Goal: Task Accomplishment & Management: Manage account settings

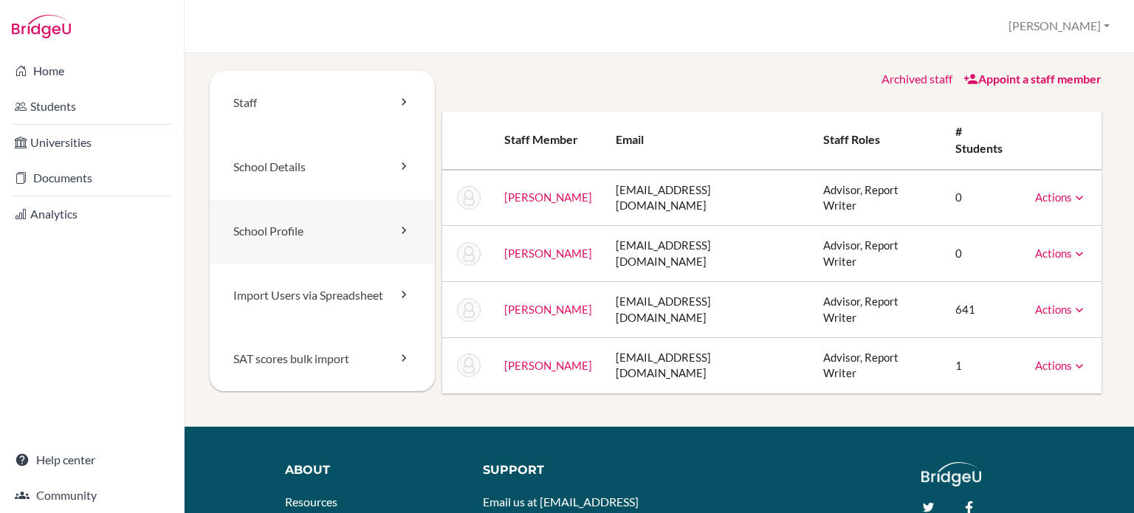
click at [331, 223] on link "School Profile" at bounding box center [322, 231] width 225 height 64
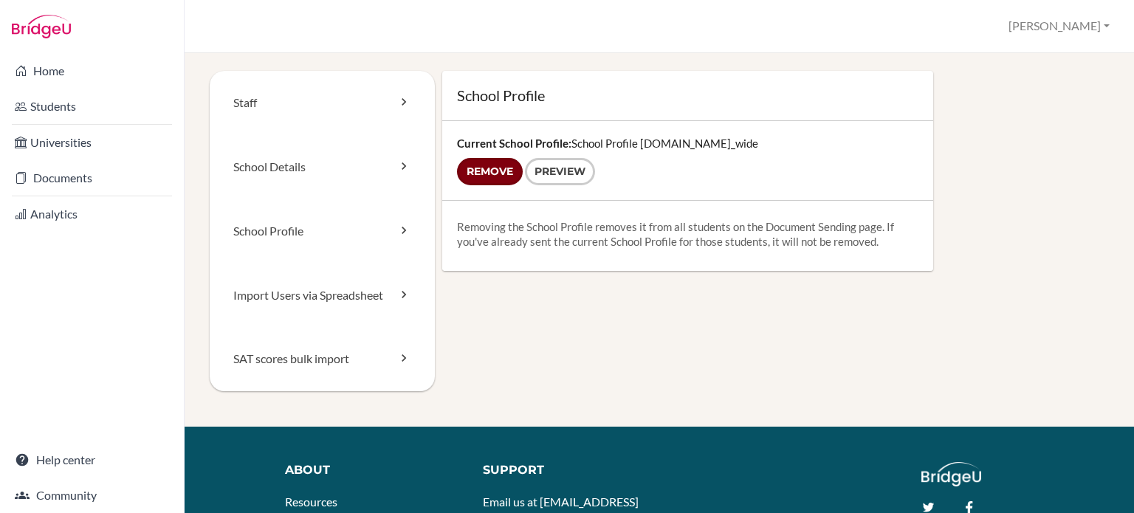
click at [495, 170] on input "Remove" at bounding box center [490, 171] width 66 height 27
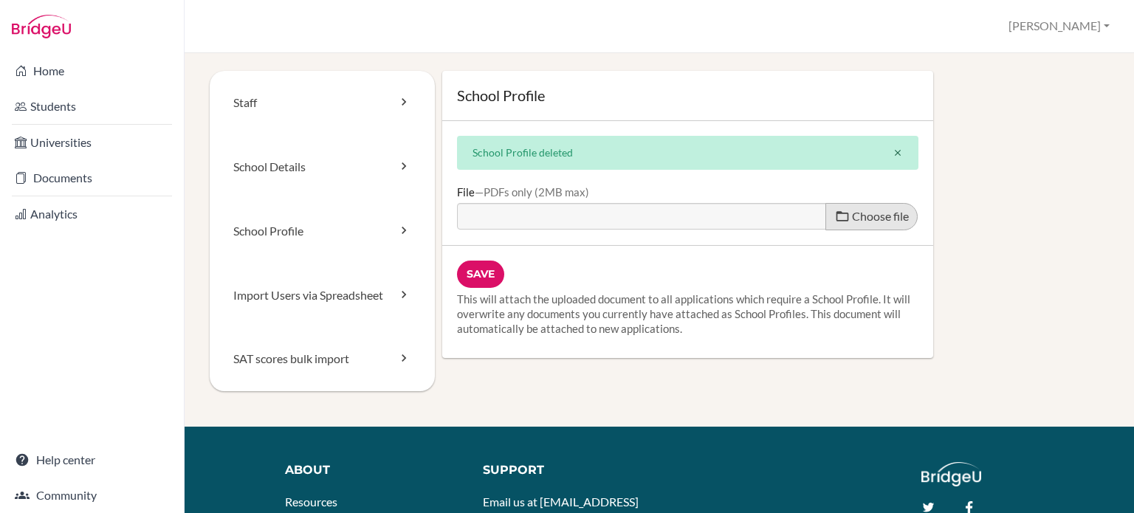
click at [858, 220] on span "Choose file" at bounding box center [880, 216] width 57 height 14
click at [683, 220] on input "Choose file" at bounding box center [570, 211] width 226 height 17
type input "C:\fakepath\2025-26 Dalat School Profile.pdf"
type input "2025-26 Dalat School Profile.pdf"
click at [485, 276] on input "Save" at bounding box center [480, 274] width 47 height 27
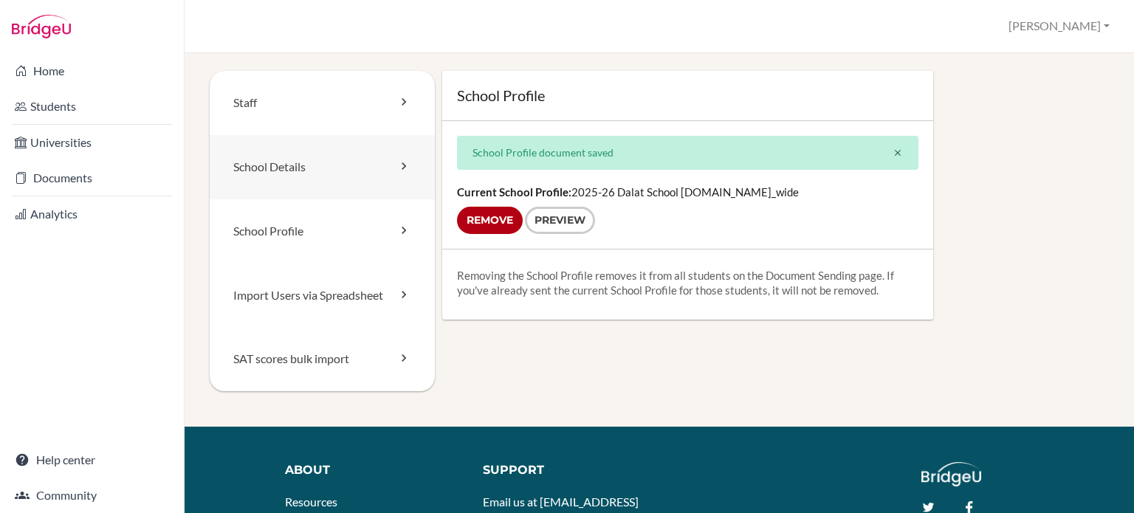
click at [365, 168] on link "School Details" at bounding box center [322, 167] width 225 height 64
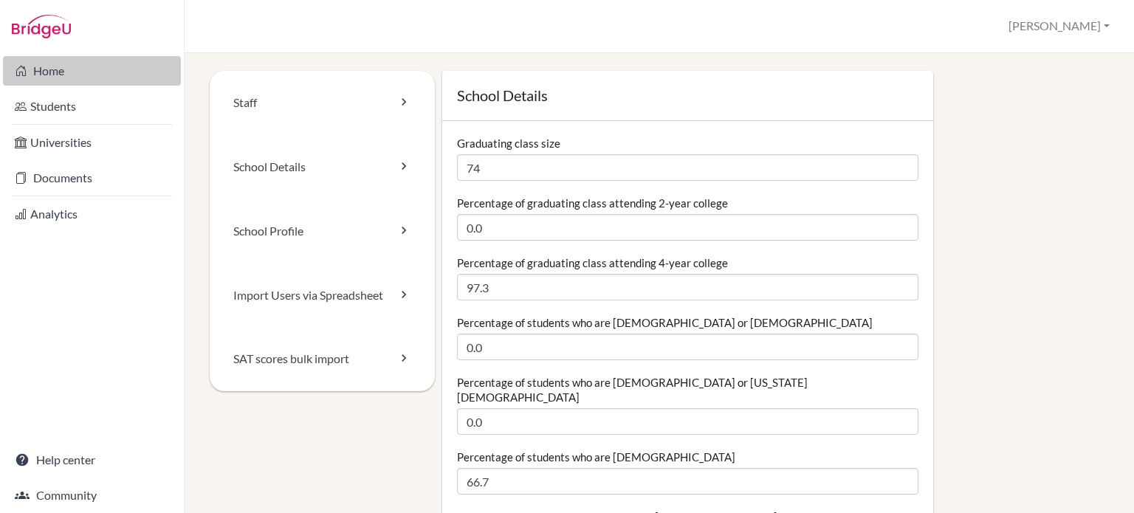
click at [98, 71] on link "Home" at bounding box center [92, 71] width 178 height 30
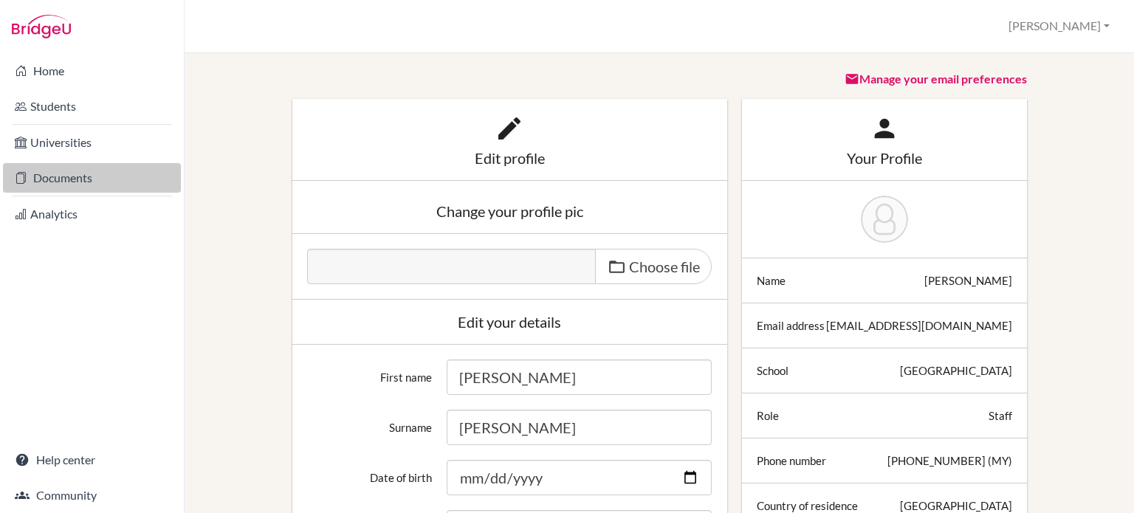
click at [76, 174] on link "Documents" at bounding box center [92, 178] width 178 height 30
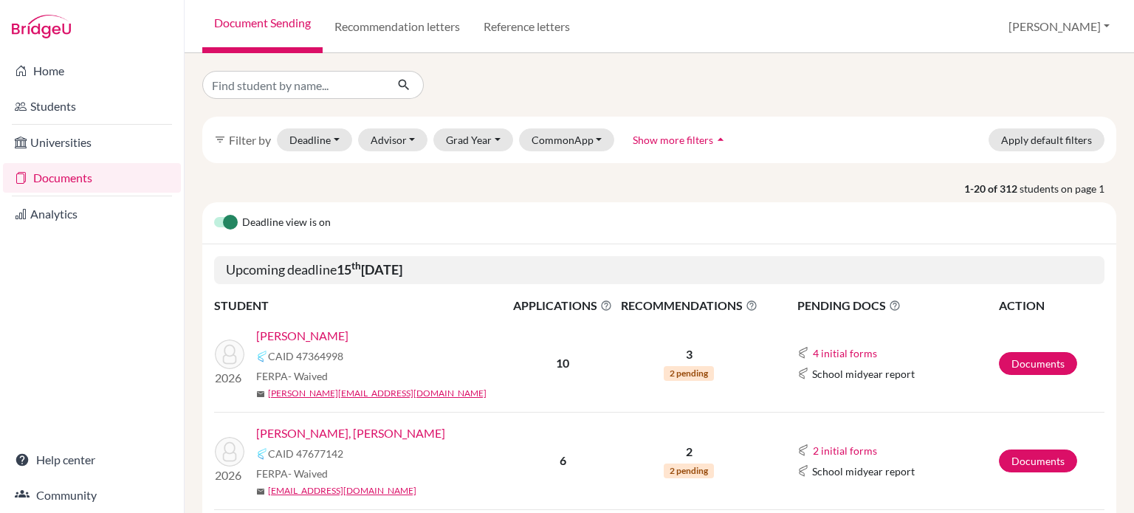
click at [326, 333] on link "[PERSON_NAME]" at bounding box center [302, 336] width 92 height 18
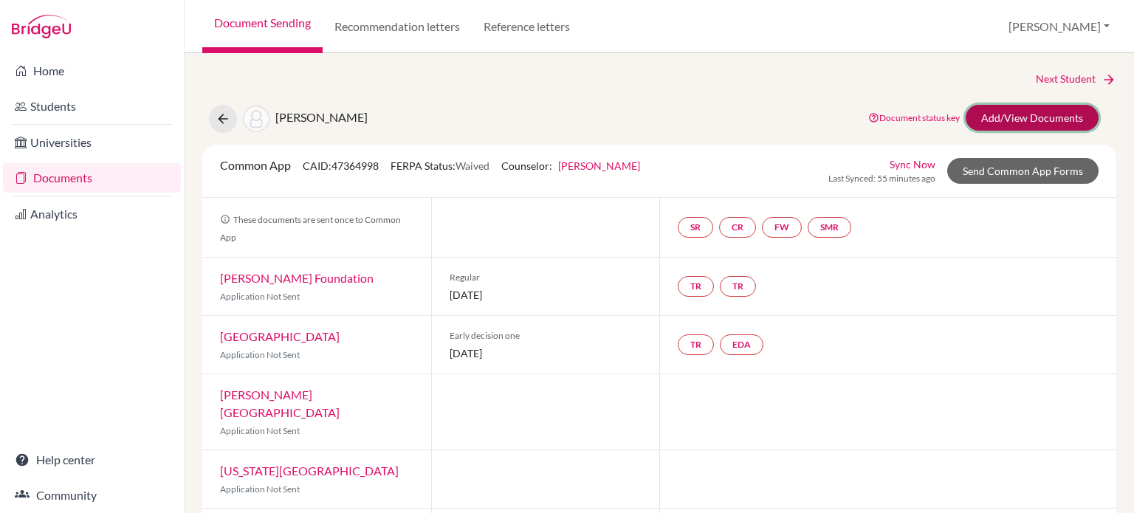
click at [998, 110] on link "Add/View Documents" at bounding box center [1032, 118] width 133 height 26
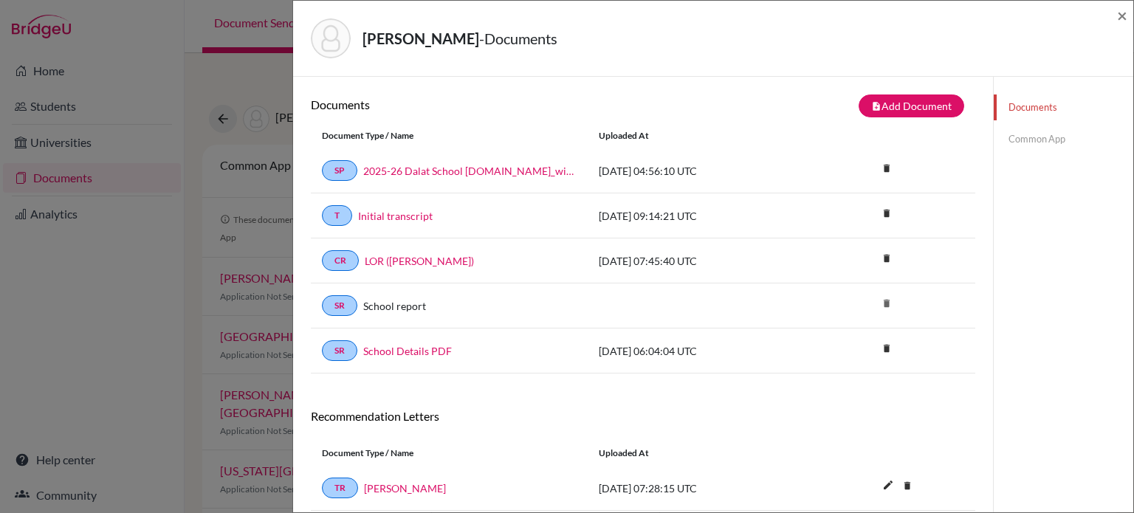
click at [1028, 139] on link "Common App" at bounding box center [1064, 139] width 140 height 26
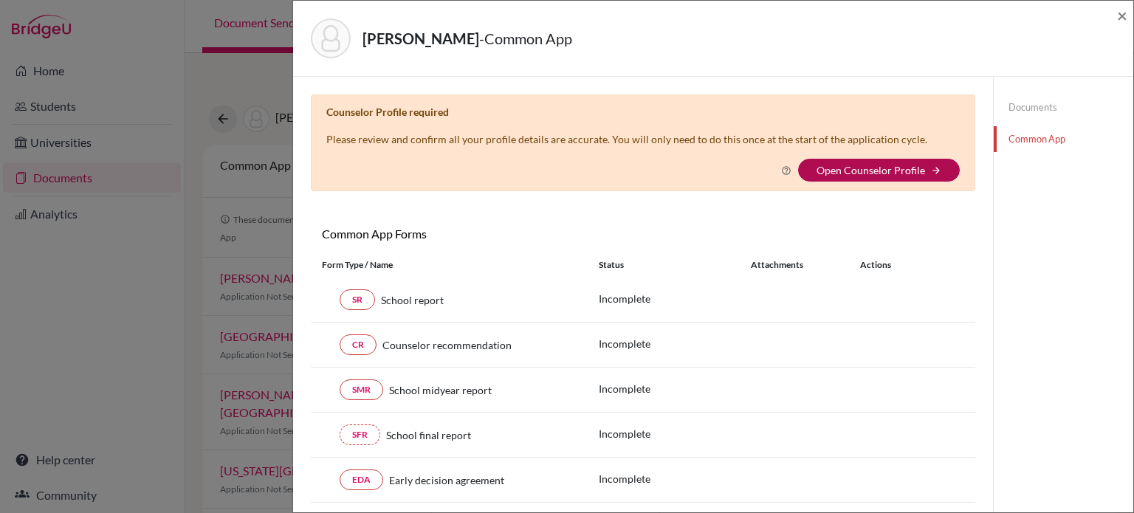
click at [885, 167] on link "Open Counselor Profile" at bounding box center [871, 170] width 109 height 13
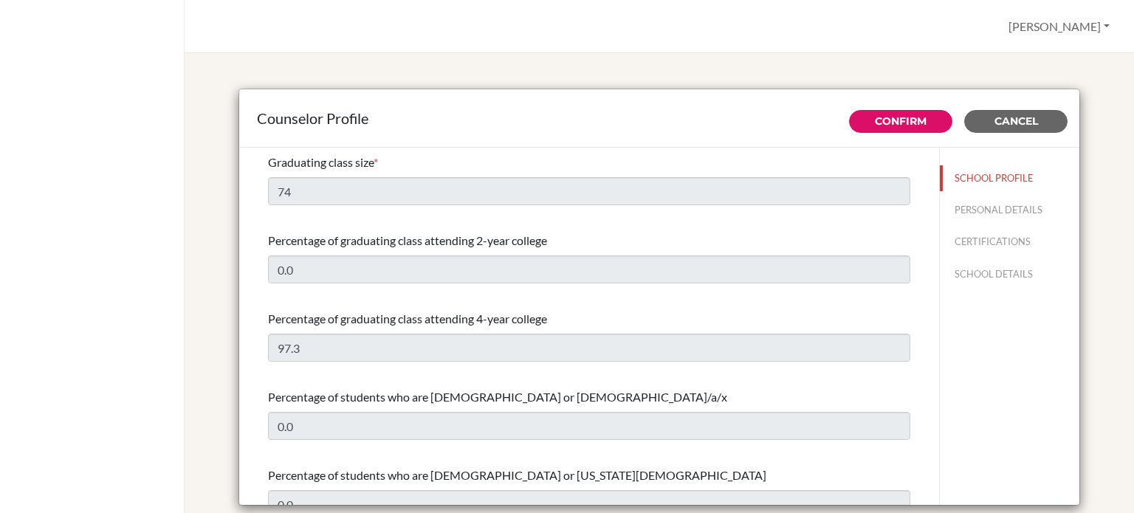
select select "0"
select select "351280"
click at [980, 208] on button "PERSONAL DETAILS" at bounding box center [1010, 210] width 140 height 26
type input "[PERSON_NAME]"
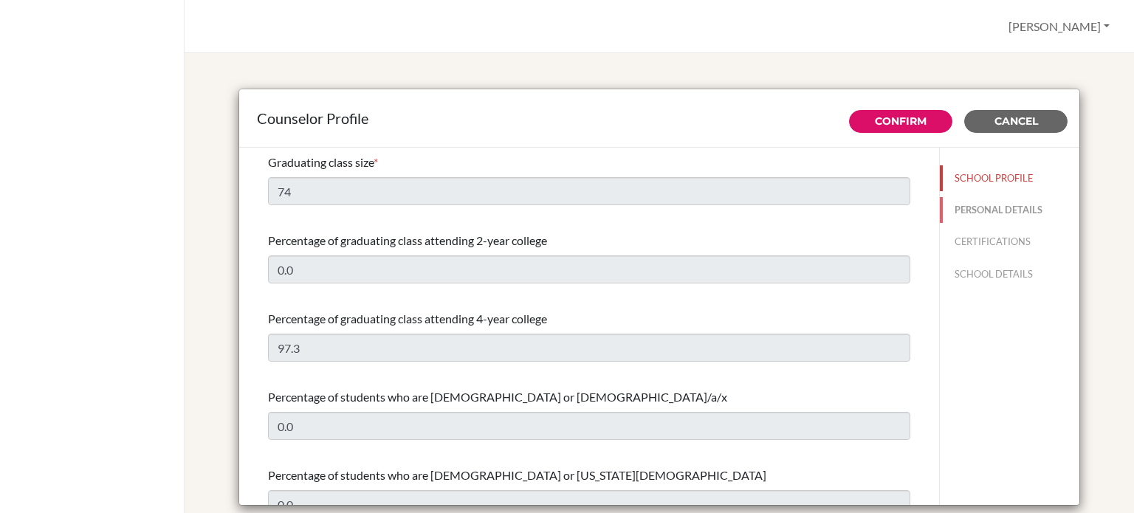
type input "Advisor"
type input "60.1118660690"
type input "[EMAIL_ADDRESS][DOMAIN_NAME]"
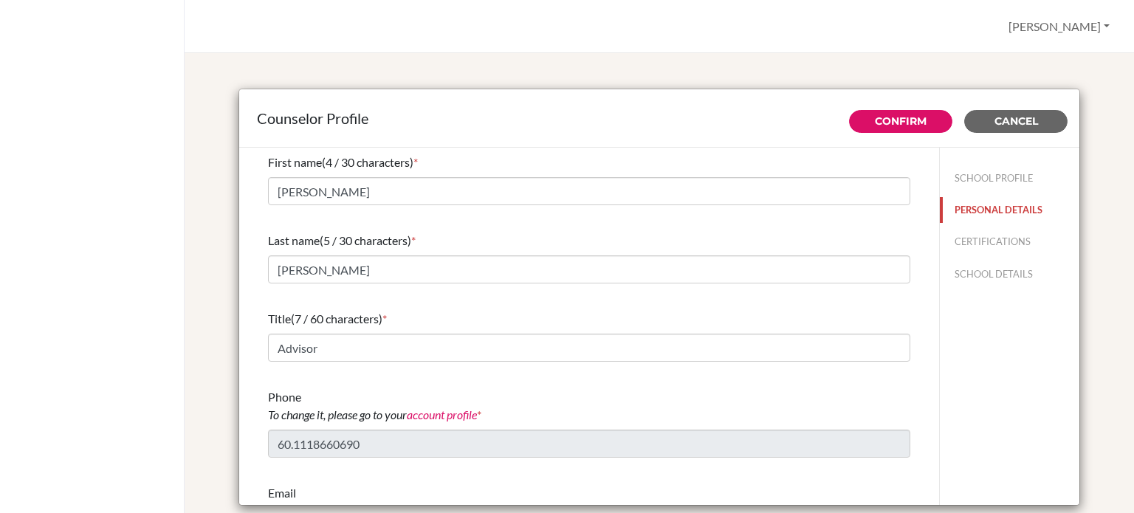
scroll to position [53, 0]
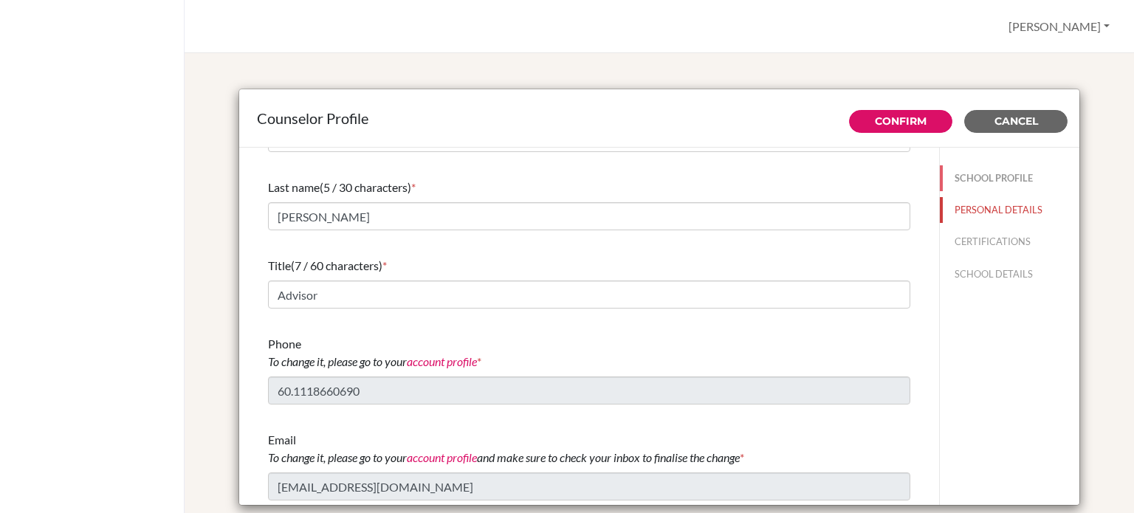
click at [992, 180] on button "SCHOOL PROFILE" at bounding box center [1010, 178] width 140 height 26
type input "74"
type input "0.0"
type input "97.3"
type input "0.0"
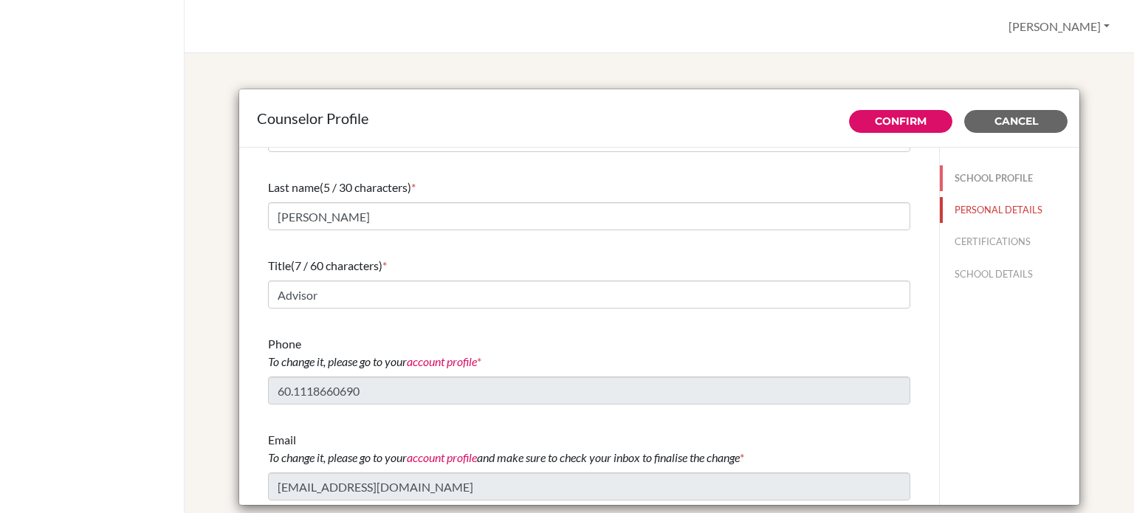
type input "0.0"
select select "0"
select select "351280"
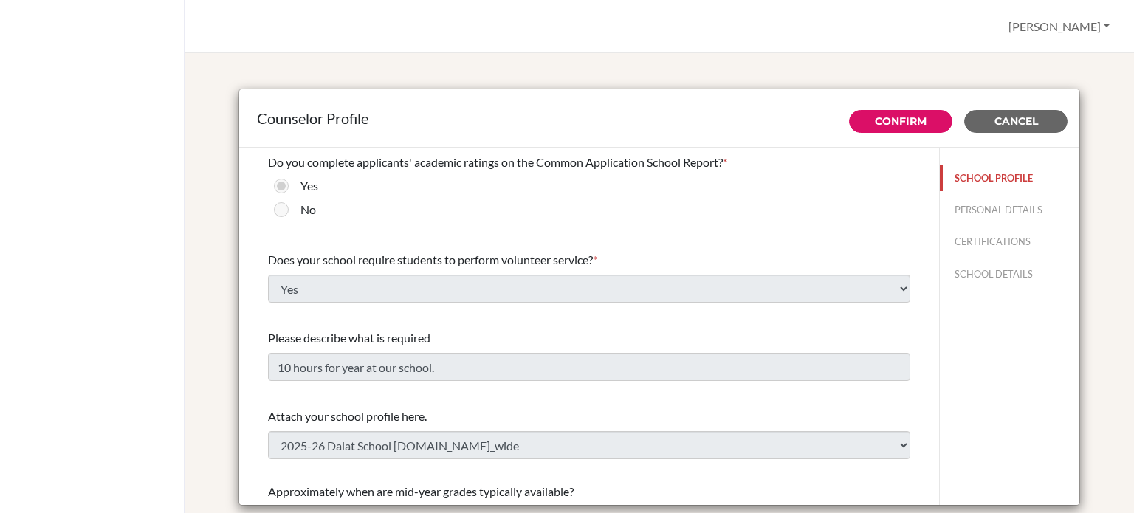
scroll to position [1880, 0]
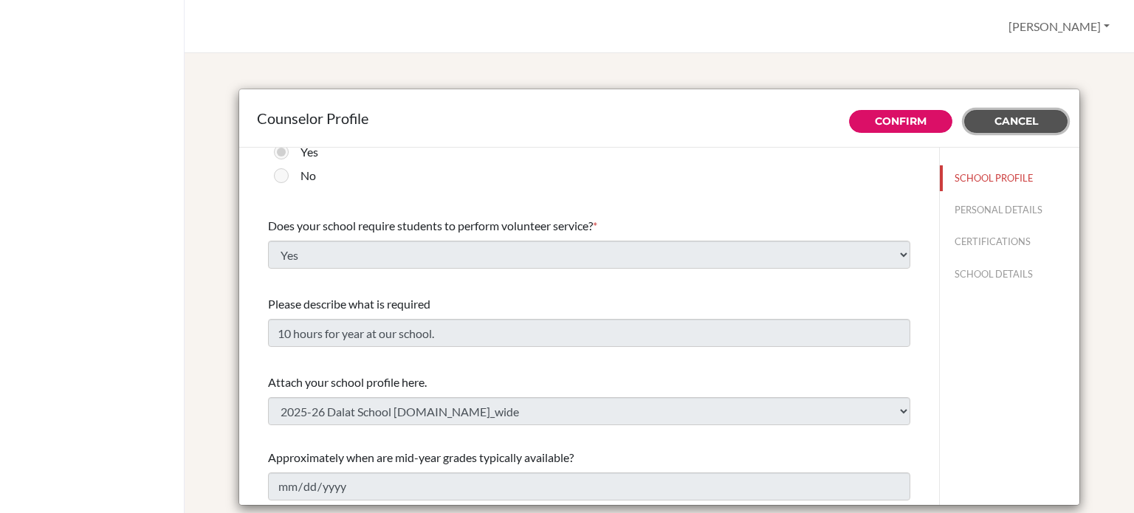
click at [1006, 128] on button "Cancel" at bounding box center [1015, 121] width 103 height 23
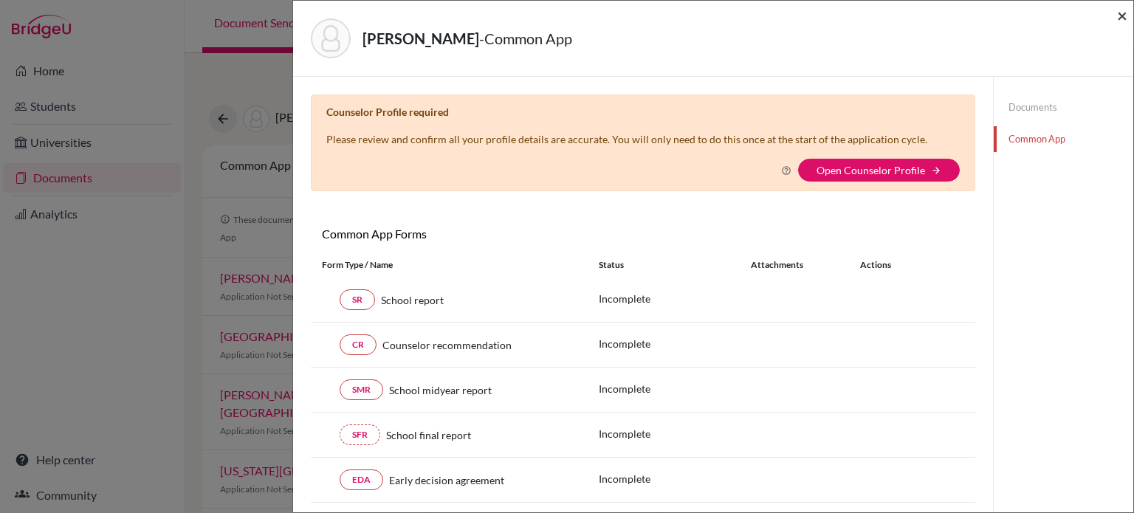
click at [1126, 16] on span "×" at bounding box center [1122, 14] width 10 height 21
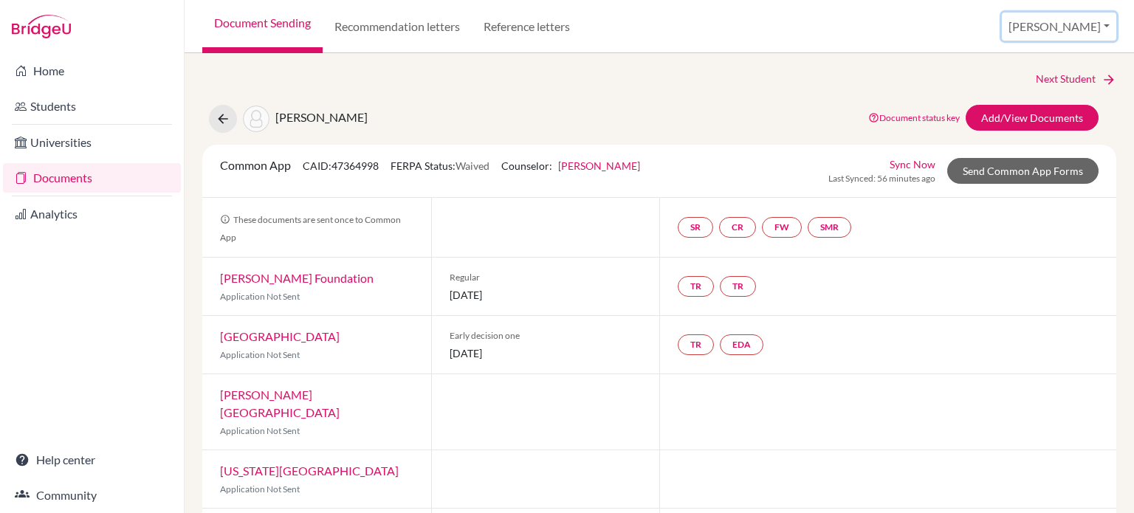
click at [1096, 24] on button "[PERSON_NAME]" at bounding box center [1059, 27] width 114 height 28
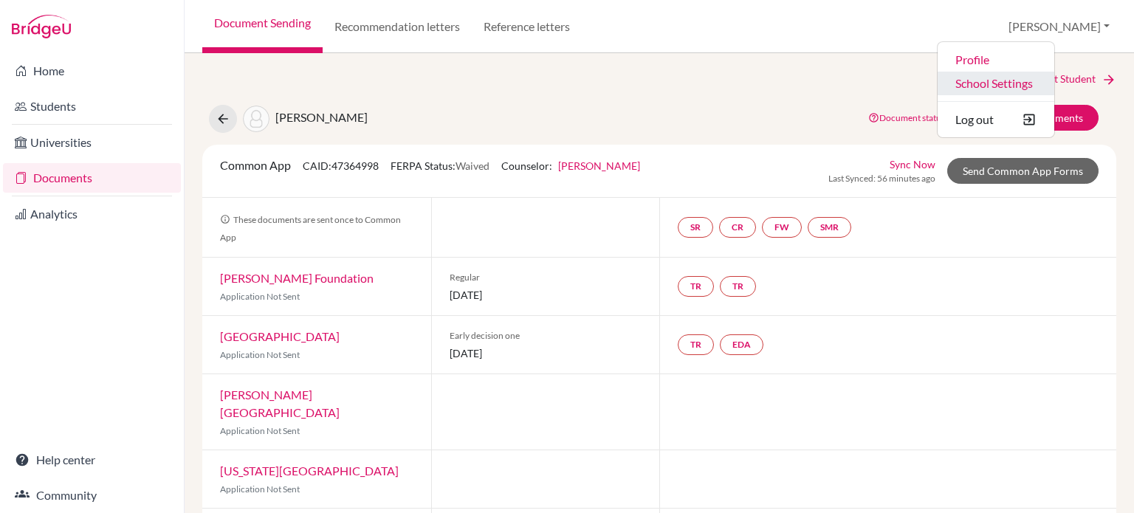
click at [1031, 87] on link "School Settings" at bounding box center [996, 84] width 117 height 24
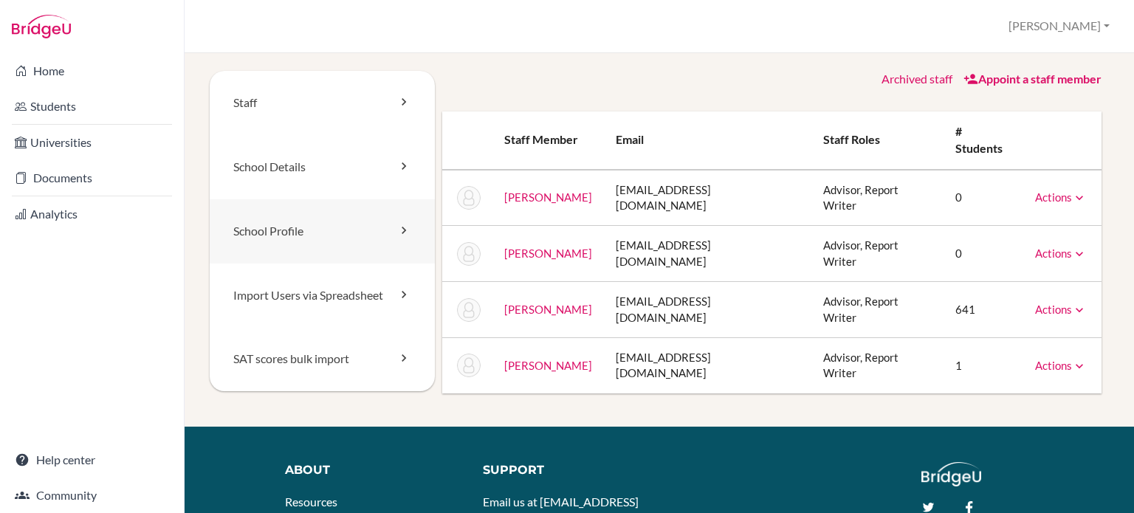
click at [326, 221] on link "School Profile" at bounding box center [322, 231] width 225 height 64
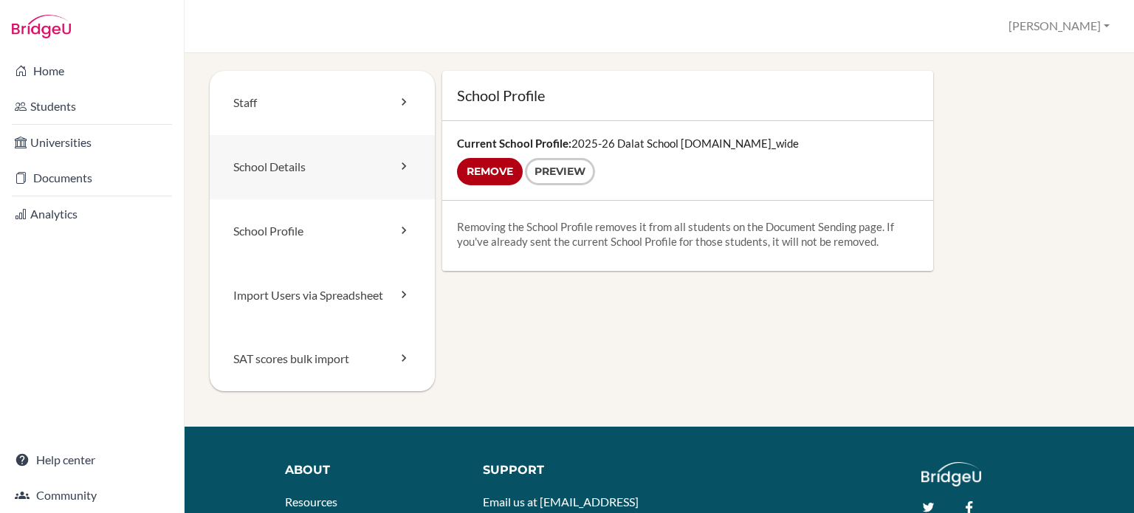
click at [354, 180] on link "School Details" at bounding box center [322, 167] width 225 height 64
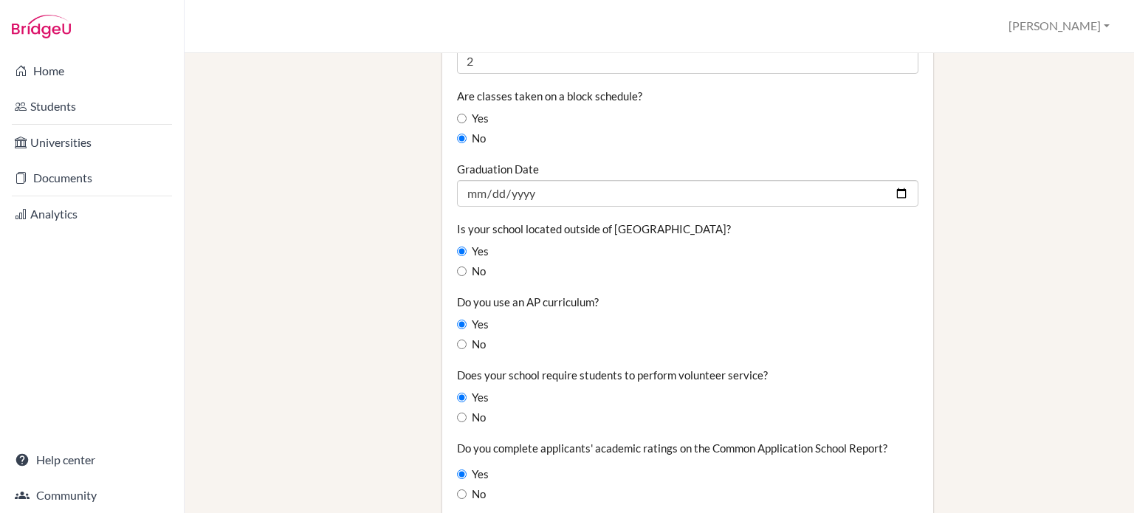
scroll to position [1551, 0]
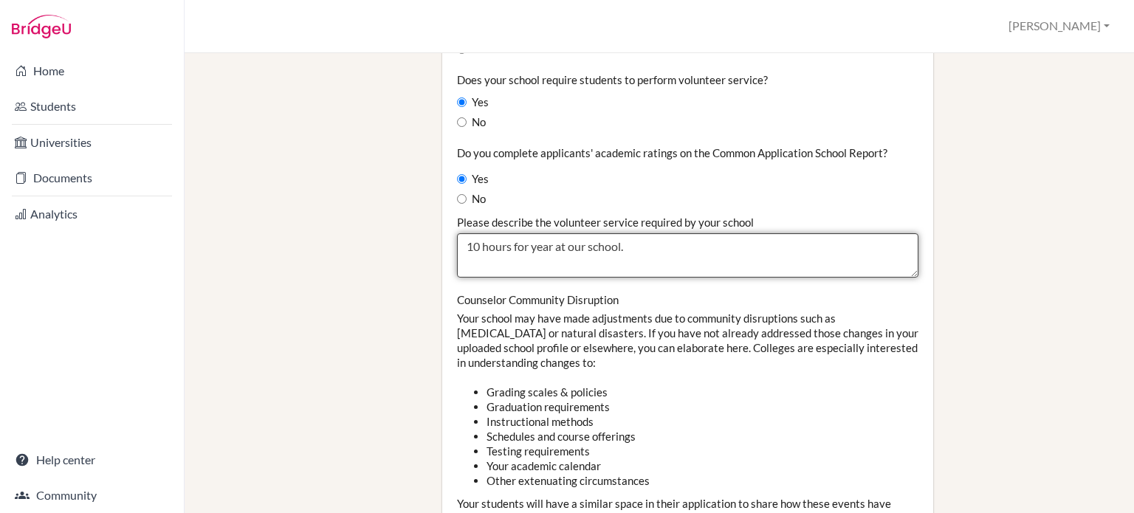
click at [525, 233] on textarea "10 hours for year at our school." at bounding box center [687, 255] width 461 height 44
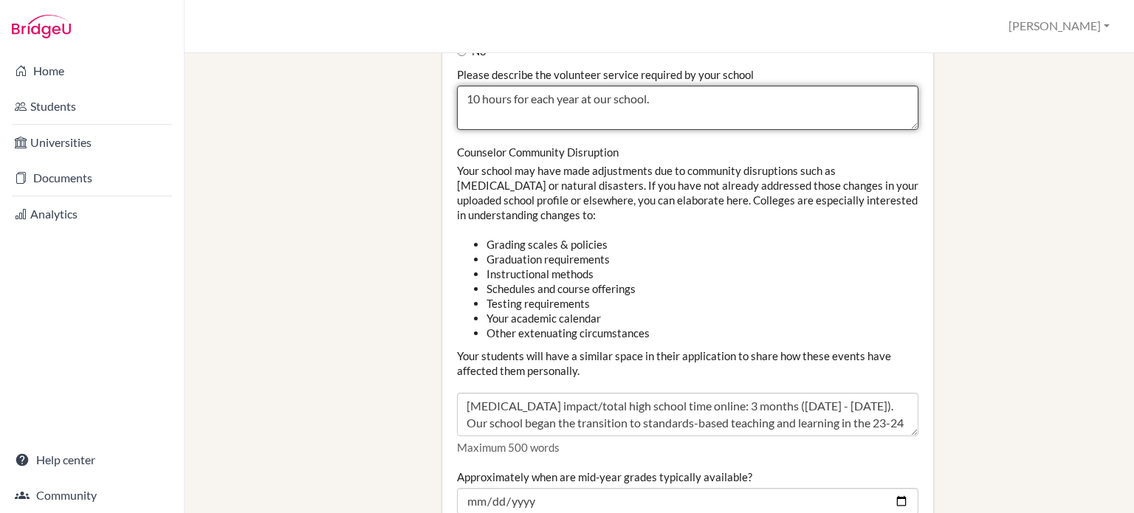
scroll to position [1920, 0]
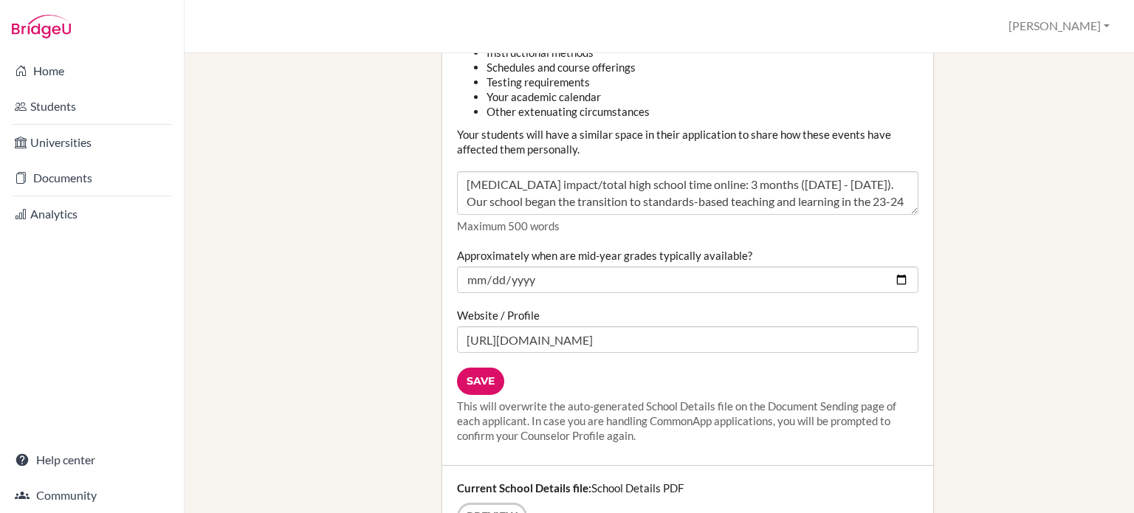
type textarea "10 hours for each year at our school."
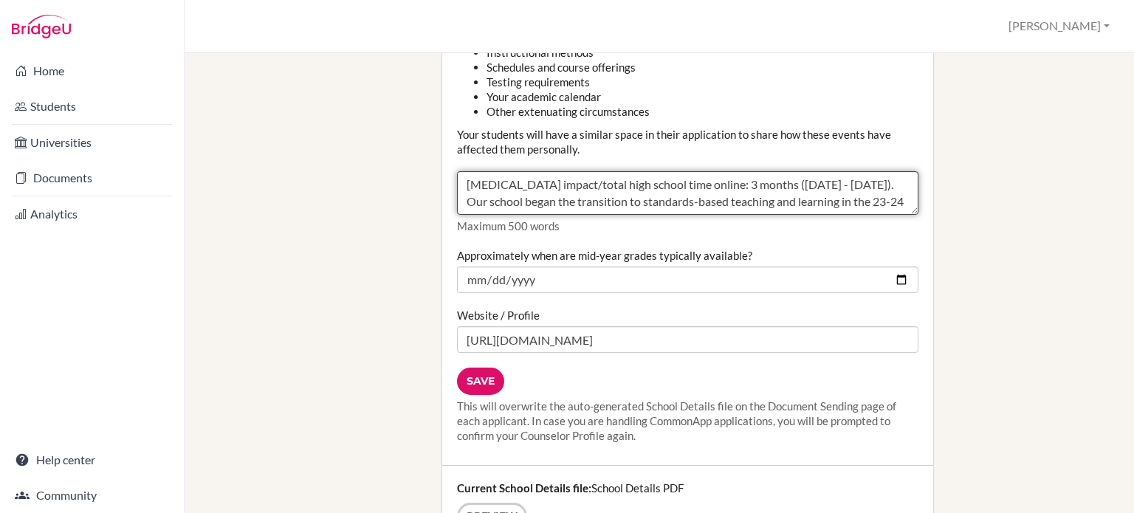
click at [820, 176] on textarea "[MEDICAL_DATA] impact/total high school time online: 3 months ([DATE] - [DATE])…" at bounding box center [687, 193] width 461 height 44
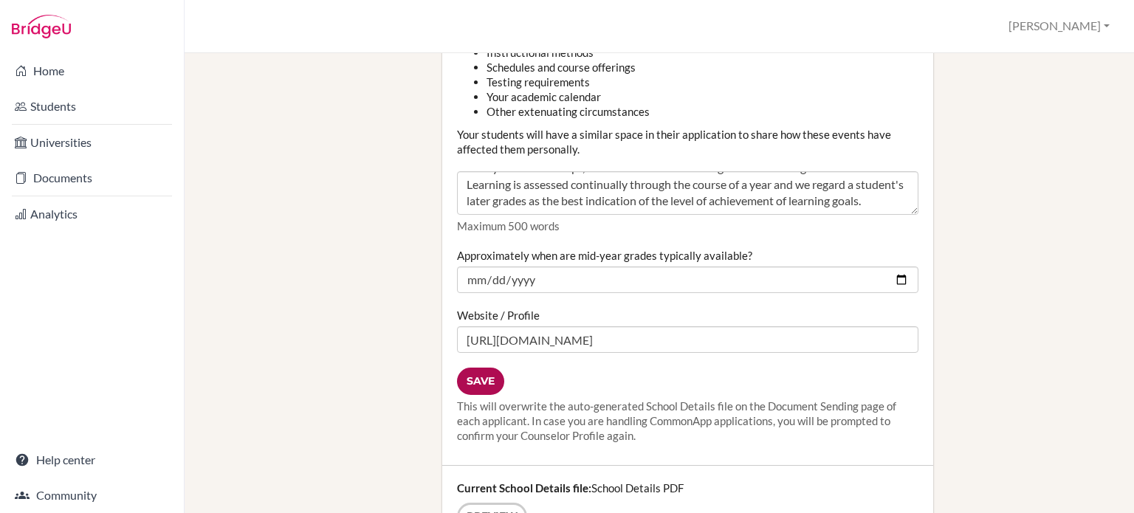
click at [470, 368] on input "Save" at bounding box center [480, 381] width 47 height 27
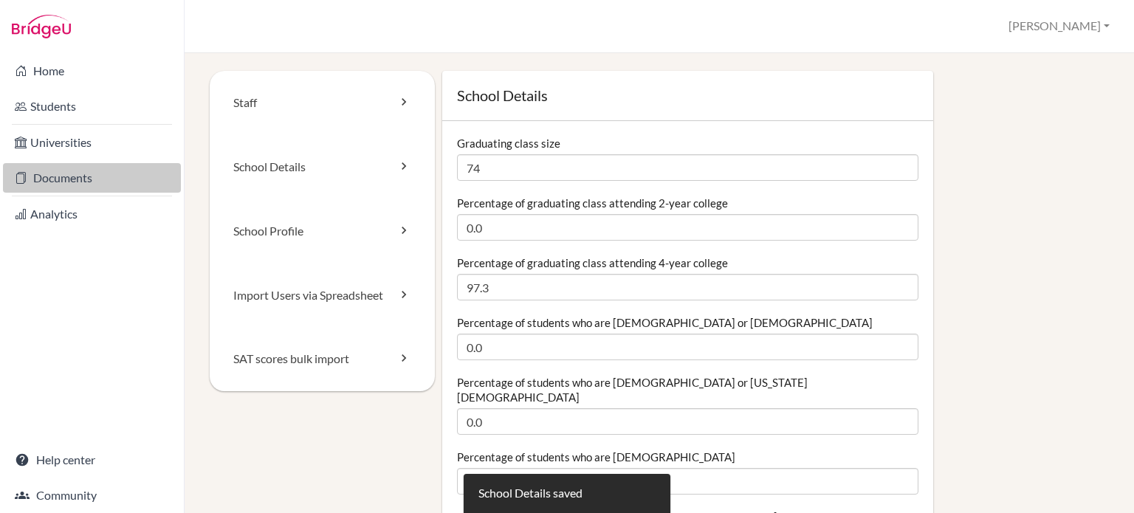
click at [83, 174] on link "Documents" at bounding box center [92, 178] width 178 height 30
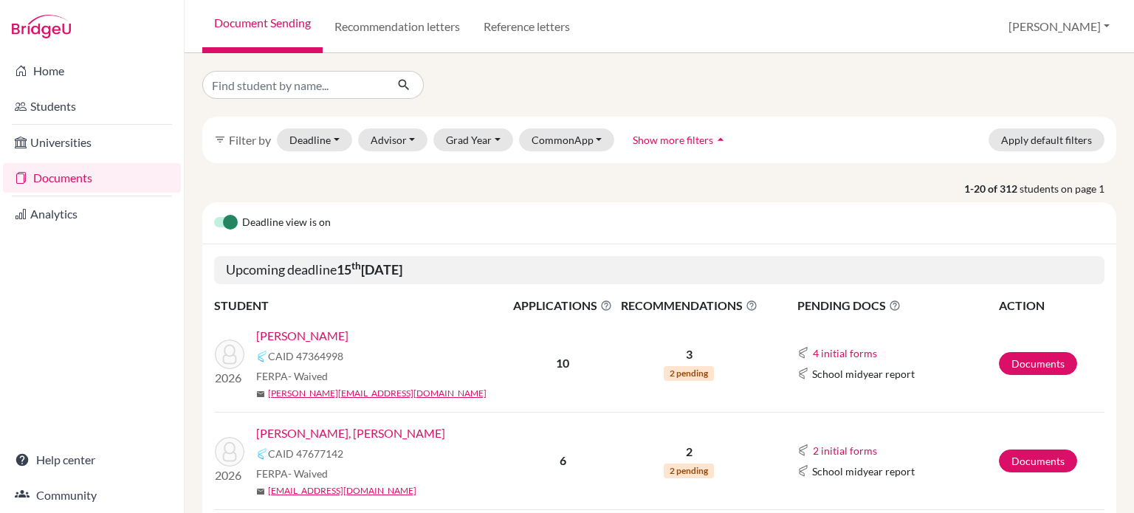
click at [292, 336] on link "[PERSON_NAME]" at bounding box center [302, 336] width 92 height 18
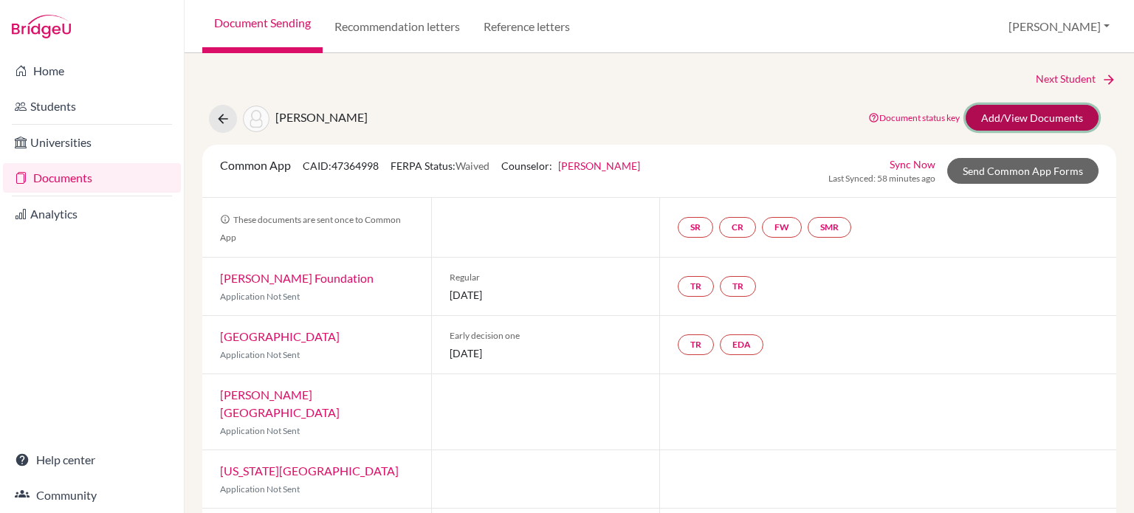
click at [1013, 120] on link "Add/View Documents" at bounding box center [1032, 118] width 133 height 26
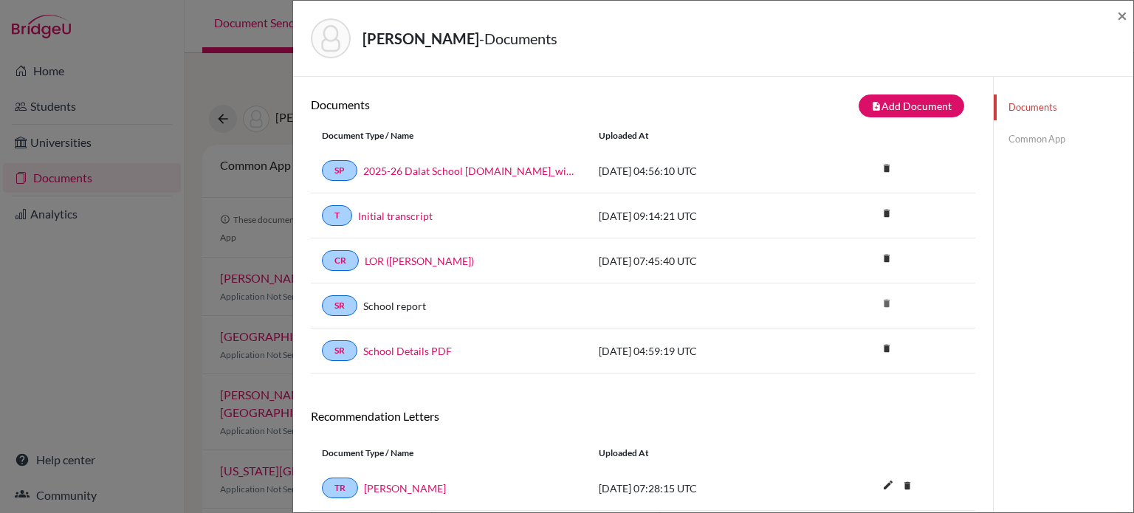
click at [1048, 137] on link "Common App" at bounding box center [1064, 139] width 140 height 26
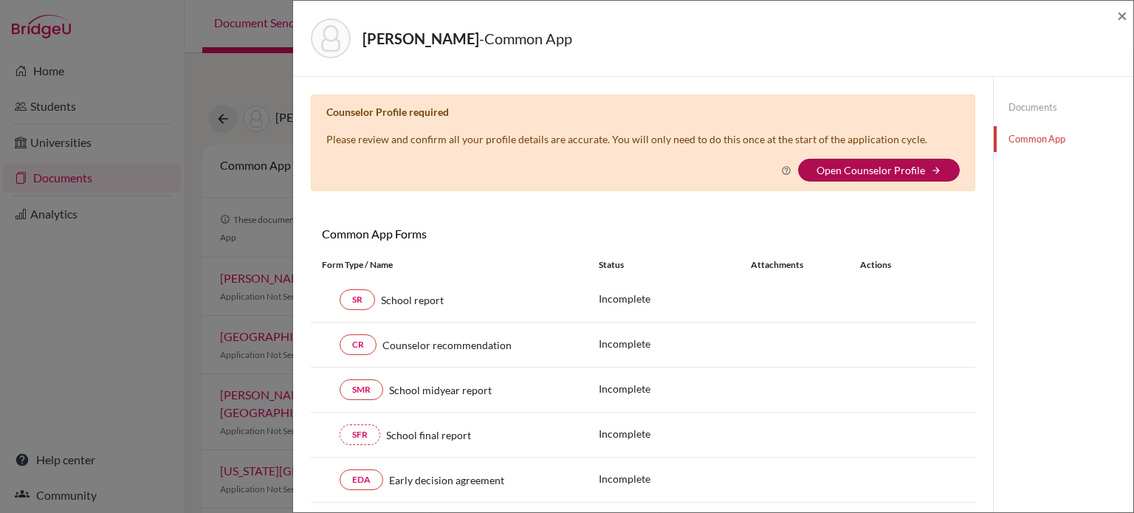
click at [889, 171] on link "Open Counselor Profile" at bounding box center [871, 170] width 109 height 13
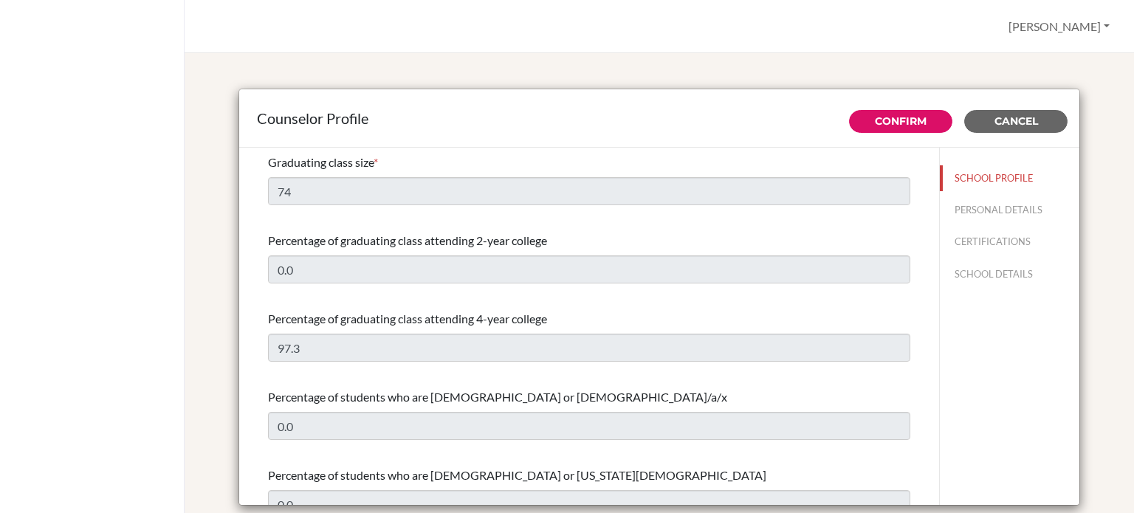
select select "0"
select select "351280"
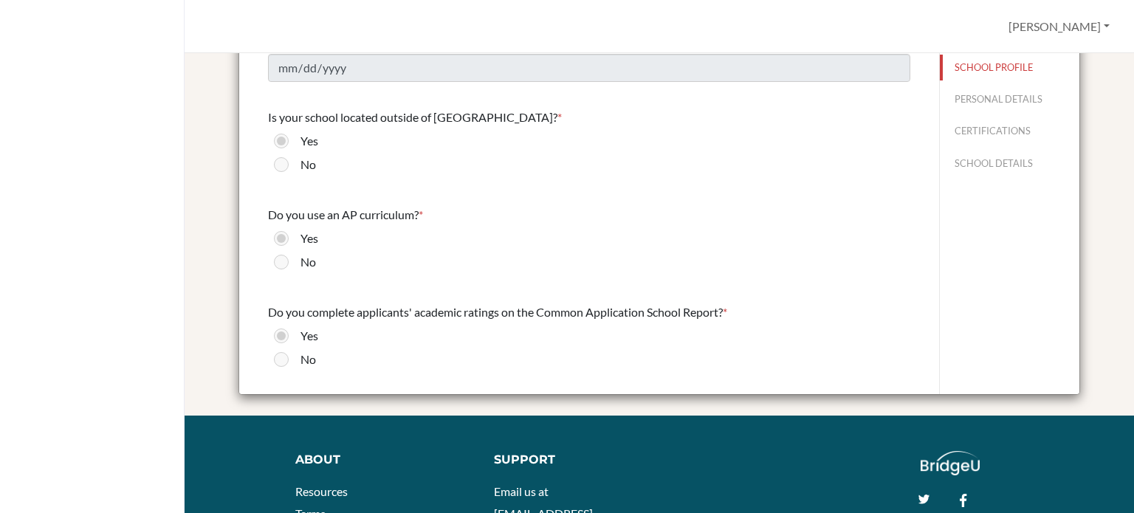
scroll to position [37, 0]
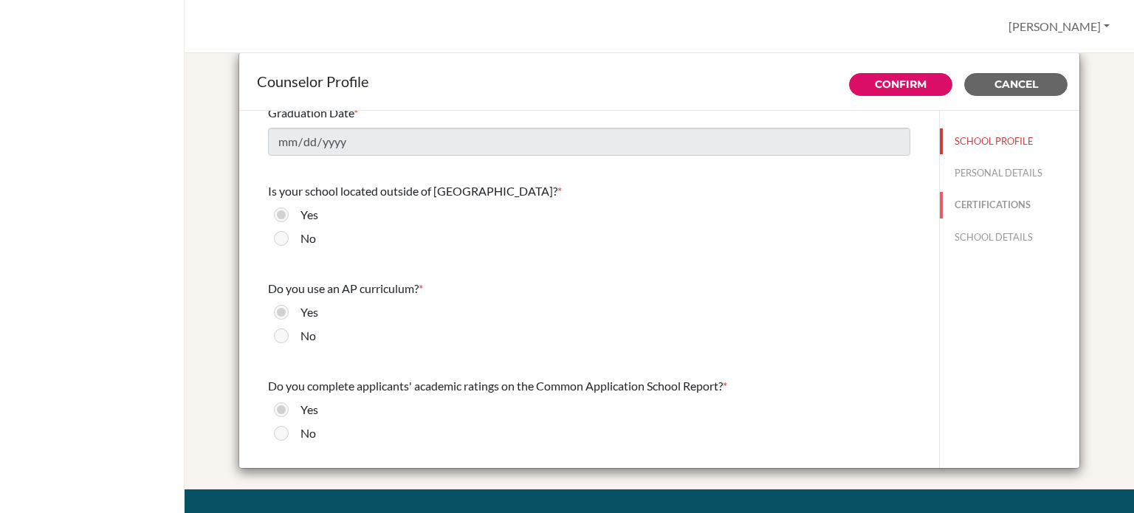
click at [989, 209] on button "CERTIFICATIONS" at bounding box center [1010, 205] width 140 height 26
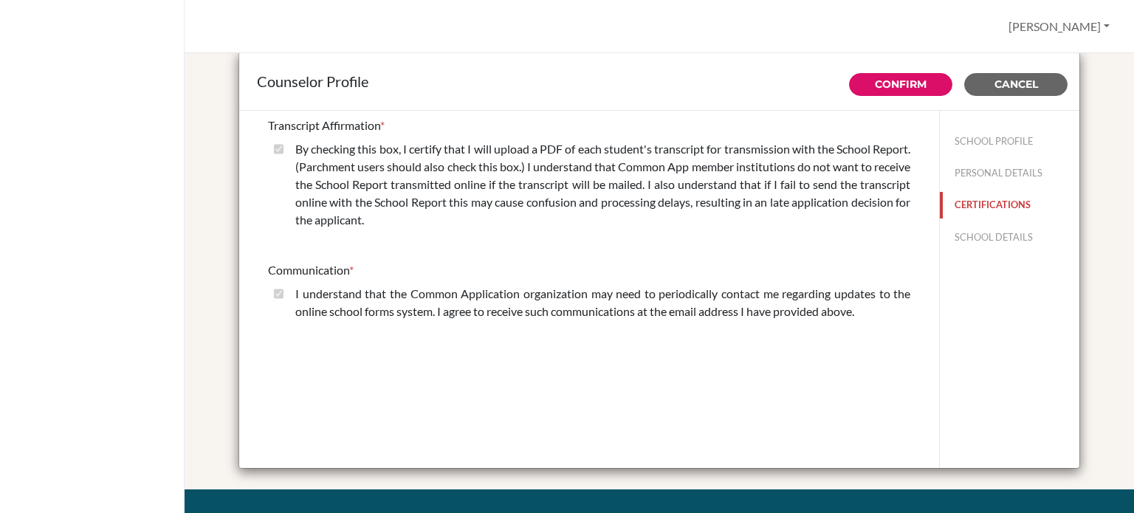
scroll to position [0, 0]
drag, startPoint x: 995, startPoint y: 238, endPoint x: 978, endPoint y: 238, distance: 17.0
click at [995, 238] on button "SCHOOL DETAILS" at bounding box center [1010, 237] width 140 height 26
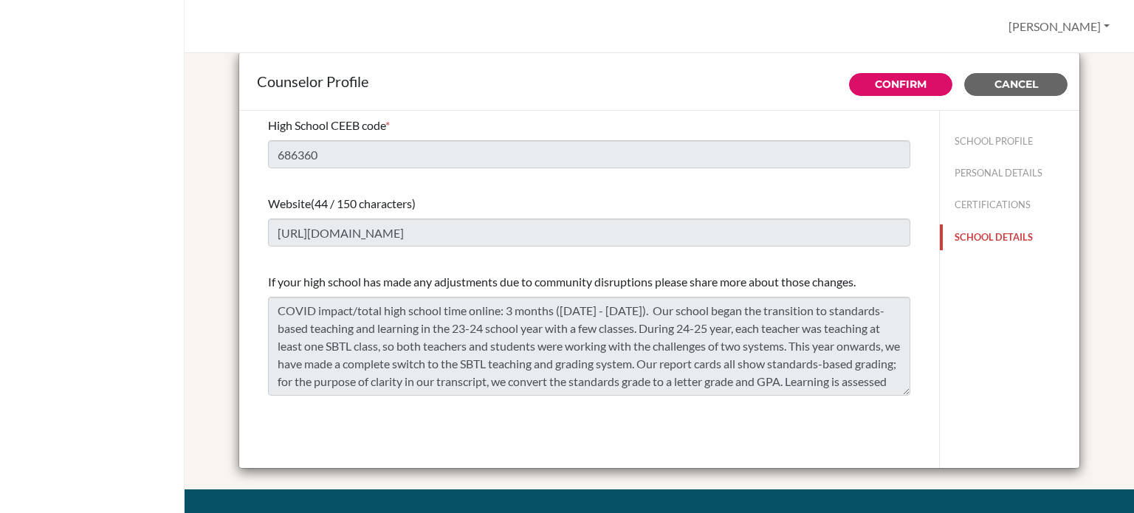
scroll to position [35, 0]
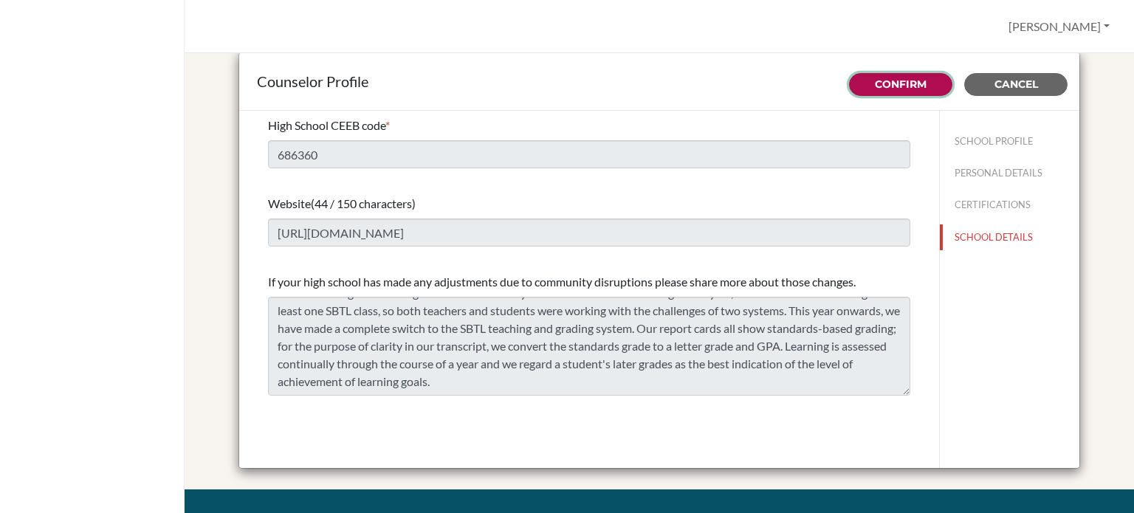
click at [919, 81] on link "Confirm" at bounding box center [901, 84] width 52 height 13
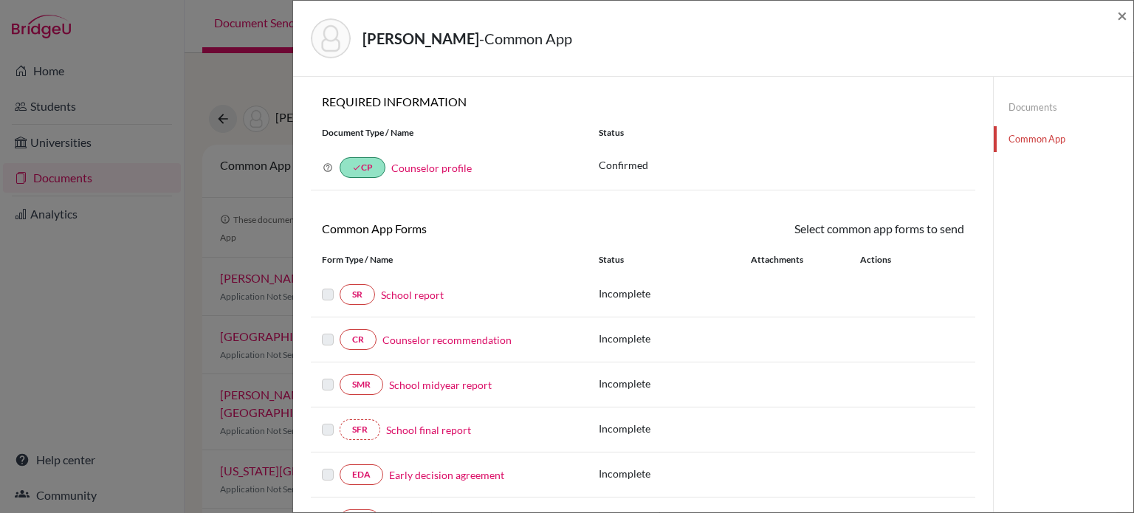
click at [495, 340] on link "Counselor recommendation" at bounding box center [446, 340] width 129 height 16
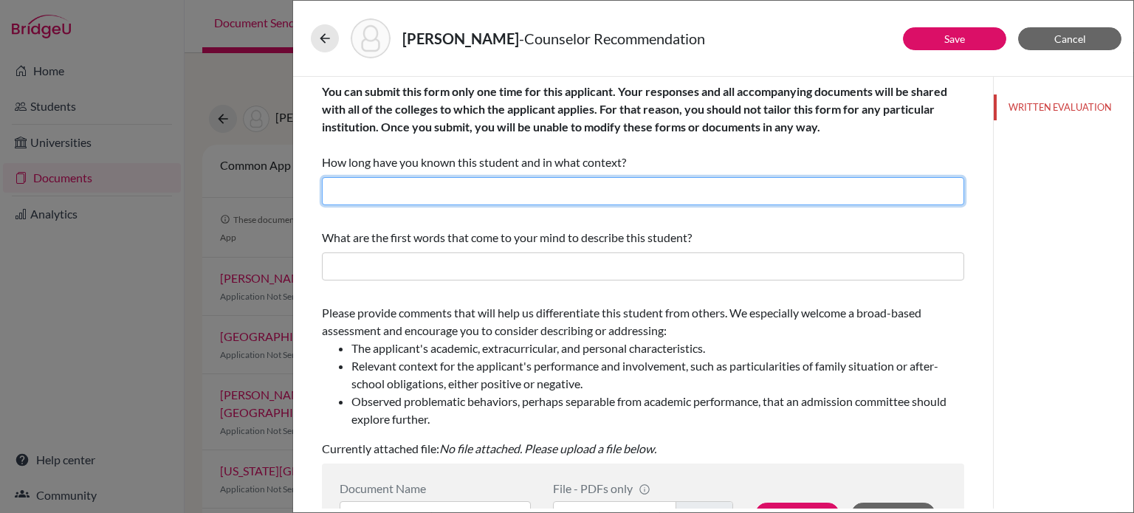
click at [520, 191] on input "text" at bounding box center [643, 191] width 642 height 28
type input "1"
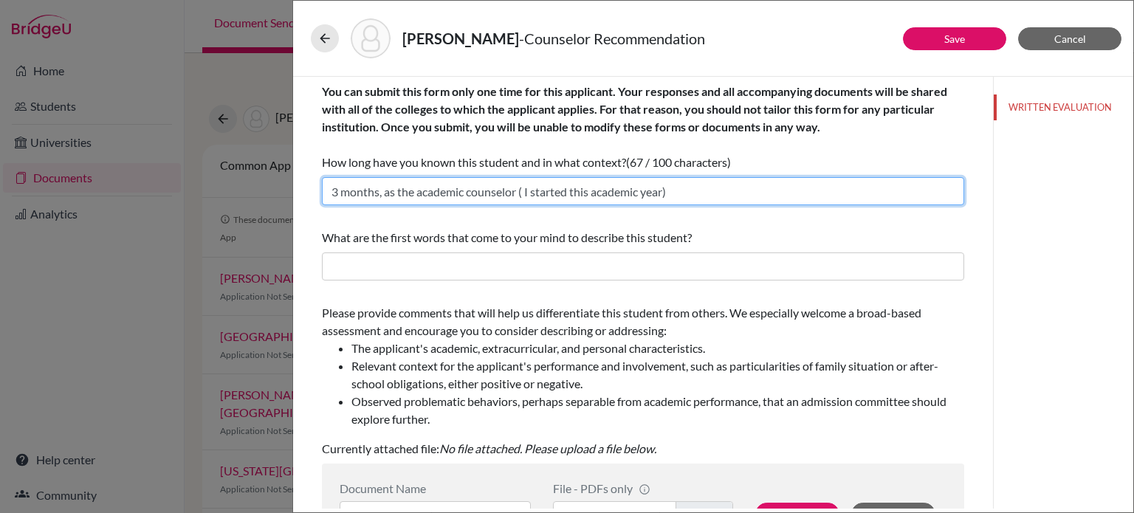
type input "3 months, as the academic counselor ( I started this academic year)"
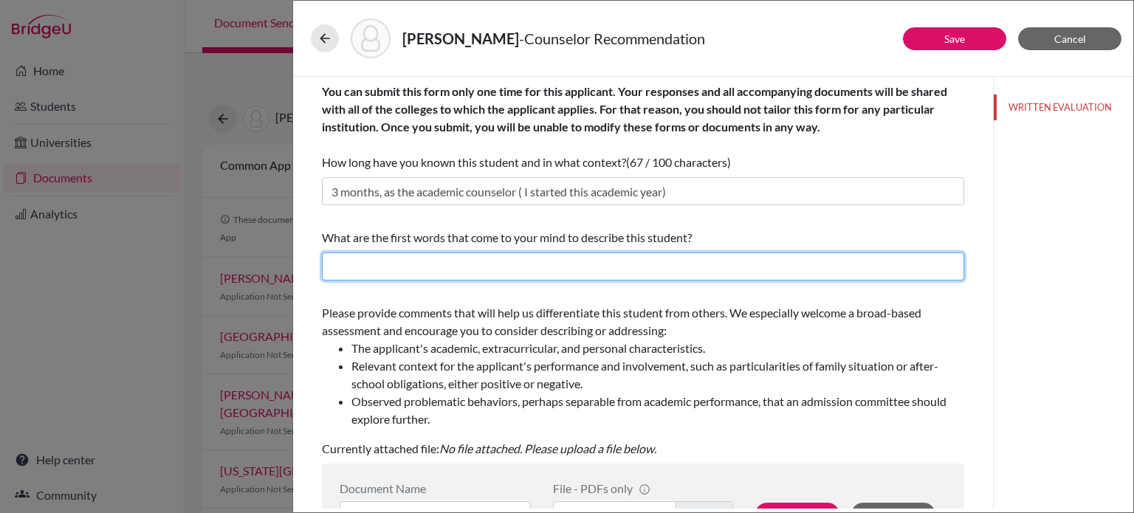
click at [510, 265] on input "text" at bounding box center [643, 267] width 642 height 28
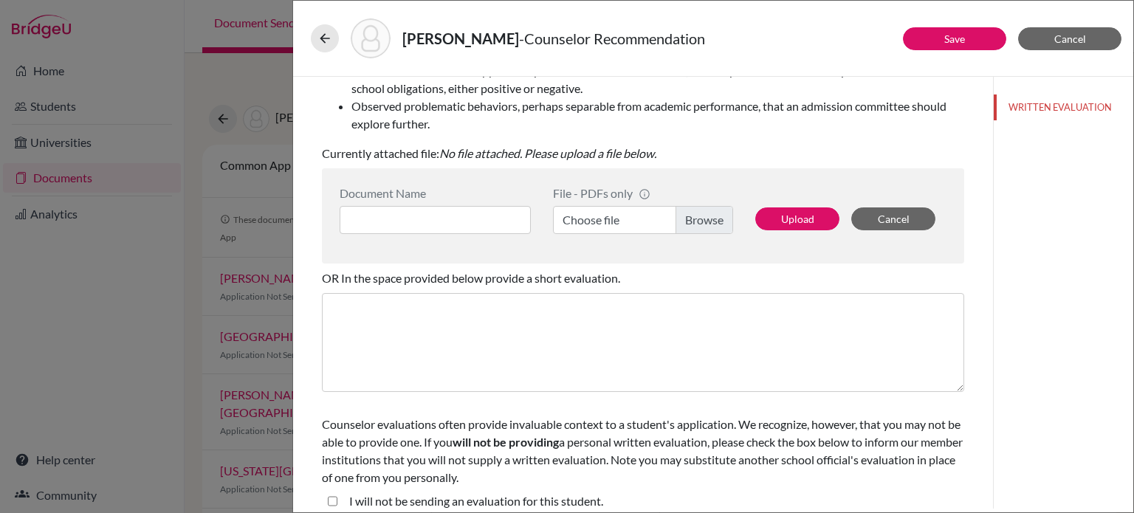
scroll to position [148, 0]
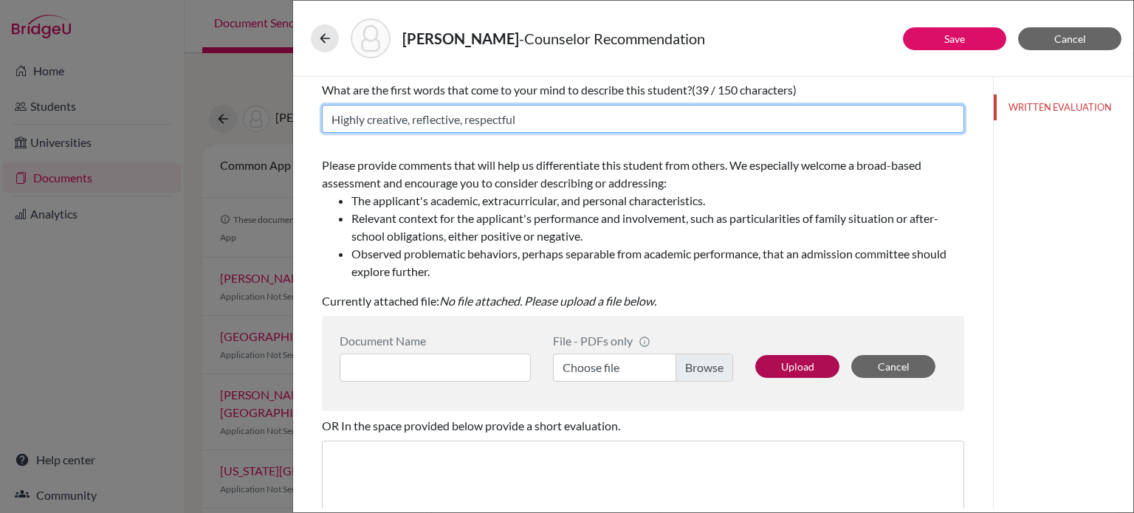
type input "Highly creative, reflective, respectful"
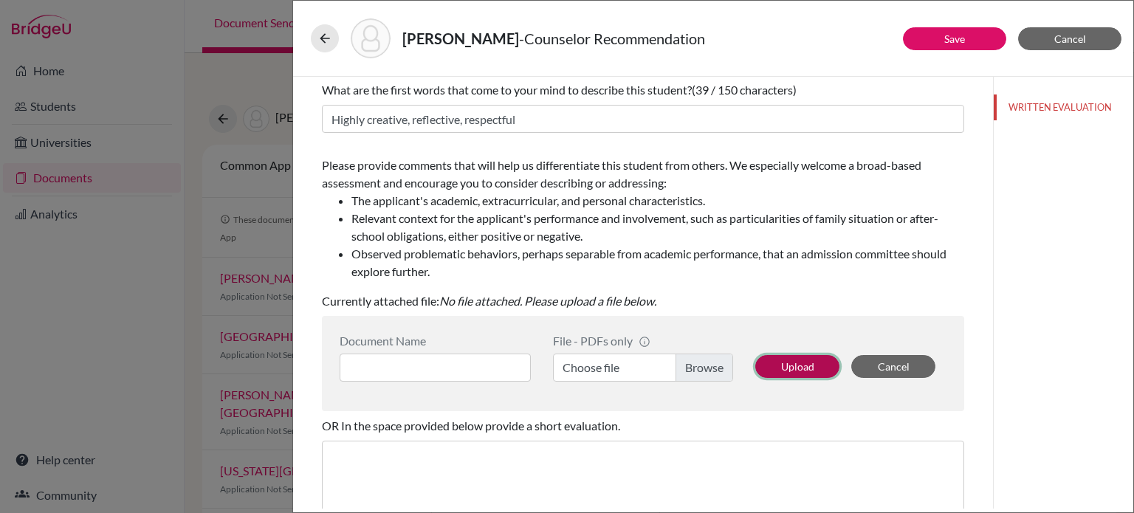
click at [778, 369] on button "Upload" at bounding box center [797, 366] width 84 height 23
click at [693, 372] on label "Choose file" at bounding box center [643, 368] width 180 height 28
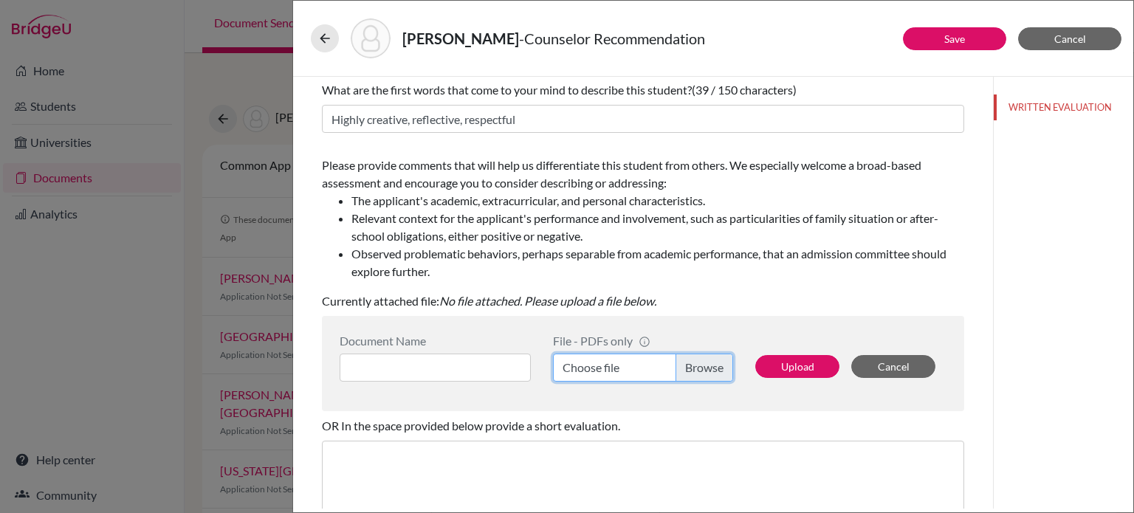
click at [693, 372] on input "Choose file" at bounding box center [643, 368] width 180 height 28
click at [698, 366] on label "Choose file" at bounding box center [643, 368] width 180 height 28
click at [698, 366] on input "Choose file" at bounding box center [643, 368] width 180 height 28
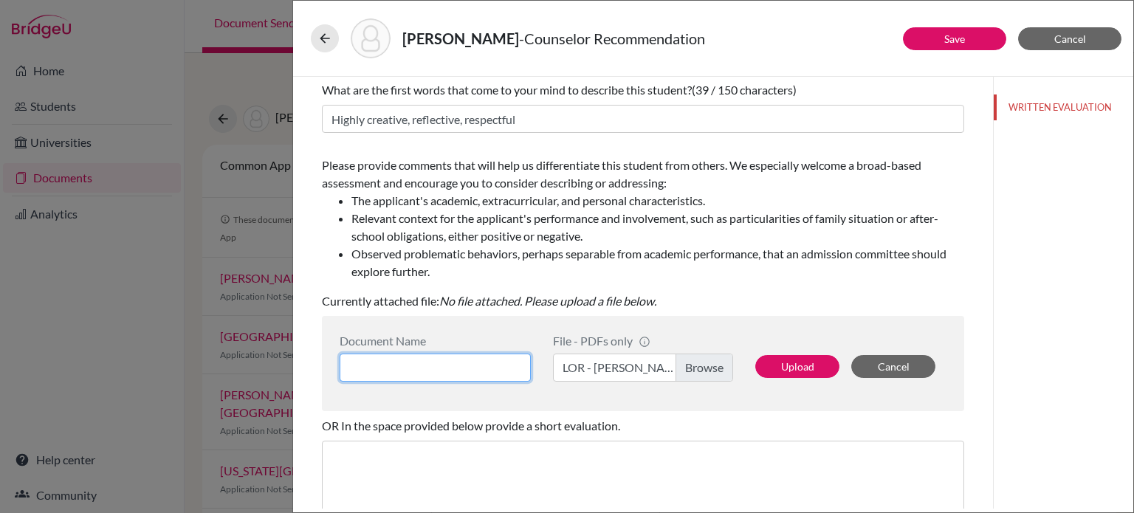
click at [442, 377] on input at bounding box center [435, 368] width 191 height 28
type input "L"
type input "Counselor LOR (S. Anderson)"
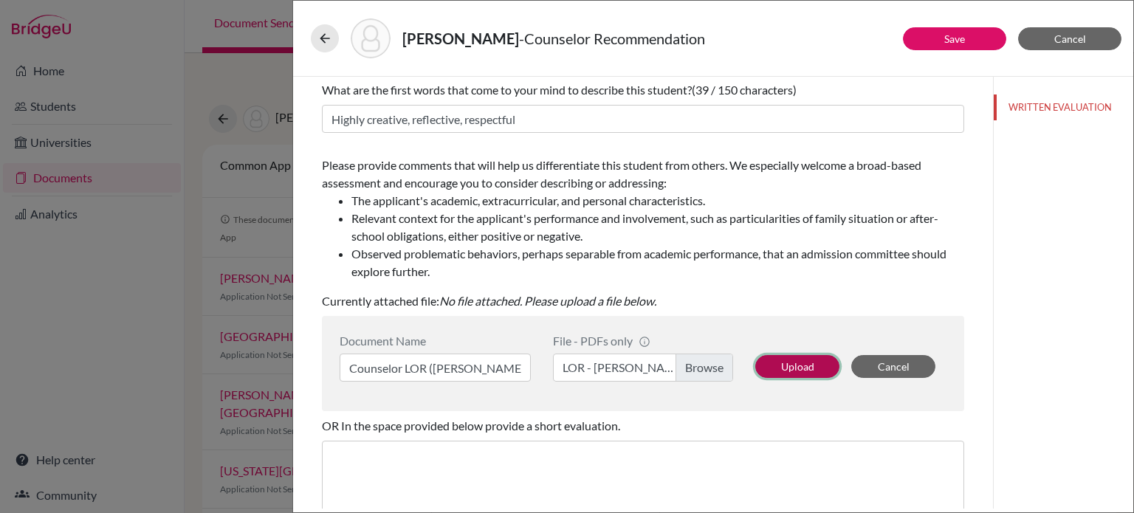
click at [788, 364] on button "Upload" at bounding box center [797, 366] width 84 height 23
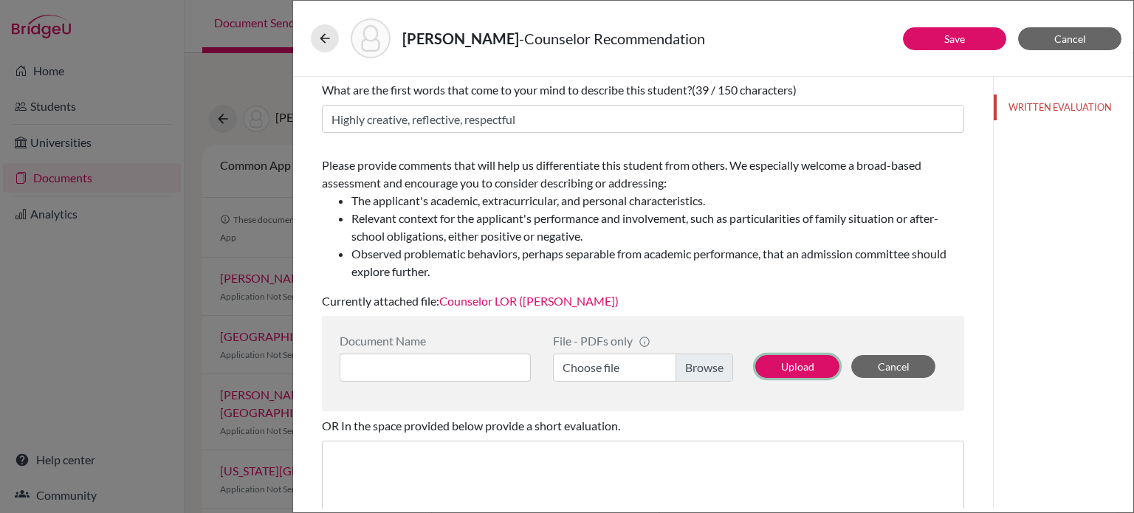
scroll to position [308, 0]
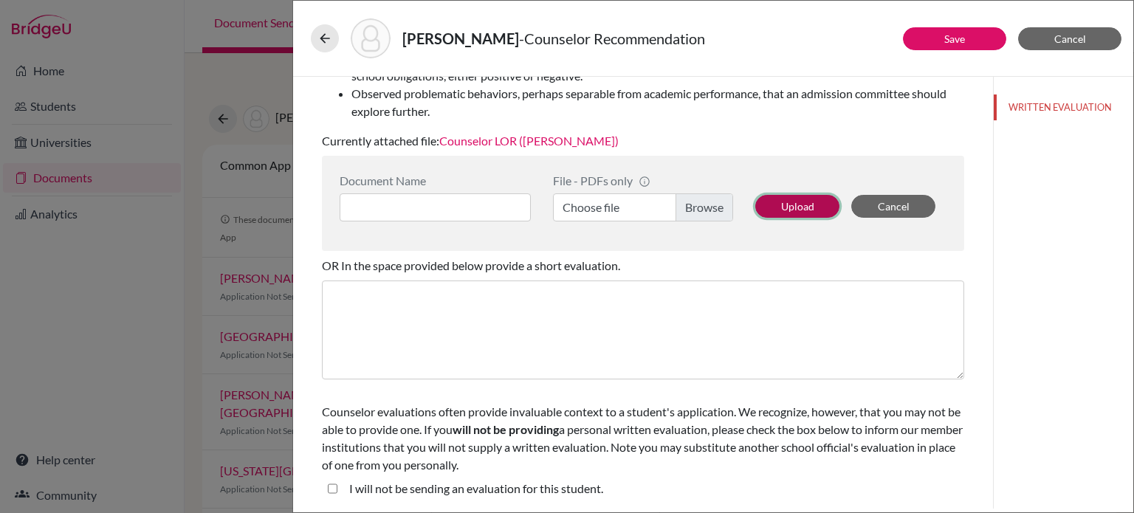
click at [780, 209] on button "Upload" at bounding box center [797, 206] width 84 height 23
click at [962, 36] on link "Save" at bounding box center [954, 38] width 21 height 13
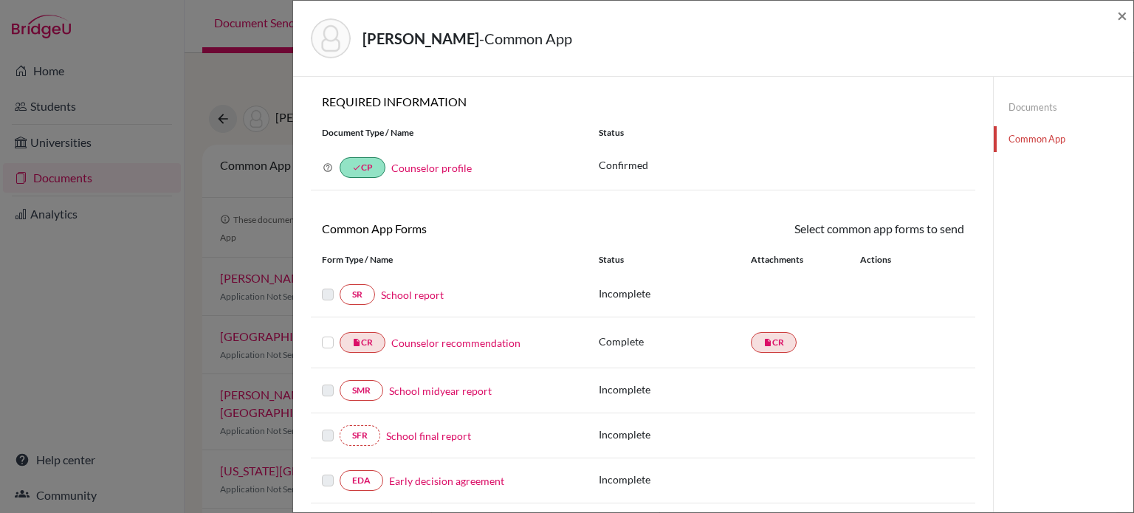
click at [425, 295] on link "School report" at bounding box center [412, 295] width 63 height 16
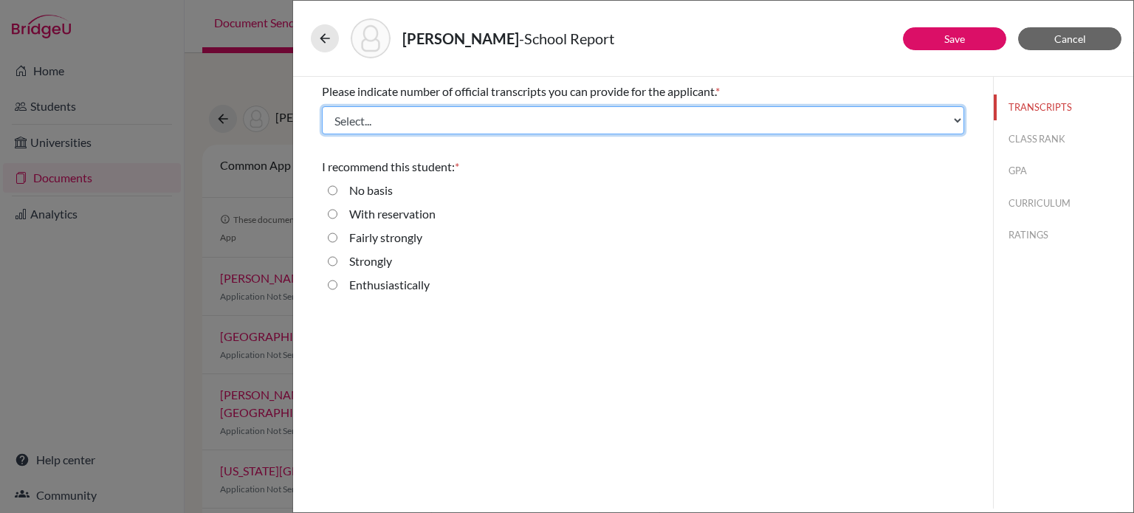
click at [721, 113] on select "Select... 1 2 3 4" at bounding box center [643, 120] width 642 height 28
select select "1"
click at [322, 106] on select "Select... 1 2 3 4" at bounding box center [643, 120] width 642 height 28
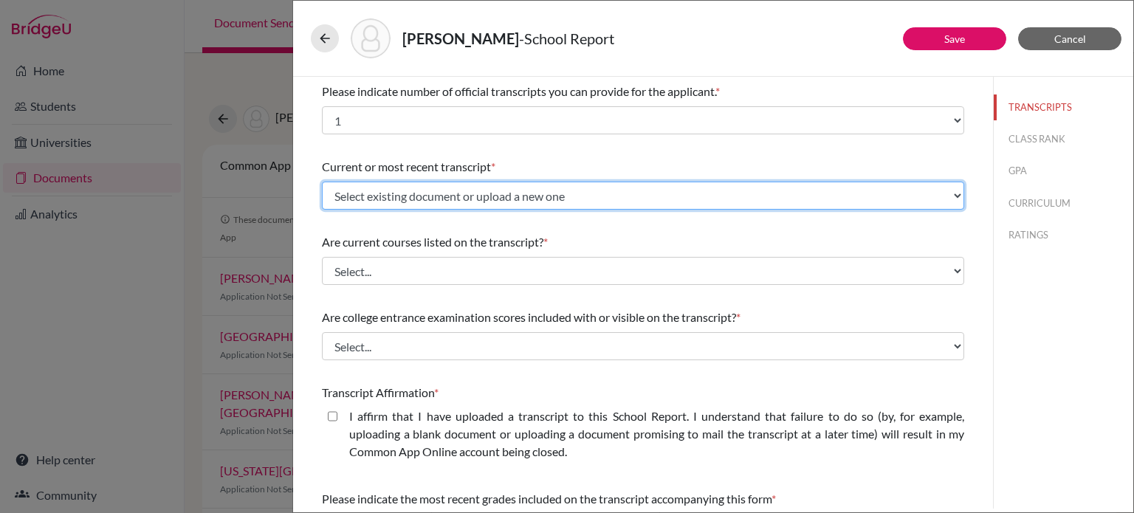
click at [594, 198] on select "Select existing document or upload a new one Initial transcript Upload New File" at bounding box center [643, 196] width 642 height 28
select select "667100"
click at [322, 182] on select "Select existing document or upload a new one Initial transcript Upload New File" at bounding box center [643, 196] width 642 height 28
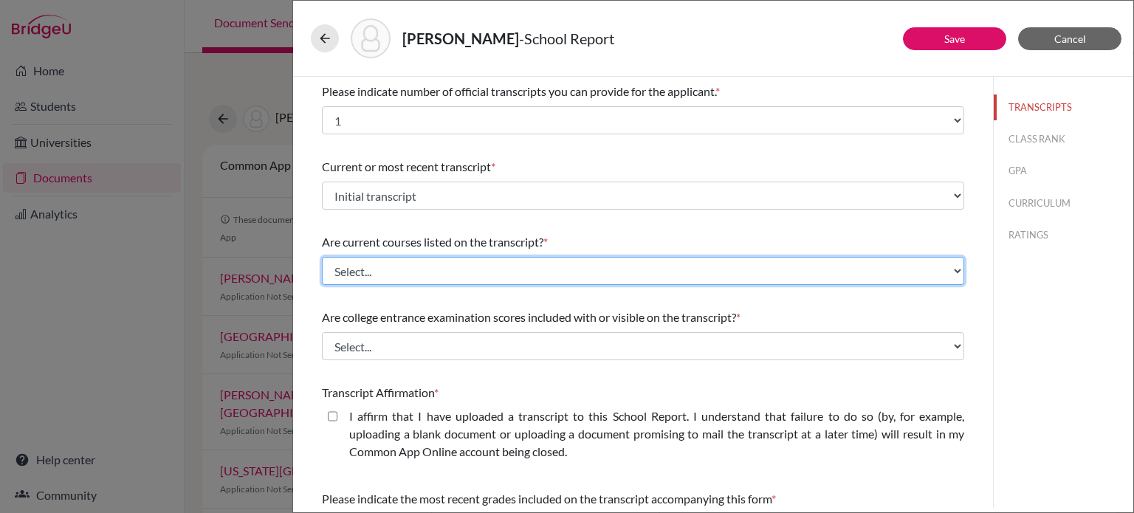
click at [554, 275] on select "Select... Yes No" at bounding box center [643, 271] width 642 height 28
select select "0"
click at [322, 257] on select "Select... Yes No" at bounding box center [643, 271] width 642 height 28
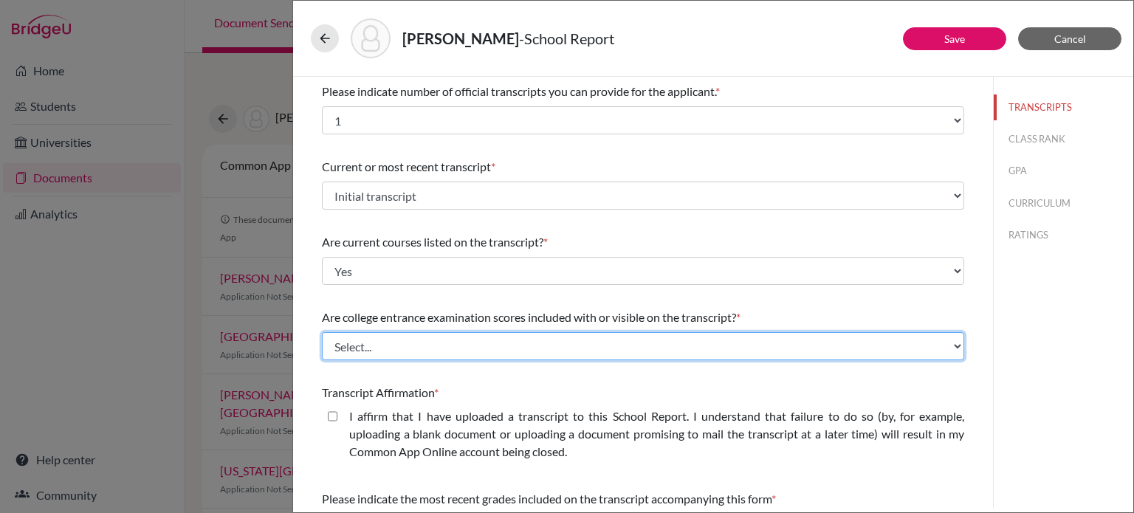
click at [537, 336] on select "Select... Yes No" at bounding box center [643, 346] width 642 height 28
select select "1"
click at [322, 332] on select "Select... Yes No" at bounding box center [643, 346] width 642 height 28
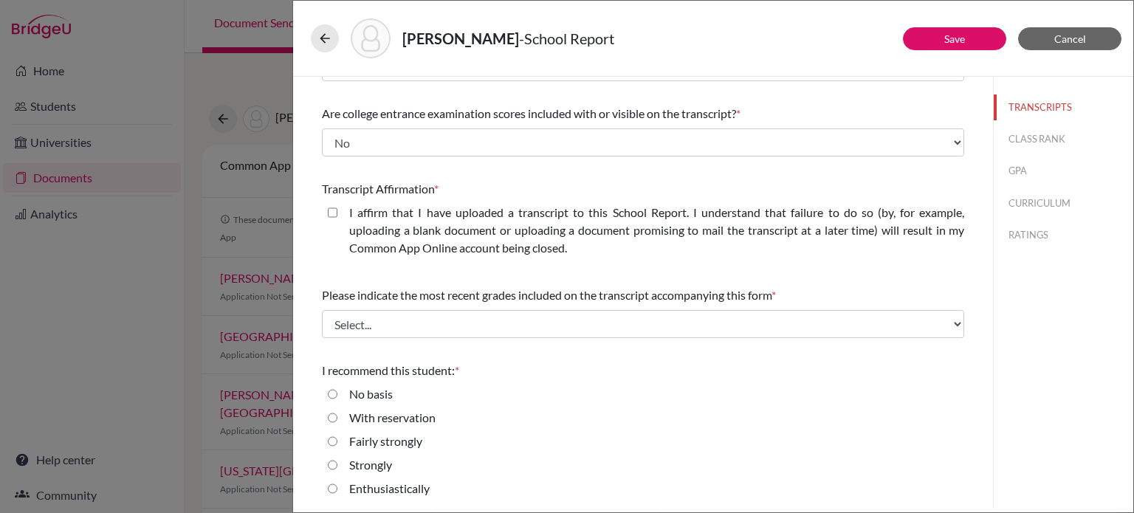
click at [334, 213] on closed\ "I affirm that I have uploaded a transcript to this School Report. I understand …" at bounding box center [333, 213] width 10 height 18
checkbox closed\ "true"
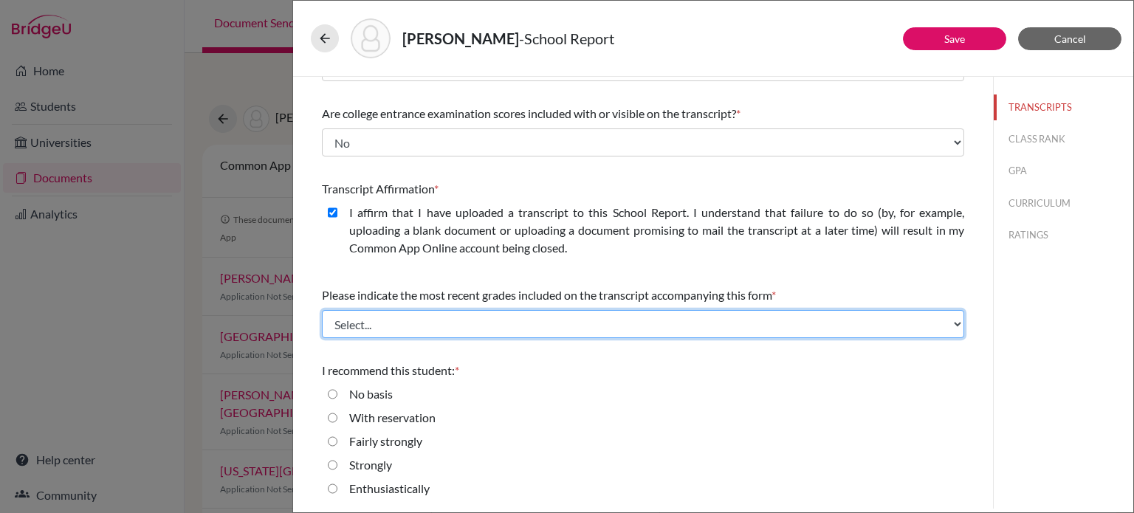
click at [560, 322] on select "Select... Final junior year grades 1st Quarter senior year grades 2nd Quarter/1…" at bounding box center [643, 324] width 642 height 28
select select "0"
click at [322, 310] on select "Select... Final junior year grades 1st Quarter senior year grades 2nd Quarter/1…" at bounding box center [643, 324] width 642 height 28
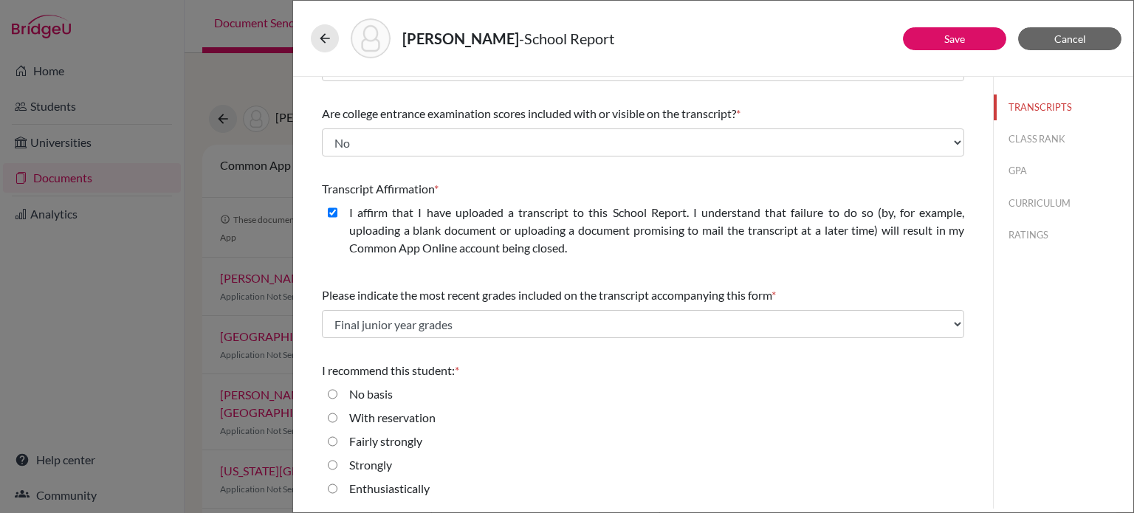
click at [335, 488] on input "Enthusiastically" at bounding box center [333, 489] width 10 height 18
radio input "true"
click at [1023, 134] on button "CLASS RANK" at bounding box center [1064, 139] width 140 height 26
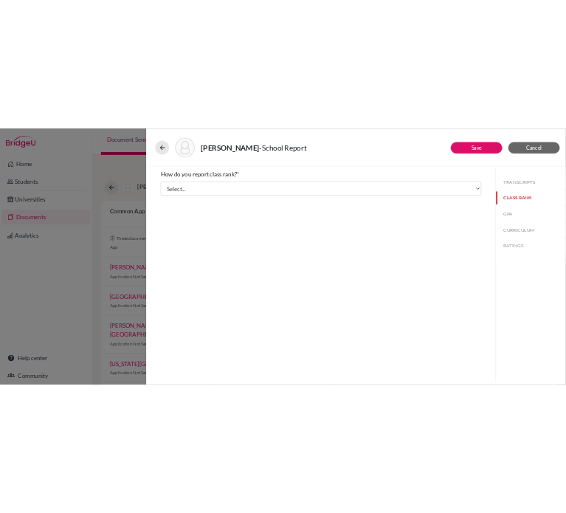
scroll to position [0, 0]
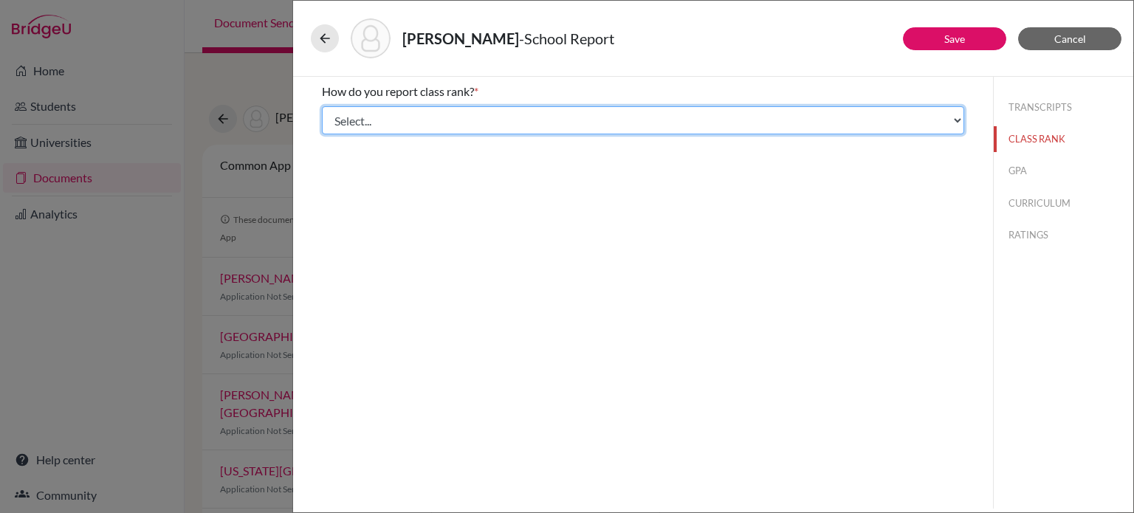
drag, startPoint x: 812, startPoint y: 120, endPoint x: 803, endPoint y: 126, distance: 10.6
click at [812, 120] on select "Select... Exact Decile Quintile Quartile None" at bounding box center [643, 120] width 642 height 28
select select "5"
click at [322, 106] on select "Select... Exact Decile Quintile Quartile None" at bounding box center [643, 120] width 642 height 28
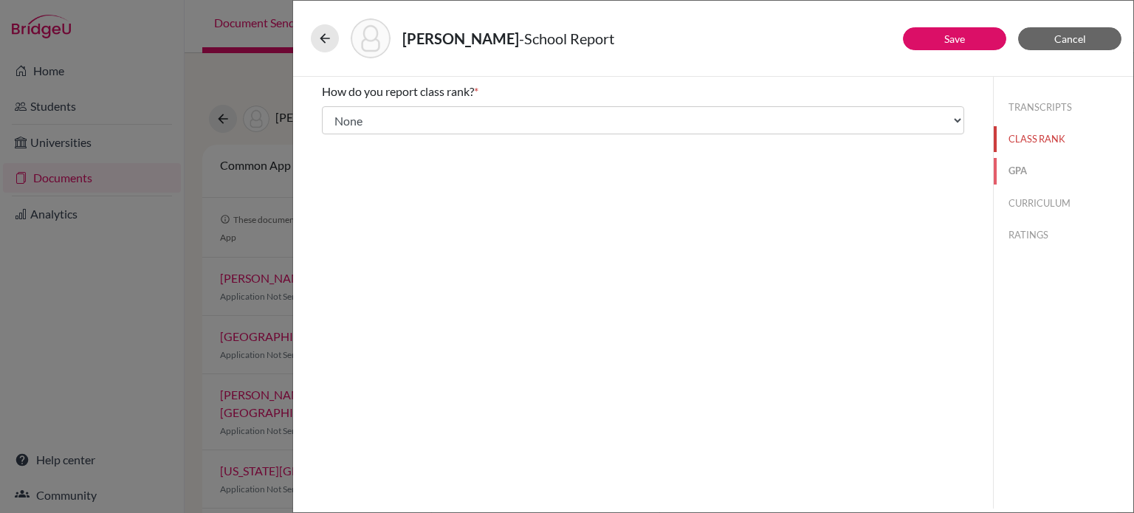
click at [1017, 174] on button "GPA" at bounding box center [1064, 171] width 140 height 26
click at [357, 114] on label "Yes" at bounding box center [358, 115] width 18 height 18
click at [337, 114] on input "Yes" at bounding box center [333, 115] width 10 height 18
radio input "true"
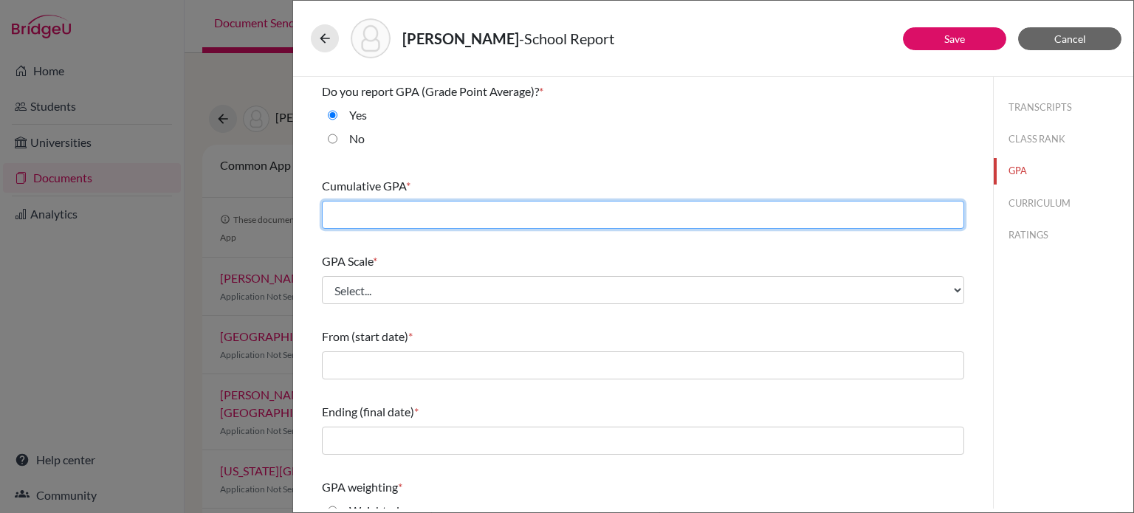
click at [399, 207] on input "text" at bounding box center [643, 215] width 642 height 28
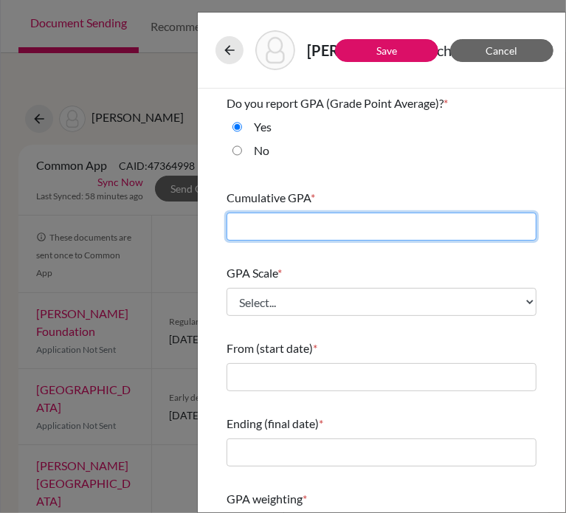
click at [303, 226] on input "text" at bounding box center [382, 227] width 310 height 28
type input "3.8139"
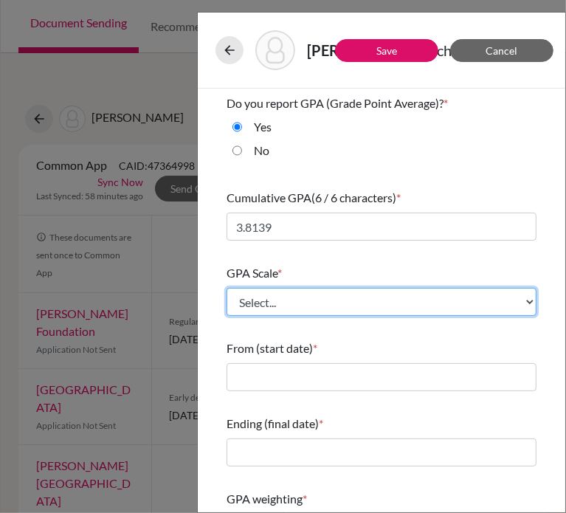
click at [303, 303] on select "Select... 4 5 6 7 8 9 10 11 12 13 14 15 16 17 18 19 20 100" at bounding box center [382, 302] width 310 height 28
select select "4"
click at [227, 288] on select "Select... 4 5 6 7 8 9 10 11 12 13 14 15 16 17 18 19 20 100" at bounding box center [382, 302] width 310 height 28
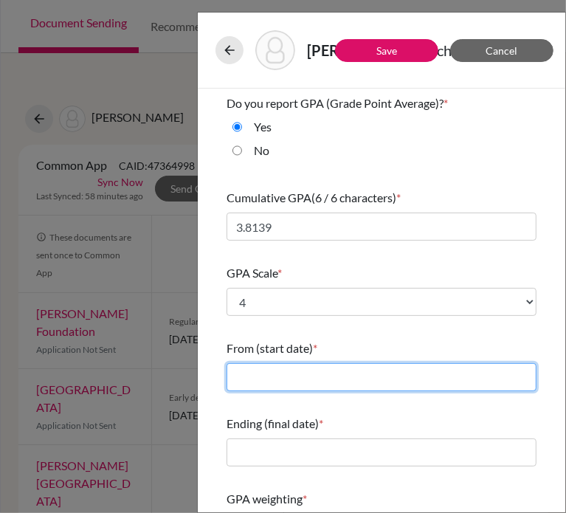
click at [286, 376] on input "text" at bounding box center [382, 377] width 310 height 28
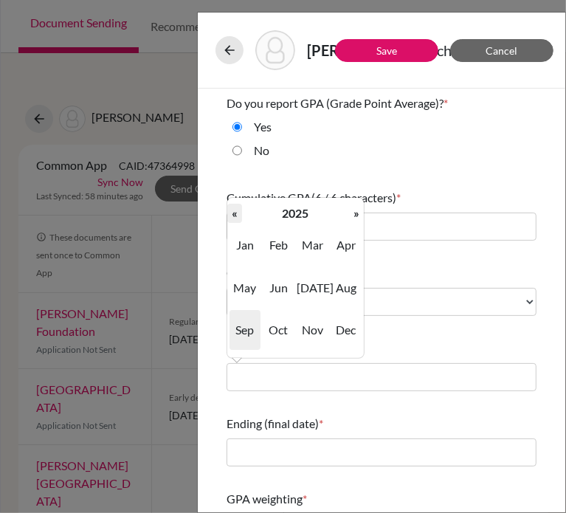
click at [236, 213] on th "«" at bounding box center [234, 213] width 15 height 19
click at [347, 289] on span "Aug" at bounding box center [346, 288] width 31 height 40
type input "08/2022"
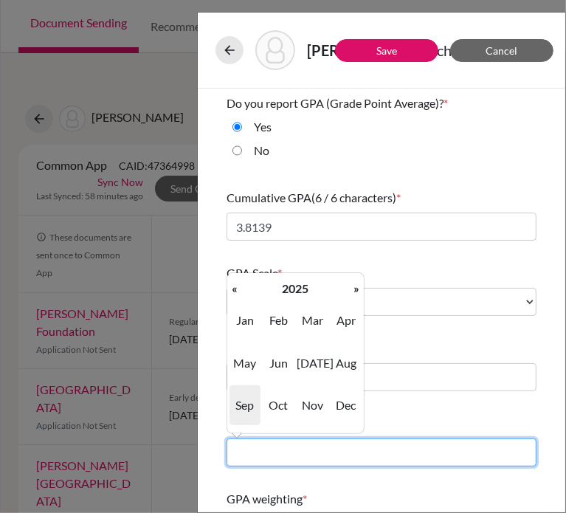
click at [312, 453] on input "text" at bounding box center [382, 453] width 310 height 28
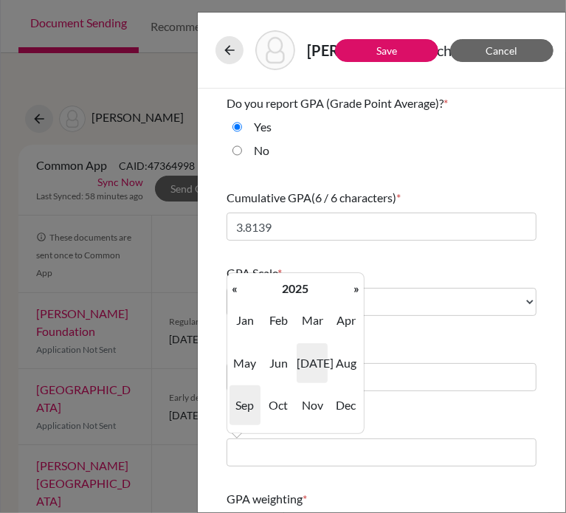
click at [300, 360] on span "Jul" at bounding box center [312, 363] width 31 height 40
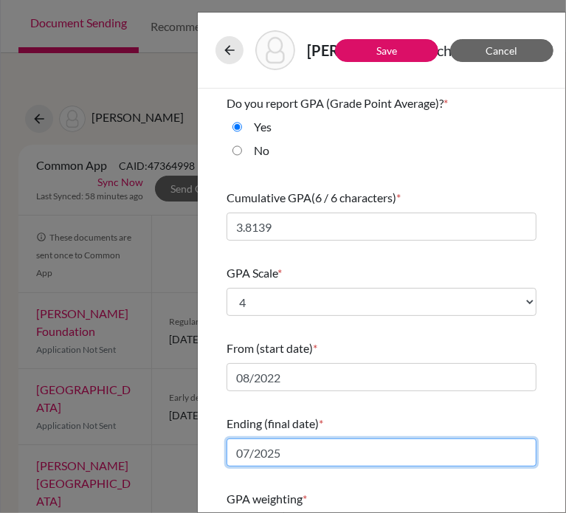
click at [292, 450] on input "07/2025" at bounding box center [382, 453] width 310 height 28
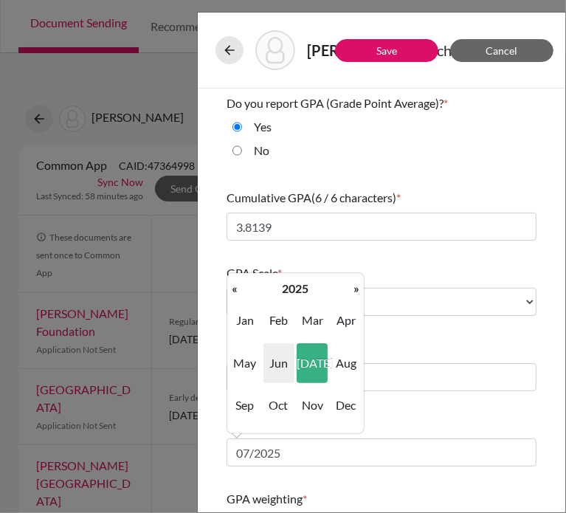
click at [275, 356] on span "Jun" at bounding box center [279, 363] width 31 height 40
type input "06/2025"
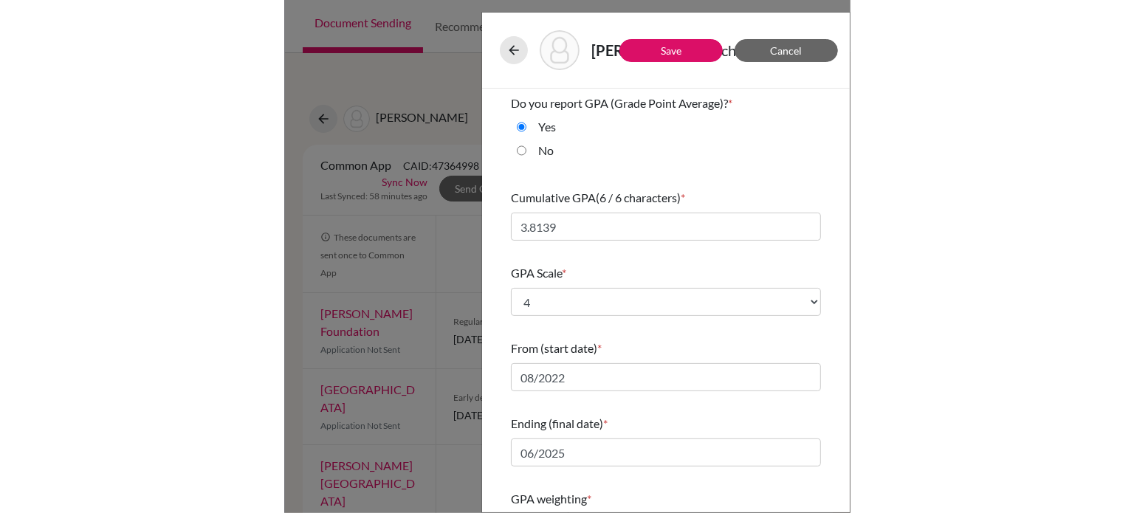
scroll to position [196, 0]
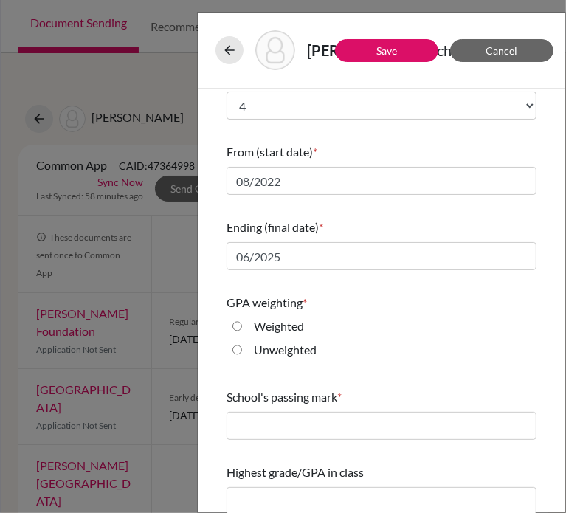
click at [240, 352] on input "Unweighted" at bounding box center [238, 350] width 10 height 18
radio input "true"
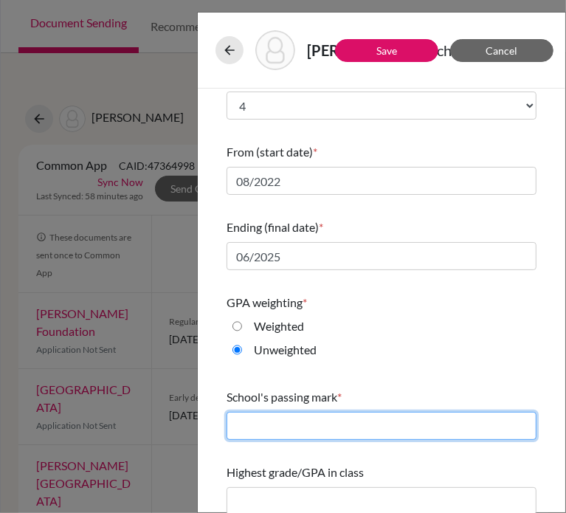
click at [333, 430] on input "text" at bounding box center [382, 426] width 310 height 28
type input "65"
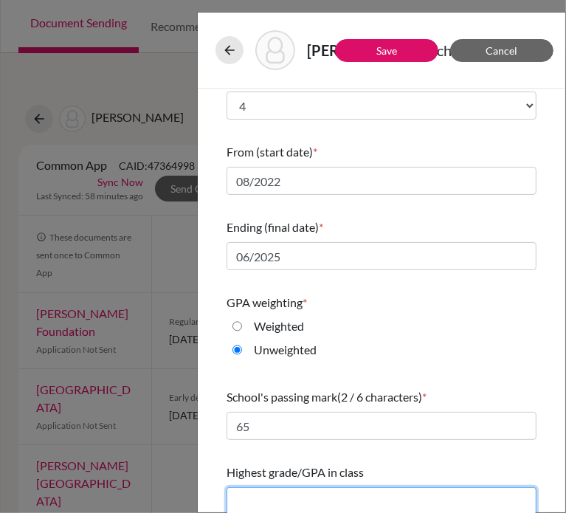
click at [402, 501] on input "text" at bounding box center [382, 501] width 310 height 28
type input "4.00"
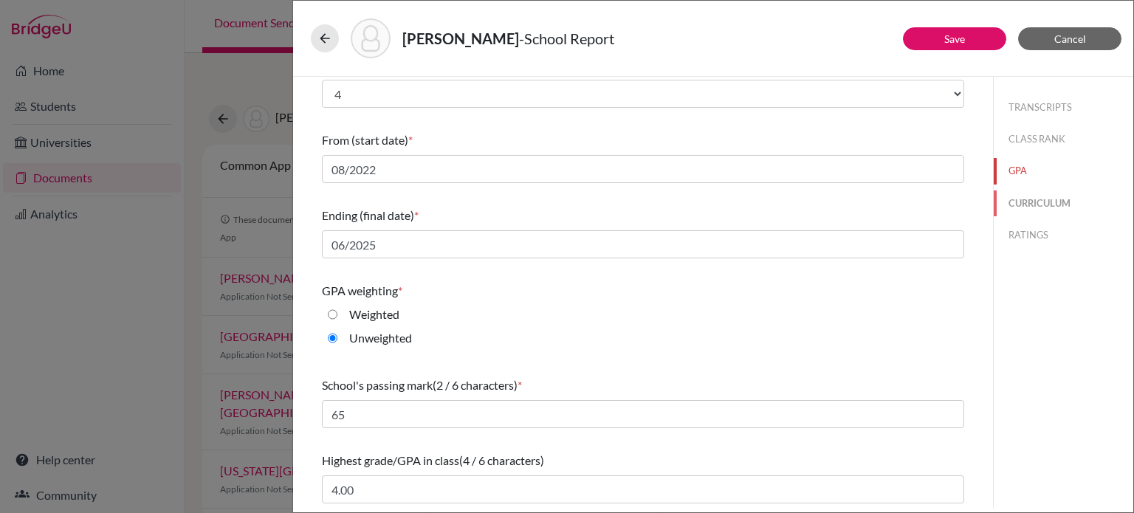
click at [1069, 203] on button "CURRICULUM" at bounding box center [1064, 204] width 140 height 26
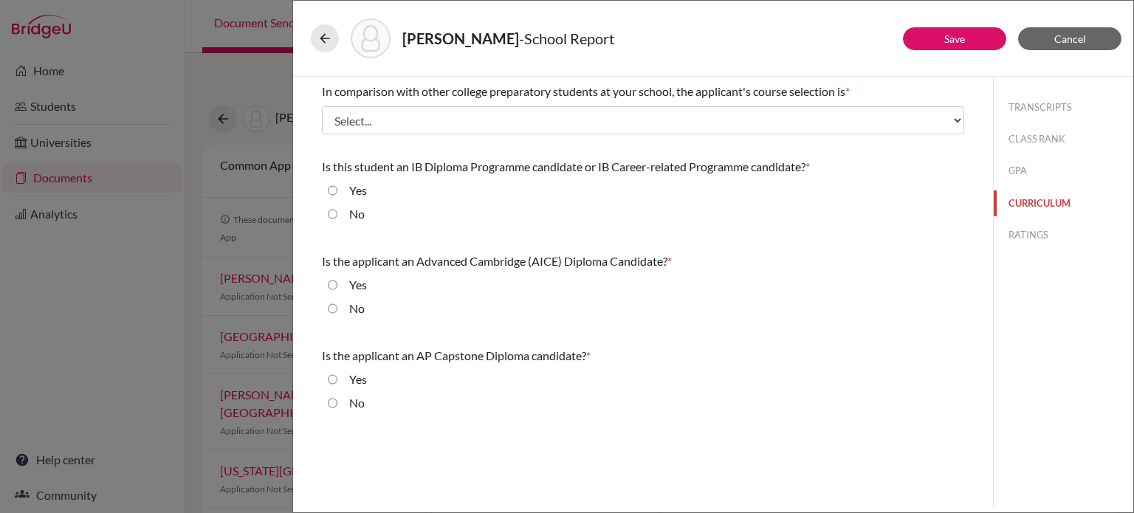
scroll to position [0, 0]
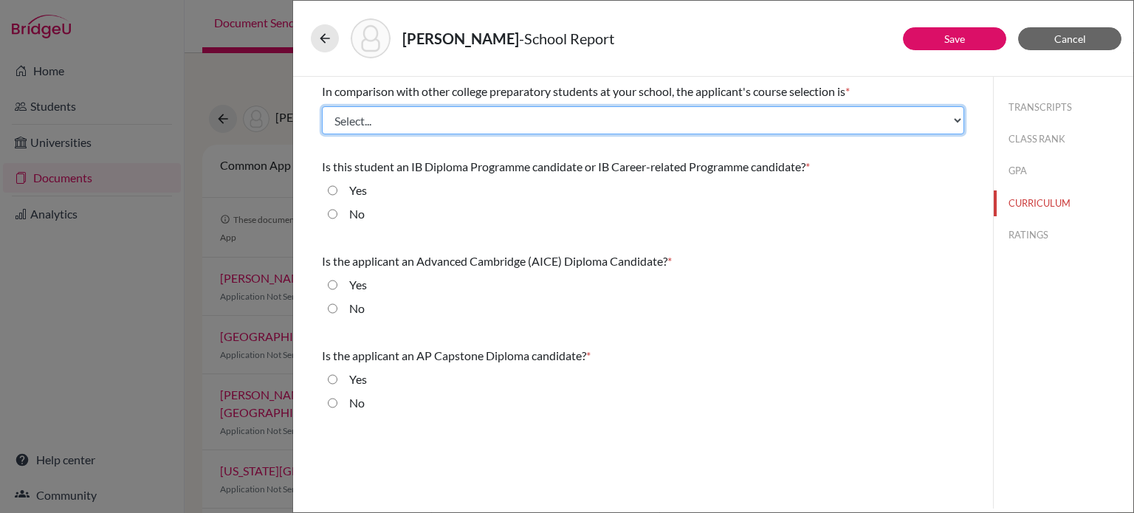
click at [443, 120] on select "Select... Less than demanding Average Demanding Very demanding Most demanding P…" at bounding box center [643, 120] width 642 height 28
select select "1"
click at [322, 106] on select "Select... Less than demanding Average Demanding Very demanding Most demanding P…" at bounding box center [643, 120] width 642 height 28
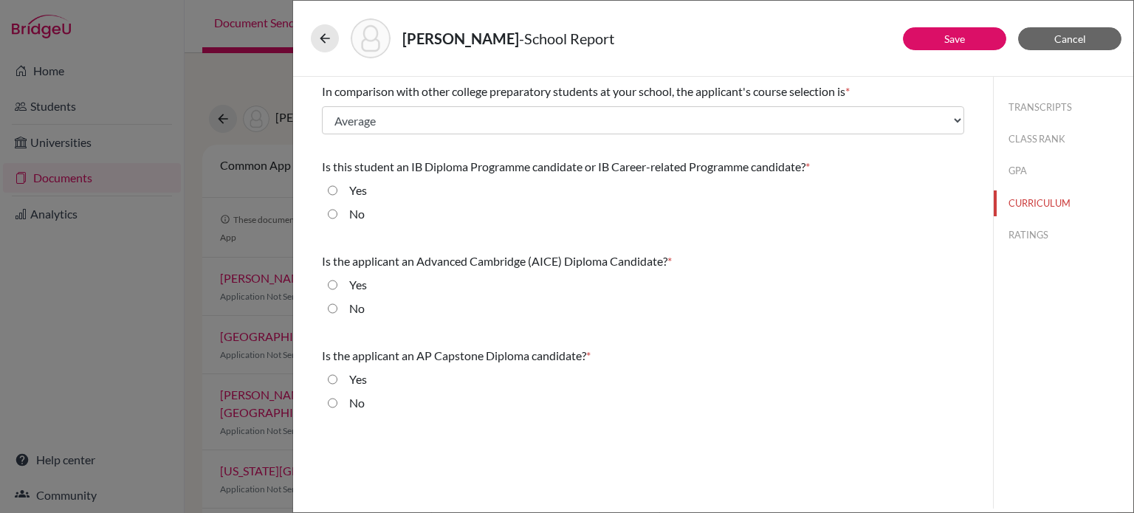
click at [333, 212] on input "No" at bounding box center [333, 214] width 10 height 18
radio input "true"
click at [332, 309] on input "No" at bounding box center [333, 309] width 10 height 18
radio input "true"
click at [333, 402] on input "No" at bounding box center [333, 403] width 10 height 18
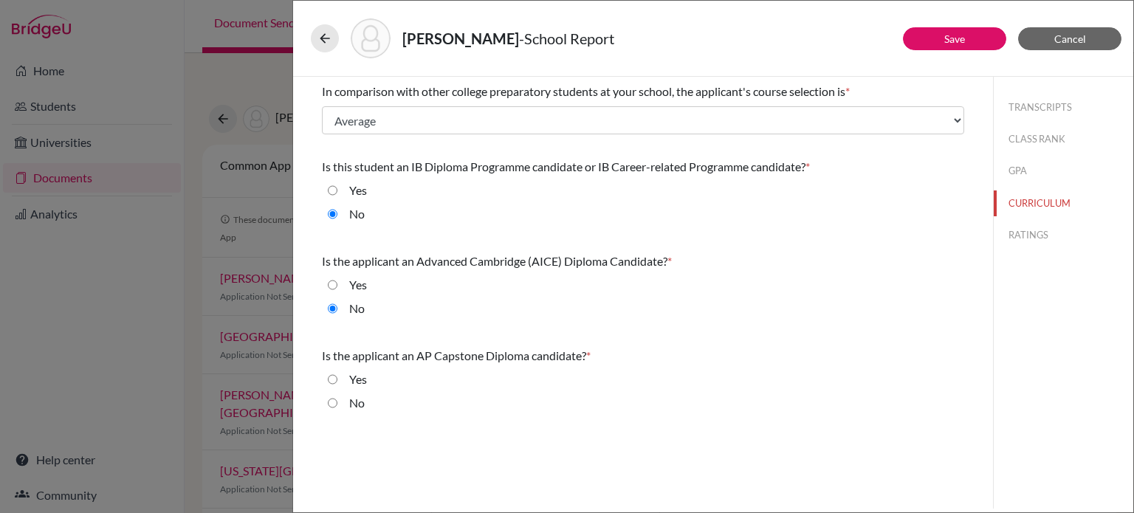
radio input "true"
click at [1025, 233] on button "RATINGS" at bounding box center [1064, 235] width 140 height 26
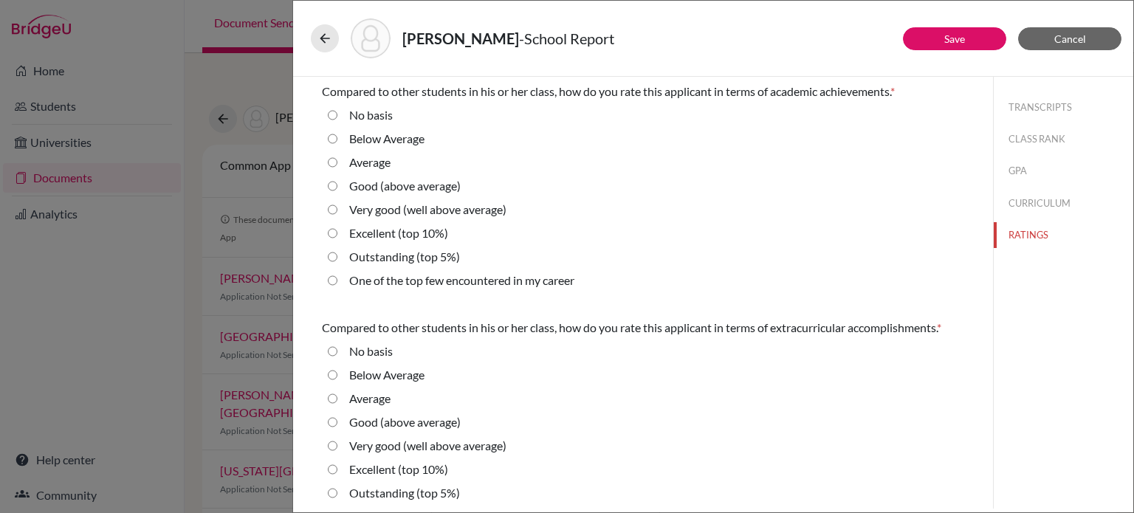
click at [334, 207] on average\) "Very good (well above average)" at bounding box center [333, 210] width 10 height 18
radio average\) "true"
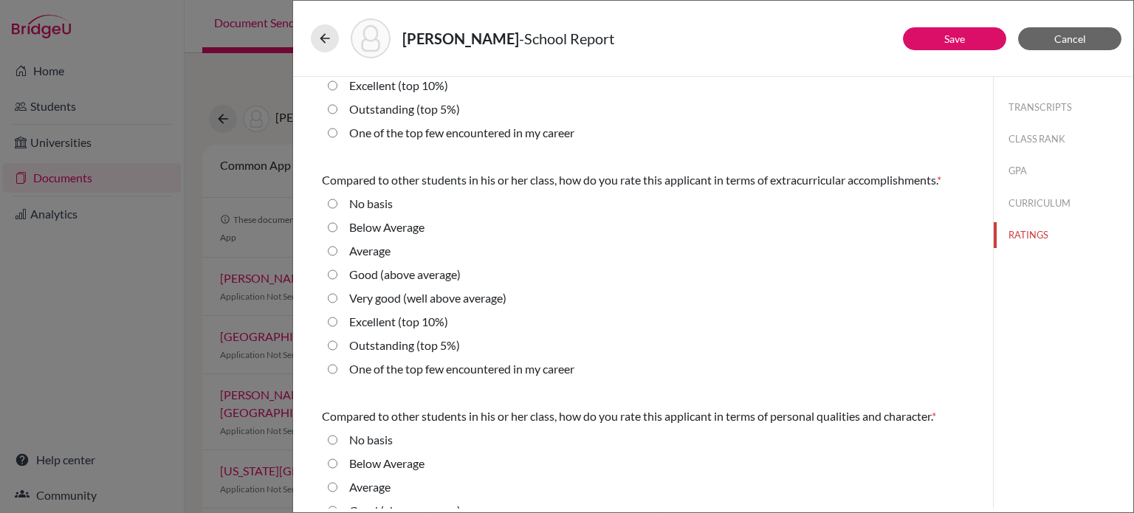
scroll to position [74, 0]
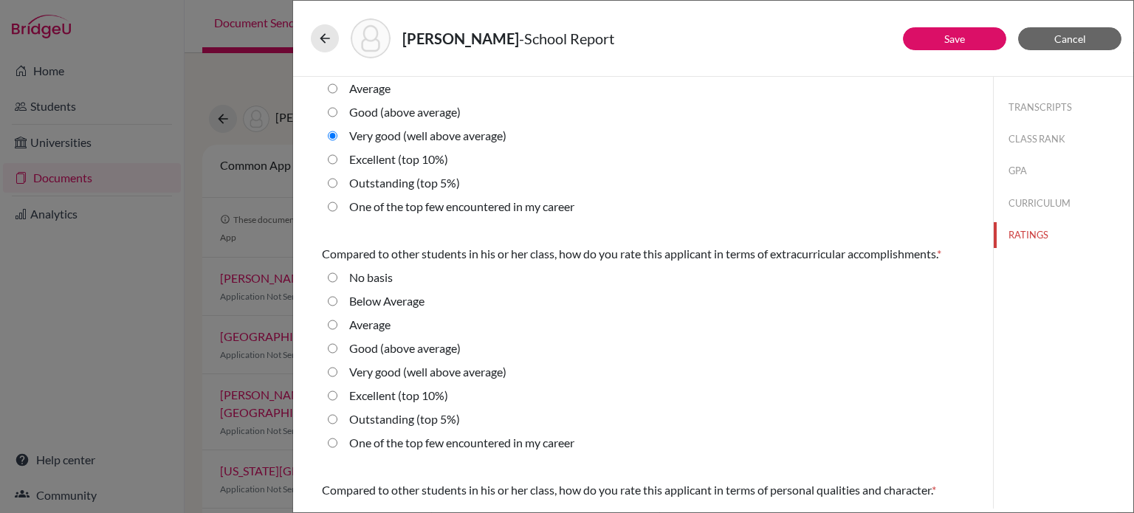
click at [331, 372] on average\) "Very good (well above average)" at bounding box center [333, 372] width 10 height 18
radio average\) "true"
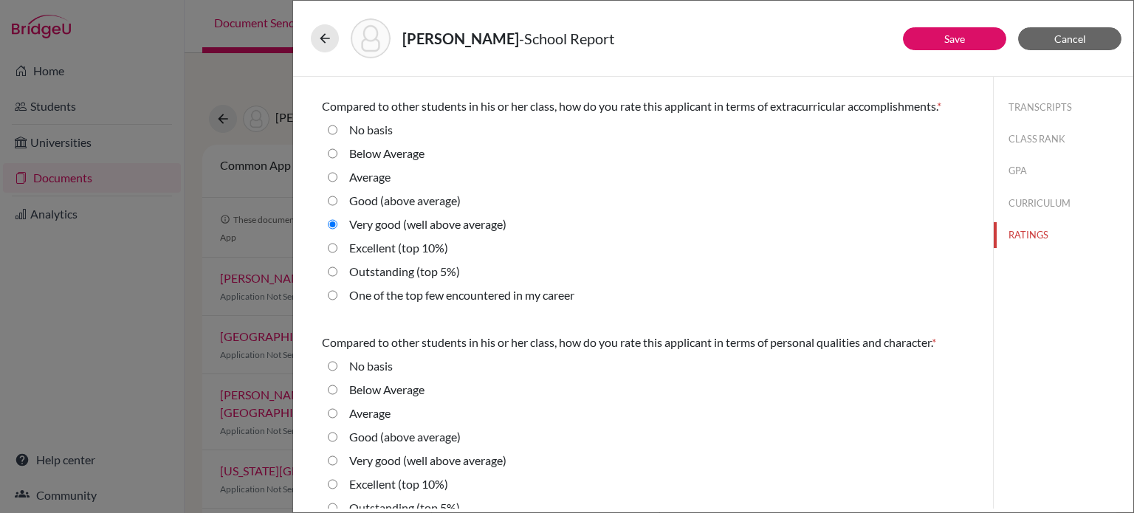
scroll to position [295, 0]
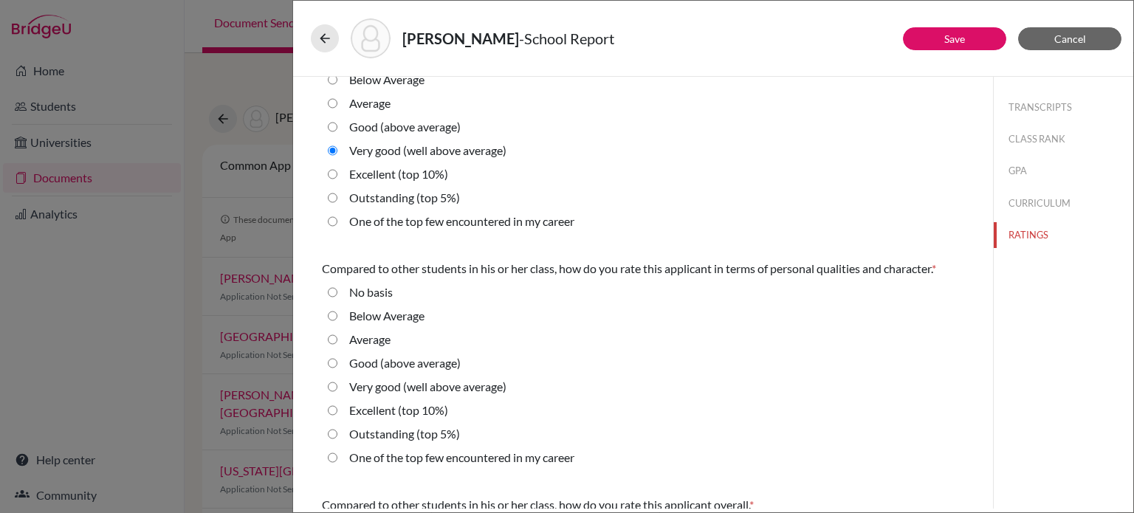
click at [331, 413] on 10\%\) "Excellent (top 10%)" at bounding box center [333, 411] width 10 height 18
radio 10\%\) "true"
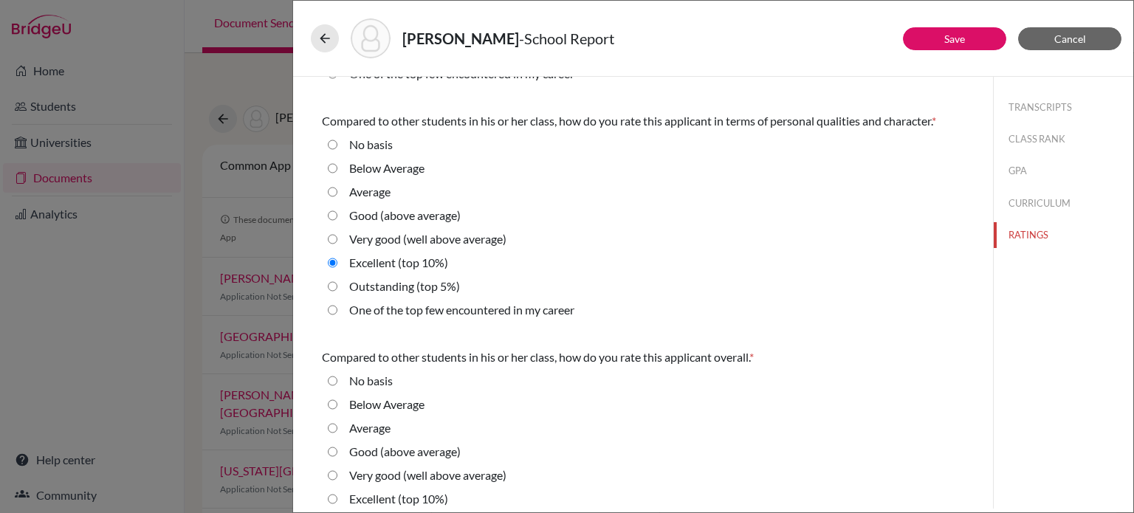
scroll to position [501, 0]
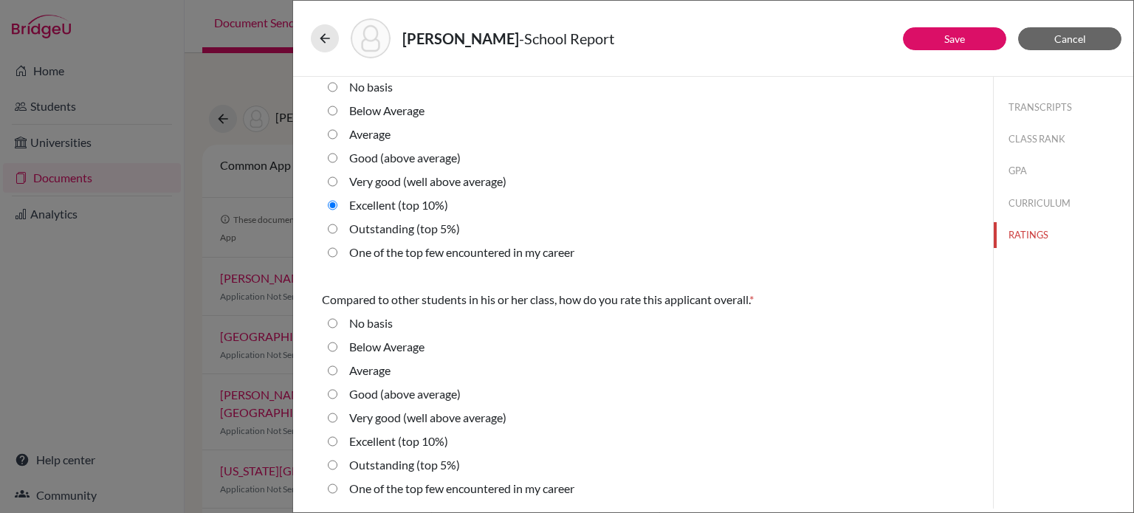
click at [332, 442] on 10\%\) "Excellent (top 10%)" at bounding box center [333, 442] width 10 height 18
radio 10\%\) "true"
click at [964, 38] on link "Save" at bounding box center [954, 38] width 21 height 13
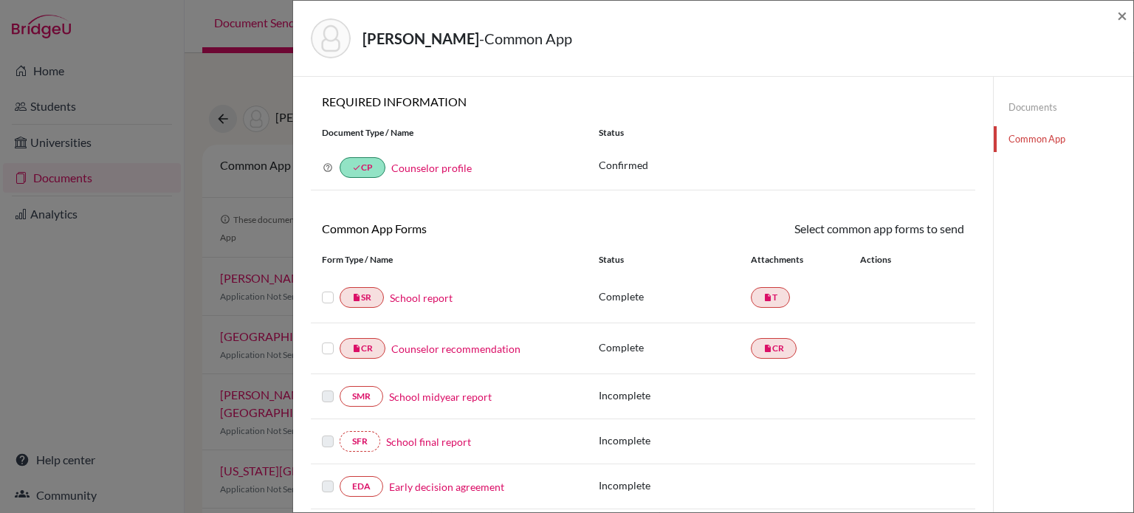
click at [1043, 116] on link "Documents" at bounding box center [1064, 108] width 140 height 26
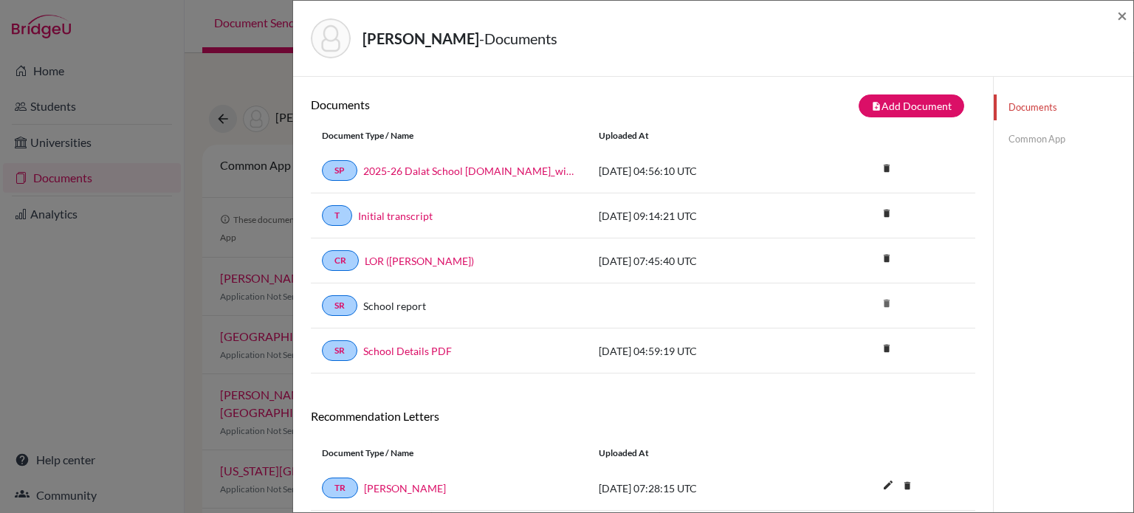
scroll to position [137, 0]
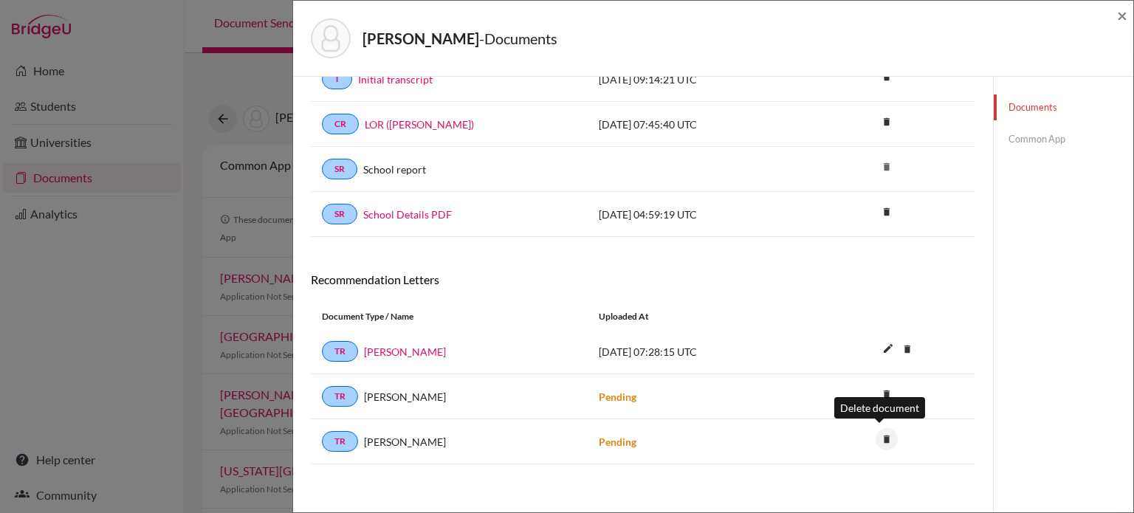
click at [883, 428] on icon "delete" at bounding box center [887, 439] width 22 height 22
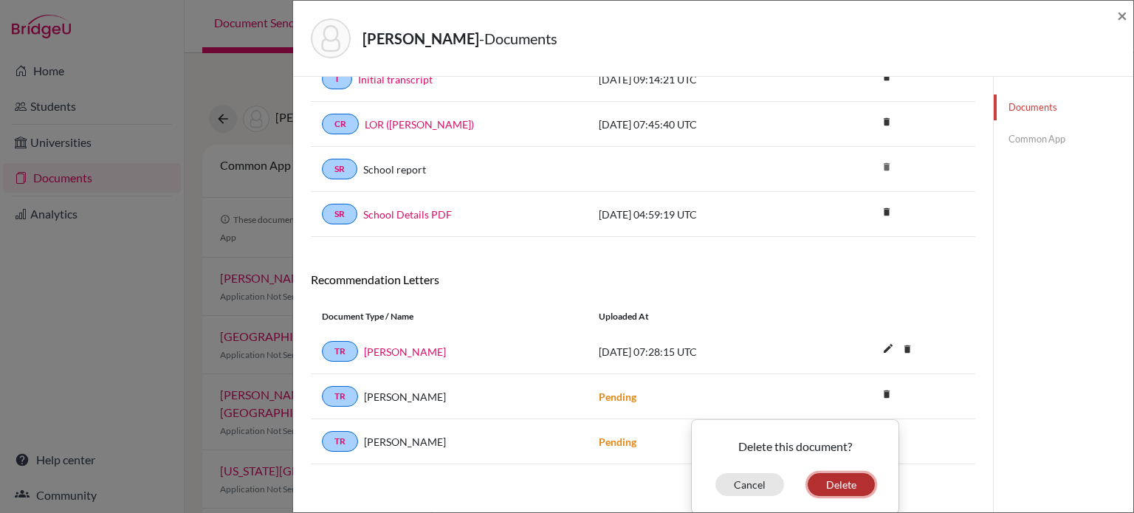
click at [828, 481] on button "Delete" at bounding box center [841, 484] width 67 height 23
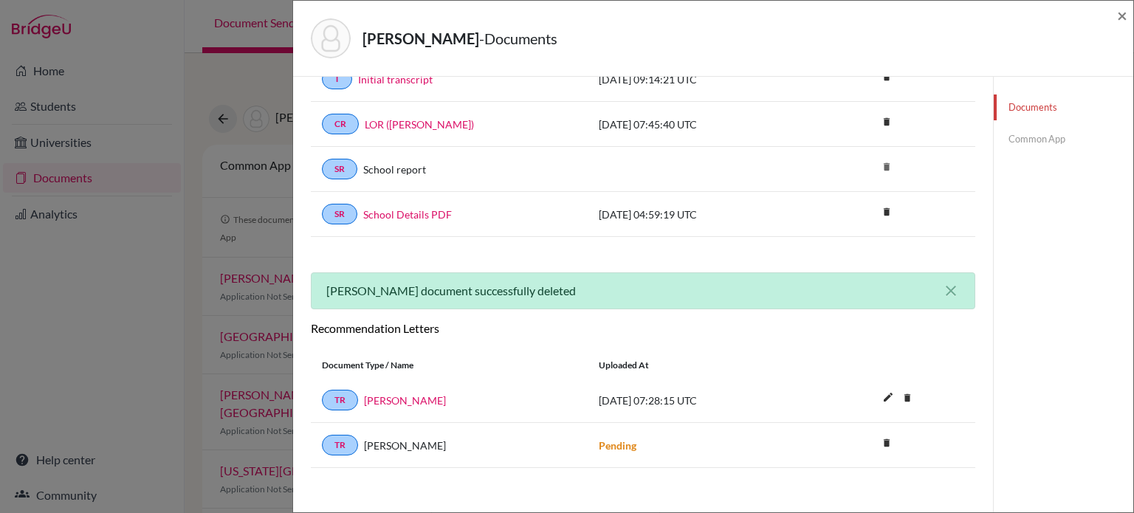
scroll to position [0, 0]
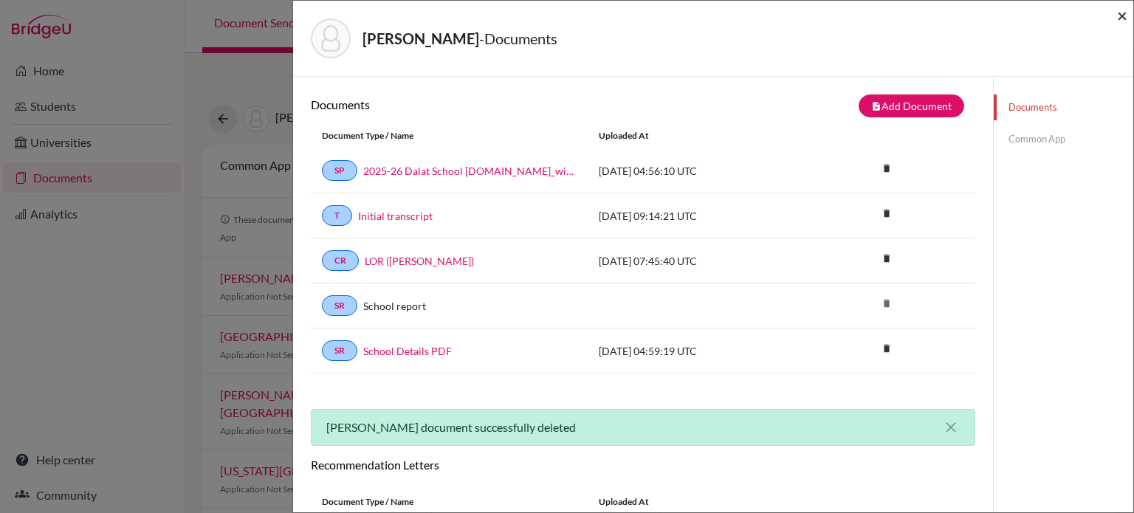
click at [1119, 20] on span "×" at bounding box center [1122, 14] width 10 height 21
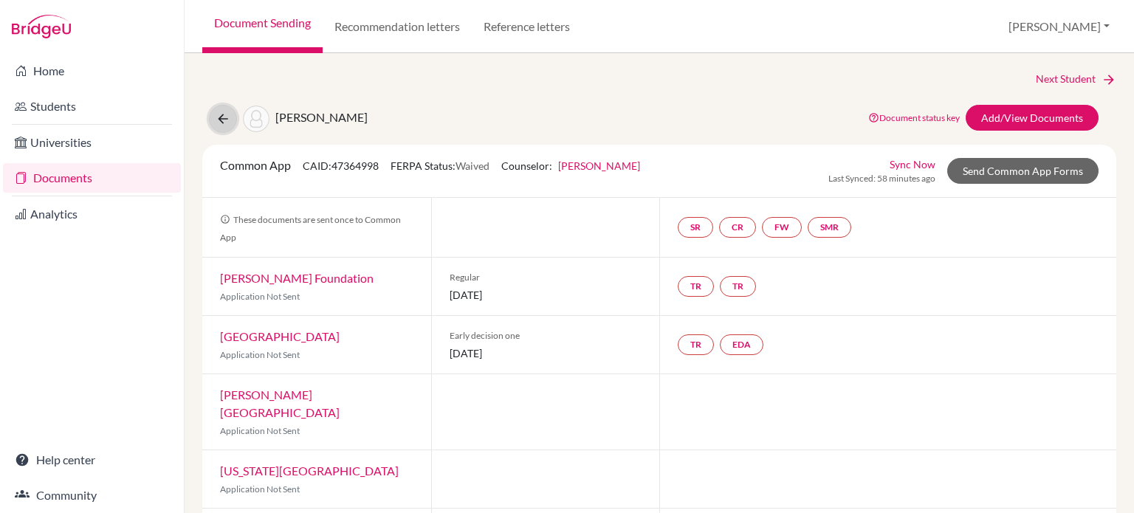
click at [227, 110] on button at bounding box center [223, 119] width 28 height 28
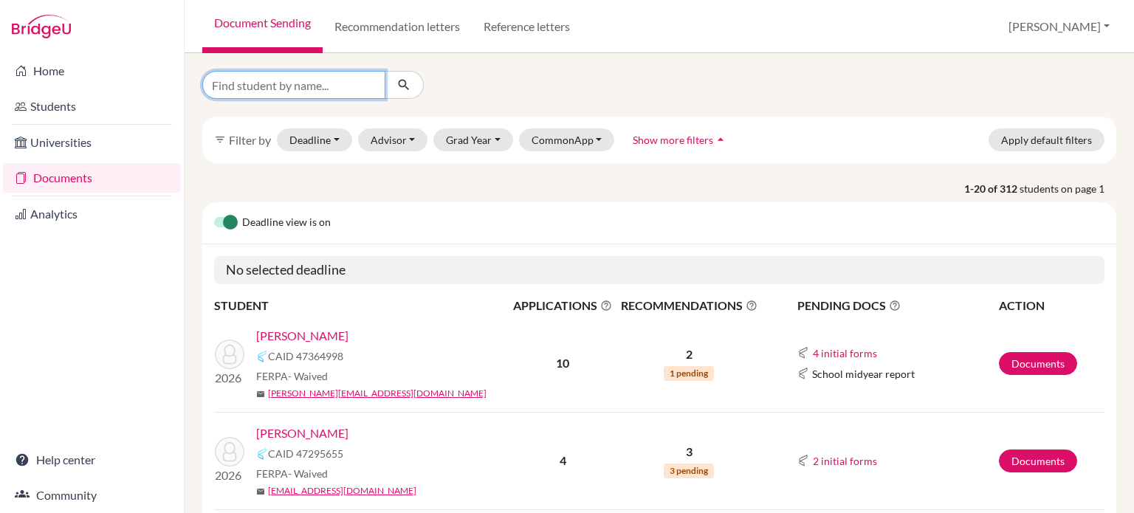
click at [255, 88] on input "Find student by name..." at bounding box center [293, 85] width 183 height 28
type input "eun"
click button "submit" at bounding box center [404, 85] width 39 height 28
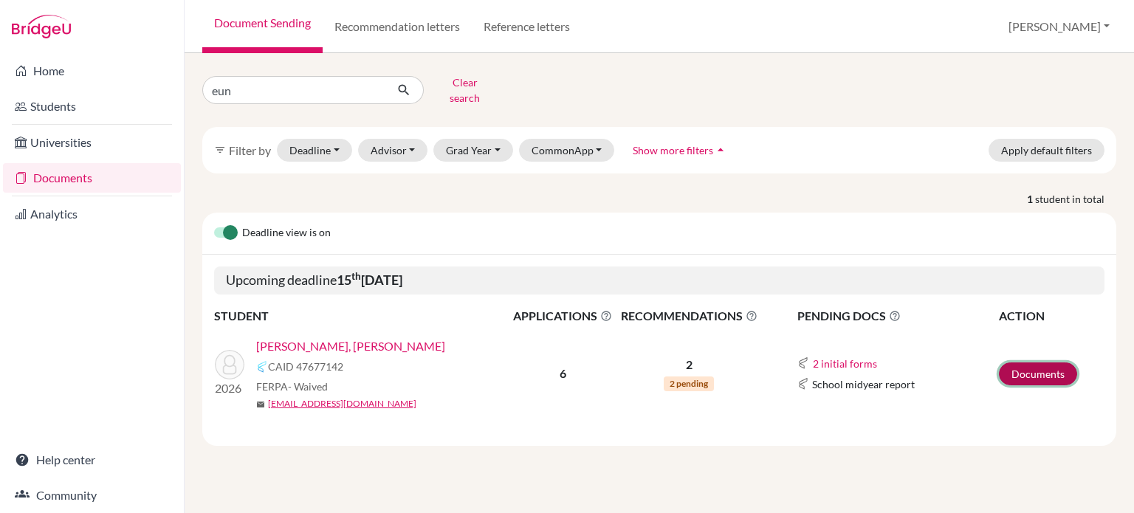
click at [1028, 363] on link "Documents" at bounding box center [1038, 374] width 78 height 23
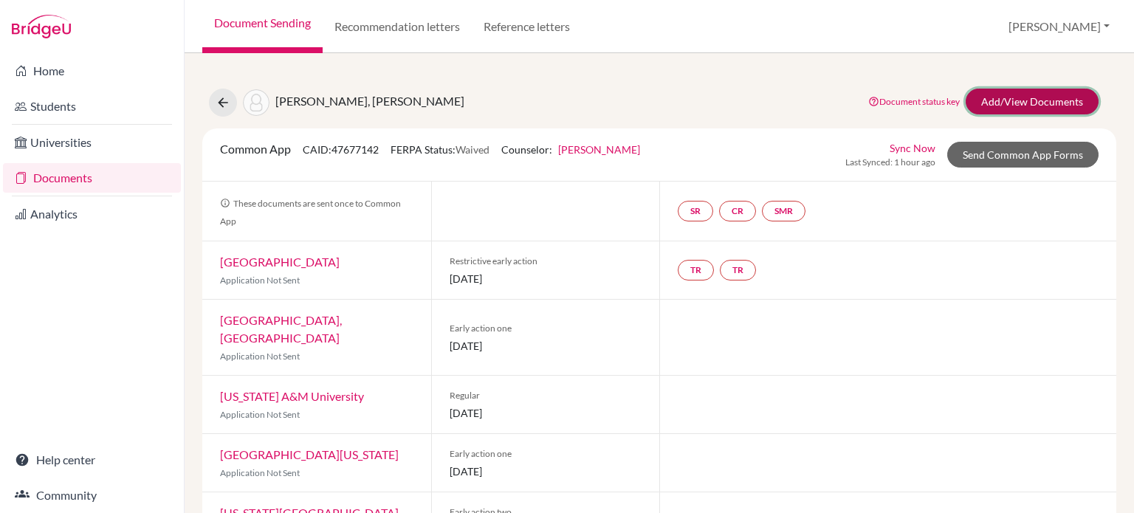
click at [1017, 98] on link "Add/View Documents" at bounding box center [1032, 102] width 133 height 26
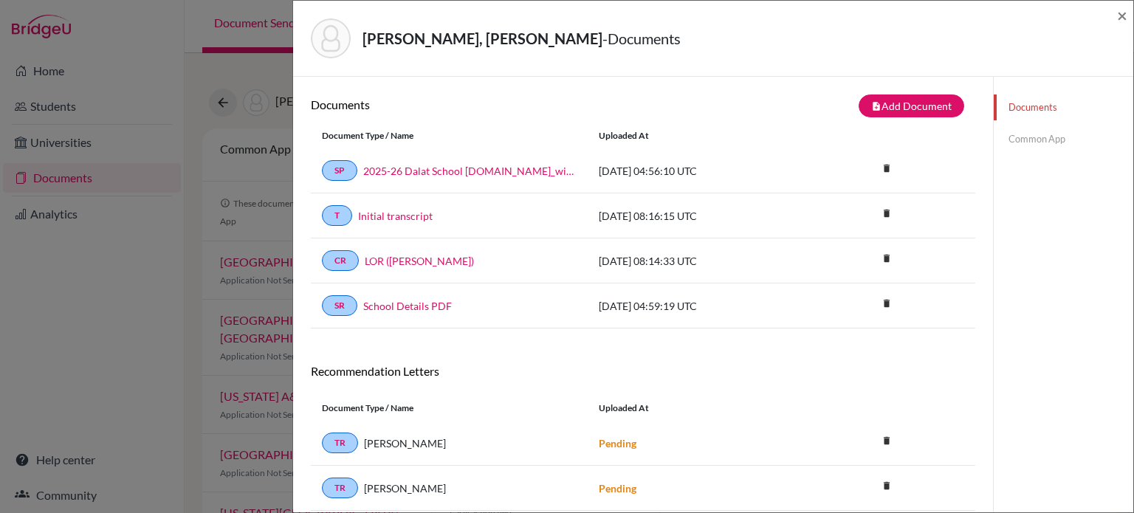
click at [1056, 140] on link "Common App" at bounding box center [1064, 139] width 140 height 26
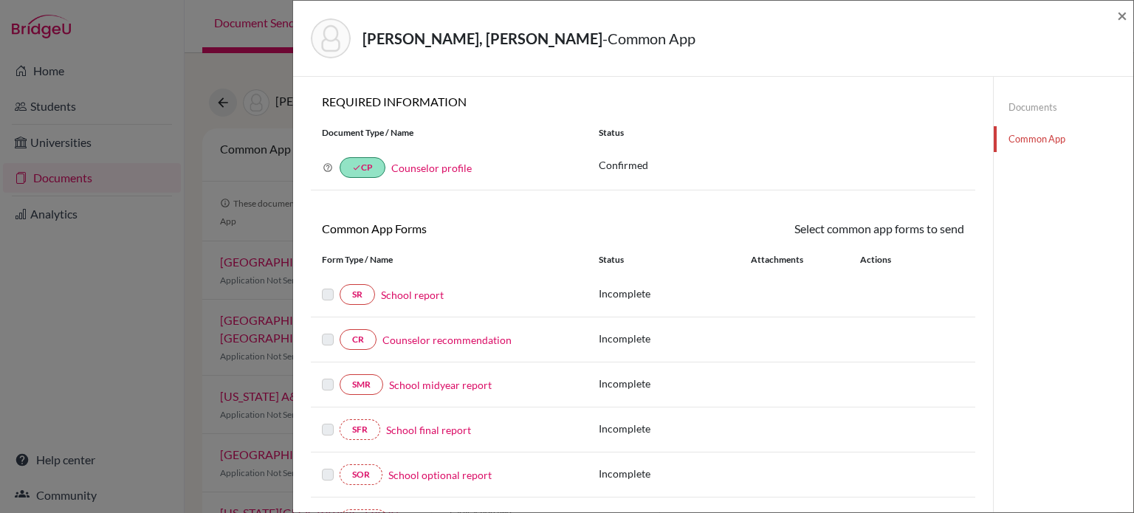
click at [422, 343] on link "Counselor recommendation" at bounding box center [446, 340] width 129 height 16
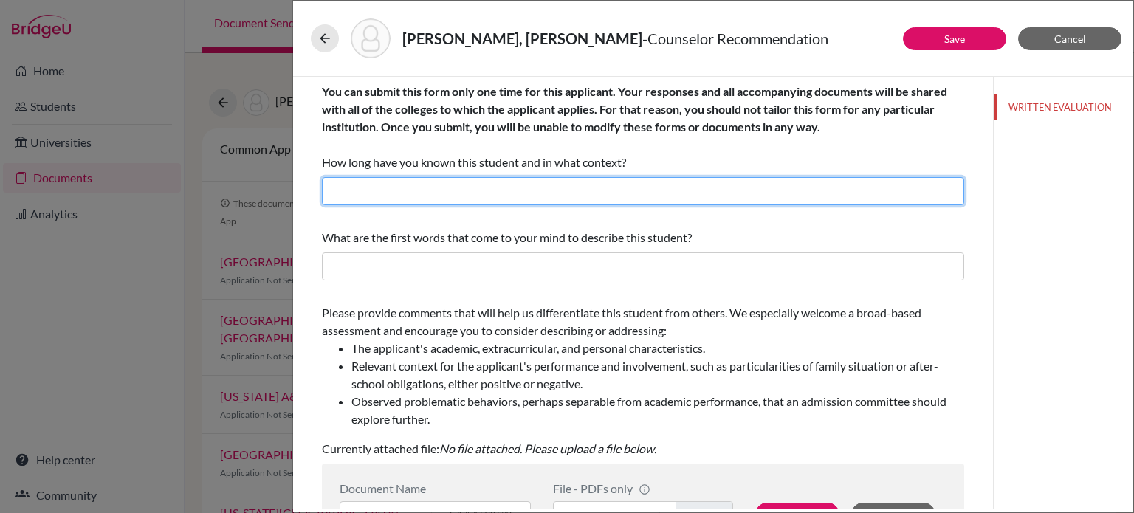
click at [560, 193] on input "text" at bounding box center [643, 191] width 642 height 28
type input "3 months, as the academic counselor ( I started this academic year)"
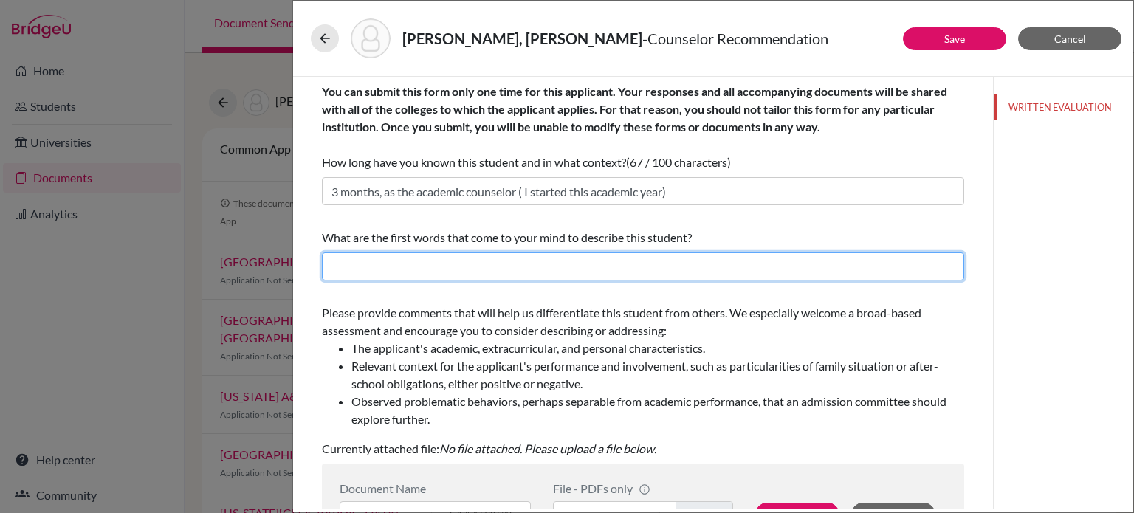
click at [502, 268] on input "text" at bounding box center [643, 267] width 642 height 28
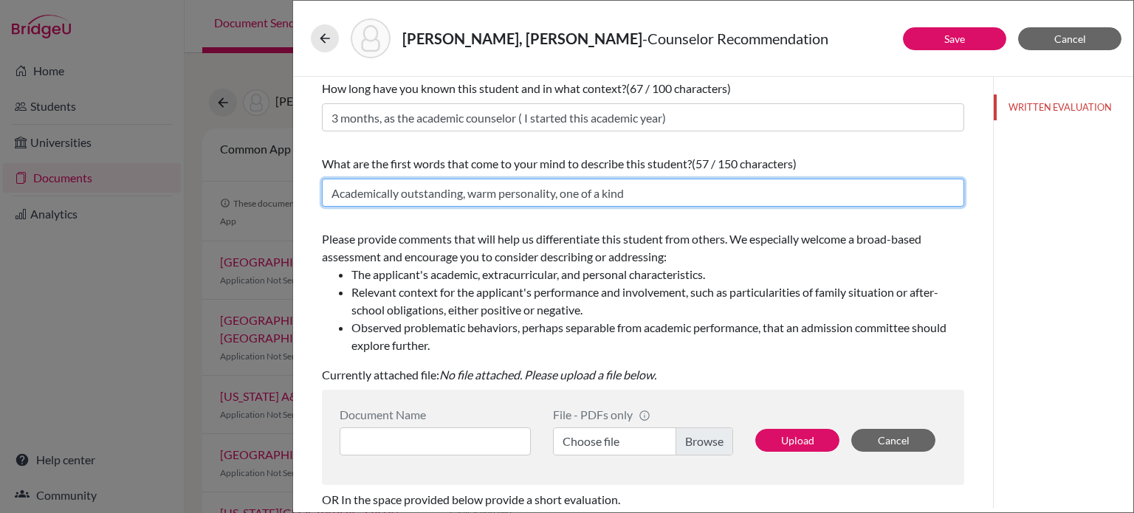
type input "Academically outstanding, warm personality, one of a kind"
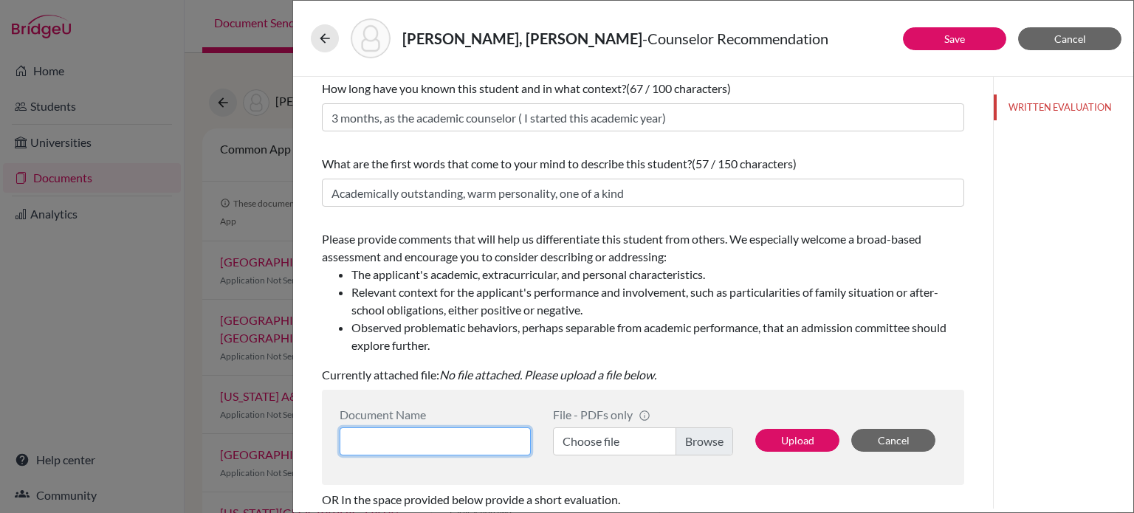
click at [458, 445] on input at bounding box center [435, 442] width 191 height 28
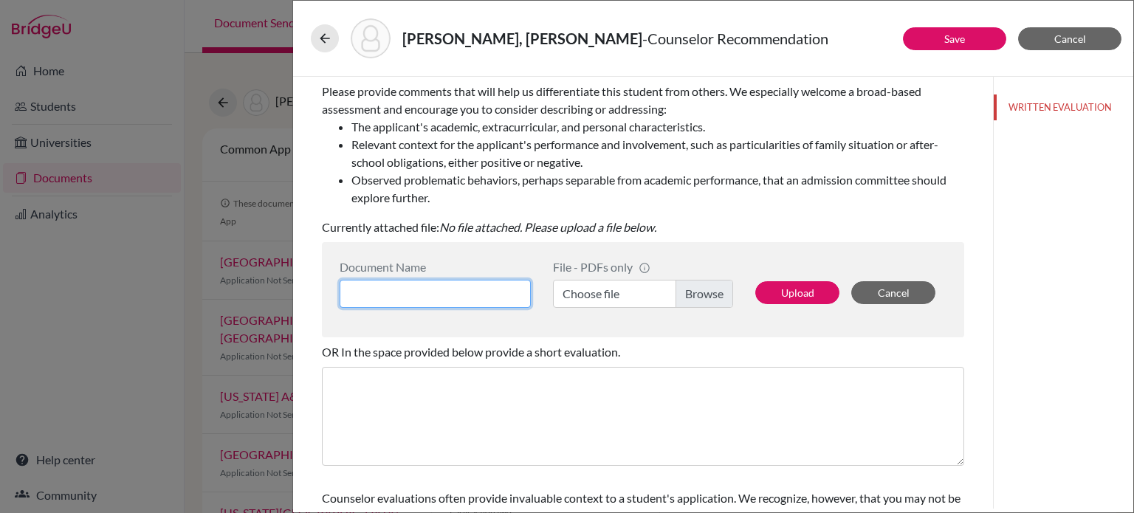
scroll to position [308, 0]
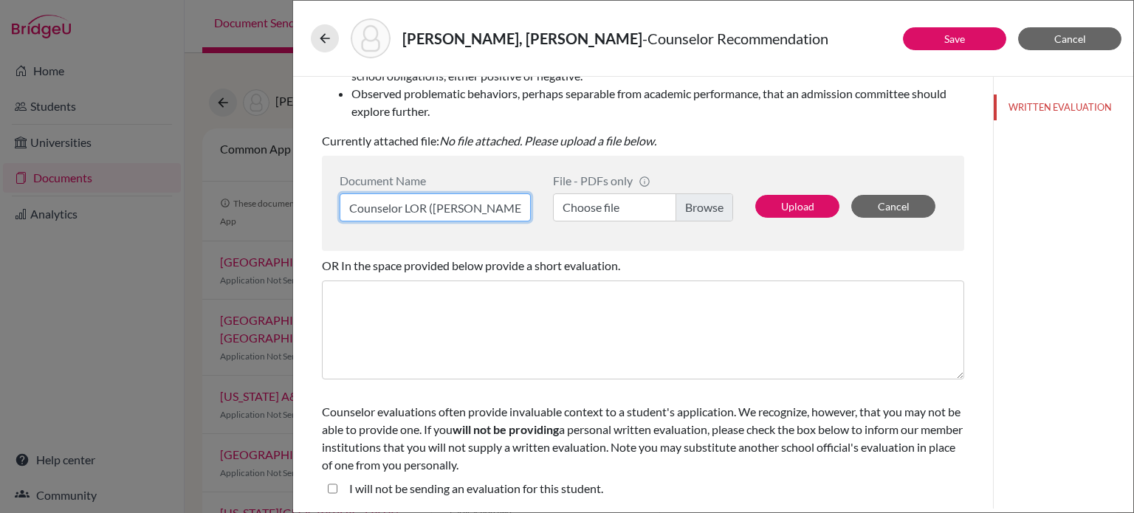
type input "Counselor LOR (Beom Woo)"
click at [695, 212] on label "Choose file" at bounding box center [643, 207] width 180 height 28
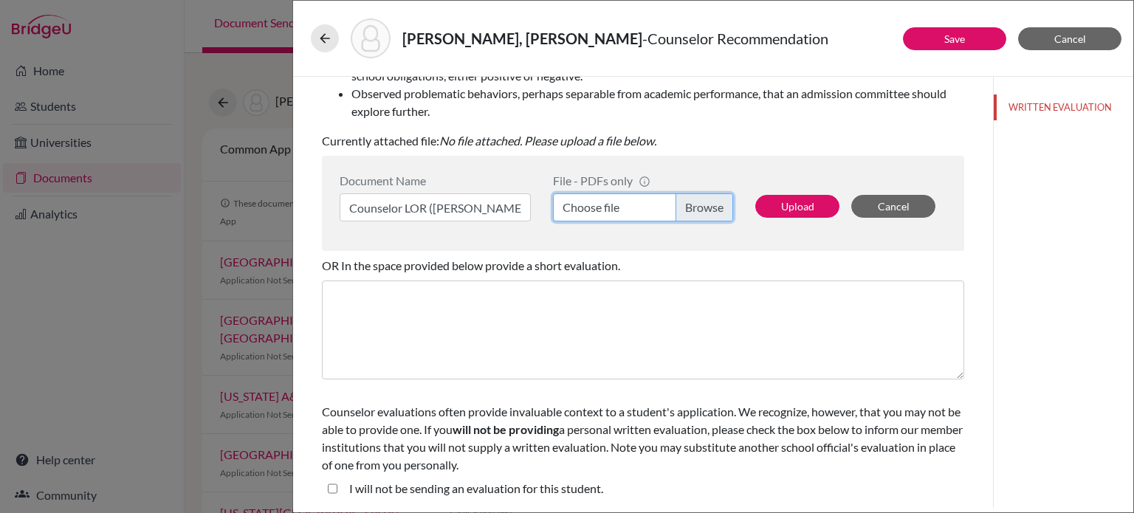
click at [695, 212] on input "Choose file" at bounding box center [643, 207] width 180 height 28
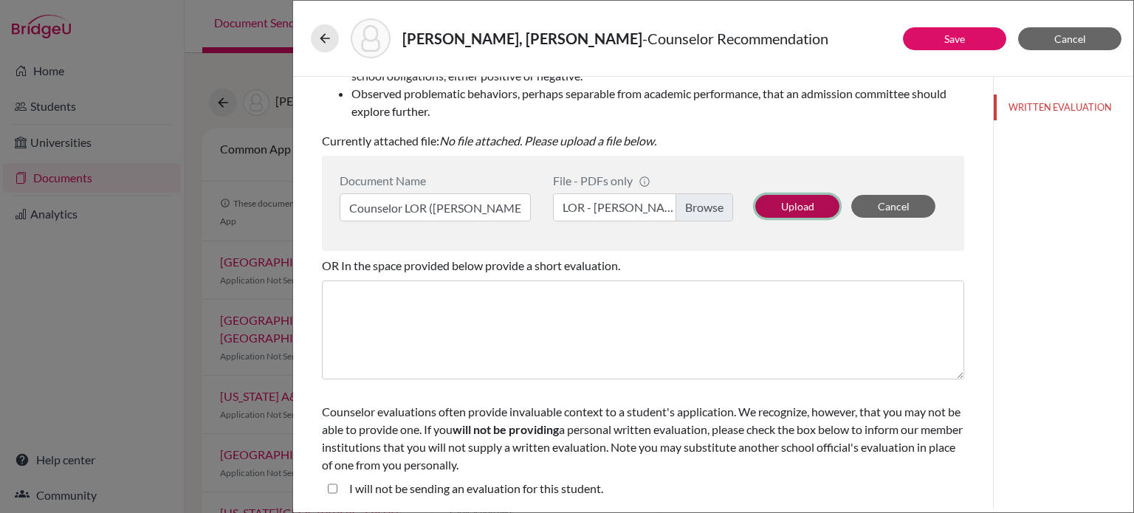
click at [797, 209] on button "Upload" at bounding box center [797, 206] width 84 height 23
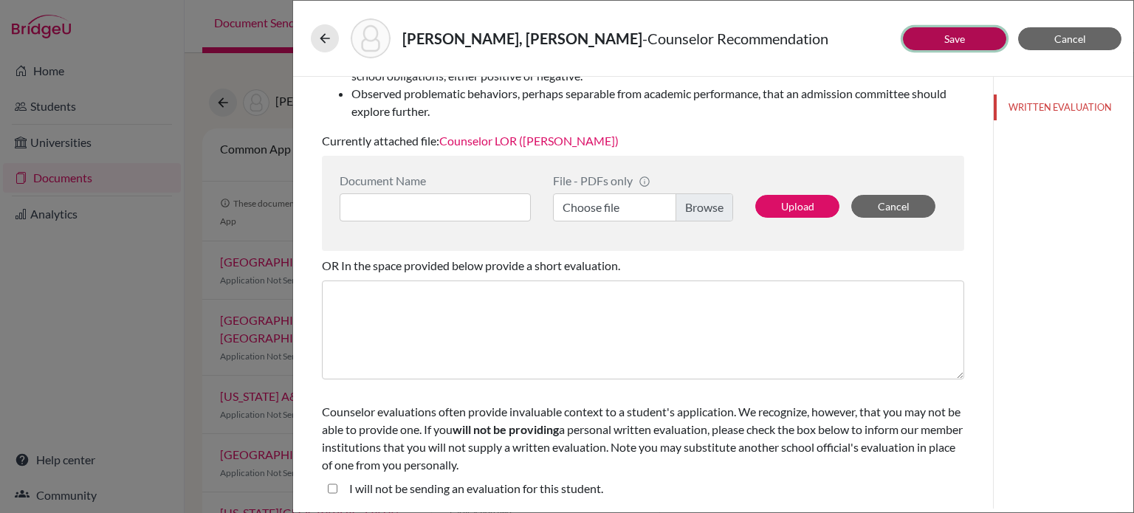
click at [948, 39] on link "Save" at bounding box center [954, 38] width 21 height 13
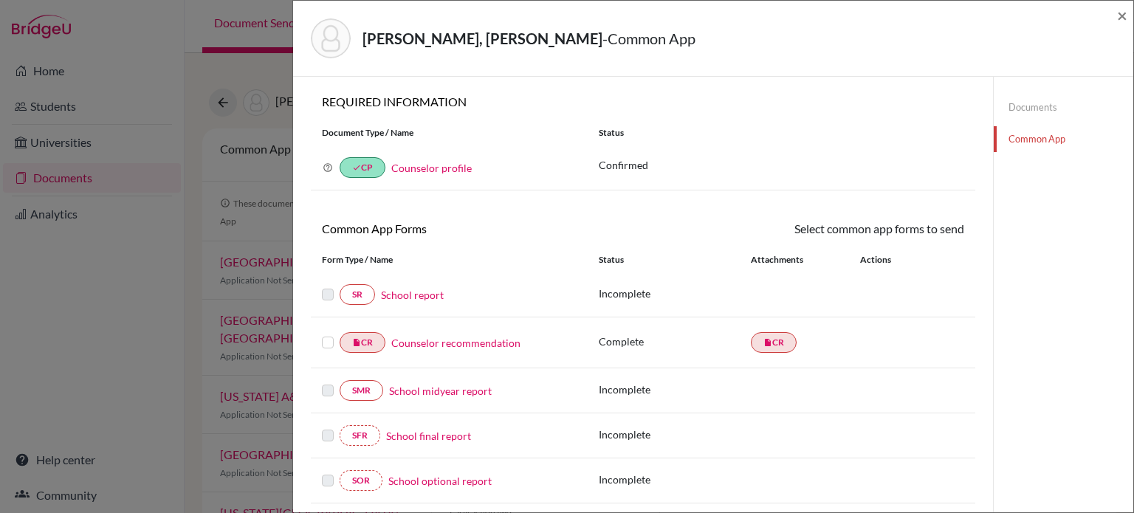
click at [419, 292] on link "School report" at bounding box center [412, 295] width 63 height 16
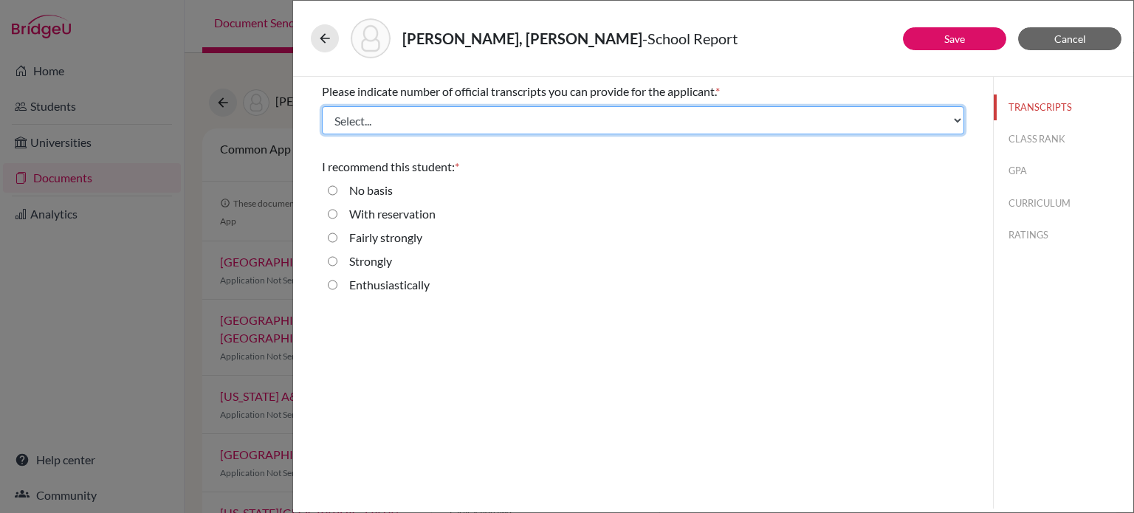
click at [549, 120] on select "Select... 1 2 3 4" at bounding box center [643, 120] width 642 height 28
select select "1"
click at [322, 106] on select "Select... 1 2 3 4" at bounding box center [643, 120] width 642 height 28
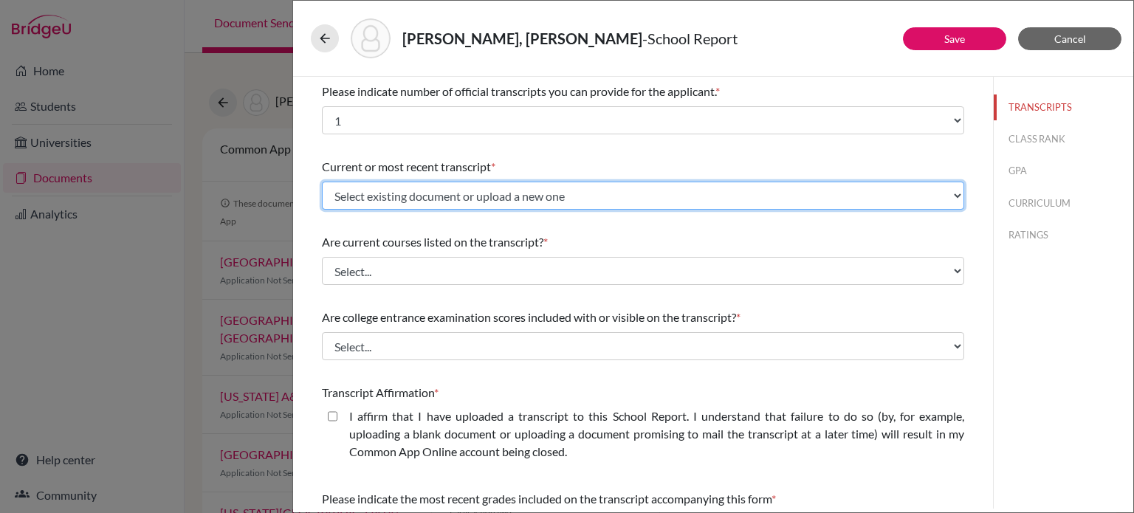
click at [424, 191] on select "Select existing document or upload a new one Initial transcript Upload New File" at bounding box center [643, 196] width 642 height 28
select select "667195"
click at [322, 182] on select "Select existing document or upload a new one Initial transcript Upload New File" at bounding box center [643, 196] width 642 height 28
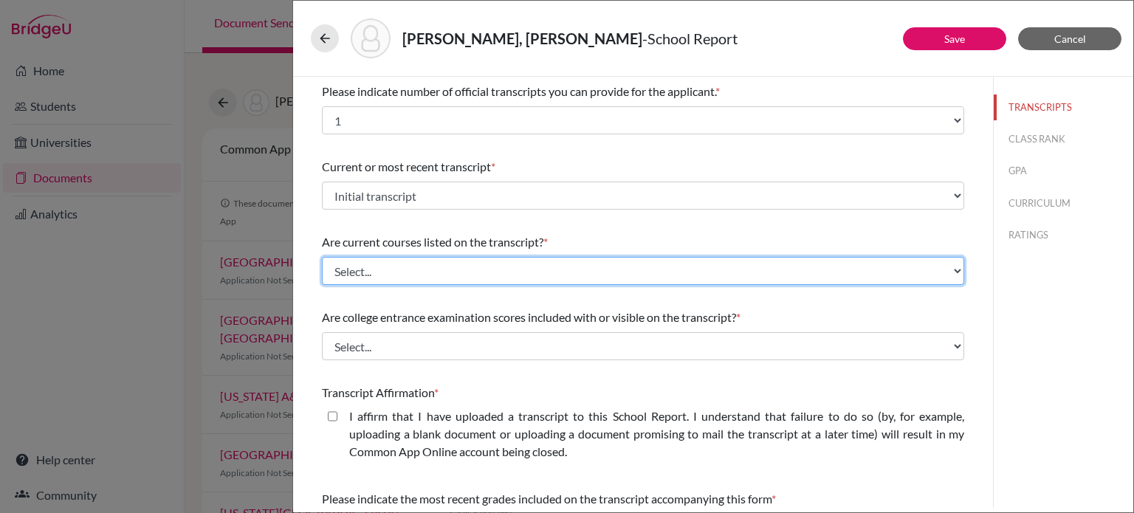
click at [419, 272] on select "Select... Yes No" at bounding box center [643, 271] width 642 height 28
select select "0"
click at [322, 257] on select "Select... Yes No" at bounding box center [643, 271] width 642 height 28
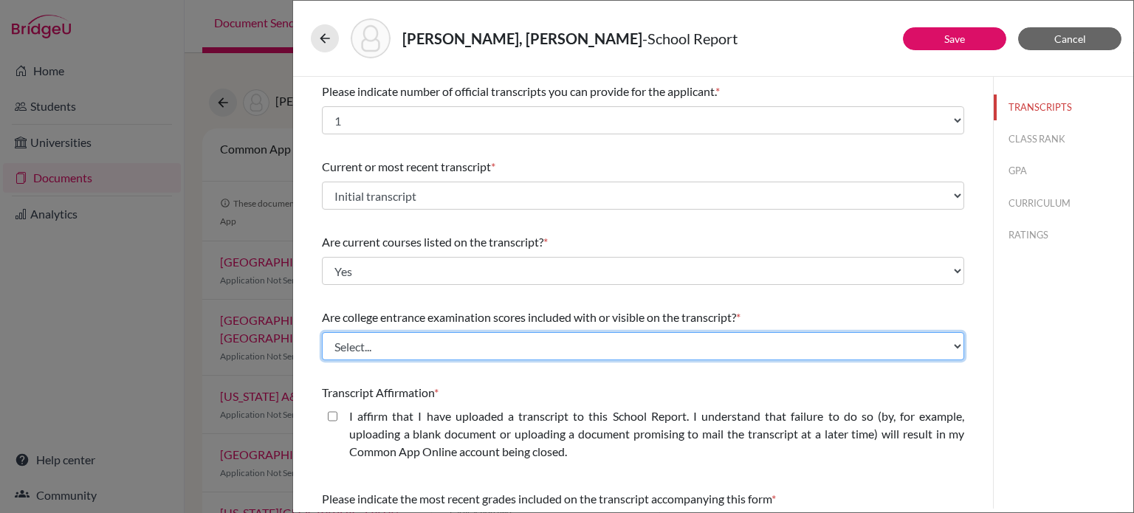
click at [414, 348] on select "Select... Yes No" at bounding box center [643, 346] width 642 height 28
select select "1"
click at [322, 332] on select "Select... Yes No" at bounding box center [643, 346] width 642 height 28
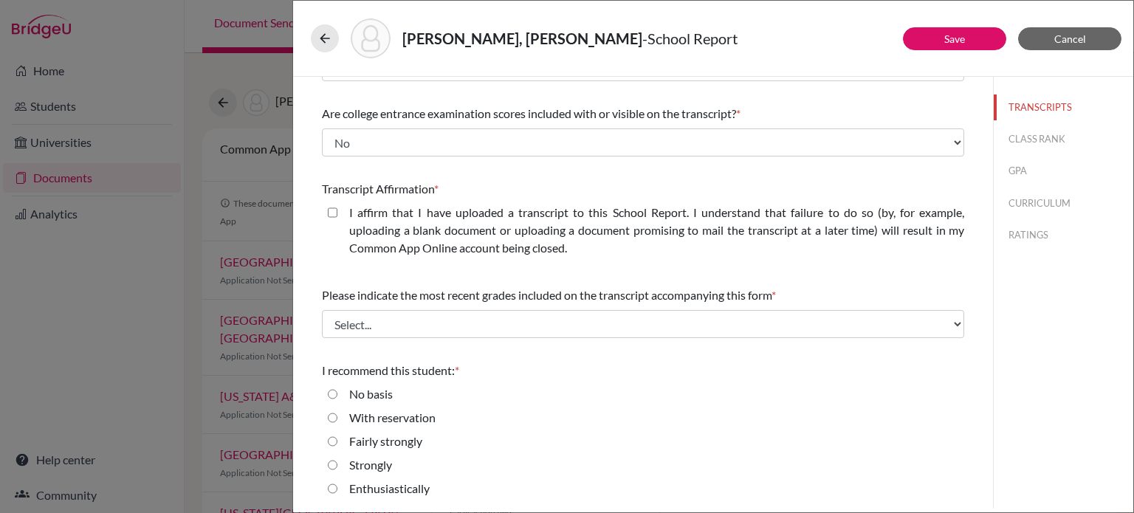
click at [333, 212] on closed\ "I affirm that I have uploaded a transcript to this School Report. I understand …" at bounding box center [333, 213] width 10 height 18
checkbox closed\ "true"
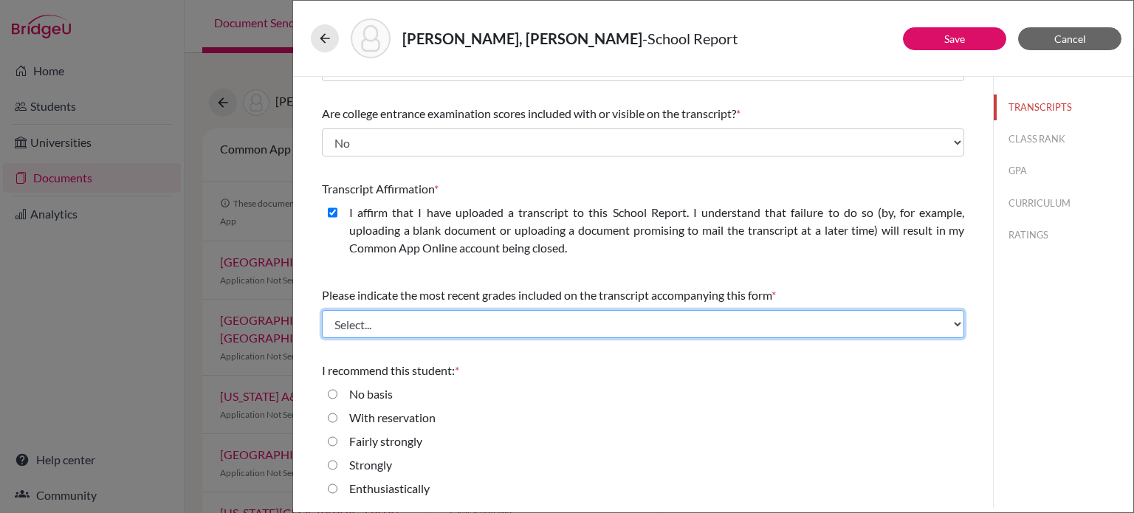
click at [478, 329] on select "Select... Final junior year grades 1st Quarter senior year grades 2nd Quarter/1…" at bounding box center [643, 324] width 642 height 28
select select "0"
click at [322, 310] on select "Select... Final junior year grades 1st Quarter senior year grades 2nd Quarter/1…" at bounding box center [643, 324] width 642 height 28
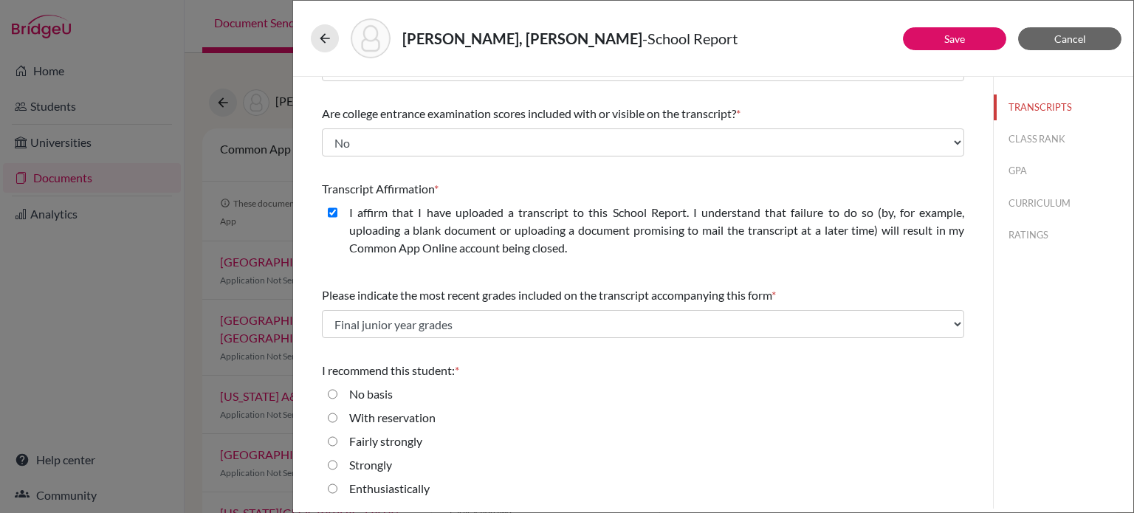
click at [333, 489] on input "Enthusiastically" at bounding box center [333, 489] width 10 height 18
radio input "true"
click at [1029, 136] on button "CLASS RANK" at bounding box center [1064, 139] width 140 height 26
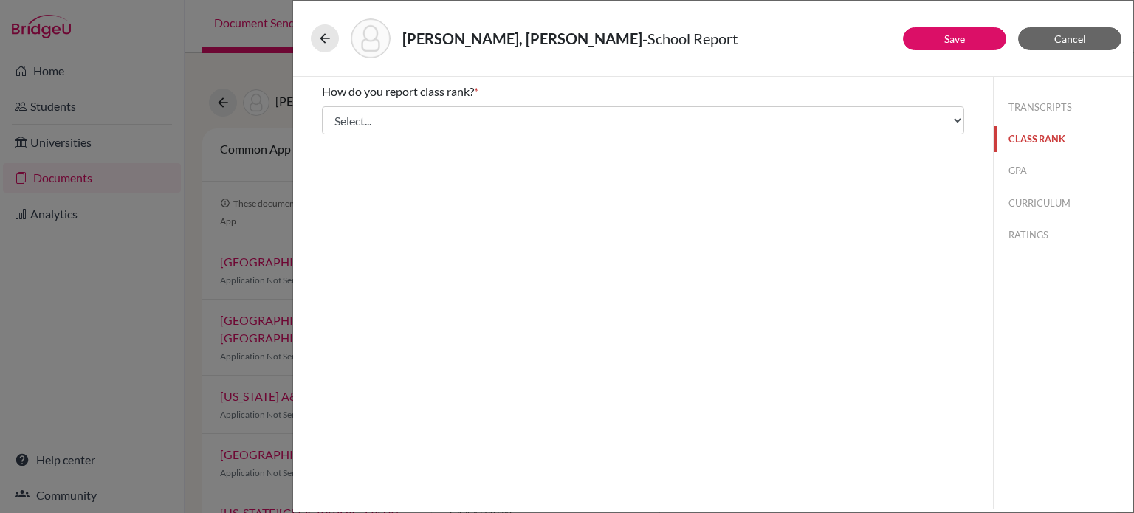
scroll to position [0, 0]
click at [1063, 110] on button "TRANSCRIPTS" at bounding box center [1064, 108] width 140 height 26
select select "1"
select select "0"
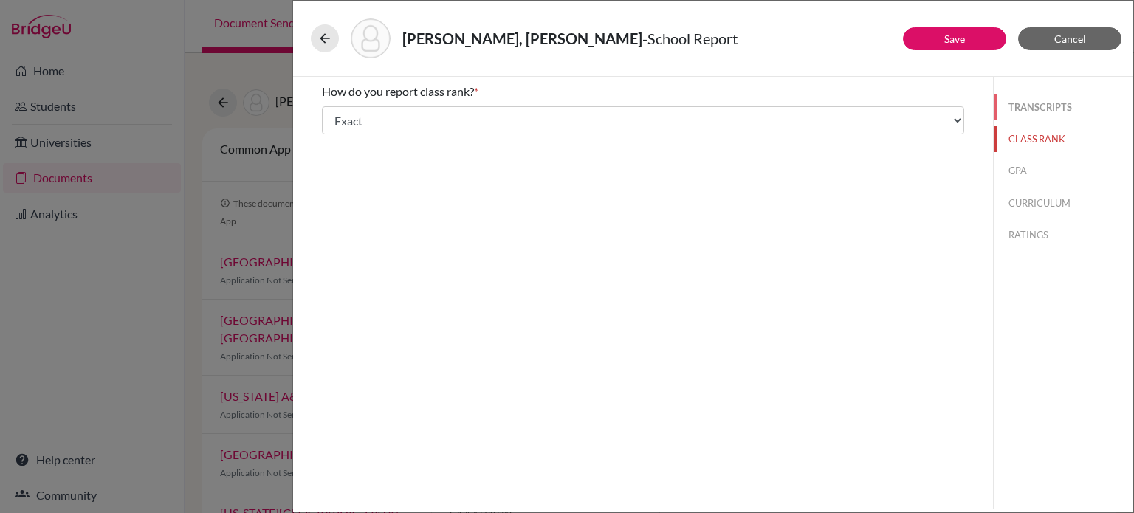
select select "667195"
select select "0"
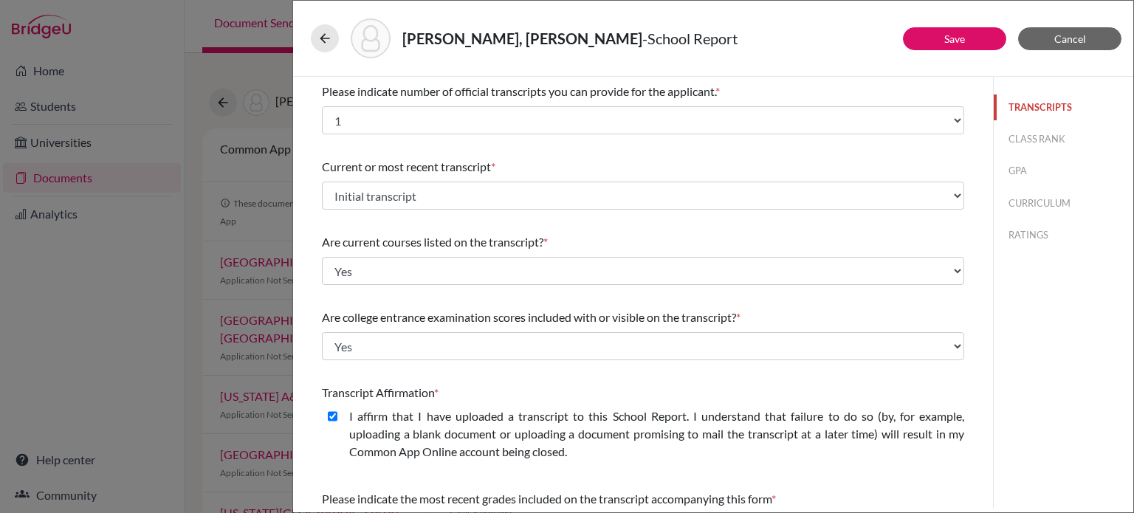
scroll to position [204, 0]
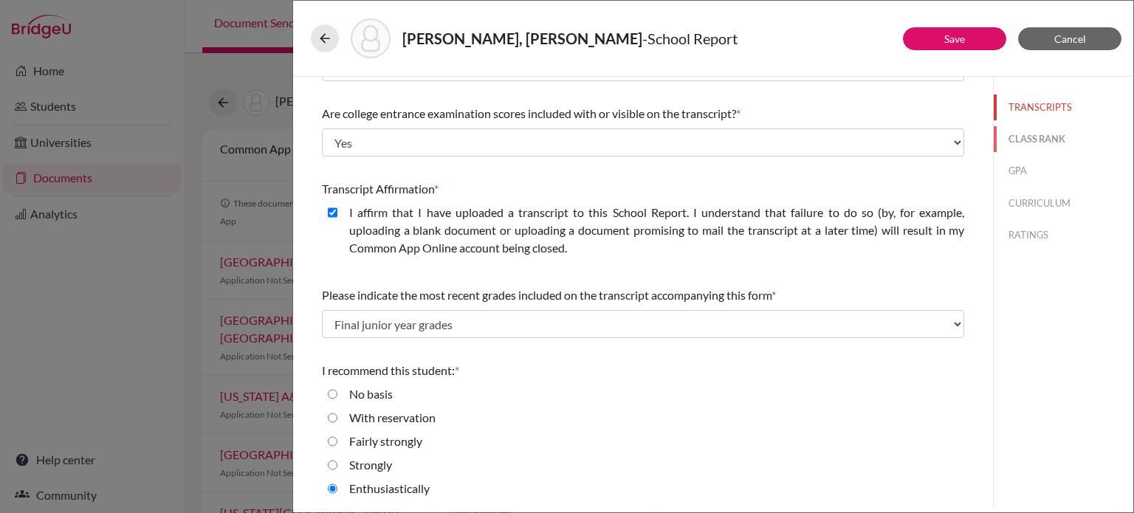
drag, startPoint x: 1021, startPoint y: 144, endPoint x: 1007, endPoint y: 145, distance: 14.1
click at [1022, 144] on button "CLASS RANK" at bounding box center [1064, 139] width 140 height 26
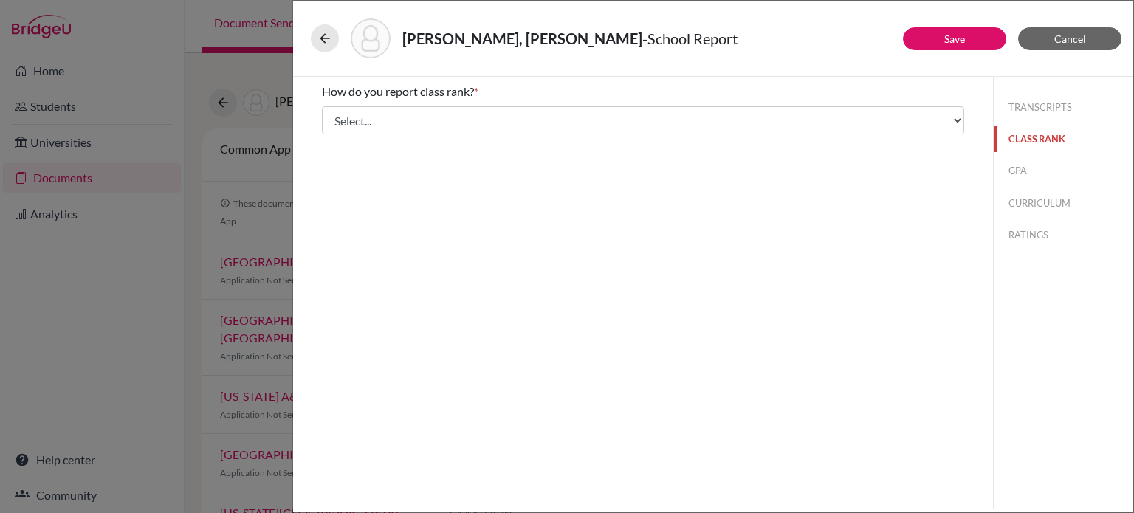
scroll to position [0, 0]
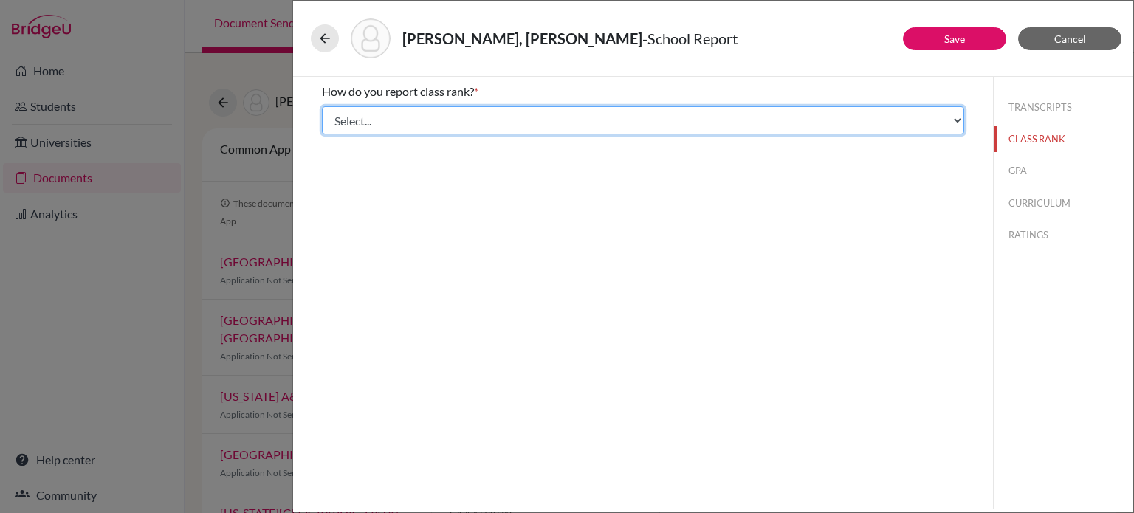
drag, startPoint x: 727, startPoint y: 122, endPoint x: 717, endPoint y: 132, distance: 14.1
click at [728, 122] on select "Select... Exact Decile Quintile Quartile None" at bounding box center [643, 120] width 642 height 28
select select "5"
click at [322, 106] on select "Select... Exact Decile Quintile Quartile None" at bounding box center [643, 120] width 642 height 28
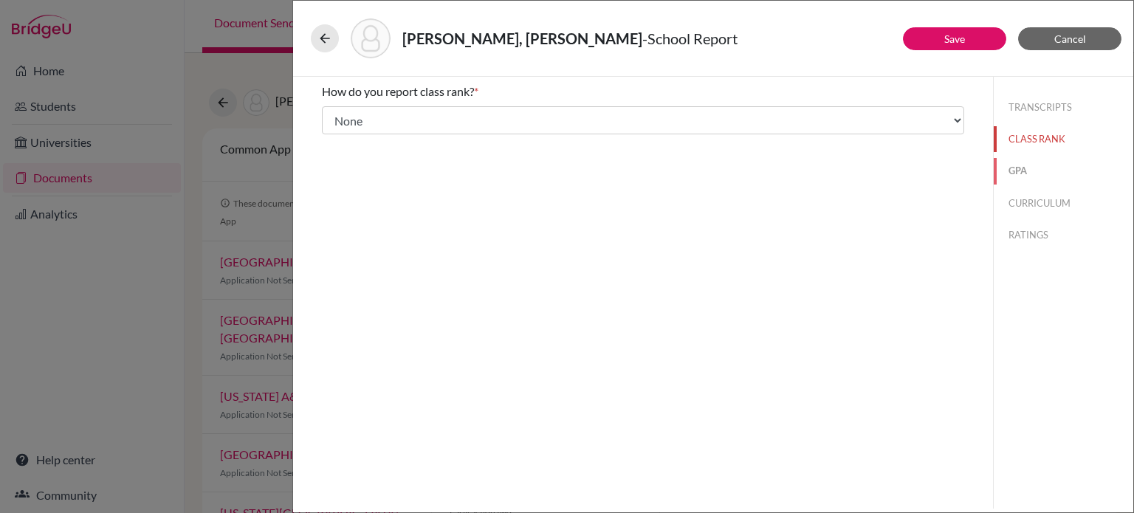
click at [1034, 165] on button "GPA" at bounding box center [1064, 171] width 140 height 26
click at [369, 115] on div "Yes" at bounding box center [643, 118] width 642 height 24
click at [354, 114] on label "Yes" at bounding box center [358, 115] width 18 height 18
click at [337, 114] on input "Yes" at bounding box center [333, 115] width 10 height 18
radio input "true"
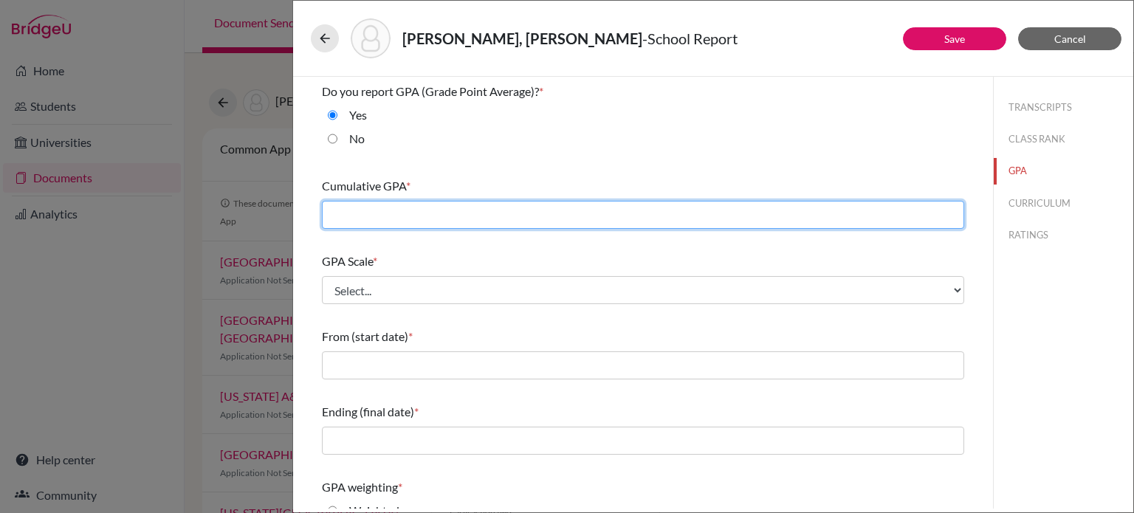
click at [400, 217] on input "text" at bounding box center [643, 215] width 642 height 28
type input "4.000"
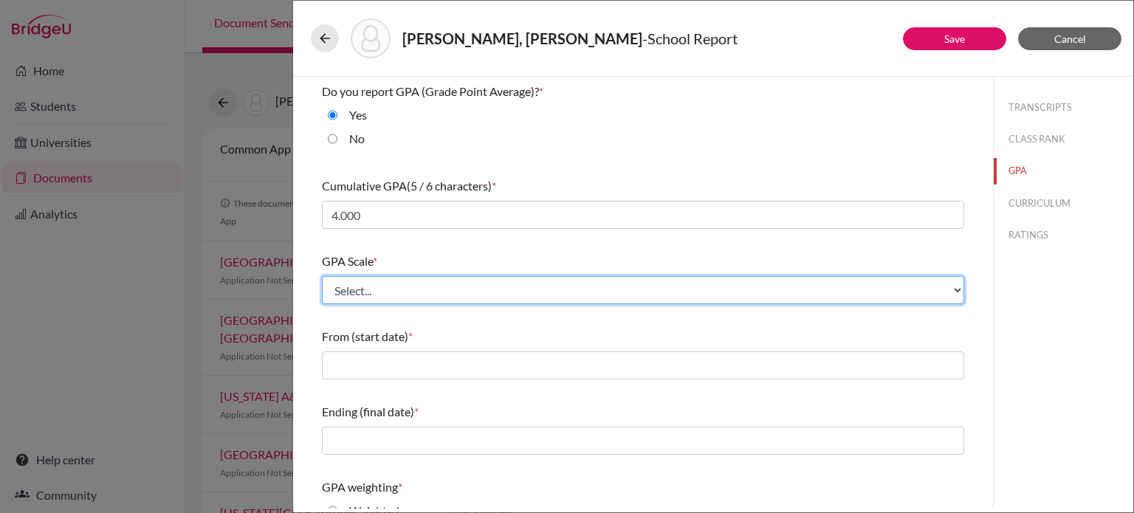
click at [445, 286] on select "Select... 4 5 6 7 8 9 10 11 12 13 14 15 16 17 18 19 20 100" at bounding box center [643, 290] width 642 height 28
select select "4"
click at [322, 276] on select "Select... 4 5 6 7 8 9 10 11 12 13 14 15 16 17 18 19 20 100" at bounding box center [643, 290] width 642 height 28
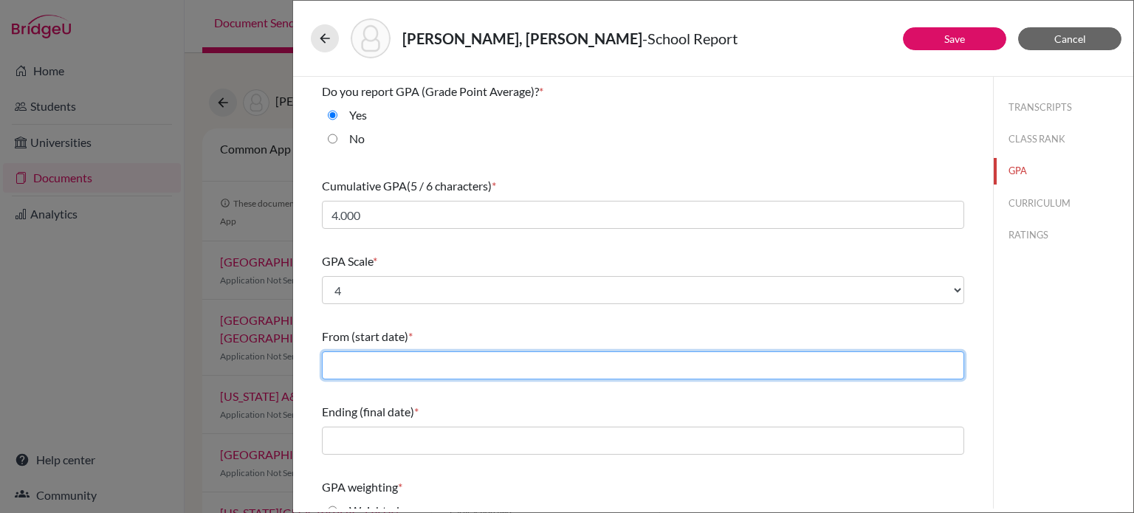
click at [354, 365] on input "text" at bounding box center [643, 365] width 642 height 28
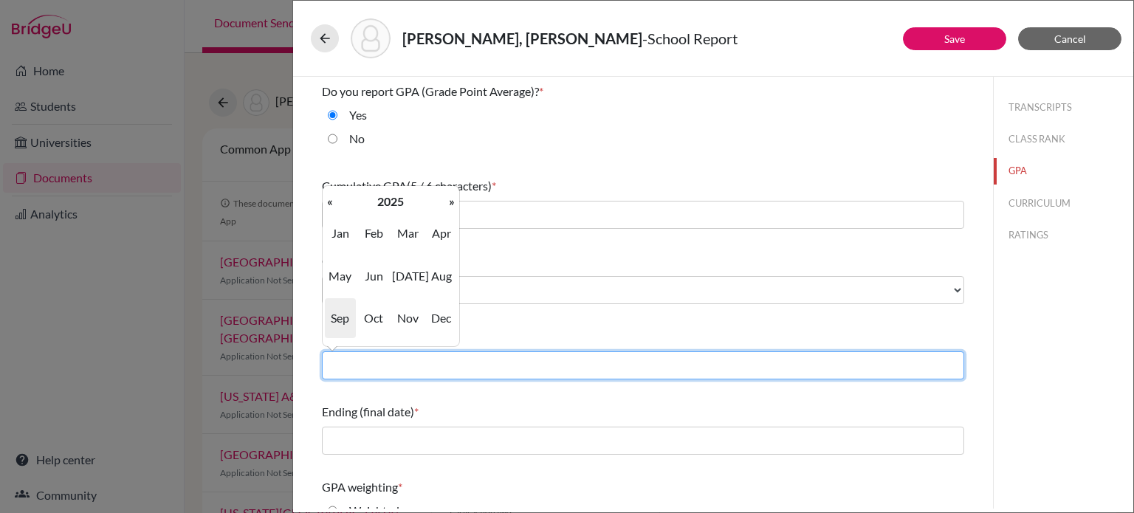
type input "08/2022"
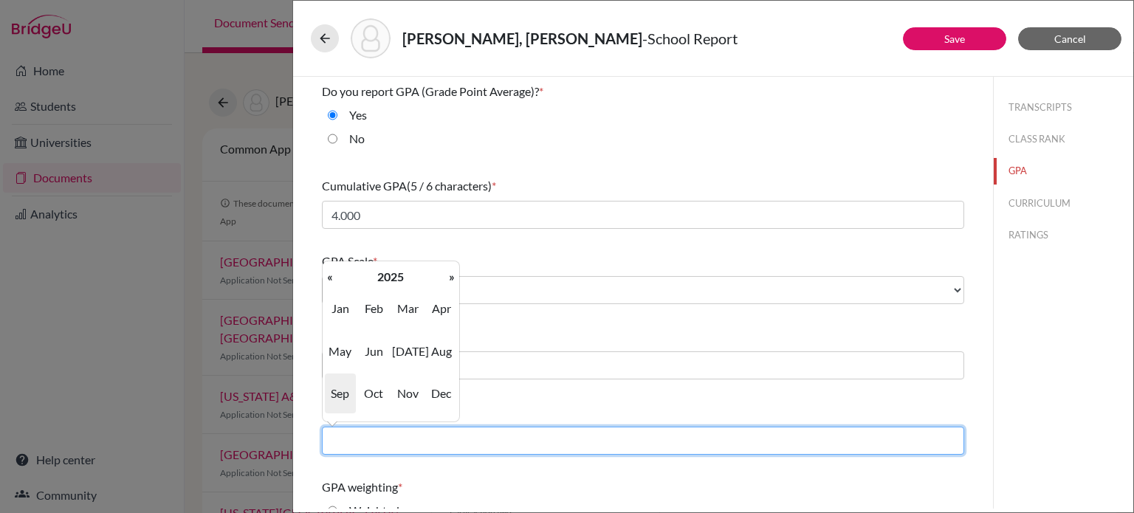
click at [422, 442] on input "text" at bounding box center [643, 441] width 642 height 28
type input "06/2025"
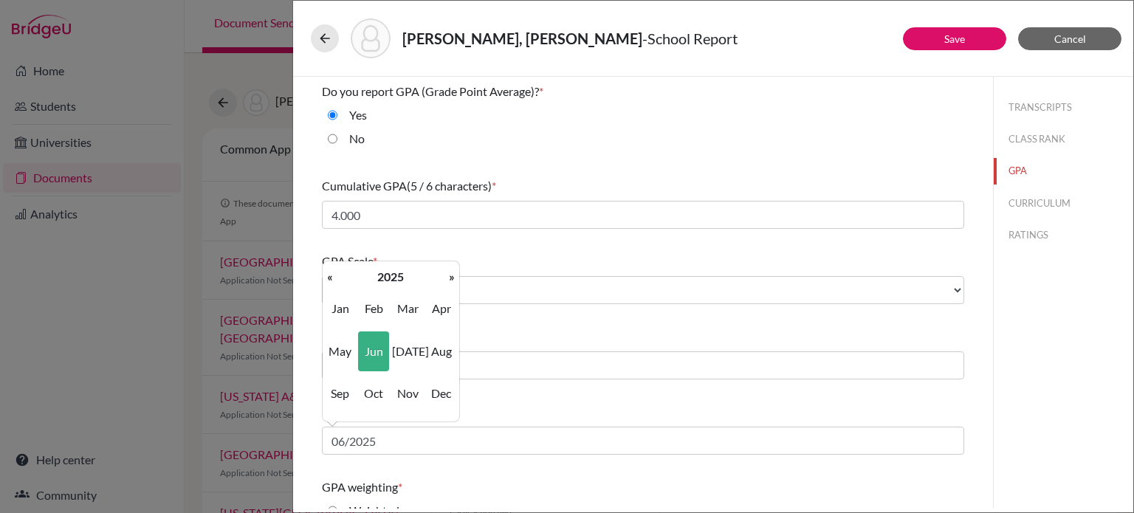
click at [1071, 360] on div "TRANSCRIPTS CLASS RANK GPA CURRICULUM RATINGS" at bounding box center [1063, 293] width 140 height 432
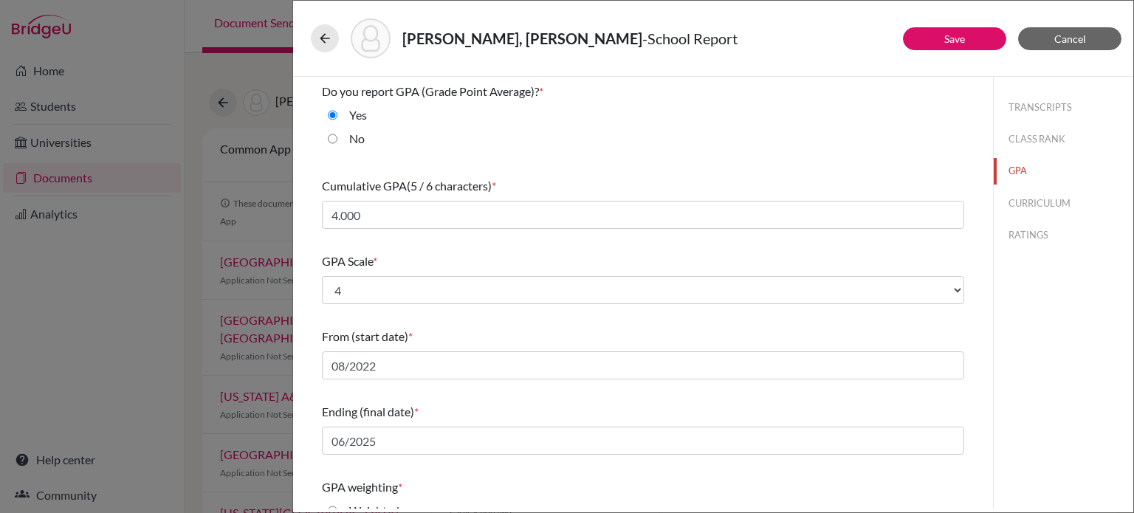
scroll to position [196, 0]
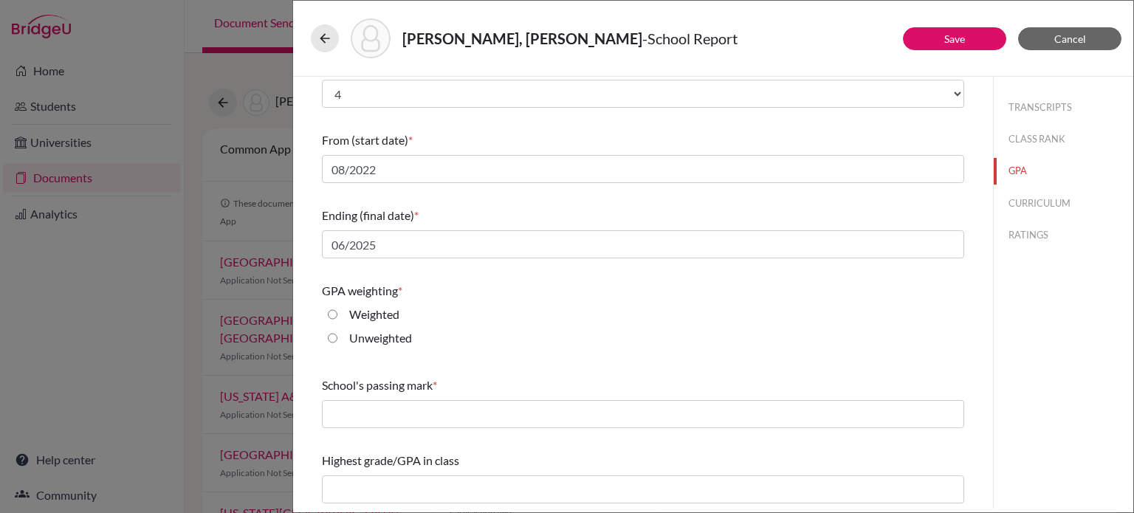
click at [337, 338] on input "Unweighted" at bounding box center [333, 338] width 10 height 18
radio input "true"
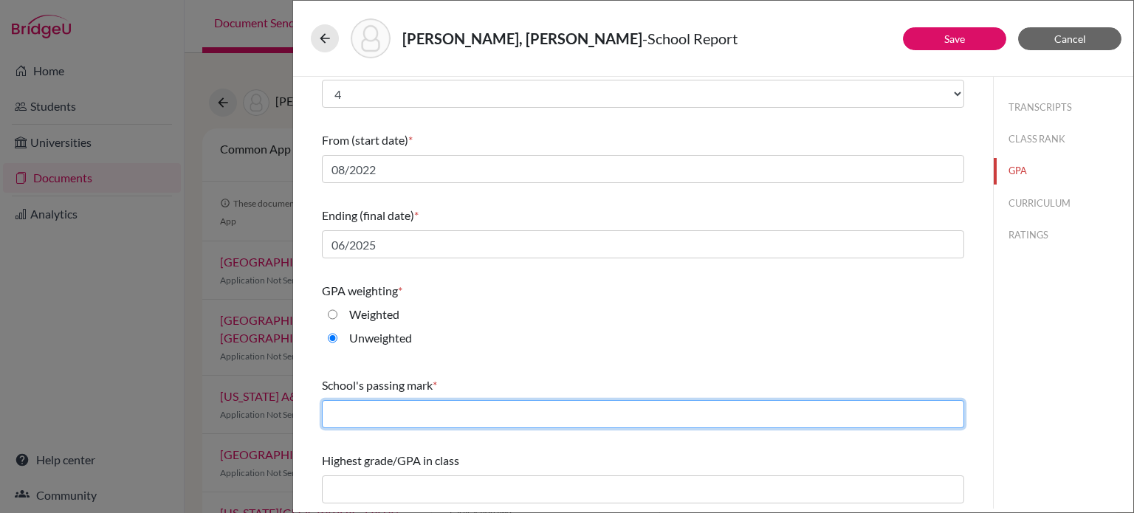
click at [467, 418] on input "text" at bounding box center [643, 414] width 642 height 28
type input "65"
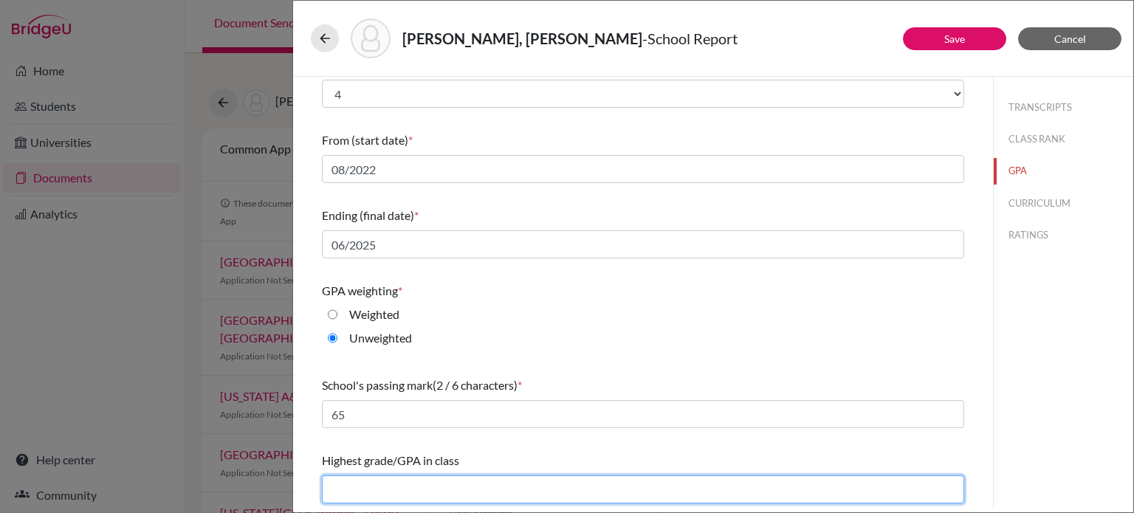
click at [435, 496] on input "text" at bounding box center [643, 490] width 642 height 28
type input "4.0000"
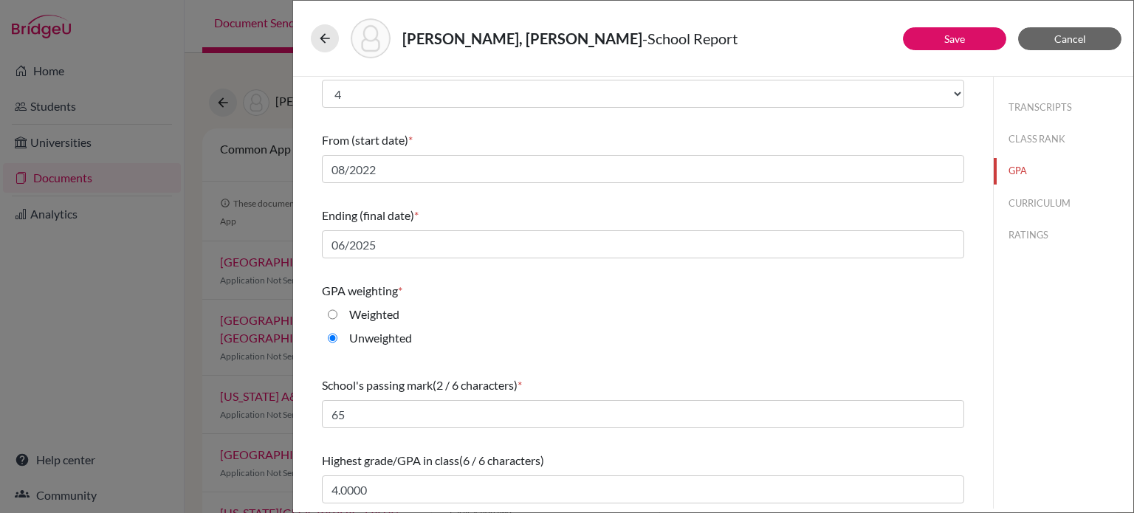
click at [998, 436] on div "TRANSCRIPTS CLASS RANK GPA CURRICULUM RATINGS" at bounding box center [1063, 293] width 140 height 432
click at [1017, 206] on button "CURRICULUM" at bounding box center [1064, 204] width 140 height 26
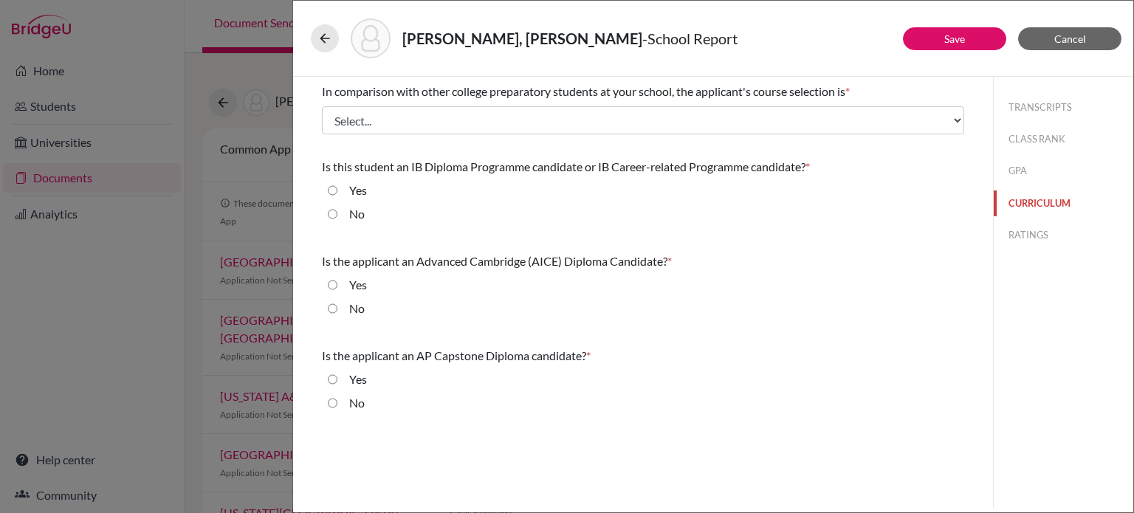
scroll to position [0, 0]
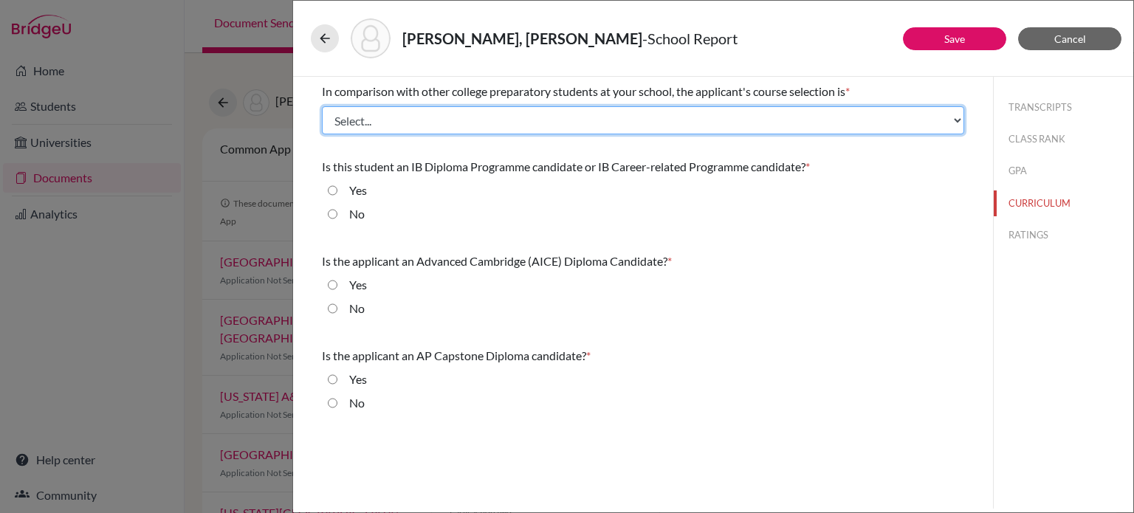
click at [481, 125] on select "Select... Less than demanding Average [PERSON_NAME] Very demanding Most demandi…" at bounding box center [643, 120] width 642 height 28
select select "4"
click at [322, 106] on select "Select... Less than demanding Average [PERSON_NAME] Very demanding Most demandi…" at bounding box center [643, 120] width 642 height 28
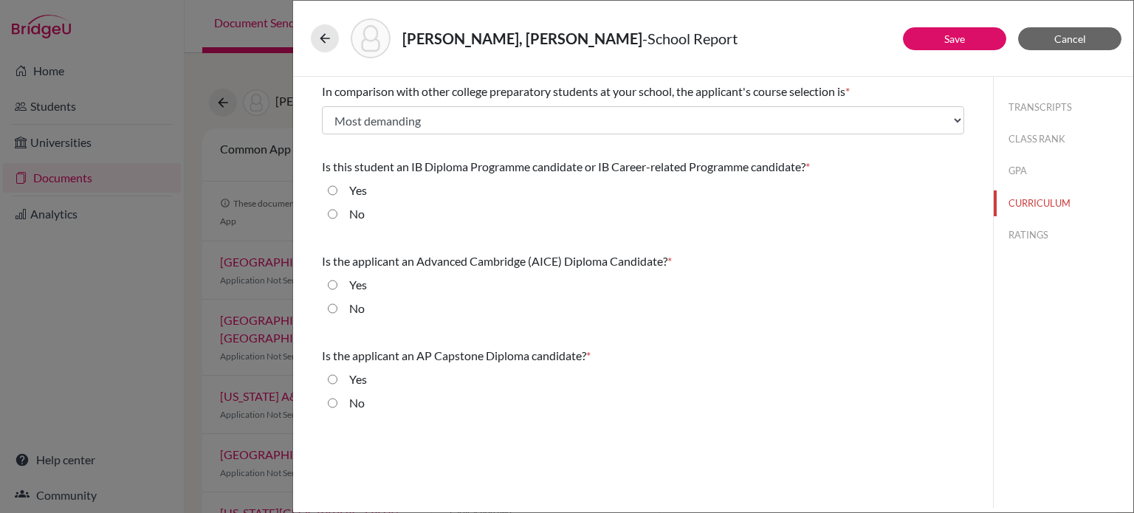
click at [331, 213] on input "No" at bounding box center [333, 214] width 10 height 18
radio input "true"
click at [329, 305] on input "No" at bounding box center [333, 309] width 10 height 18
radio input "true"
click at [328, 399] on input "No" at bounding box center [333, 403] width 10 height 18
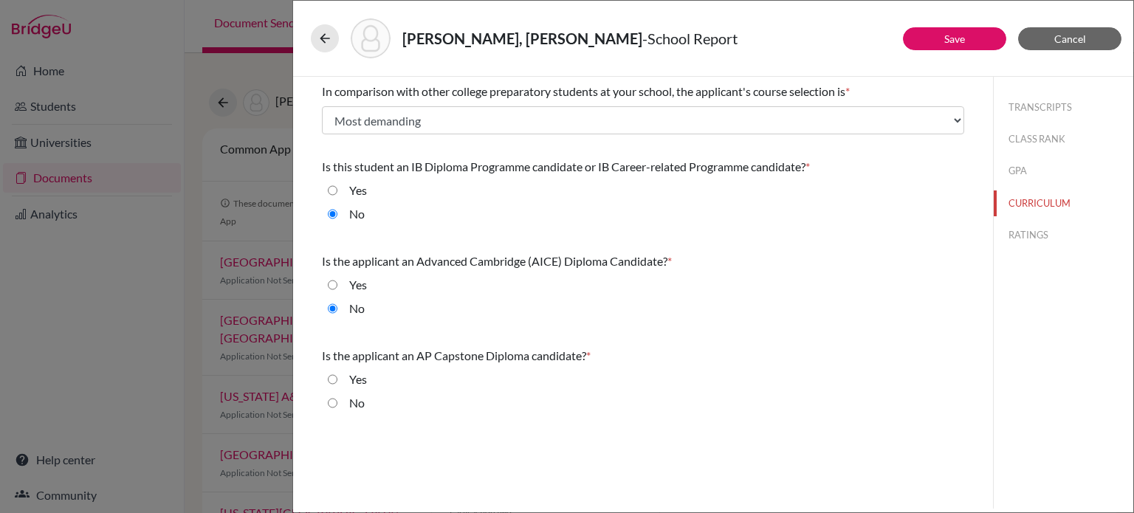
radio input "true"
click at [1047, 236] on button "RATINGS" at bounding box center [1064, 235] width 140 height 26
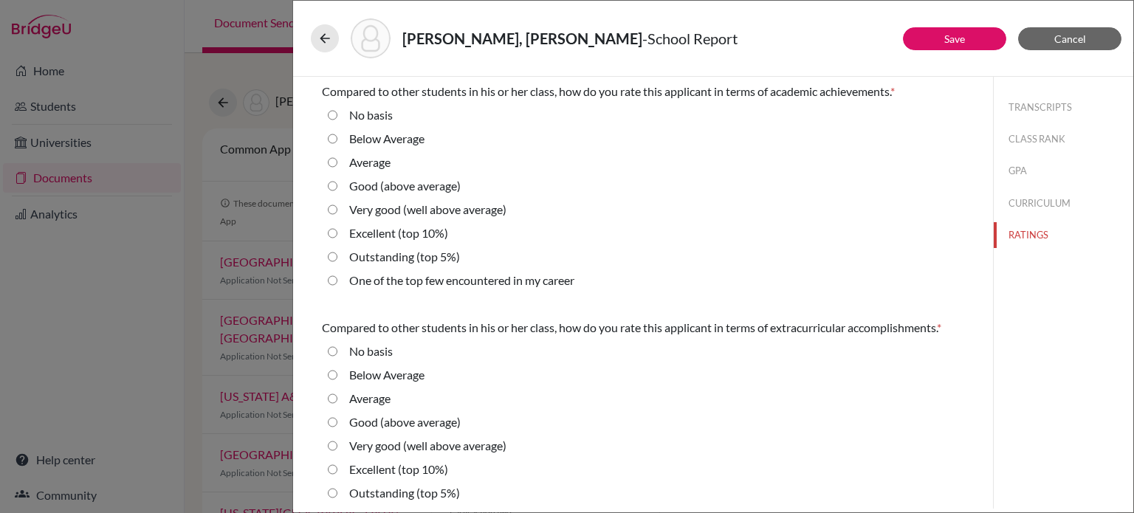
click at [412, 291] on div "One of the top few encountered in my career" at bounding box center [455, 284] width 237 height 24
click at [383, 279] on label "One of the top few encountered in my career" at bounding box center [461, 281] width 225 height 18
click at [337, 279] on career "One of the top few encountered in my career" at bounding box center [333, 281] width 10 height 18
radio career "true"
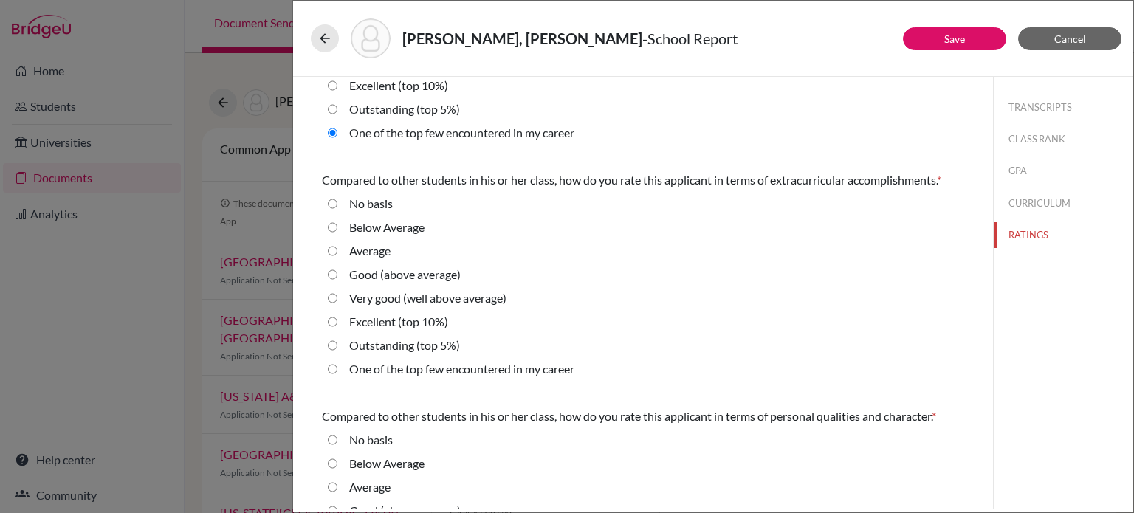
scroll to position [222, 0]
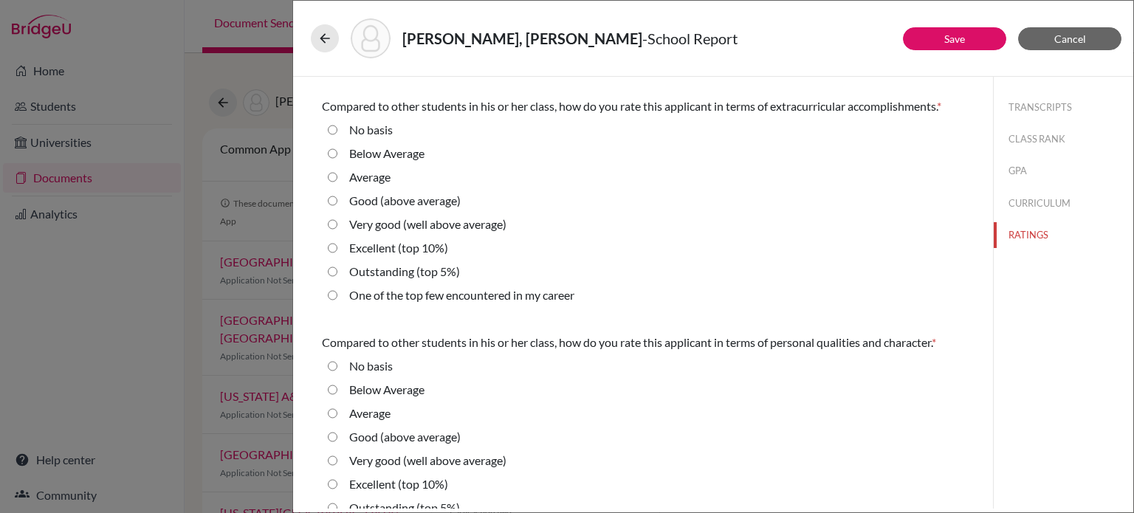
click at [388, 298] on label "One of the top few encountered in my career" at bounding box center [461, 295] width 225 height 18
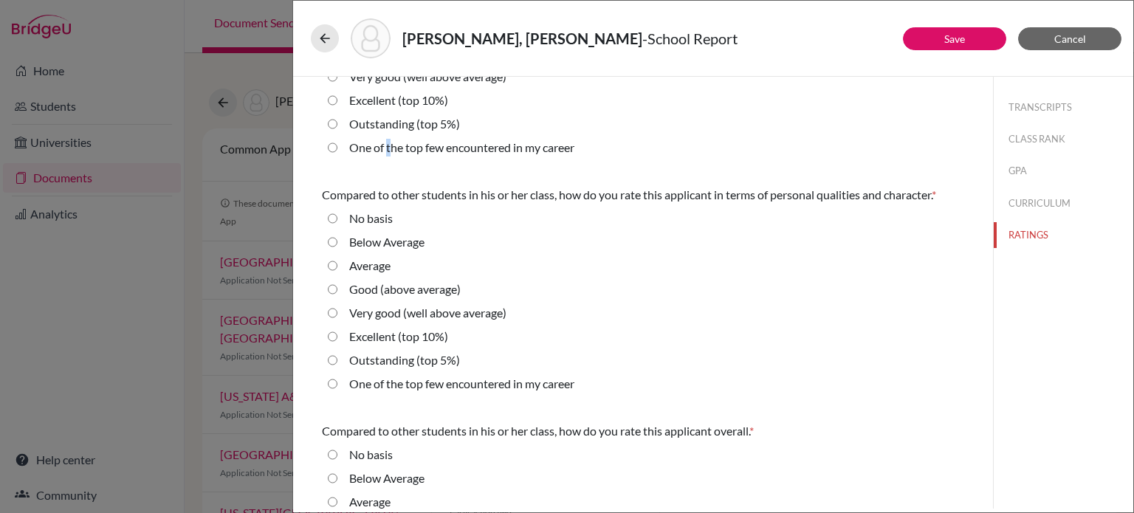
click at [331, 146] on career "One of the top few encountered in my career" at bounding box center [333, 148] width 10 height 18
radio career "true"
click at [334, 380] on career "One of the top few encountered in my career" at bounding box center [333, 384] width 10 height 18
radio career "true"
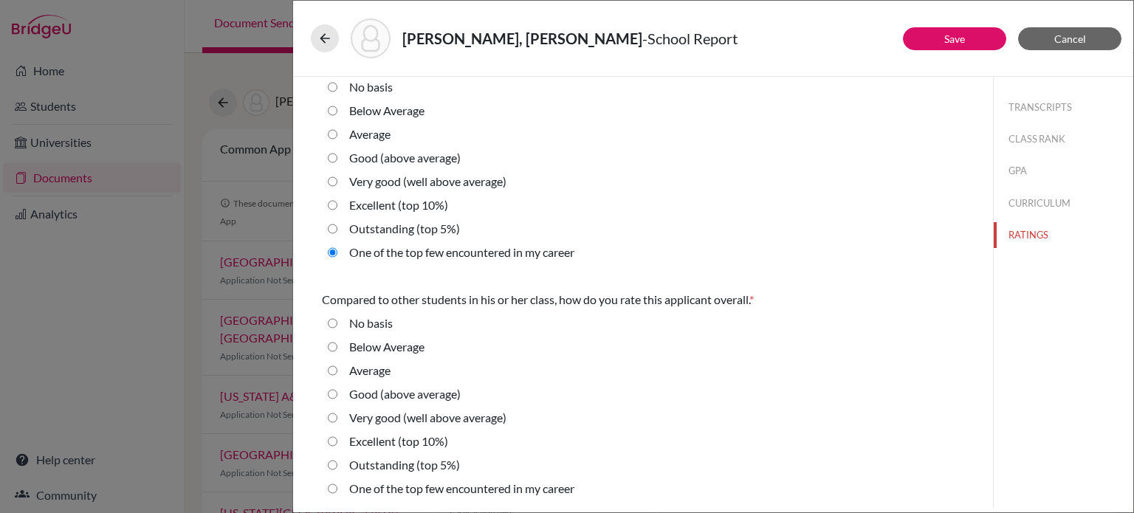
click at [332, 486] on career "One of the top few encountered in my career" at bounding box center [333, 489] width 10 height 18
radio career "true"
click at [968, 41] on button "Save" at bounding box center [954, 38] width 103 height 23
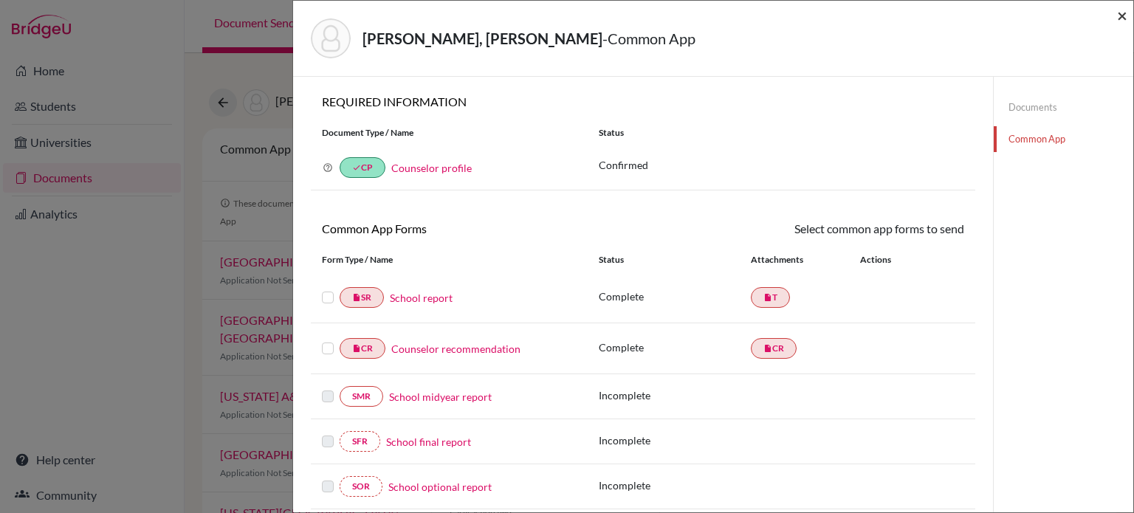
click at [1125, 18] on span "×" at bounding box center [1122, 14] width 10 height 21
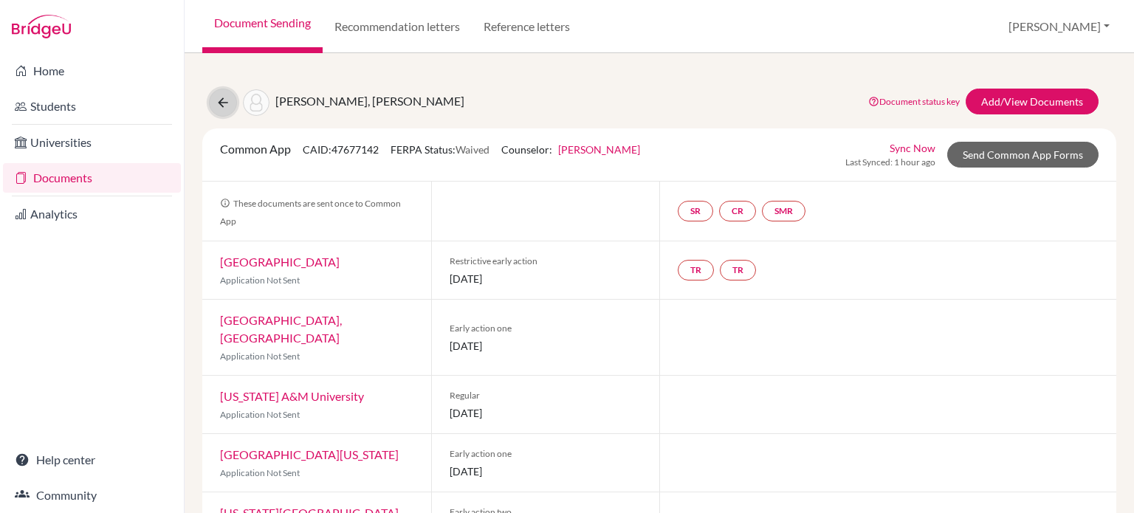
click at [213, 109] on button at bounding box center [223, 103] width 28 height 28
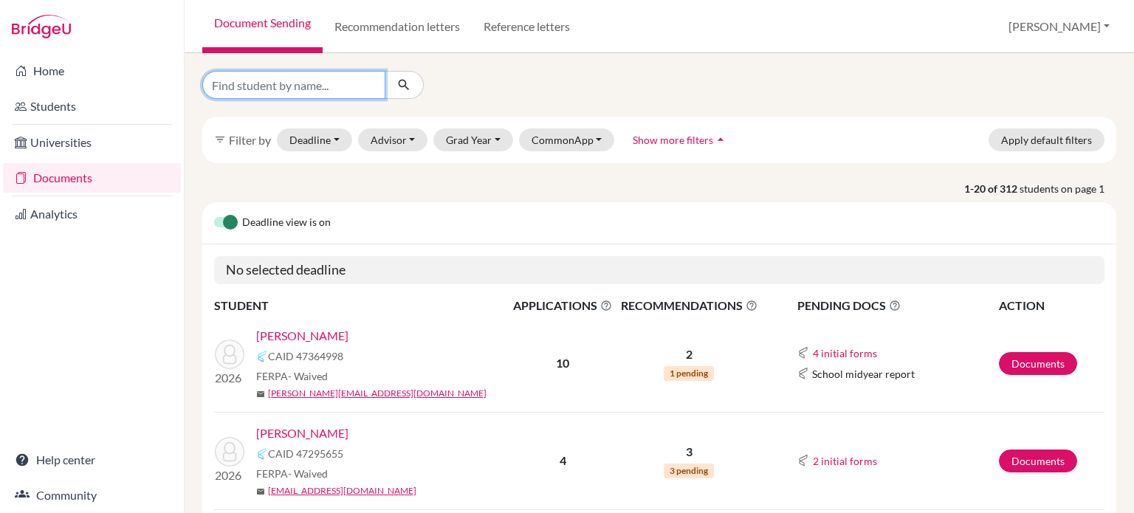
click at [342, 89] on input "Find student by name..." at bounding box center [293, 85] width 183 height 28
type input "lim"
click button "submit" at bounding box center [404, 85] width 39 height 28
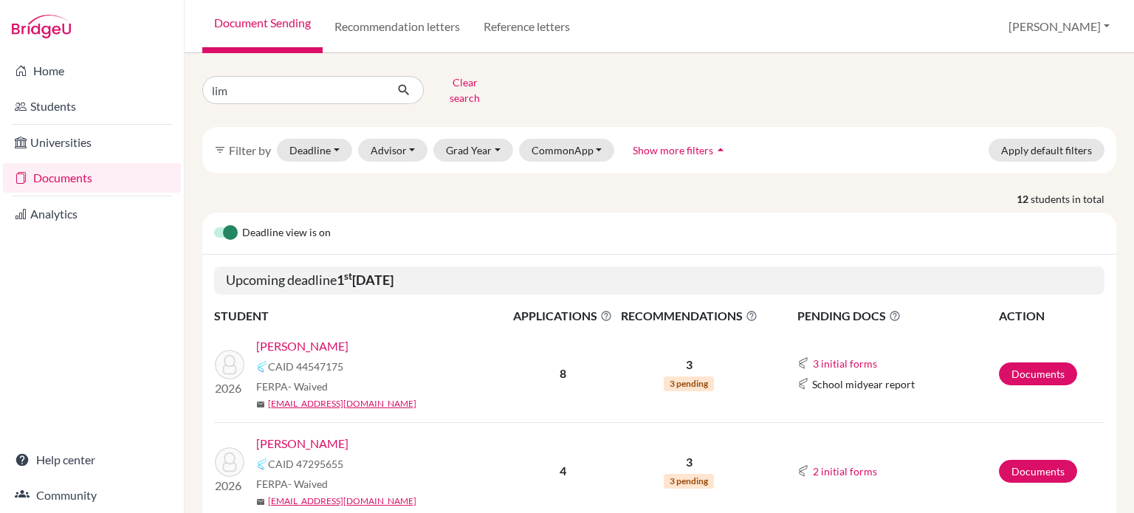
click at [281, 337] on link "[PERSON_NAME]" at bounding box center [302, 346] width 92 height 18
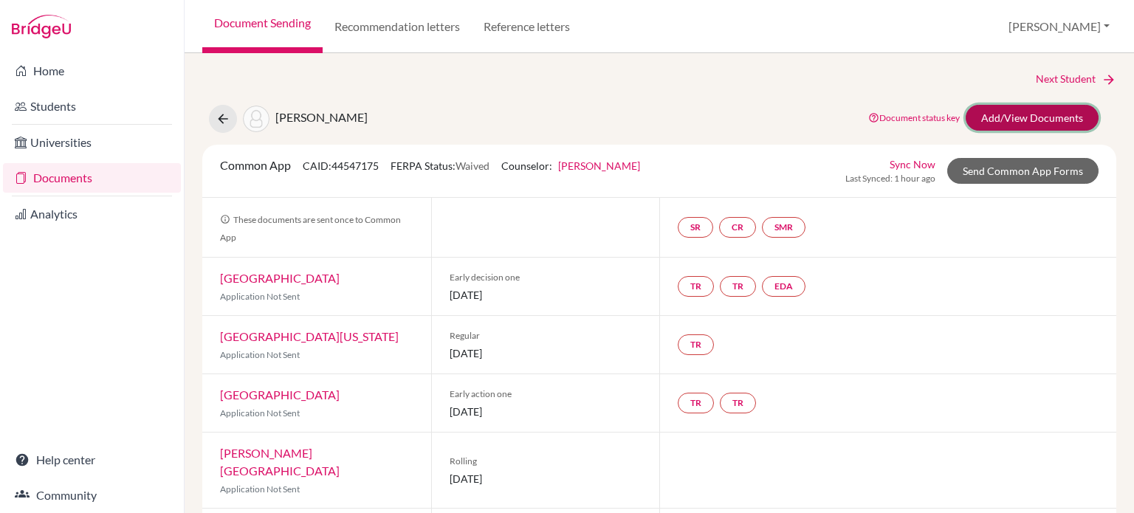
click at [994, 119] on link "Add/View Documents" at bounding box center [1032, 118] width 133 height 26
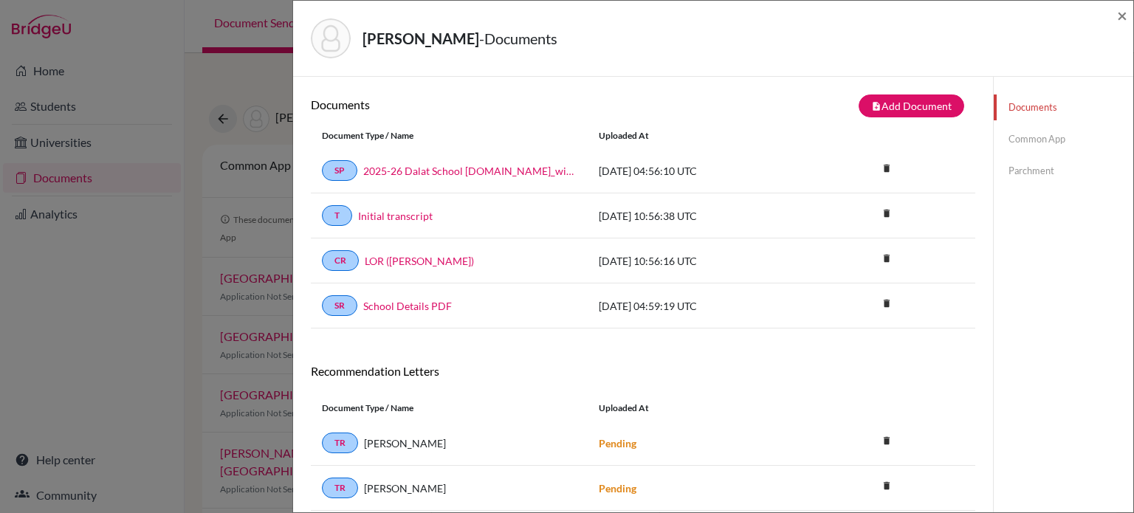
click at [1034, 141] on link "Common App" at bounding box center [1064, 139] width 140 height 26
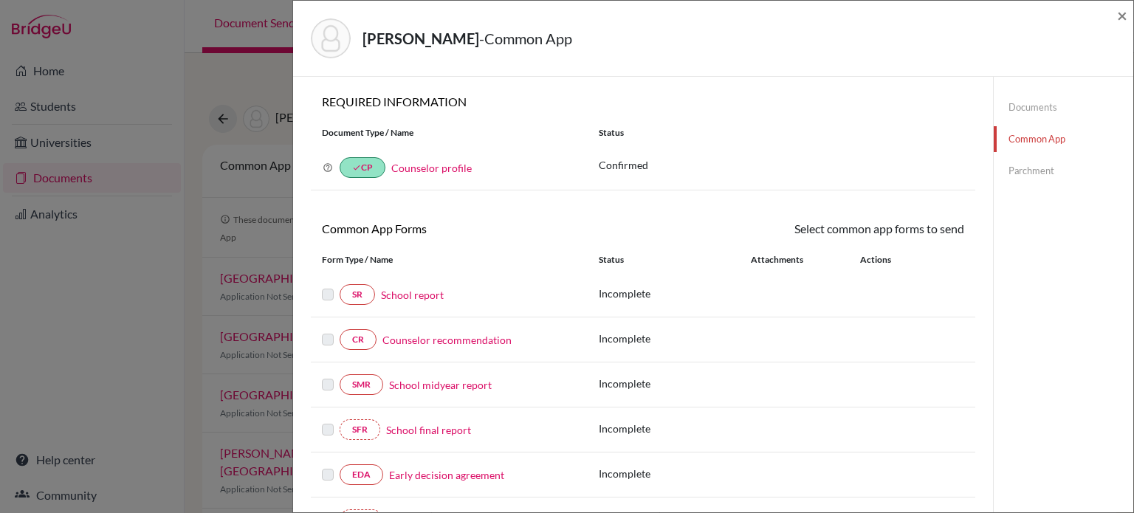
click at [411, 293] on link "School report" at bounding box center [412, 295] width 63 height 16
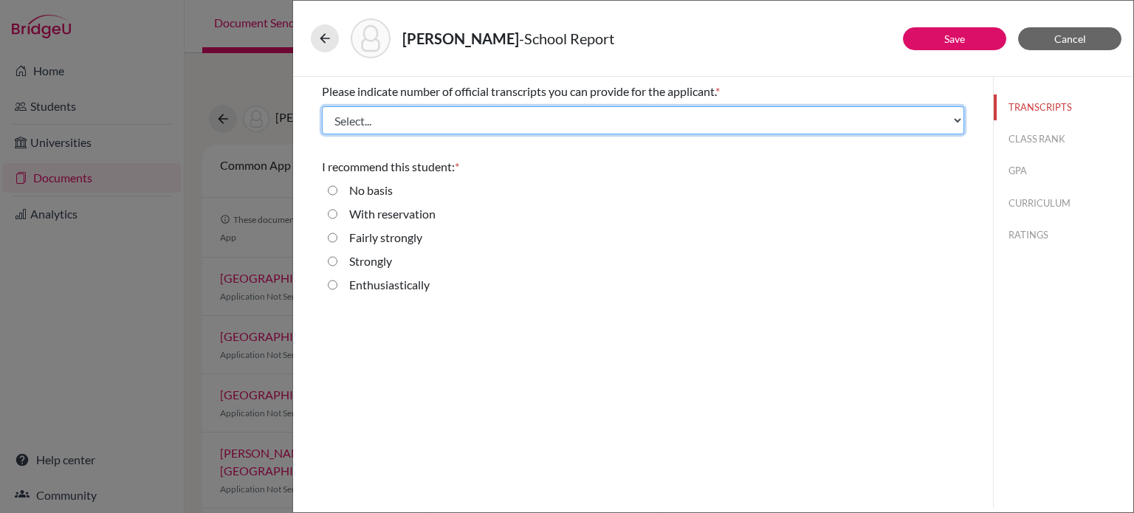
click at [587, 119] on select "Select... 1 2 3 4" at bounding box center [643, 120] width 642 height 28
select select "1"
click at [322, 106] on select "Select... 1 2 3 4" at bounding box center [643, 120] width 642 height 28
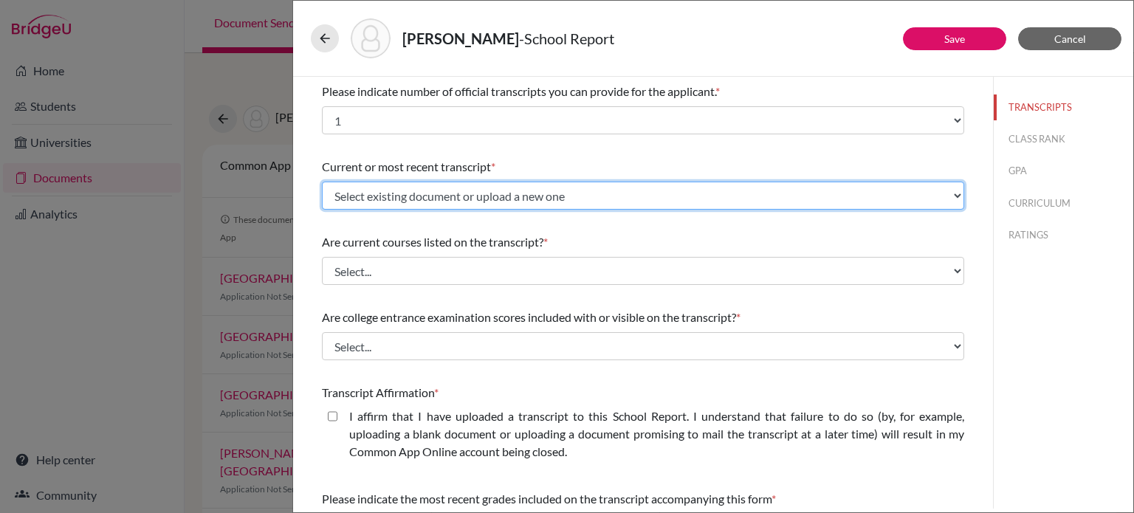
click at [478, 191] on select "Select existing document or upload a new one Initial transcript Upload New File" at bounding box center [643, 196] width 642 height 28
select select "667285"
click at [322, 182] on select "Select existing document or upload a new one Initial transcript Upload New File" at bounding box center [643, 196] width 642 height 28
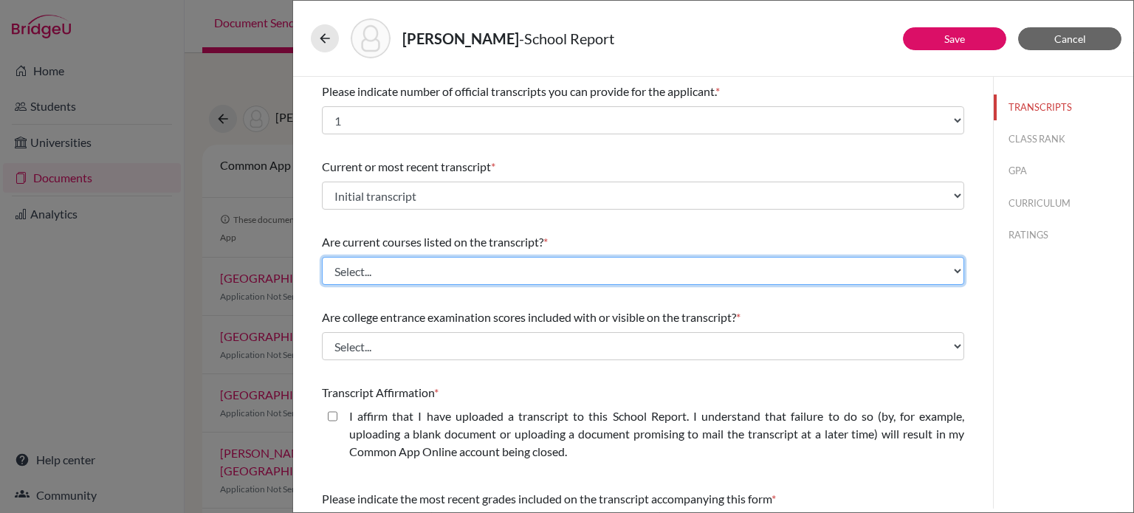
click at [456, 281] on select "Select... Yes No" at bounding box center [643, 271] width 642 height 28
select select "0"
click at [322, 257] on select "Select... Yes No" at bounding box center [643, 271] width 642 height 28
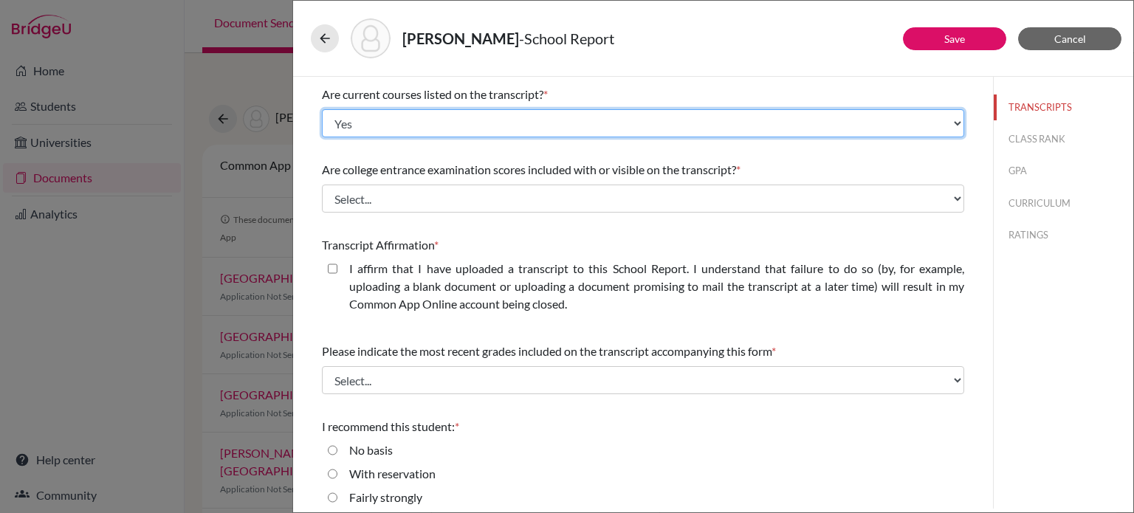
scroll to position [204, 0]
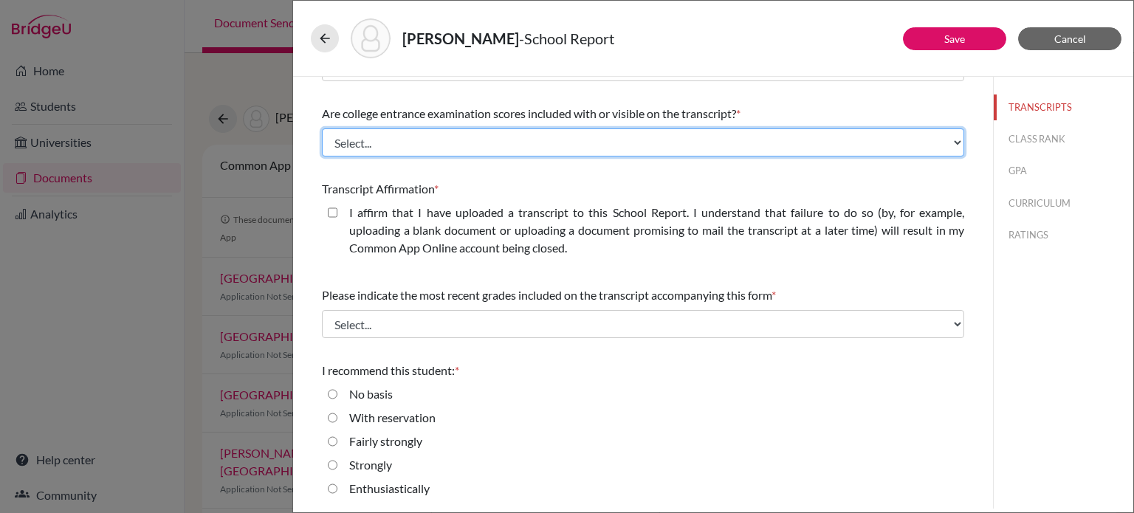
drag, startPoint x: 449, startPoint y: 137, endPoint x: 439, endPoint y: 148, distance: 15.2
click at [449, 139] on select "Select... Yes No" at bounding box center [643, 142] width 642 height 28
select select "1"
click at [322, 128] on select "Select... Yes No" at bounding box center [643, 142] width 642 height 28
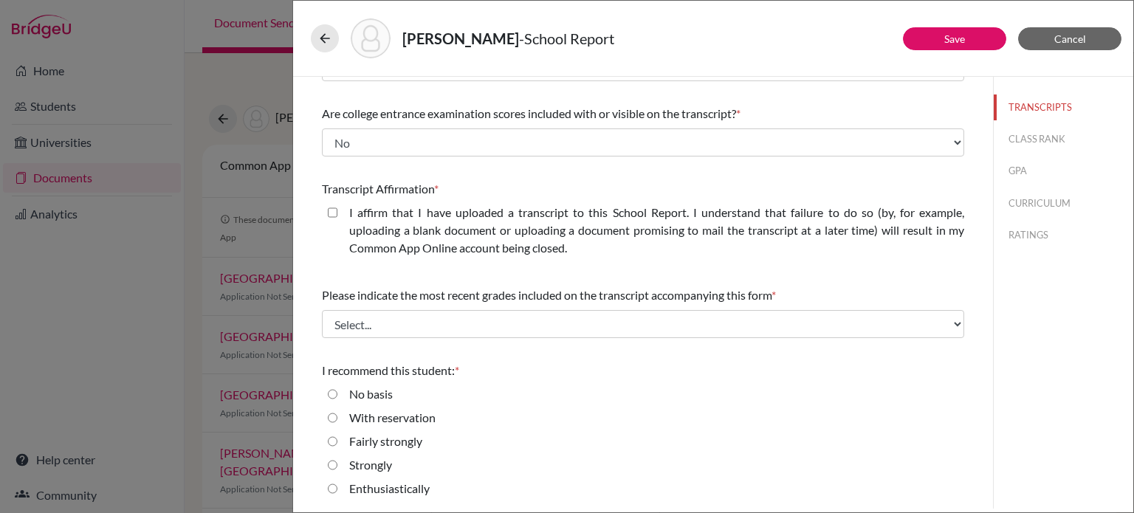
click at [334, 213] on closed\ "I affirm that I have uploaded a transcript to this School Report. I understand …" at bounding box center [333, 213] width 10 height 18
checkbox closed\ "true"
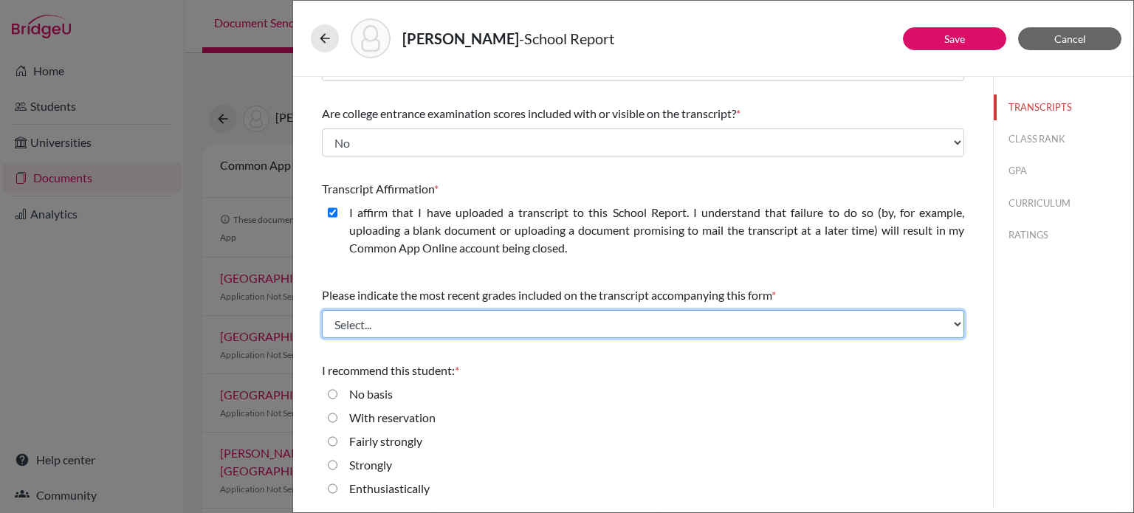
click at [434, 326] on select "Select... Final junior year grades 1st Quarter senior year grades 2nd Quarter/1…" at bounding box center [643, 324] width 642 height 28
select select "0"
click at [322, 310] on select "Select... Final junior year grades 1st Quarter senior year grades 2nd Quarter/1…" at bounding box center [643, 324] width 642 height 28
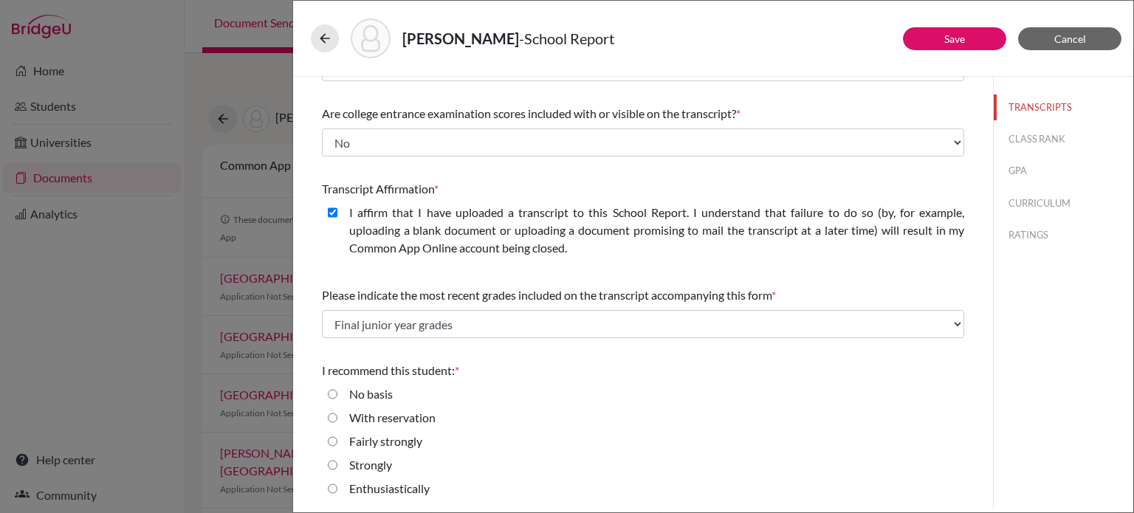
click at [331, 484] on input "Enthusiastically" at bounding box center [333, 489] width 10 height 18
radio input "true"
click at [1004, 143] on button "CLASS RANK" at bounding box center [1064, 139] width 140 height 26
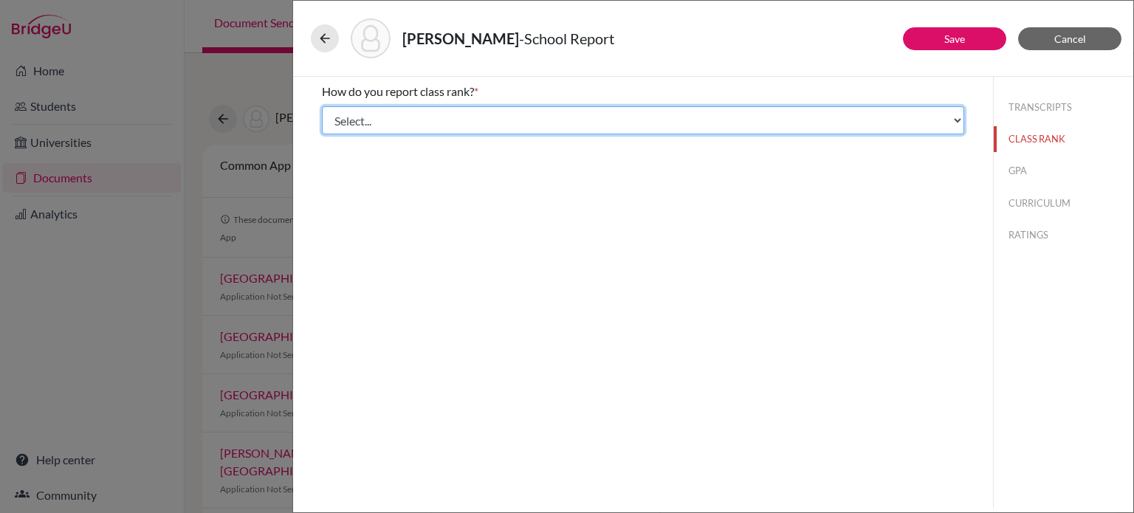
click at [532, 126] on select "Select... Exact Decile Quintile Quartile None" at bounding box center [643, 120] width 642 height 28
select select "5"
click at [322, 106] on select "Select... Exact Decile Quintile Quartile None" at bounding box center [643, 120] width 642 height 28
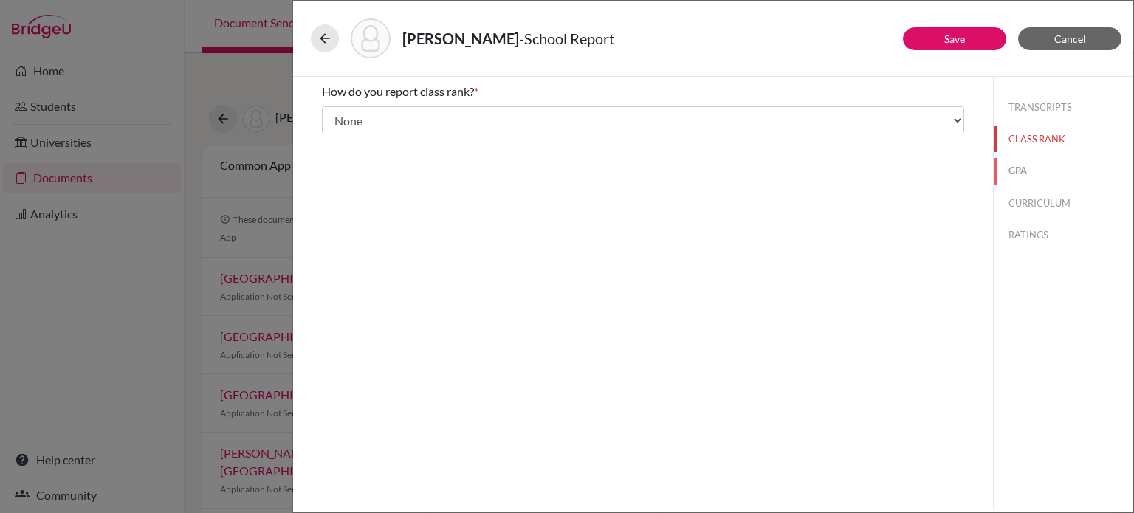
click at [1019, 169] on button "GPA" at bounding box center [1064, 171] width 140 height 26
click at [357, 109] on label "Yes" at bounding box center [358, 115] width 18 height 18
click at [337, 109] on input "Yes" at bounding box center [333, 115] width 10 height 18
radio input "true"
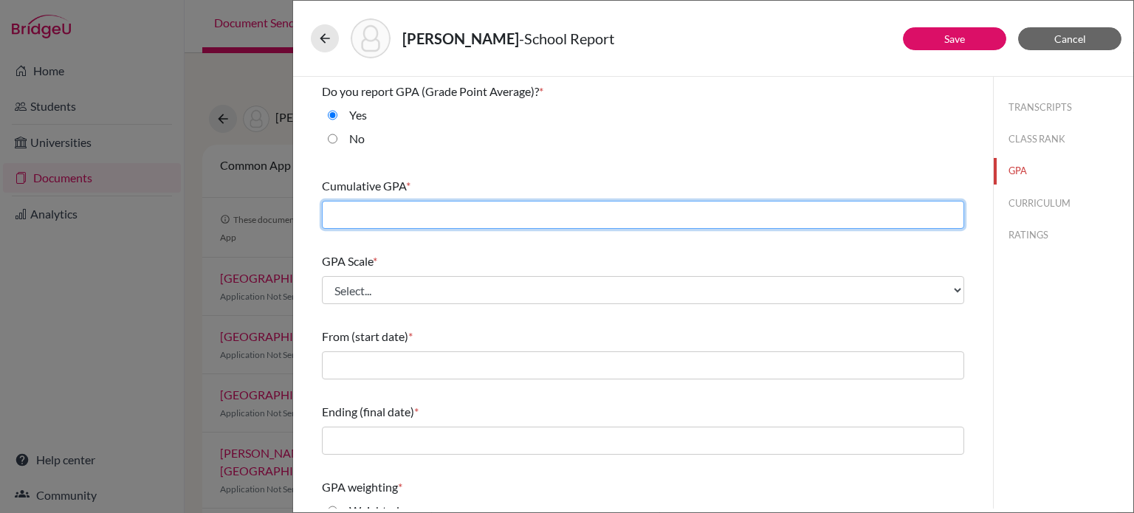
click at [787, 209] on input "text" at bounding box center [643, 215] width 642 height 28
type input "3.9342"
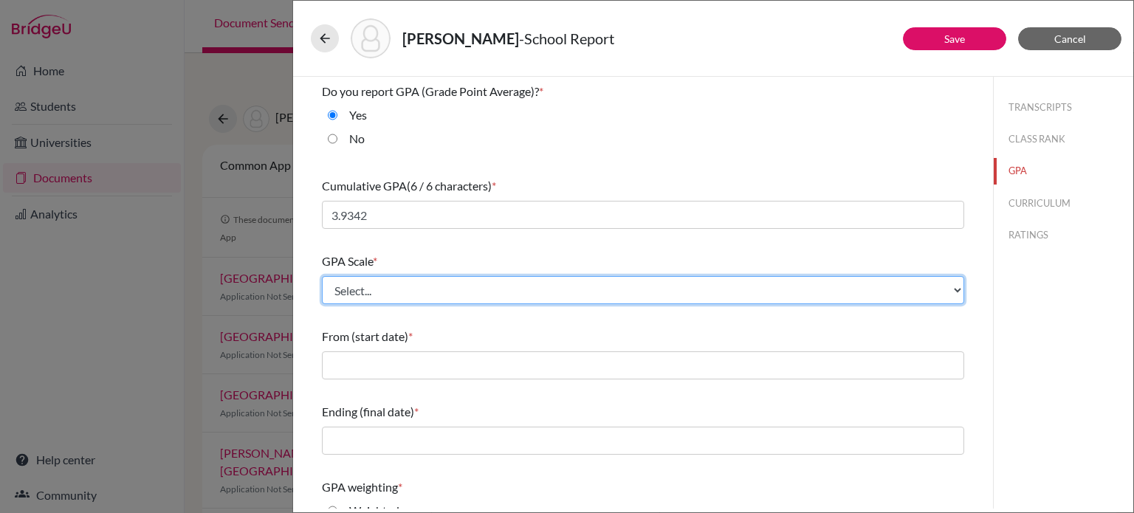
click at [603, 295] on select "Select... 4 5 6 7 8 9 10 11 12 13 14 15 16 17 18 19 20 100" at bounding box center [643, 290] width 642 height 28
select select "4"
click at [322, 276] on select "Select... 4 5 6 7 8 9 10 11 12 13 14 15 16 17 18 19 20 100" at bounding box center [643, 290] width 642 height 28
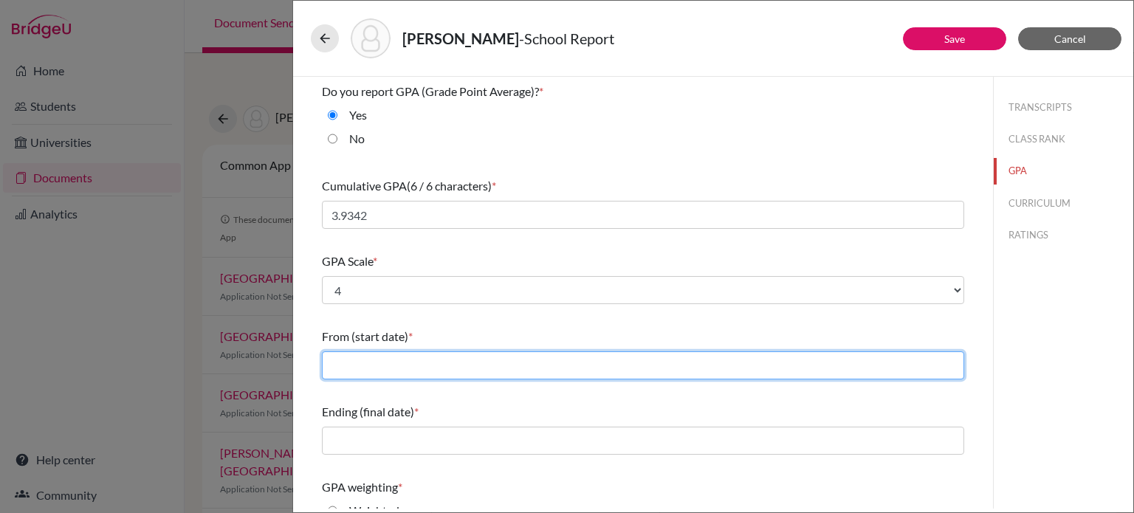
click at [391, 365] on input "text" at bounding box center [643, 365] width 642 height 28
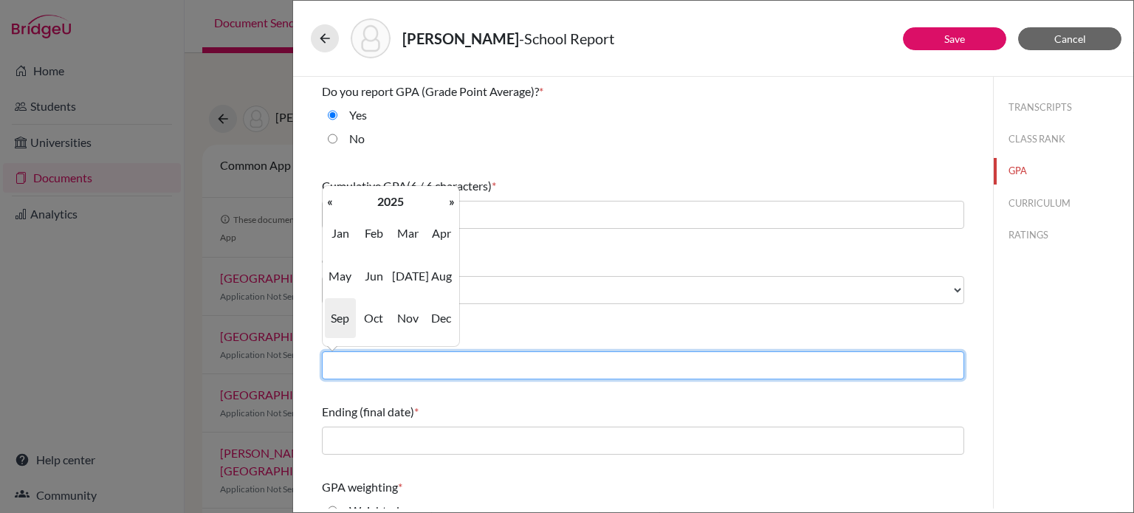
type input "08/2022"
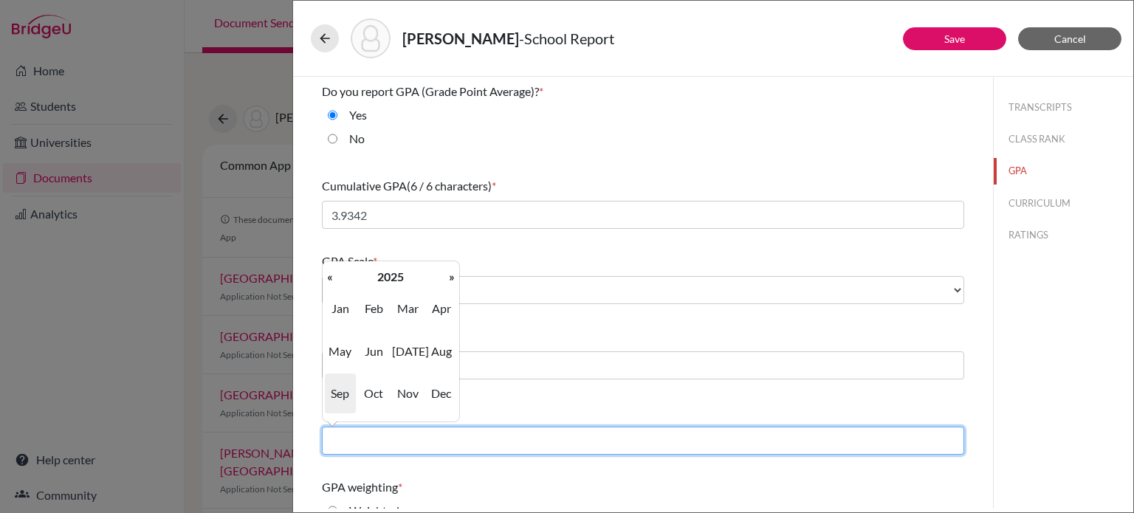
click at [422, 433] on input "text" at bounding box center [643, 441] width 642 height 28
type input "06/2025"
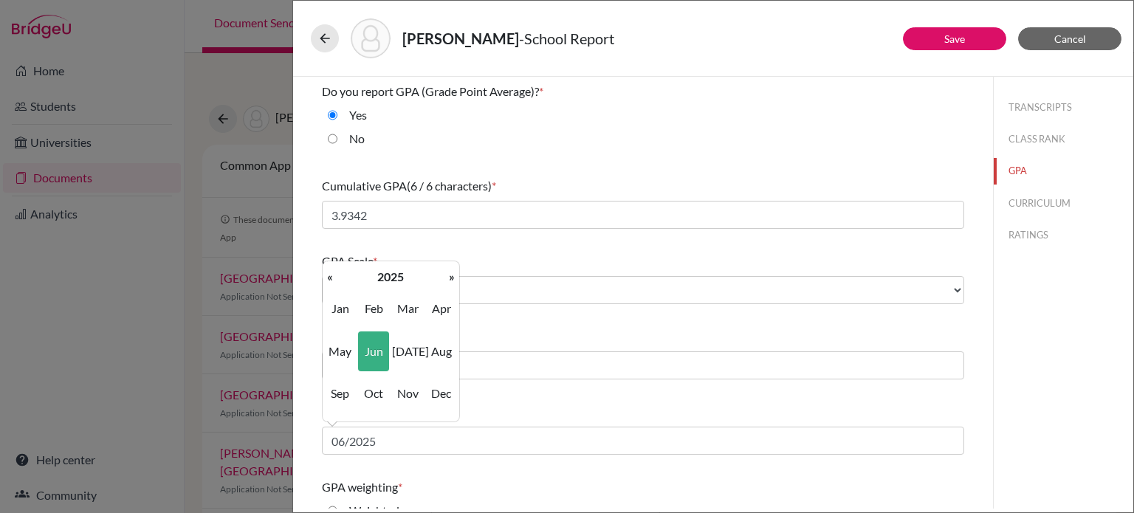
click at [1062, 394] on div "TRANSCRIPTS CLASS RANK GPA CURRICULUM RATINGS" at bounding box center [1063, 293] width 140 height 432
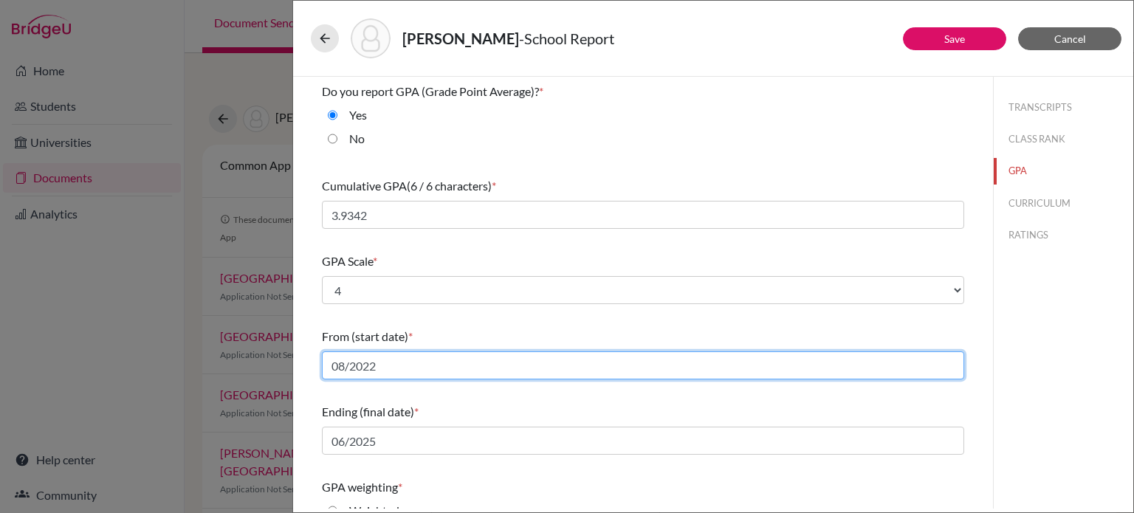
click at [614, 371] on input "08/2022" at bounding box center [643, 365] width 642 height 28
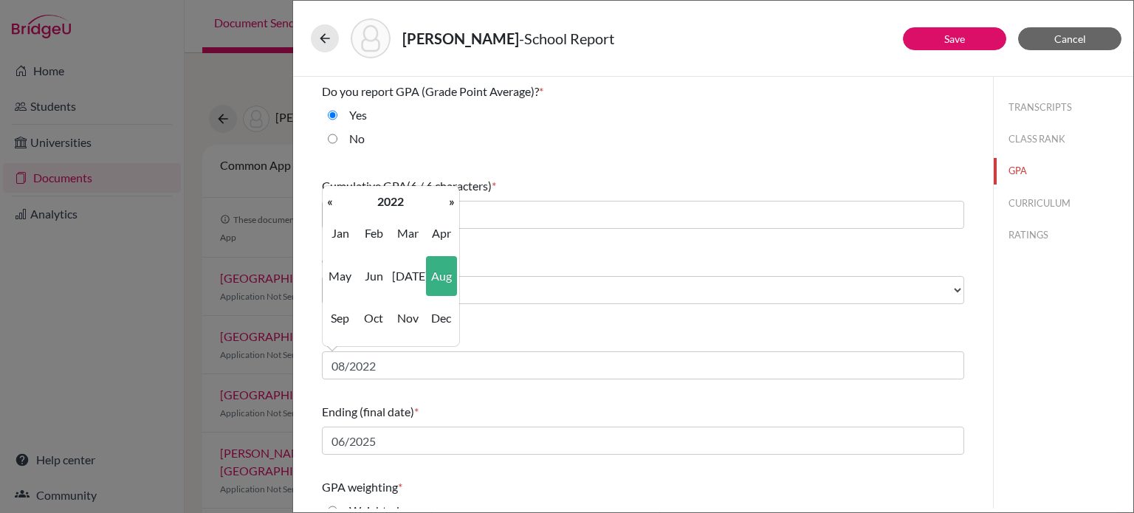
click at [1094, 376] on div "TRANSCRIPTS CLASS RANK GPA CURRICULUM RATINGS" at bounding box center [1063, 293] width 140 height 432
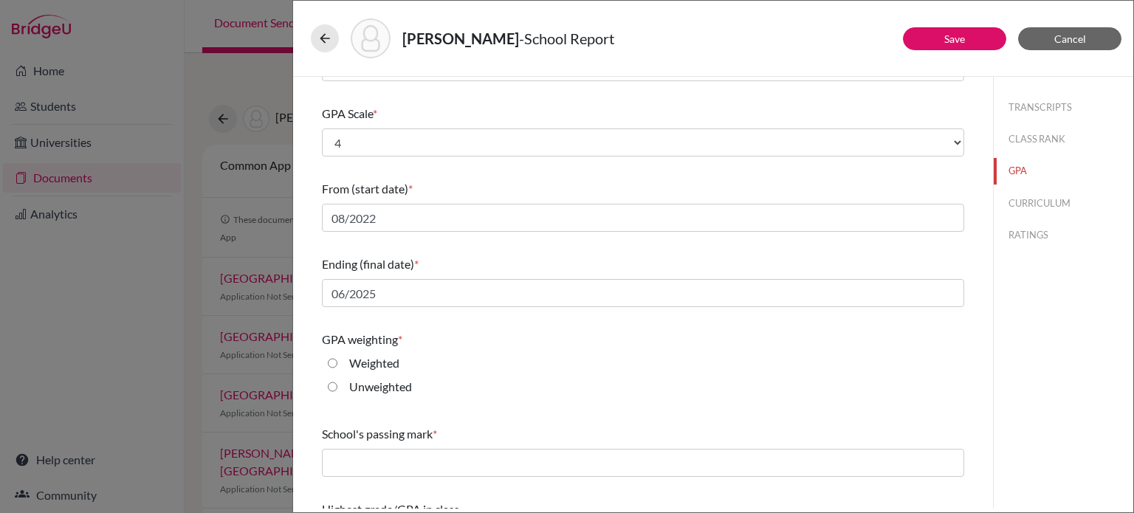
scroll to position [196, 0]
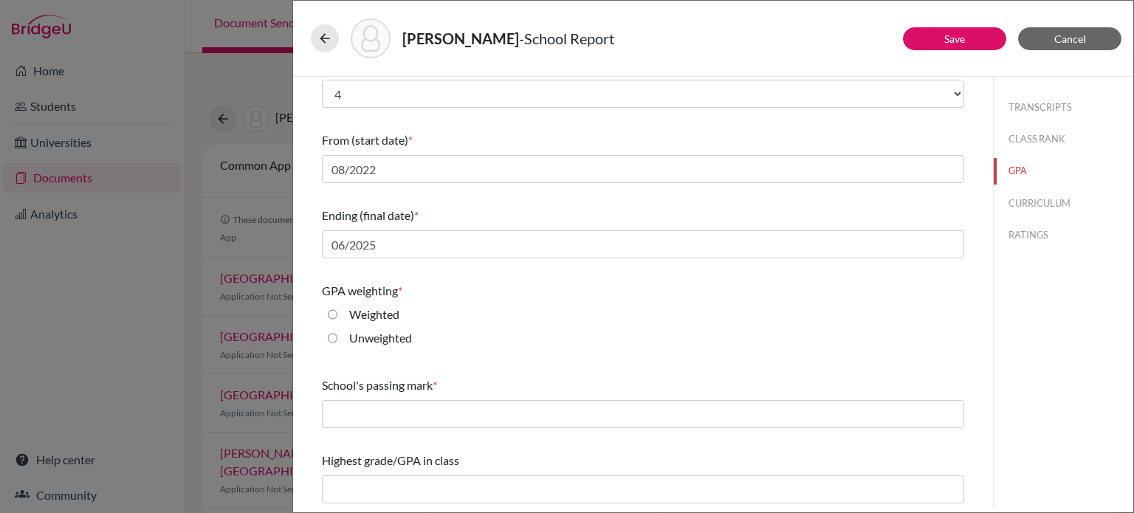
click at [332, 341] on input "Unweighted" at bounding box center [333, 338] width 10 height 18
radio input "true"
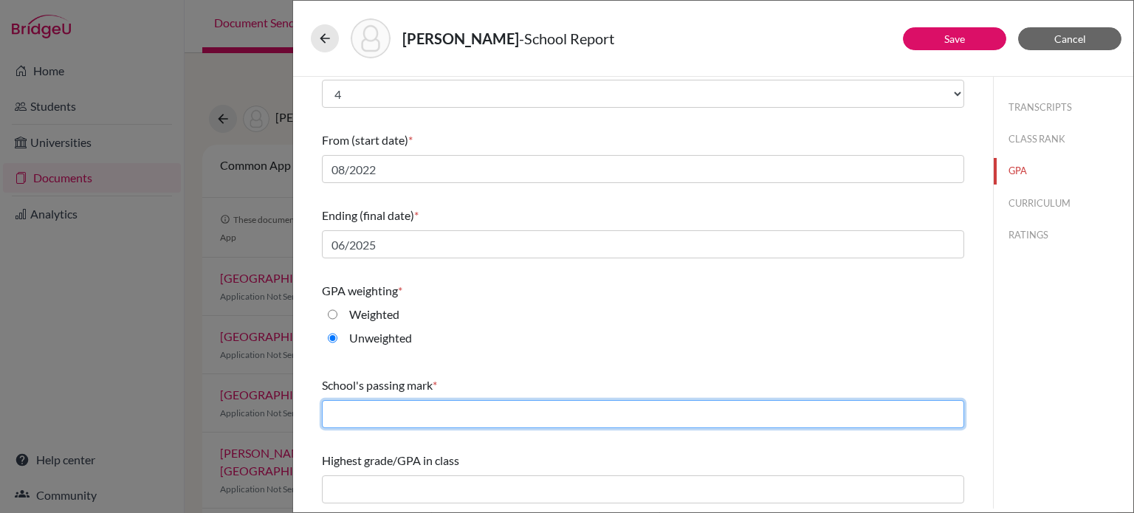
click at [375, 417] on input "text" at bounding box center [643, 414] width 642 height 28
type input "65"
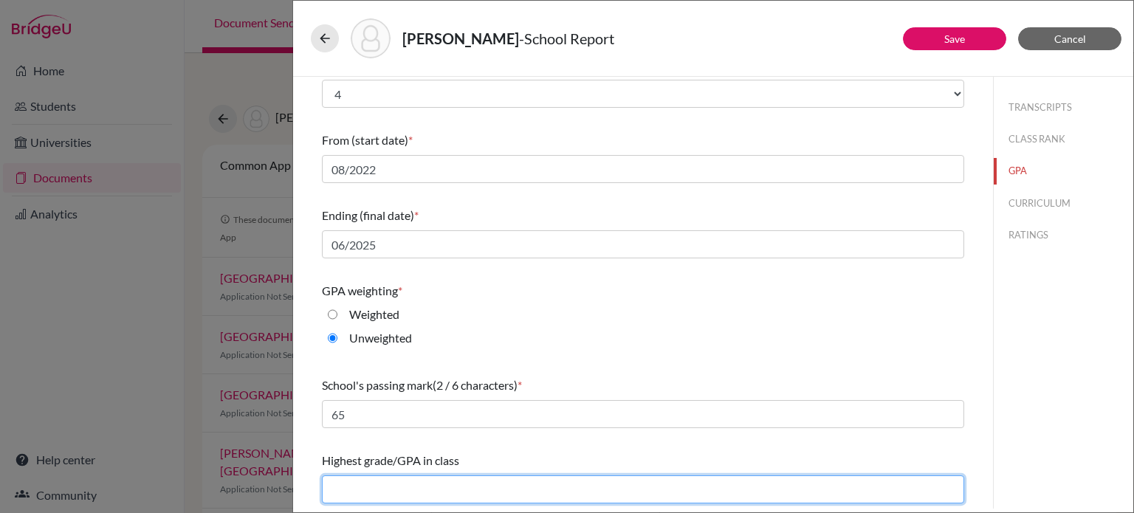
click at [412, 483] on input "text" at bounding box center [643, 490] width 642 height 28
type input "4.00"
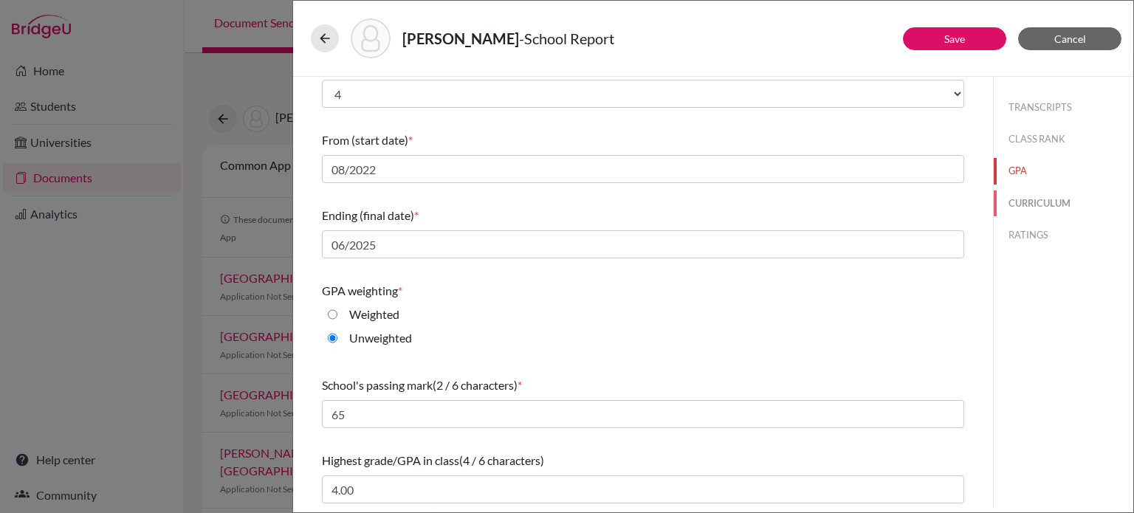
click at [1040, 208] on button "CURRICULUM" at bounding box center [1064, 204] width 140 height 26
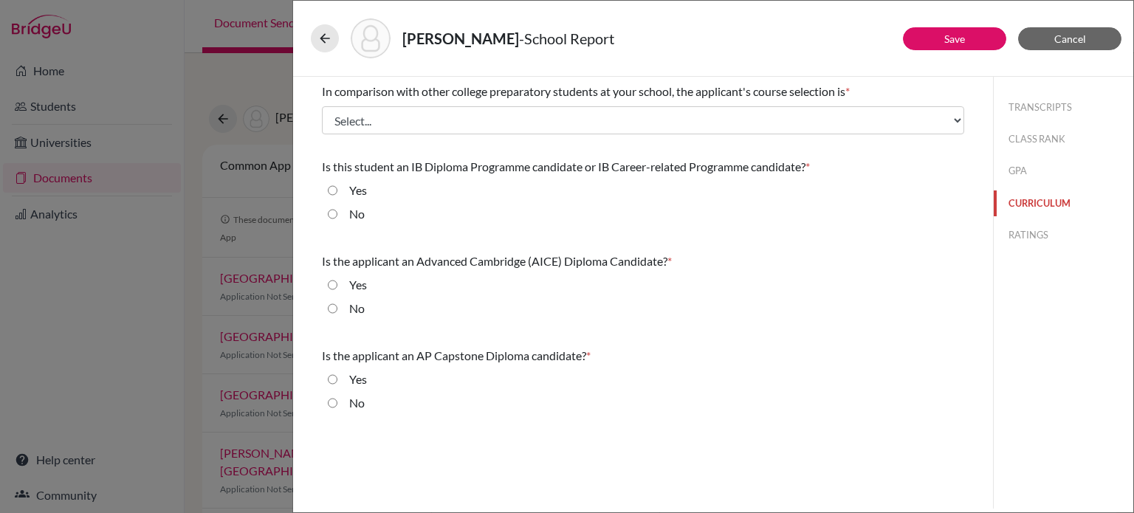
scroll to position [0, 0]
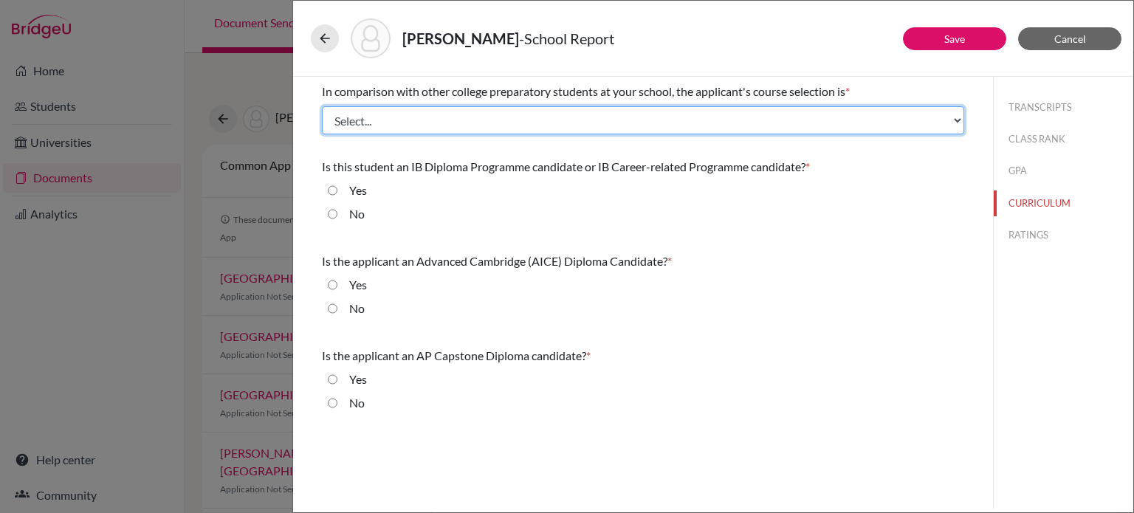
click at [529, 123] on select "Select... Less than demanding Average Demanding Very demanding Most demanding P…" at bounding box center [643, 120] width 642 height 28
select select "3"
click at [322, 106] on select "Select... Less than demanding Average Demanding Very demanding Most demanding P…" at bounding box center [643, 120] width 642 height 28
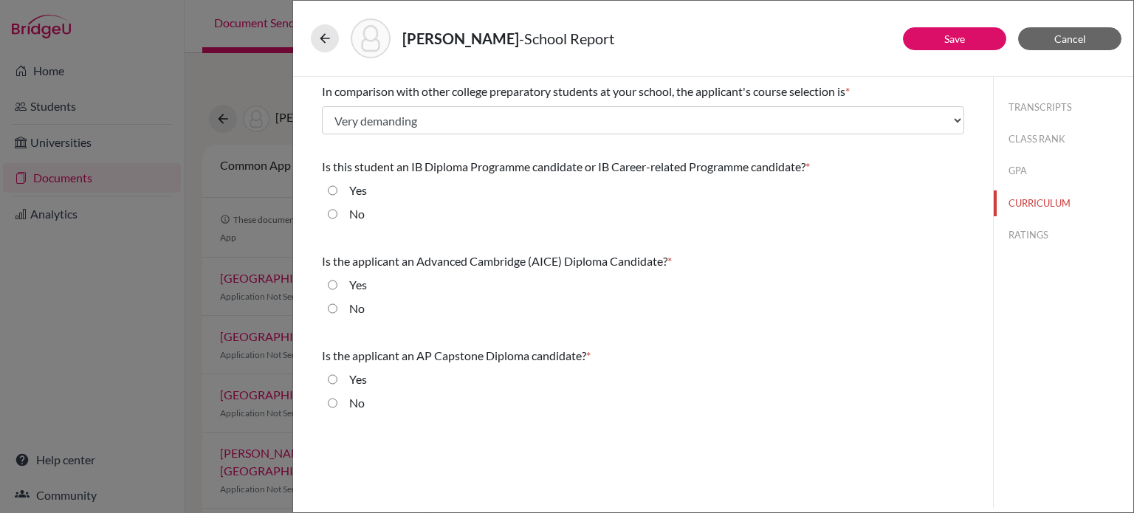
click at [333, 213] on input "No" at bounding box center [333, 214] width 10 height 18
radio input "true"
click at [330, 309] on input "No" at bounding box center [333, 309] width 10 height 18
radio input "true"
click at [332, 400] on input "No" at bounding box center [333, 403] width 10 height 18
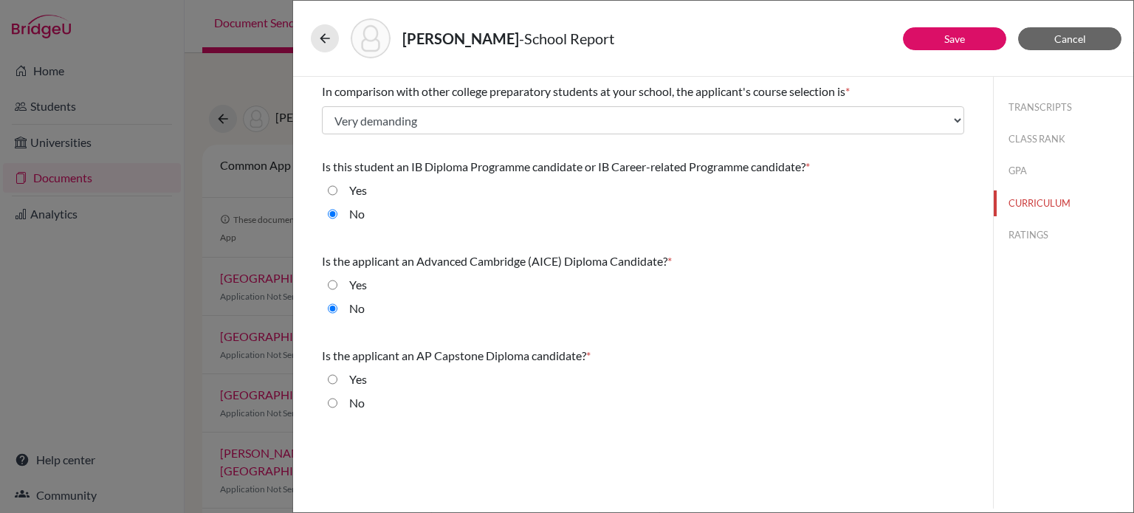
radio input "true"
drag, startPoint x: 1037, startPoint y: 236, endPoint x: 984, endPoint y: 241, distance: 52.7
click at [1037, 236] on button "RATINGS" at bounding box center [1064, 235] width 140 height 26
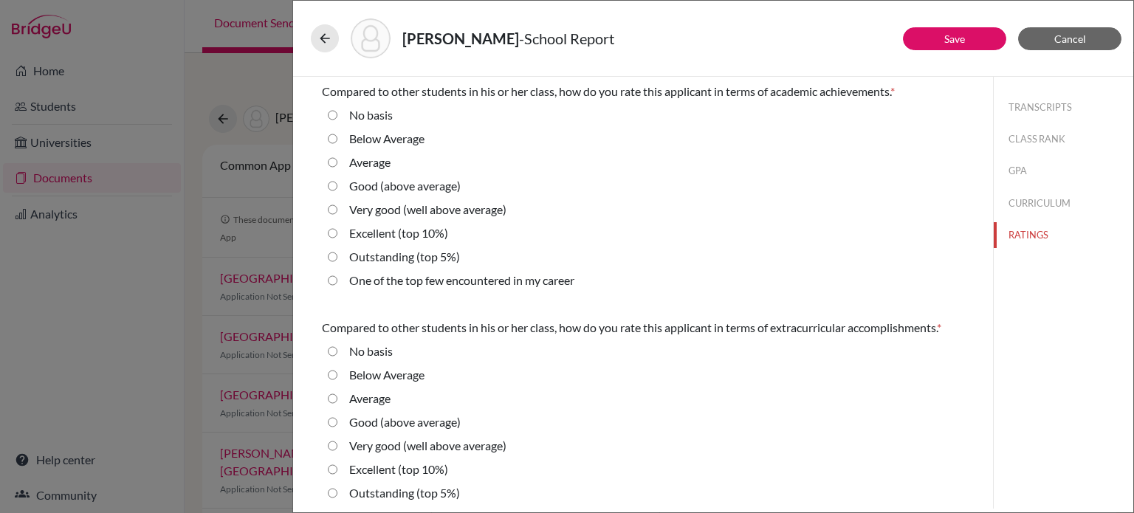
click at [361, 258] on label "Outstanding (top 5%)" at bounding box center [404, 257] width 111 height 18
click at [337, 258] on 5\%\) "Outstanding (top 5%)" at bounding box center [333, 257] width 10 height 18
radio 5\%\) "true"
click at [372, 466] on label "Excellent (top 10%)" at bounding box center [398, 470] width 99 height 18
click at [337, 466] on 10\%\) "Excellent (top 10%)" at bounding box center [333, 470] width 10 height 18
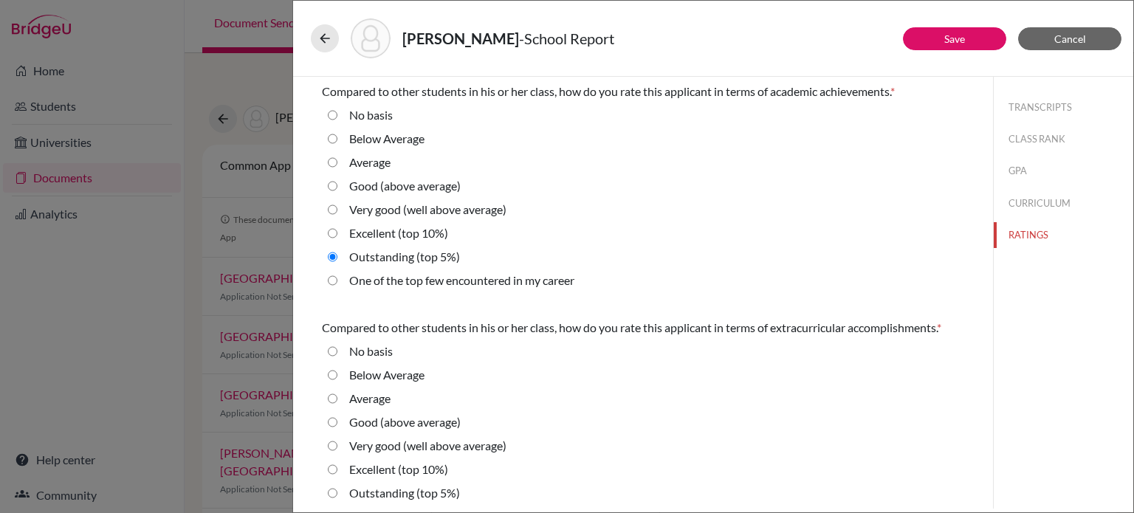
radio 10\%\) "true"
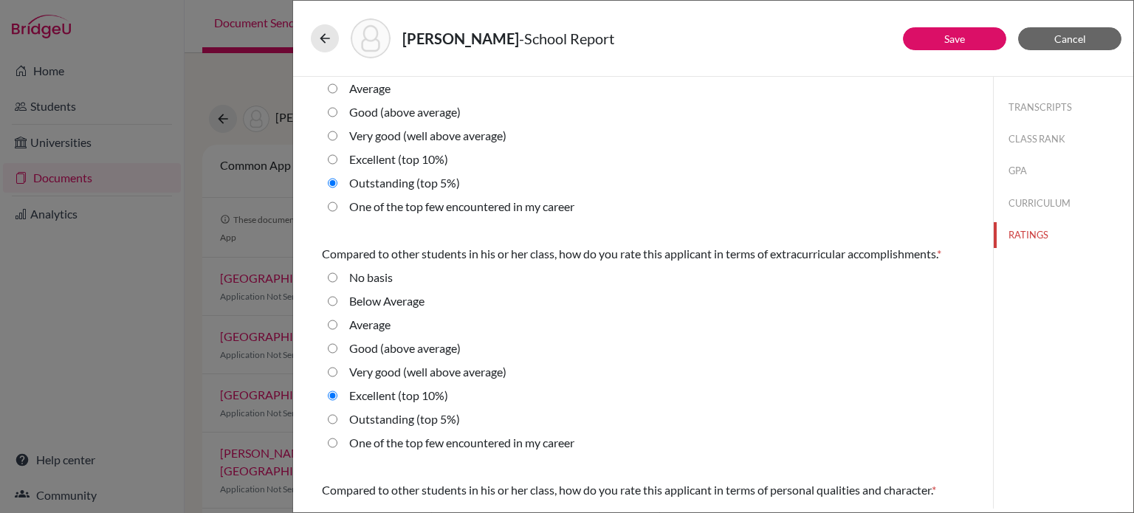
scroll to position [148, 0]
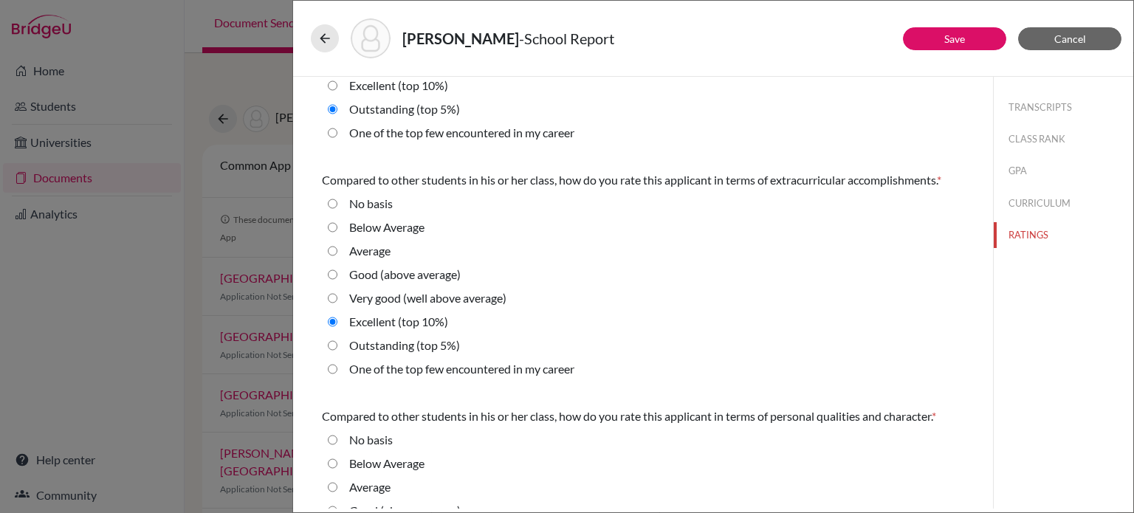
click at [369, 349] on label "Outstanding (top 5%)" at bounding box center [404, 346] width 111 height 18
click at [337, 349] on 5\%\) "Outstanding (top 5%)" at bounding box center [333, 346] width 10 height 18
radio 5\%\) "true"
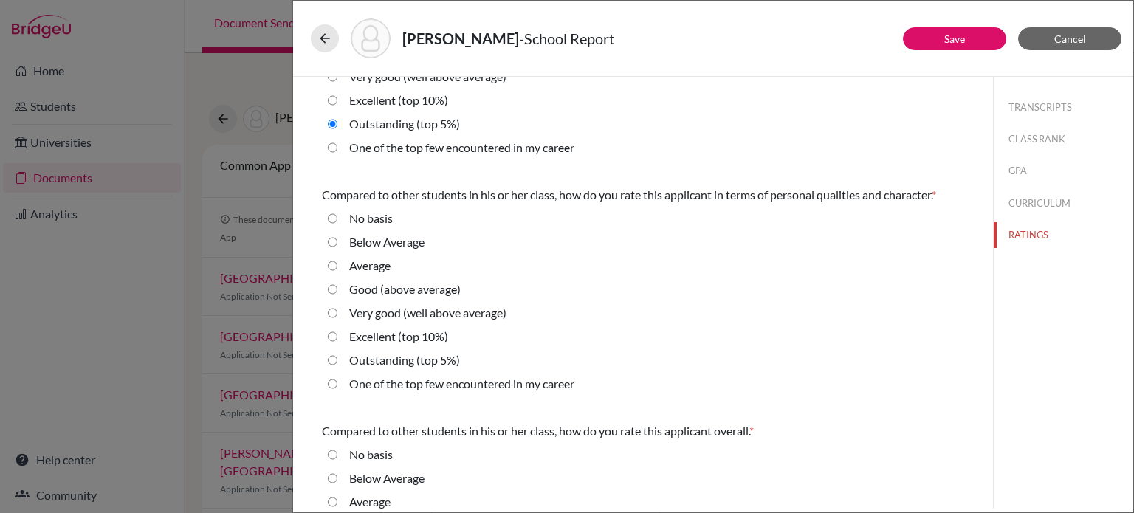
click at [384, 363] on label "Outstanding (top 5%)" at bounding box center [404, 360] width 111 height 18
click at [337, 363] on 5\%\) "Outstanding (top 5%)" at bounding box center [333, 360] width 10 height 18
radio 5\%\) "true"
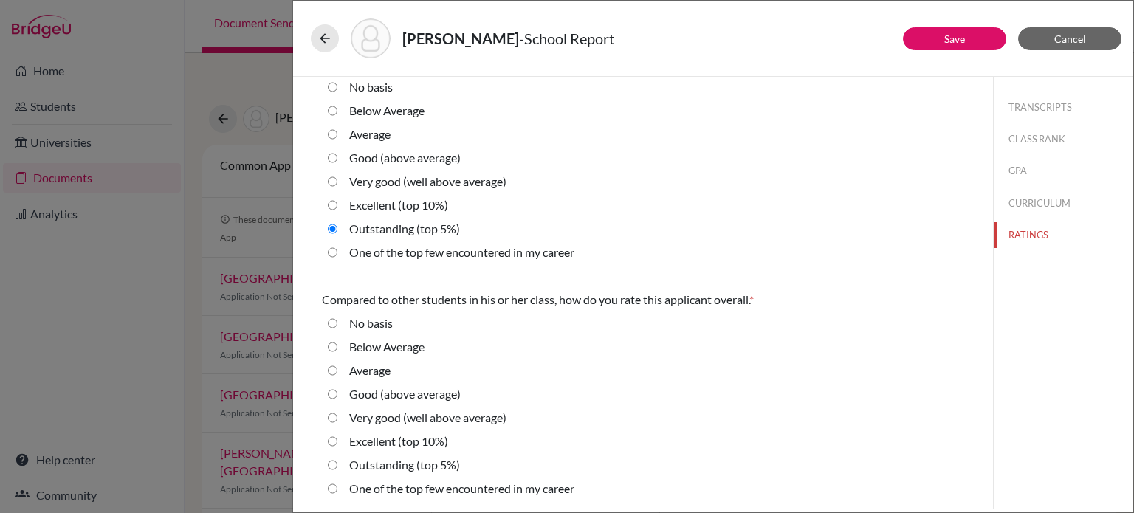
click at [374, 466] on label "Outstanding (top 5%)" at bounding box center [404, 465] width 111 height 18
click at [337, 466] on 5\%\) "Outstanding (top 5%)" at bounding box center [333, 465] width 10 height 18
radio 5\%\) "true"
click at [418, 491] on label "One of the top few encountered in my career" at bounding box center [461, 489] width 225 height 18
click at [337, 491] on career "One of the top few encountered in my career" at bounding box center [333, 489] width 10 height 18
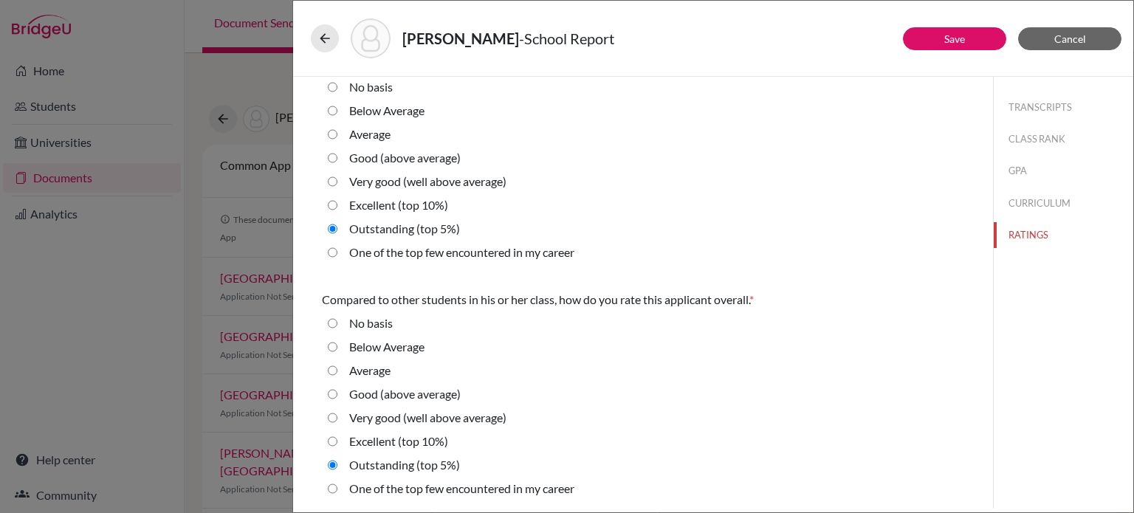
radio career "true"
click at [354, 461] on label "Outstanding (top 5%)" at bounding box center [404, 465] width 111 height 18
click at [337, 461] on 5\%\) "Outstanding (top 5%)" at bounding box center [333, 465] width 10 height 18
radio 5\%\) "true"
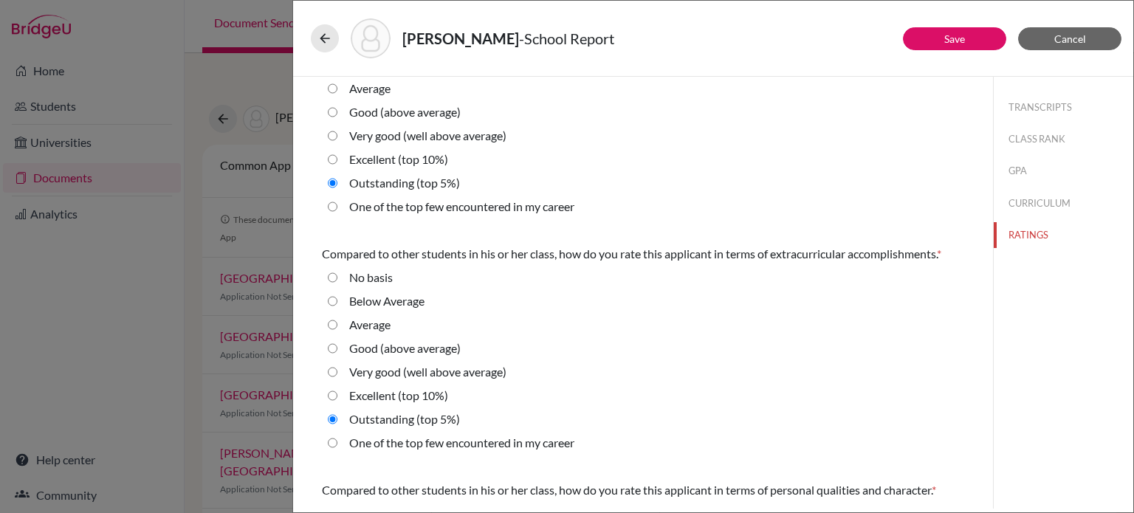
scroll to position [148, 0]
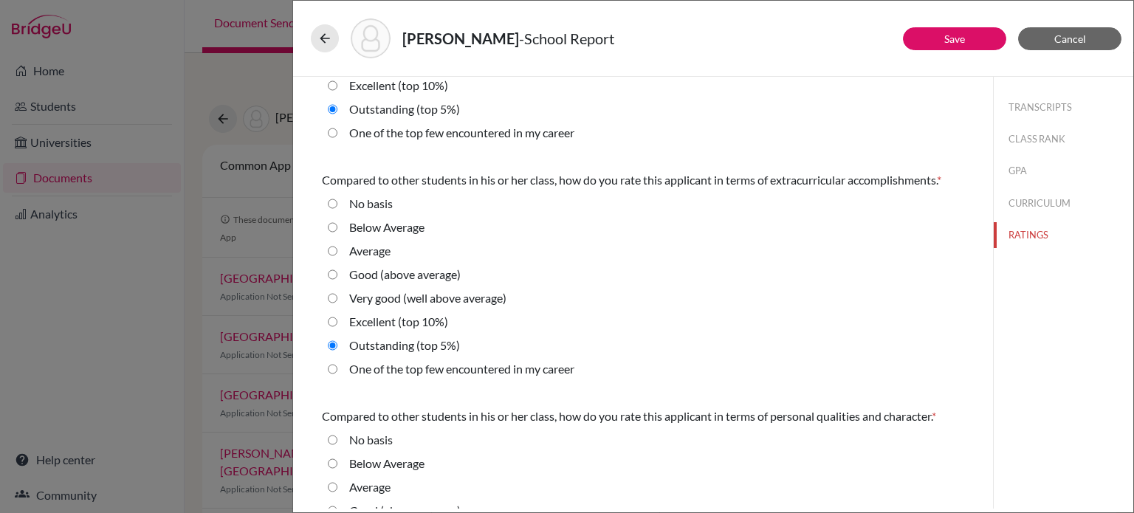
click at [479, 365] on label "One of the top few encountered in my career" at bounding box center [461, 369] width 225 height 18
click at [337, 365] on career "One of the top few encountered in my career" at bounding box center [333, 369] width 10 height 18
radio career "true"
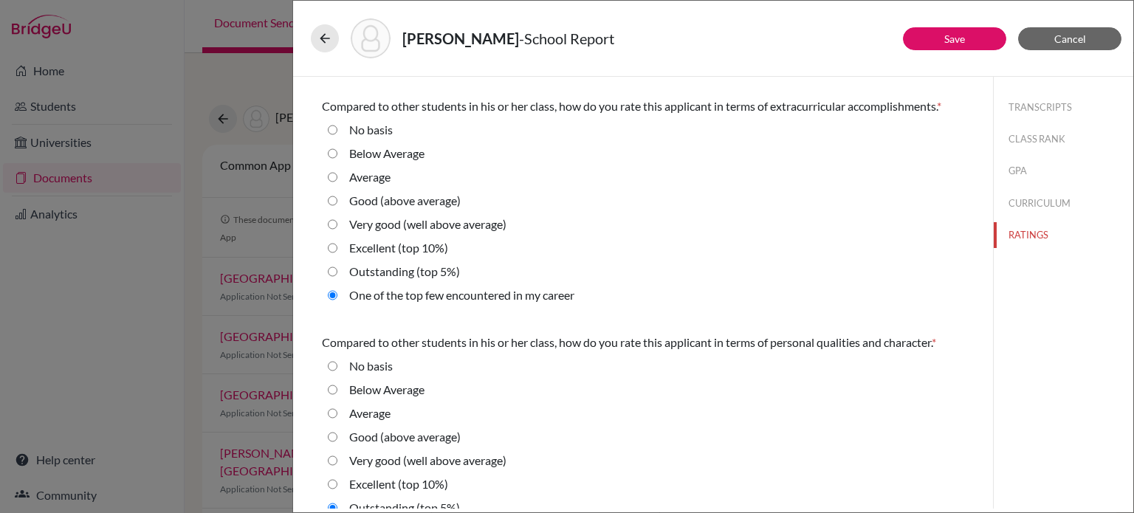
scroll to position [295, 0]
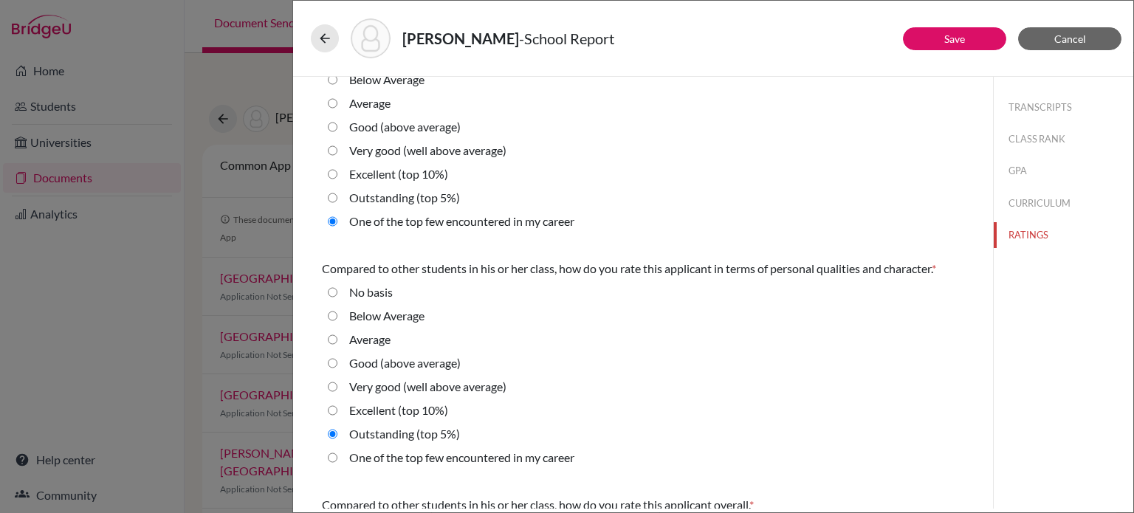
click at [497, 461] on label "One of the top few encountered in my career" at bounding box center [461, 458] width 225 height 18
click at [337, 461] on career "One of the top few encountered in my career" at bounding box center [333, 458] width 10 height 18
radio career "true"
click at [946, 38] on link "Save" at bounding box center [954, 38] width 21 height 13
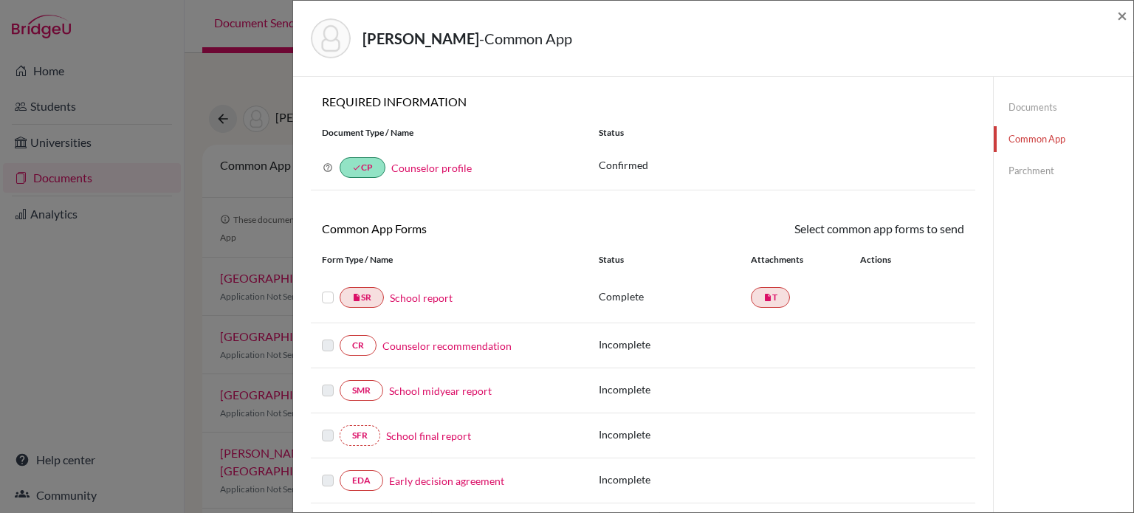
click at [445, 342] on link "Counselor recommendation" at bounding box center [446, 346] width 129 height 16
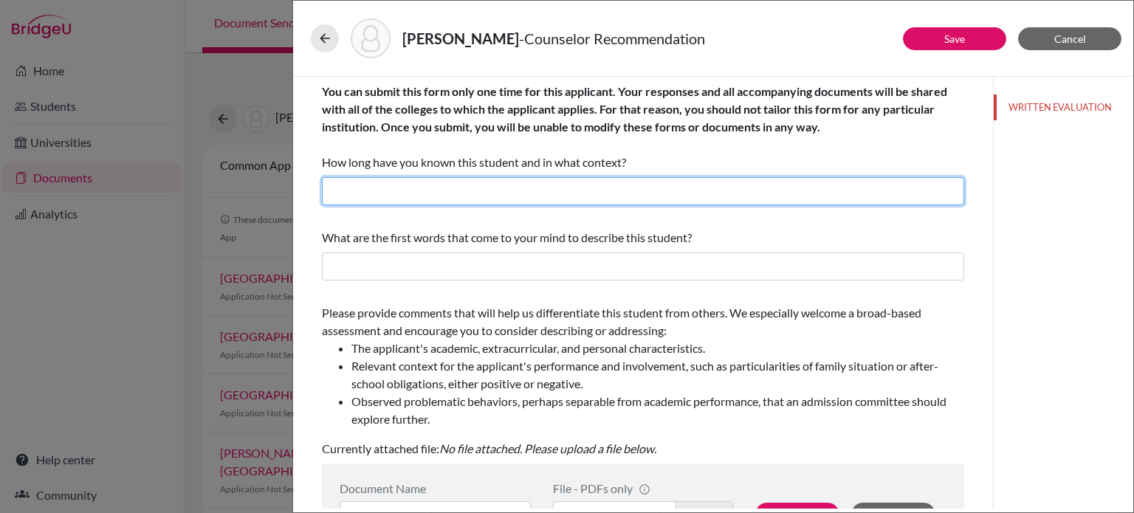
click at [567, 188] on input "text" at bounding box center [643, 191] width 642 height 28
type input "3 months, as the academic counselor ( I started this academic year)"
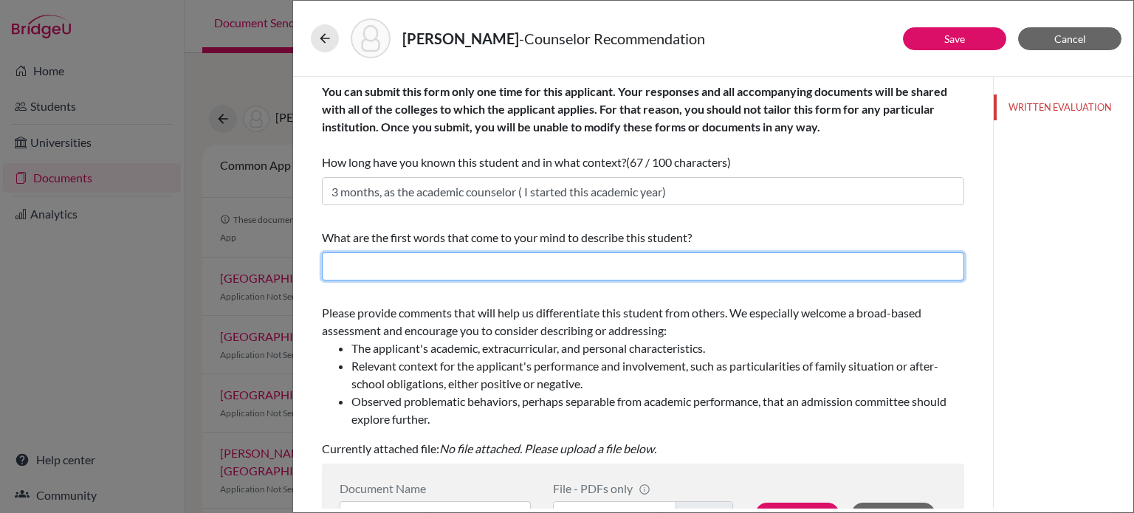
click at [478, 267] on input "text" at bounding box center [643, 267] width 642 height 28
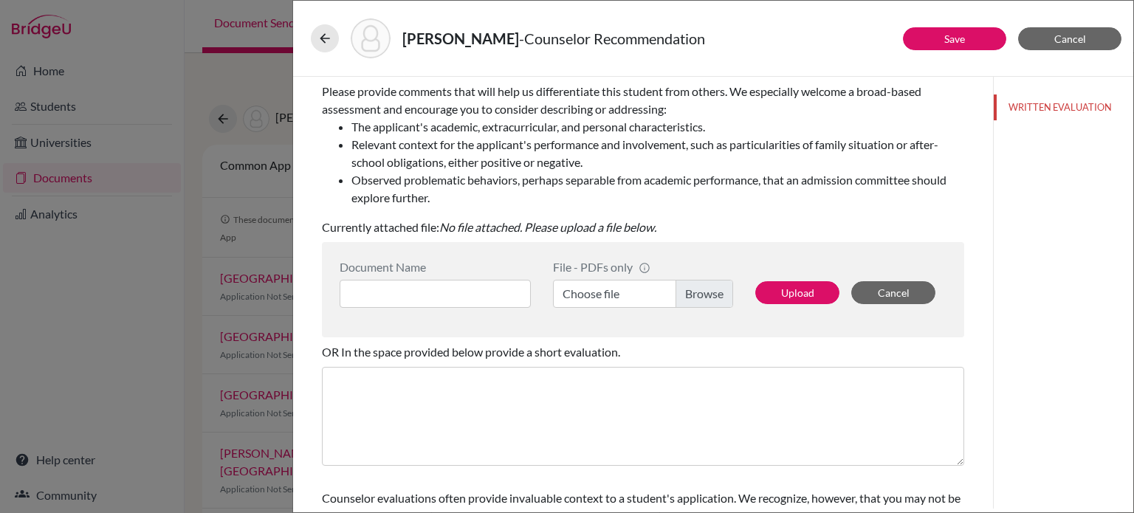
scroll to position [295, 0]
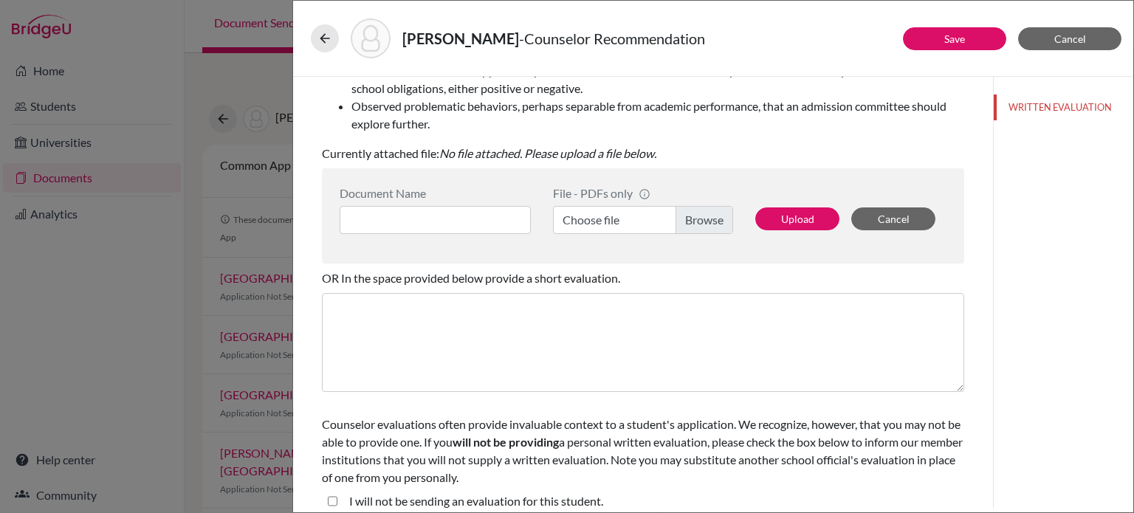
type input "Deeply service-minded, extremely hardworking, respectful to teachers and peers"
click at [449, 212] on input at bounding box center [435, 220] width 191 height 28
type input "Counselor LOR"
click at [706, 224] on label "Choose file" at bounding box center [643, 220] width 180 height 28
click at [706, 224] on input "Choose file" at bounding box center [643, 220] width 180 height 28
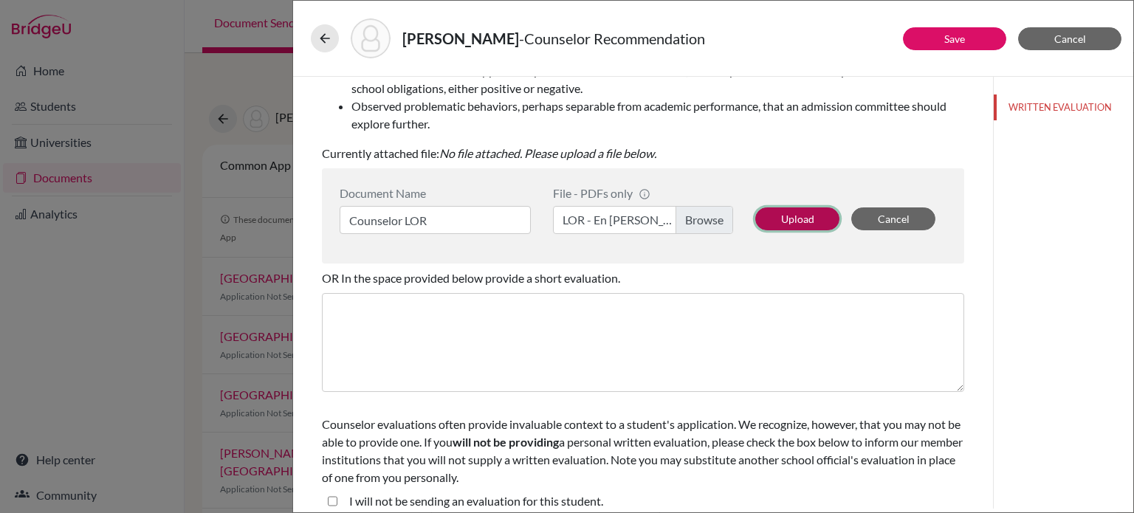
click at [779, 215] on button "Upload" at bounding box center [797, 218] width 84 height 23
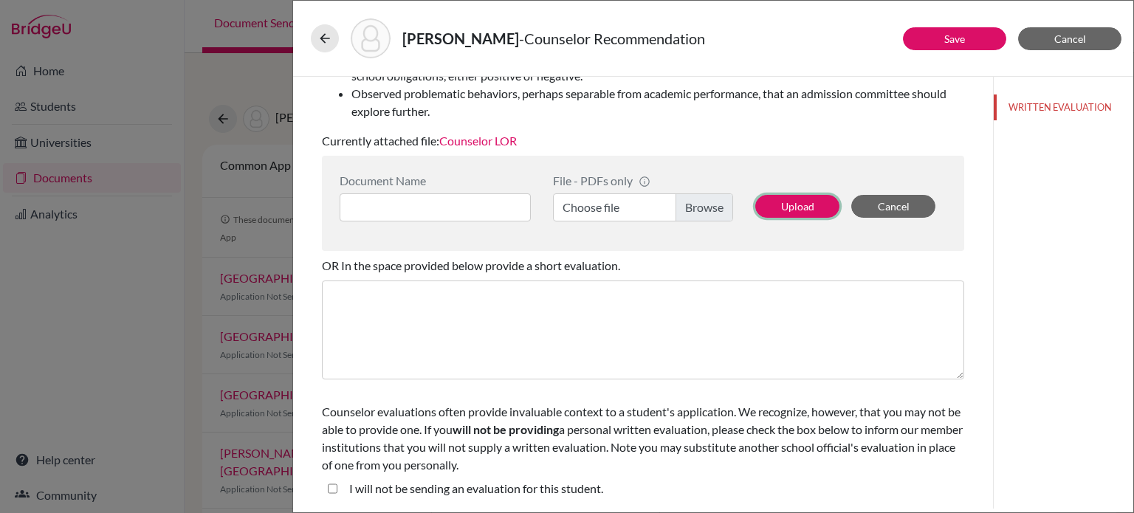
scroll to position [86, 0]
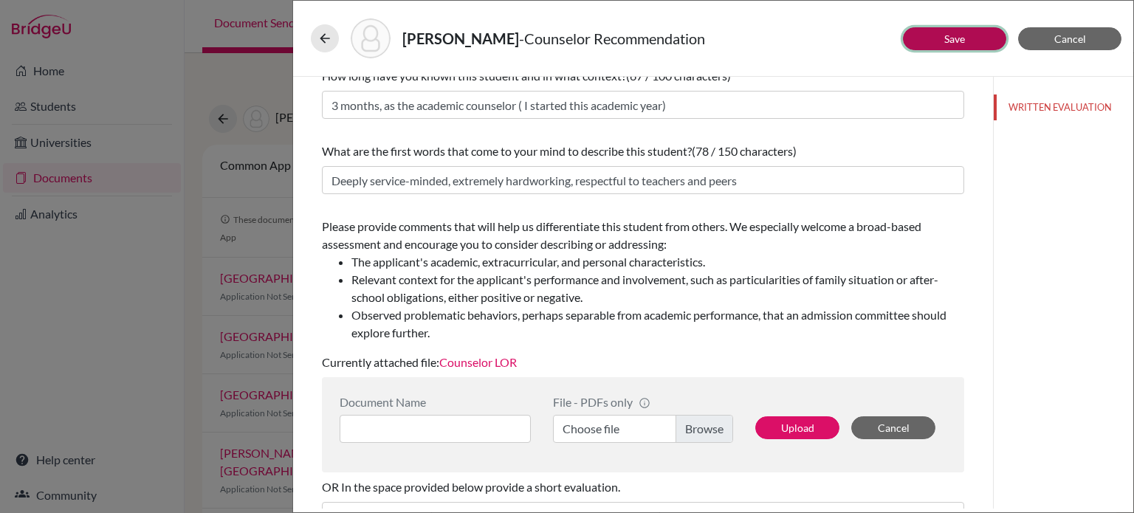
click at [960, 38] on link "Save" at bounding box center [954, 38] width 21 height 13
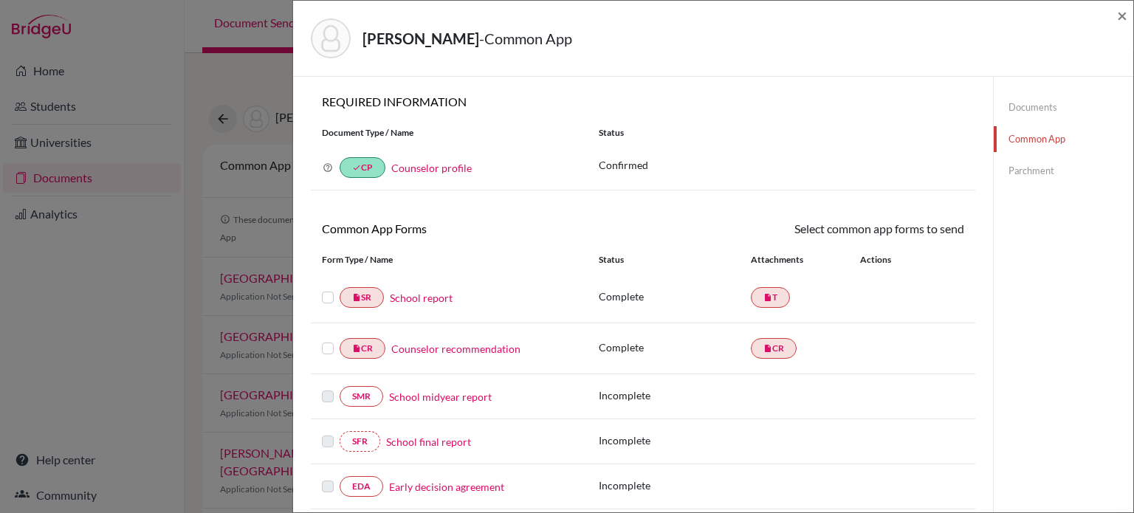
click at [1034, 170] on link "Parchment" at bounding box center [1064, 171] width 140 height 26
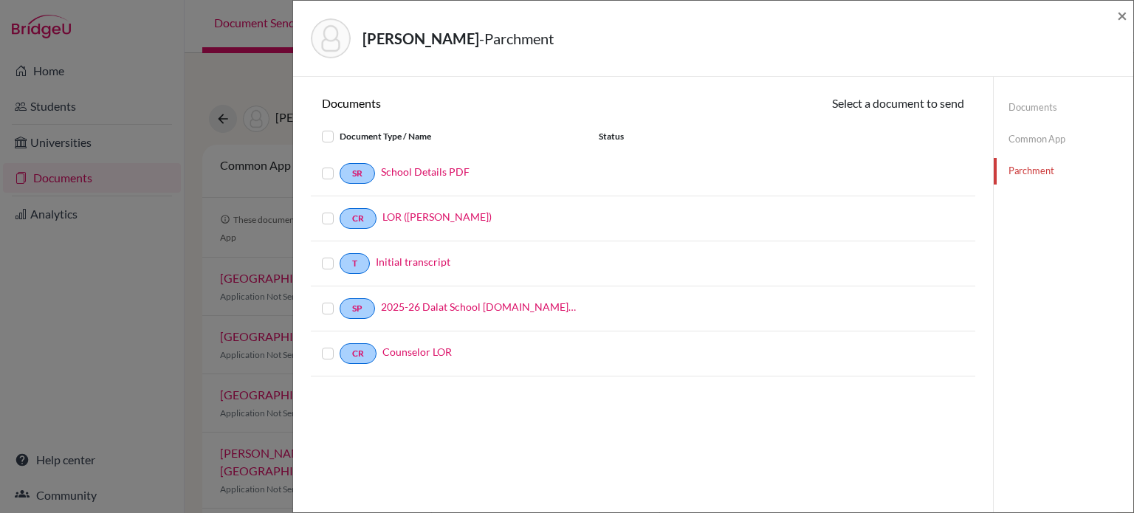
click at [1050, 135] on link "Common App" at bounding box center [1064, 139] width 140 height 26
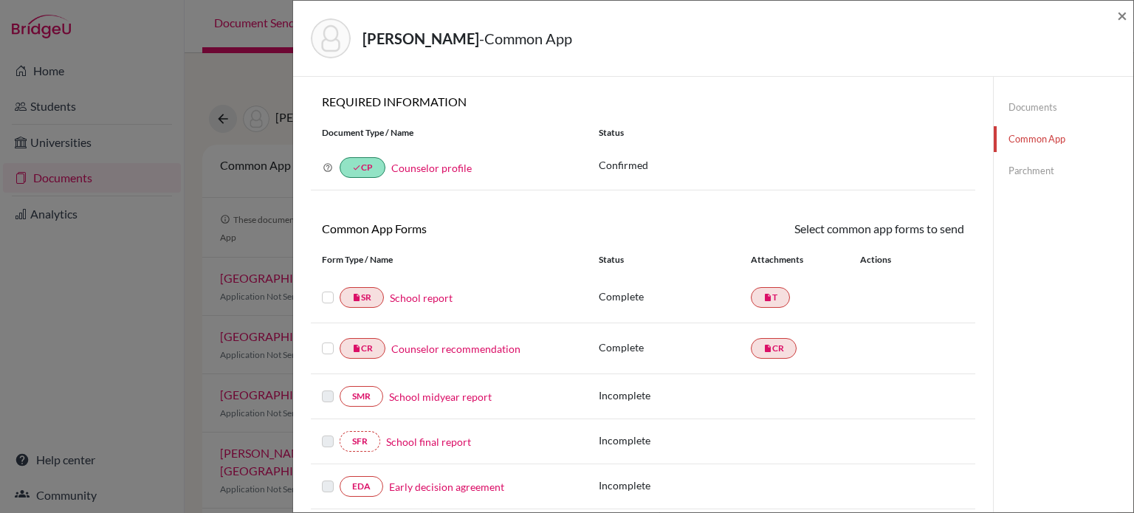
click at [442, 165] on link "Counselor profile" at bounding box center [431, 168] width 80 height 13
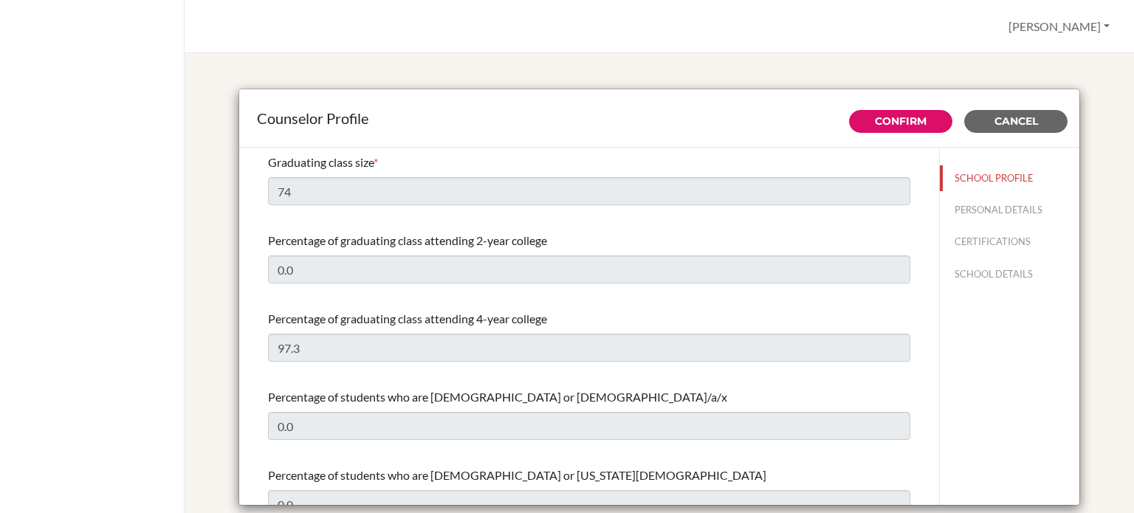
select select "0"
select select "351280"
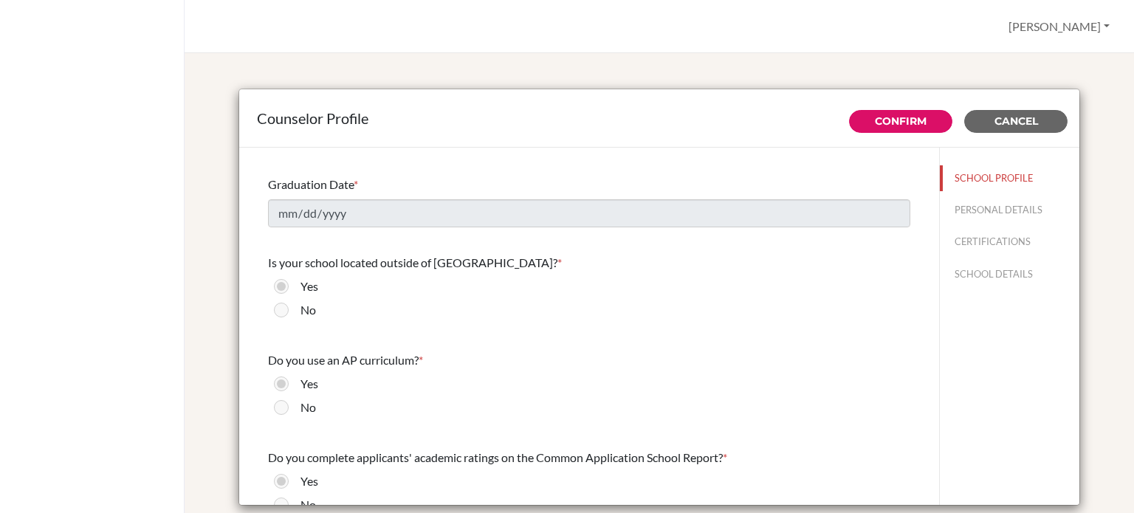
scroll to position [1880, 0]
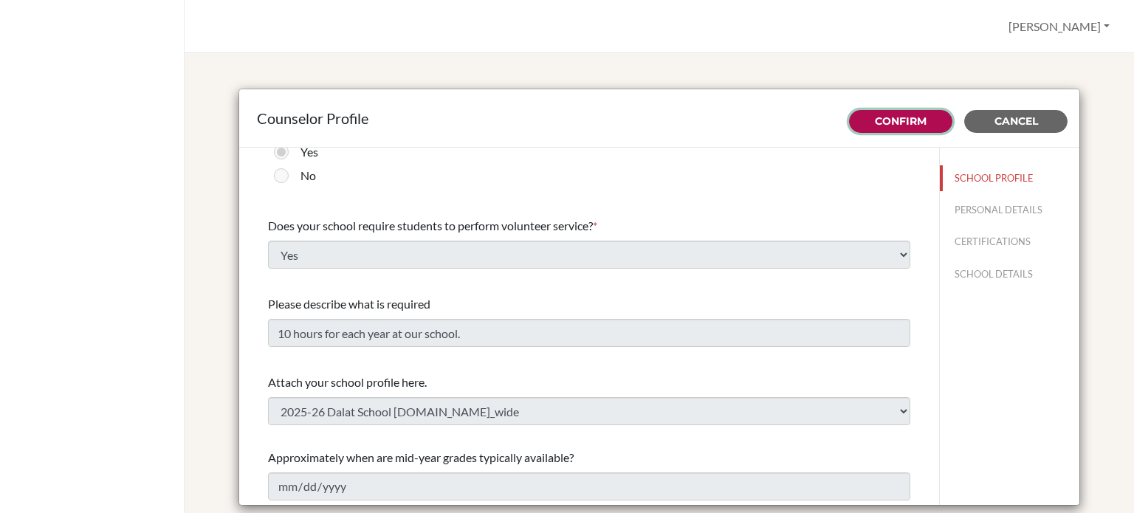
click at [890, 117] on link "Confirm" at bounding box center [901, 120] width 52 height 13
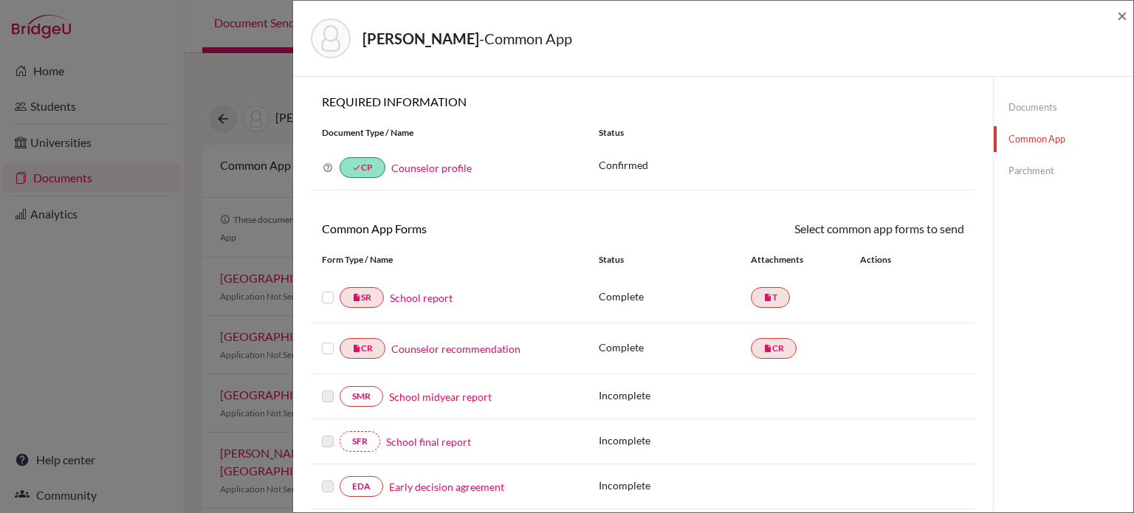
click at [470, 350] on link "Counselor recommendation" at bounding box center [455, 349] width 129 height 16
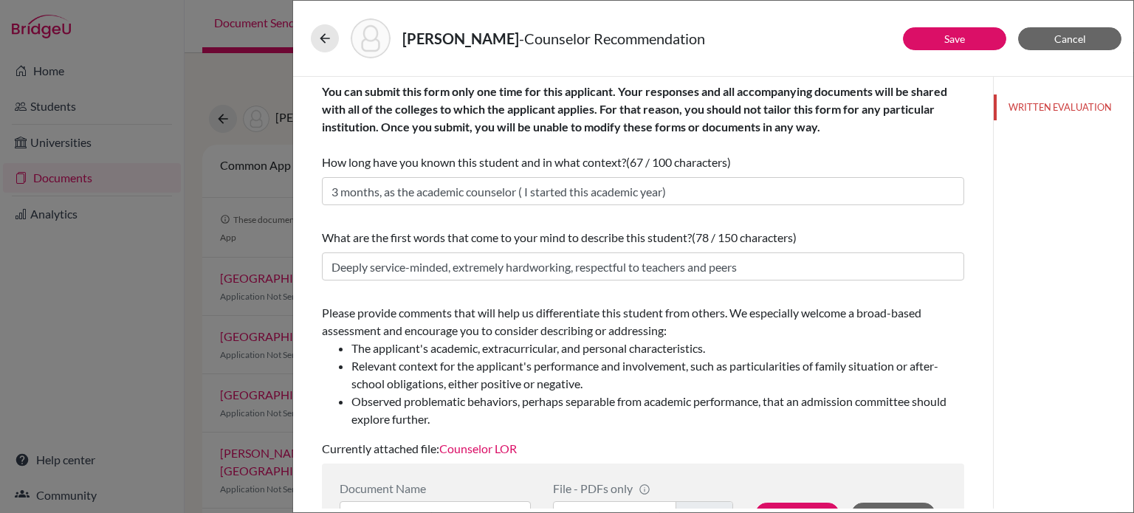
scroll to position [148, 0]
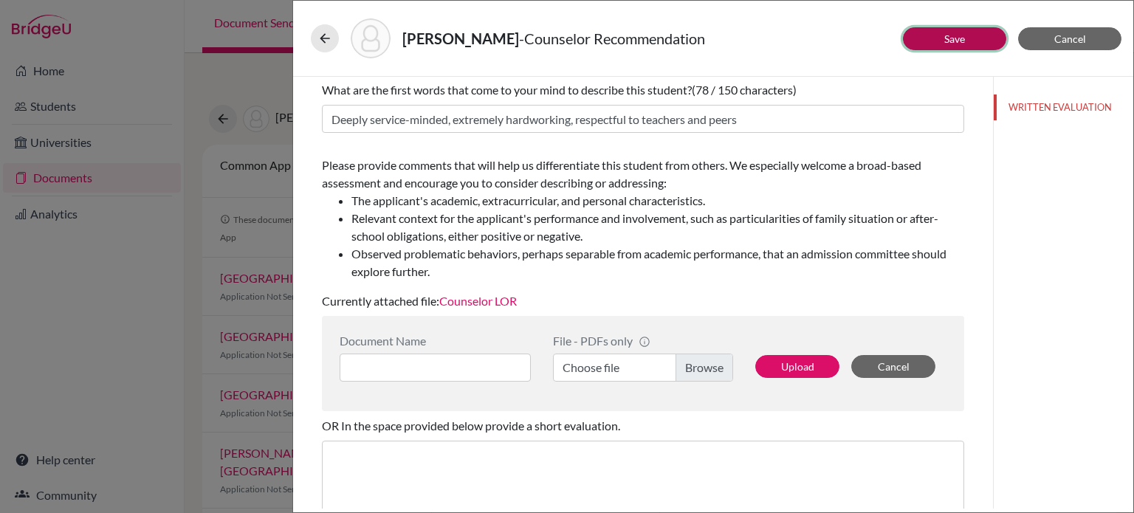
drag, startPoint x: 992, startPoint y: 44, endPoint x: 975, endPoint y: 46, distance: 17.0
click at [990, 44] on button "Save" at bounding box center [954, 38] width 103 height 23
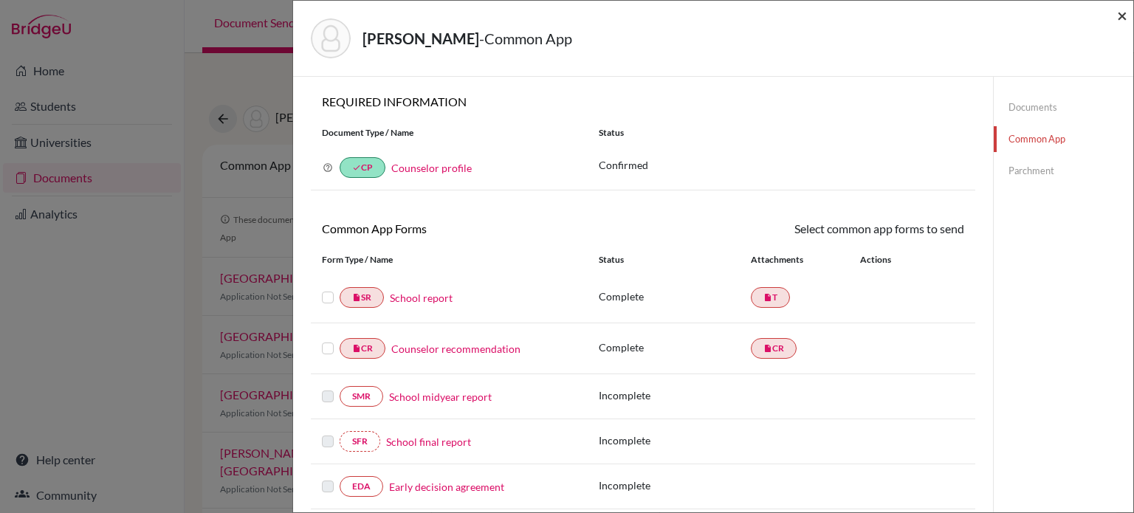
click at [1125, 17] on span "×" at bounding box center [1122, 14] width 10 height 21
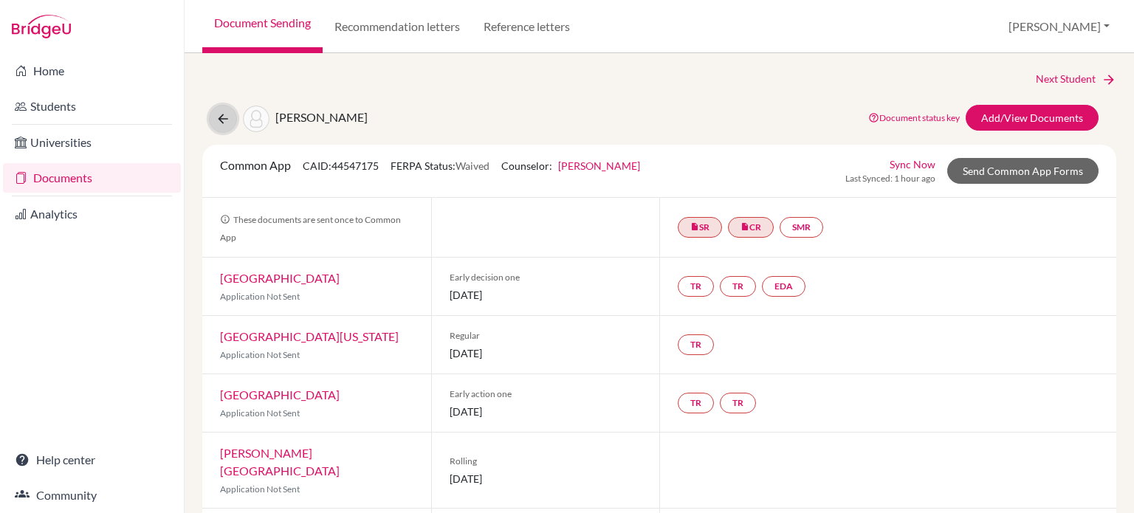
click at [236, 114] on button at bounding box center [223, 119] width 28 height 28
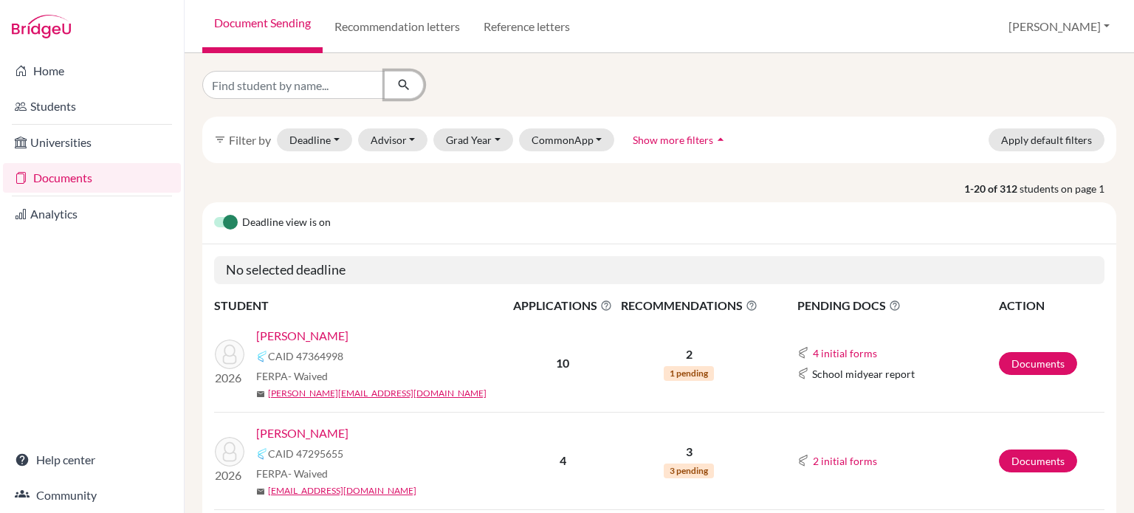
click at [388, 80] on button "submit" at bounding box center [404, 85] width 39 height 28
click at [244, 85] on input "Find student by name..." at bounding box center [293, 85] width 183 height 28
type input "[PERSON_NAME]"
click button "submit" at bounding box center [404, 85] width 39 height 28
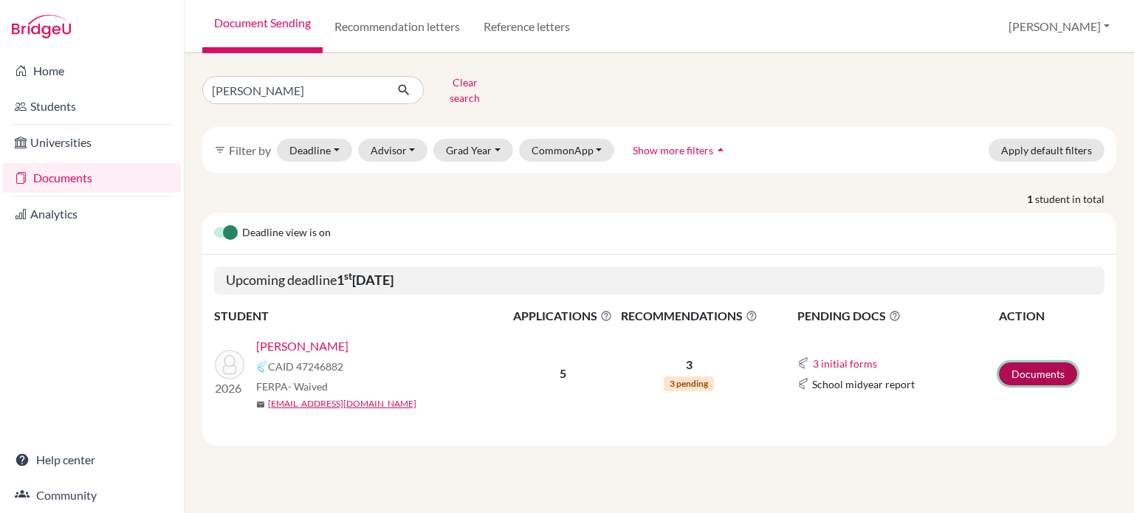
click at [1042, 368] on link "Documents" at bounding box center [1038, 374] width 78 height 23
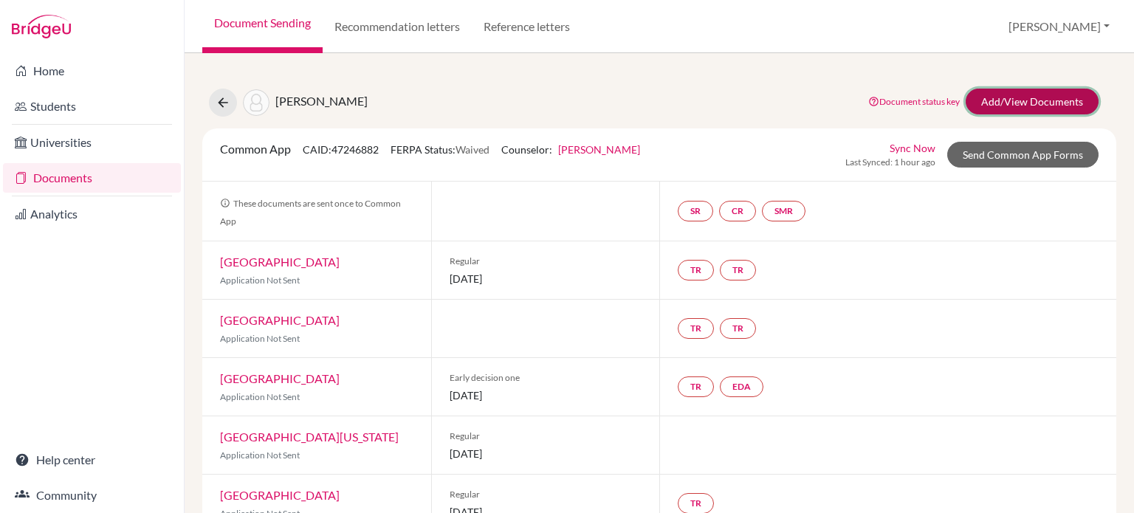
click at [1007, 97] on link "Add/View Documents" at bounding box center [1032, 102] width 133 height 26
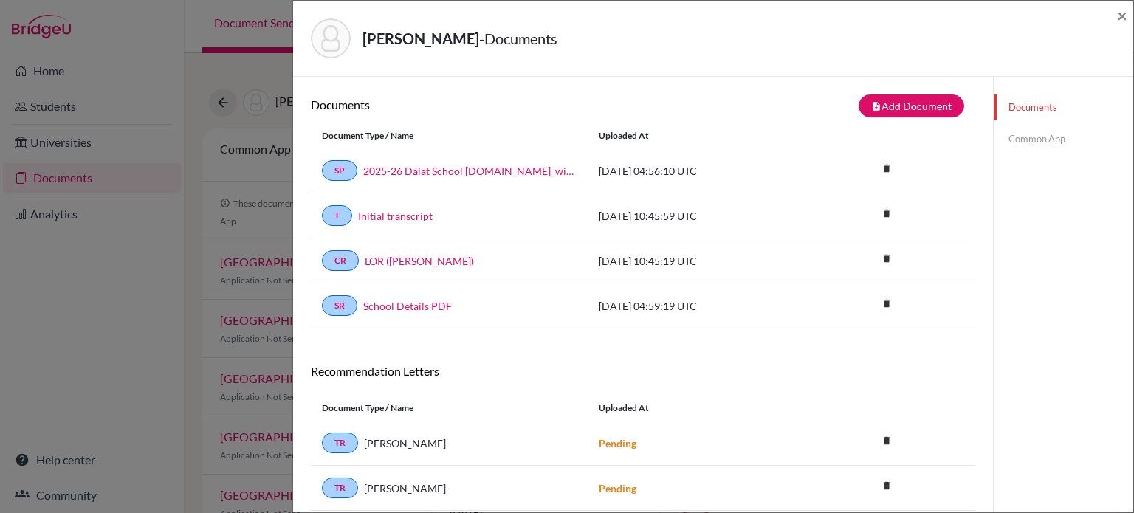
click at [1040, 148] on link "Common App" at bounding box center [1064, 139] width 140 height 26
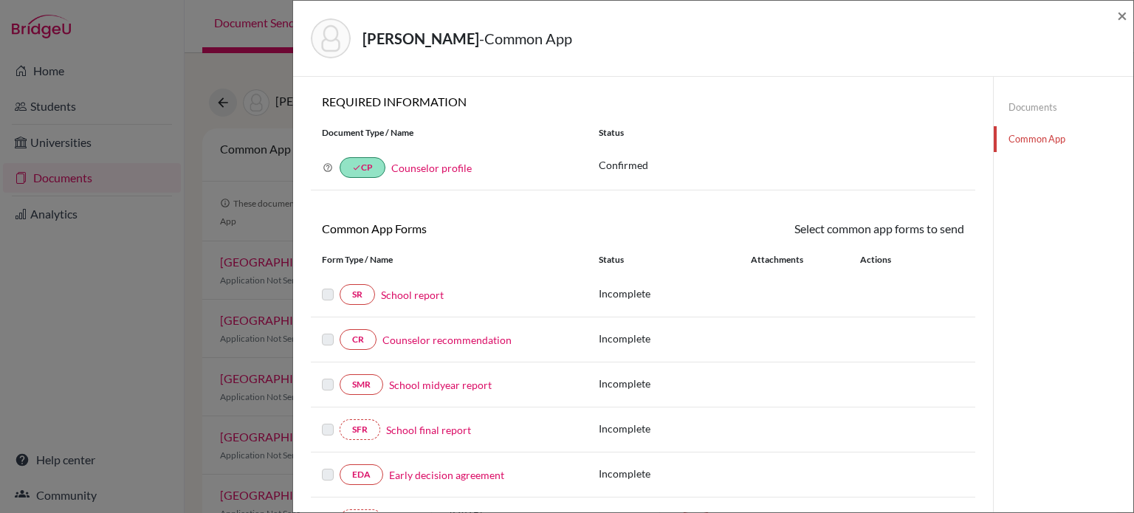
click at [420, 295] on link "School report" at bounding box center [412, 295] width 63 height 16
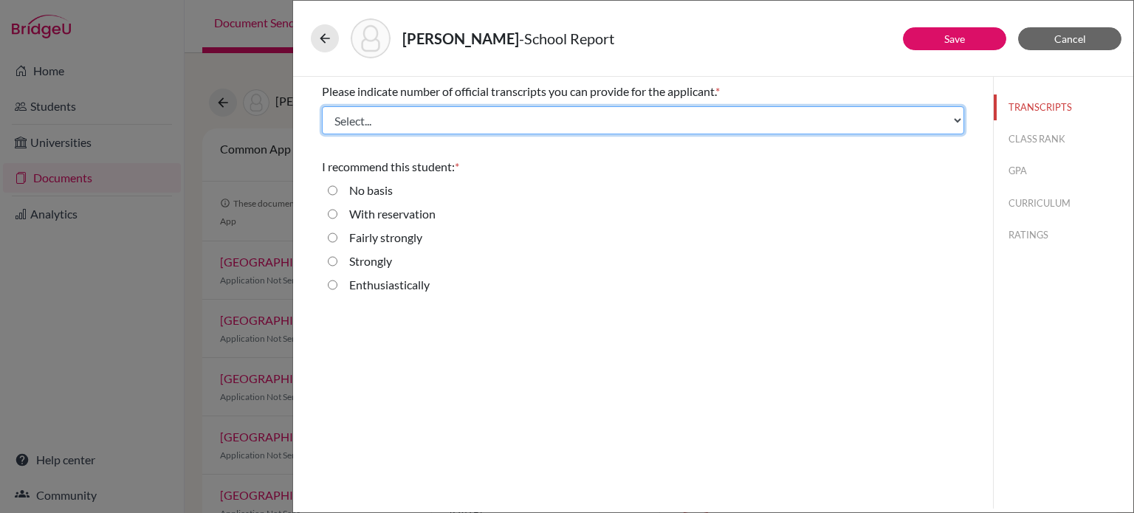
drag, startPoint x: 507, startPoint y: 122, endPoint x: 491, endPoint y: 126, distance: 16.1
click at [507, 122] on select "Select... 1 2 3 4" at bounding box center [643, 120] width 642 height 28
select select "1"
click at [322, 106] on select "Select... 1 2 3 4" at bounding box center [643, 120] width 642 height 28
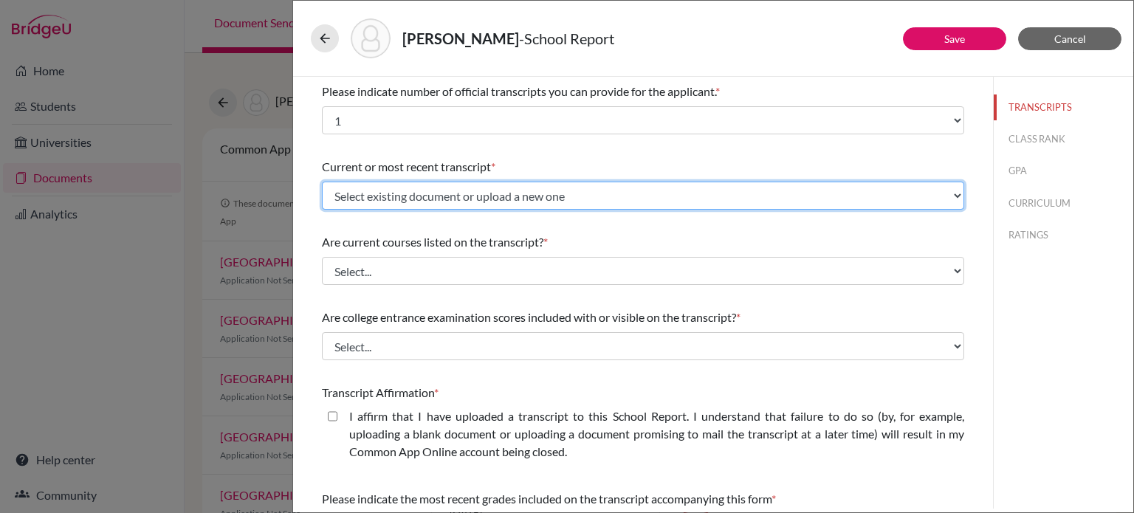
click at [442, 200] on select "Select existing document or upload a new one Initial transcript Upload New File" at bounding box center [643, 196] width 642 height 28
select select "667283"
click at [322, 182] on select "Select existing document or upload a new one Initial transcript Upload New File" at bounding box center [643, 196] width 642 height 28
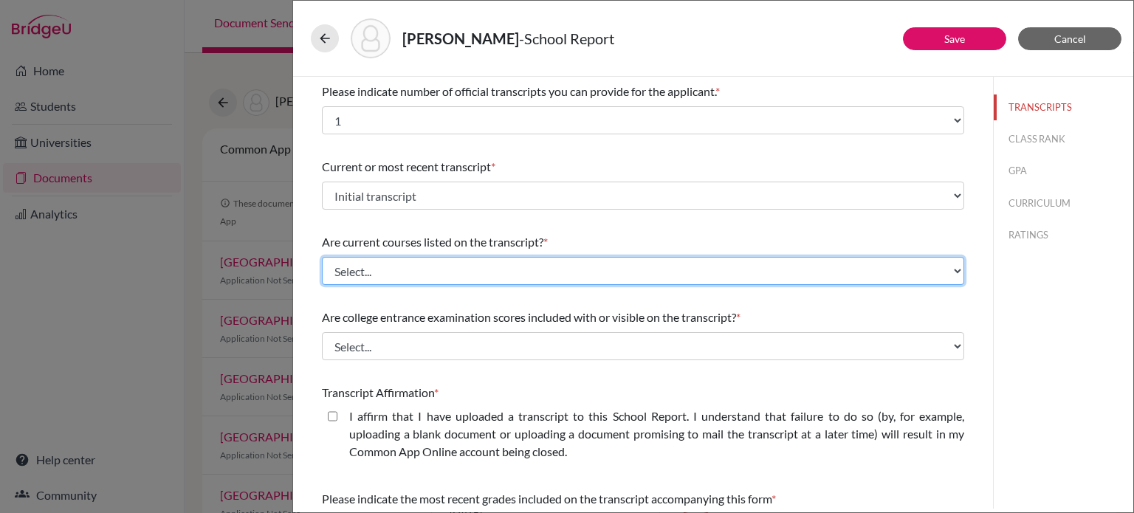
click at [425, 271] on select "Select... Yes No" at bounding box center [643, 271] width 642 height 28
select select "0"
click at [322, 257] on select "Select... Yes No" at bounding box center [643, 271] width 642 height 28
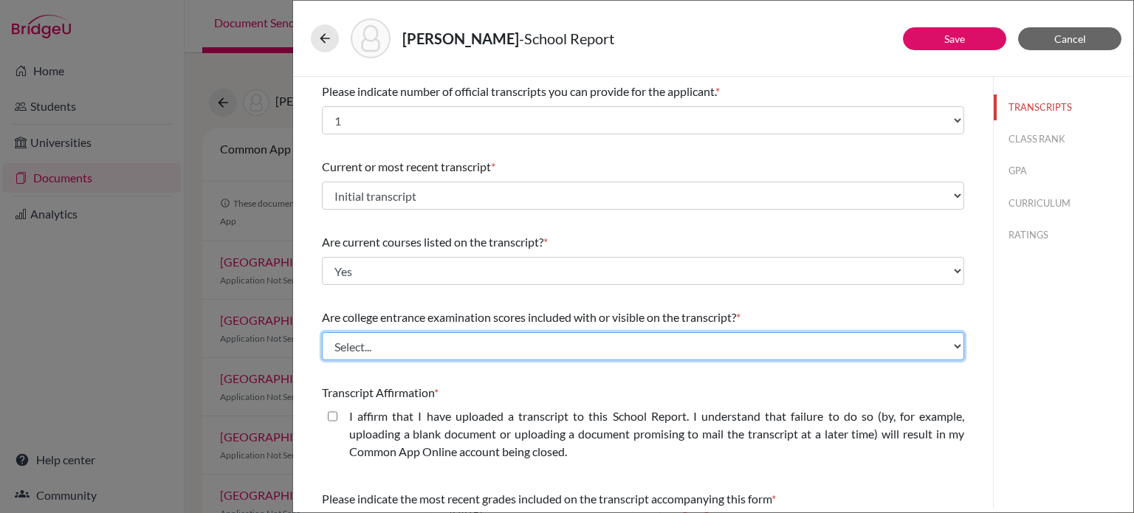
click at [477, 343] on select "Select... Yes No" at bounding box center [643, 346] width 642 height 28
select select "1"
click at [322, 332] on select "Select... Yes No" at bounding box center [643, 346] width 642 height 28
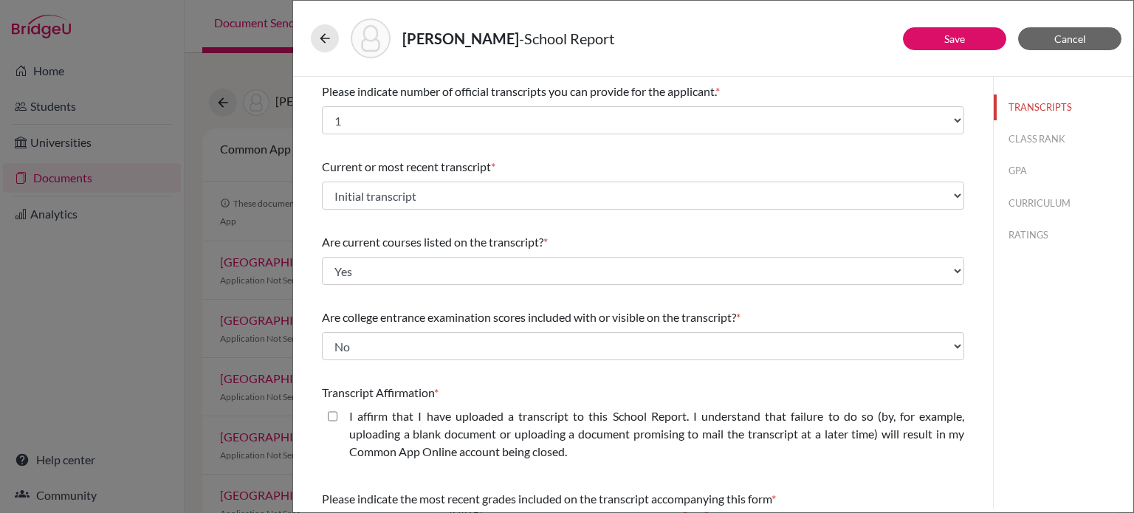
click at [337, 416] on div "I affirm that I have uploaded a transcript to this School Report. I understand …" at bounding box center [650, 437] width 627 height 59
click at [328, 416] on closed\ "I affirm that I have uploaded a transcript to this School Report. I understand …" at bounding box center [333, 417] width 10 height 18
checkbox closed\ "true"
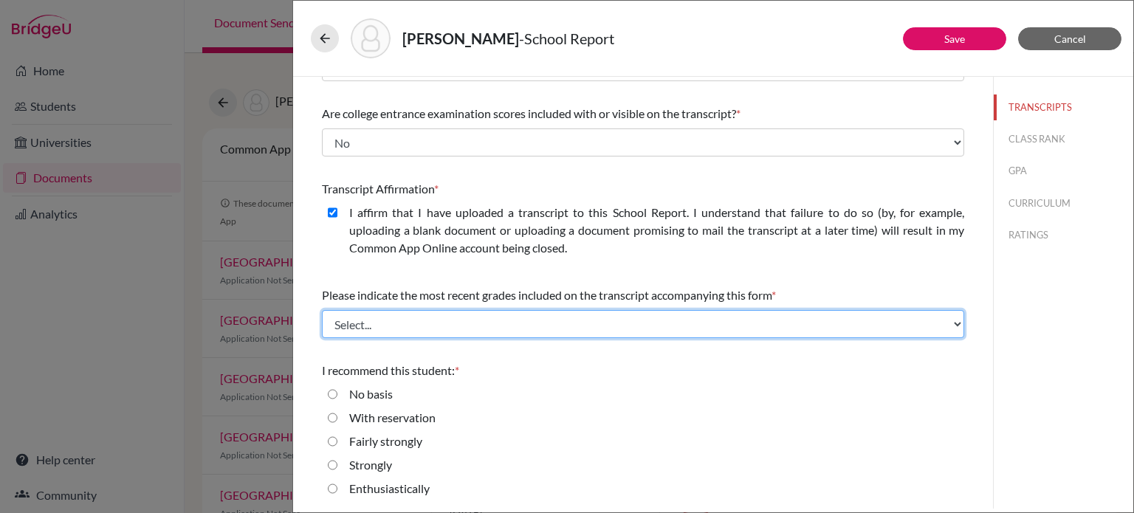
click at [446, 324] on select "Select... Final junior year grades 1st Quarter senior year grades 2nd Quarter/1…" at bounding box center [643, 324] width 642 height 28
select select "0"
click at [322, 310] on select "Select... Final junior year grades 1st Quarter senior year grades 2nd Quarter/1…" at bounding box center [643, 324] width 642 height 28
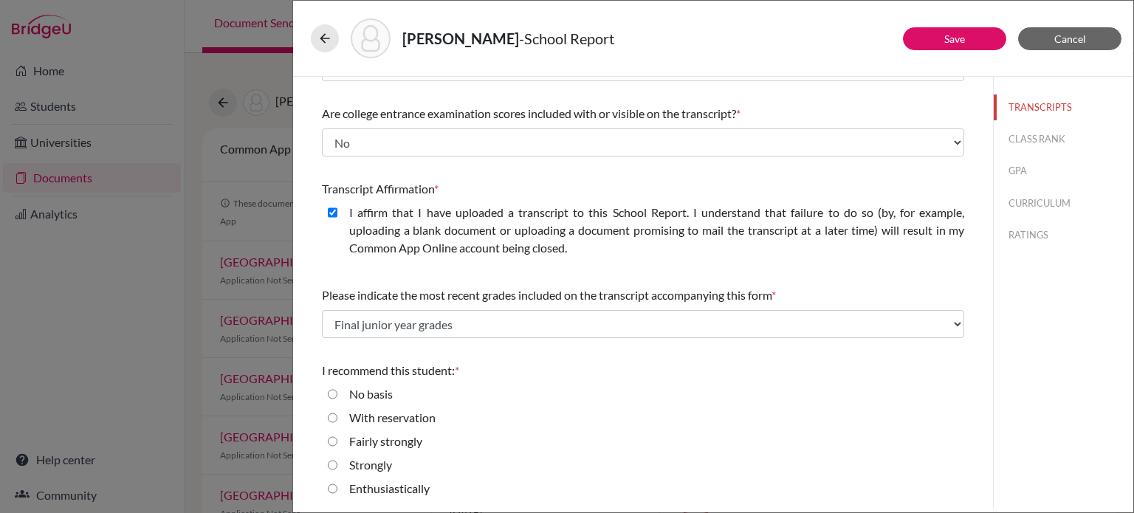
click at [376, 493] on label "Enthusiastically" at bounding box center [389, 489] width 80 height 18
click at [337, 493] on input "Enthusiastically" at bounding box center [333, 489] width 10 height 18
radio input "true"
click at [1048, 142] on button "CLASS RANK" at bounding box center [1064, 139] width 140 height 26
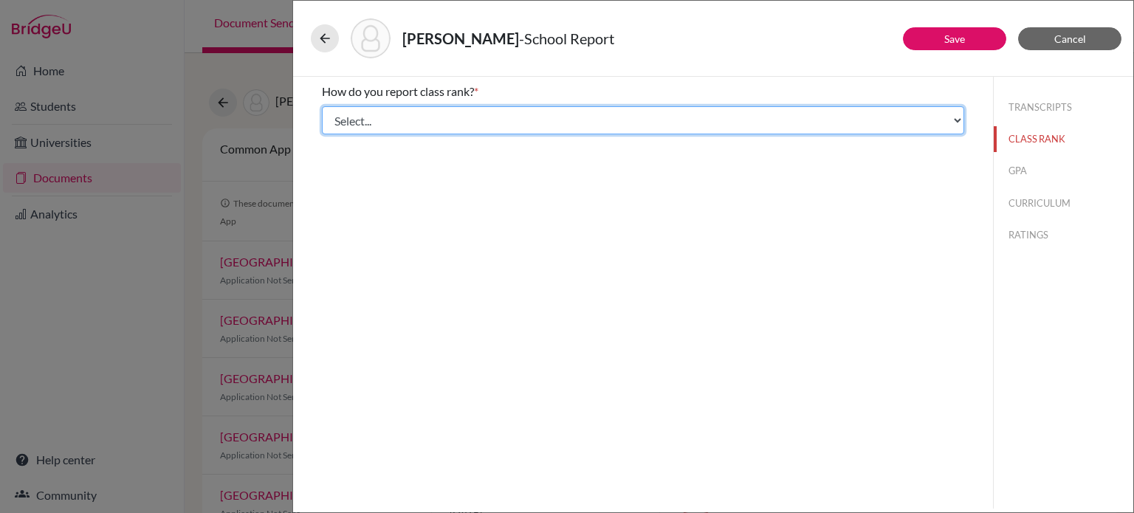
click at [518, 123] on select "Select... Exact Decile Quintile Quartile None" at bounding box center [643, 120] width 642 height 28
select select "5"
click at [322, 106] on select "Select... Exact Decile Quintile Quartile None" at bounding box center [643, 120] width 642 height 28
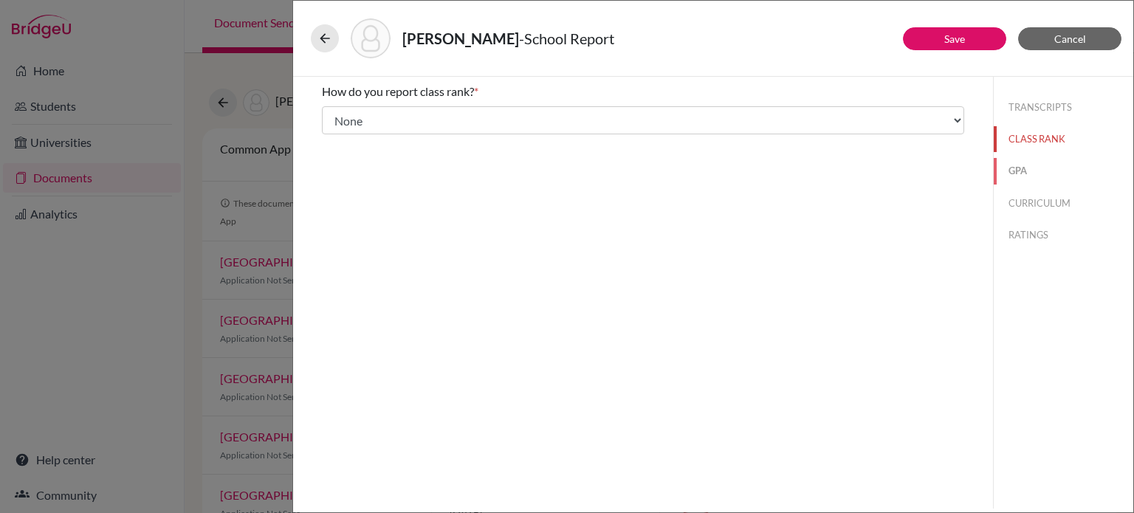
click at [1017, 176] on button "GPA" at bounding box center [1064, 171] width 140 height 26
click at [353, 109] on label "Yes" at bounding box center [358, 115] width 18 height 18
click at [337, 109] on input "Yes" at bounding box center [333, 115] width 10 height 18
radio input "true"
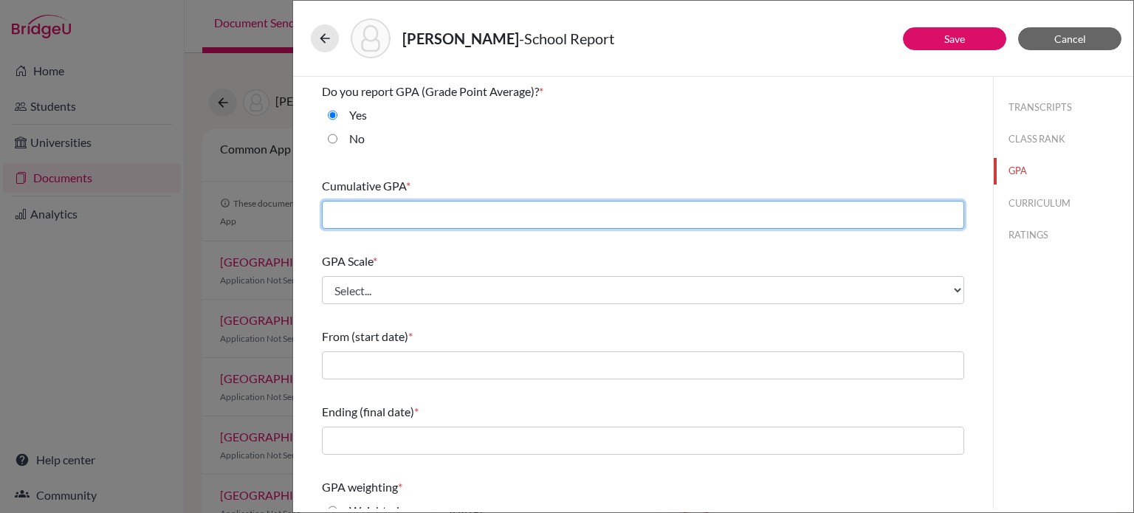
click at [541, 218] on input "text" at bounding box center [643, 215] width 642 height 28
type input "3.5065"
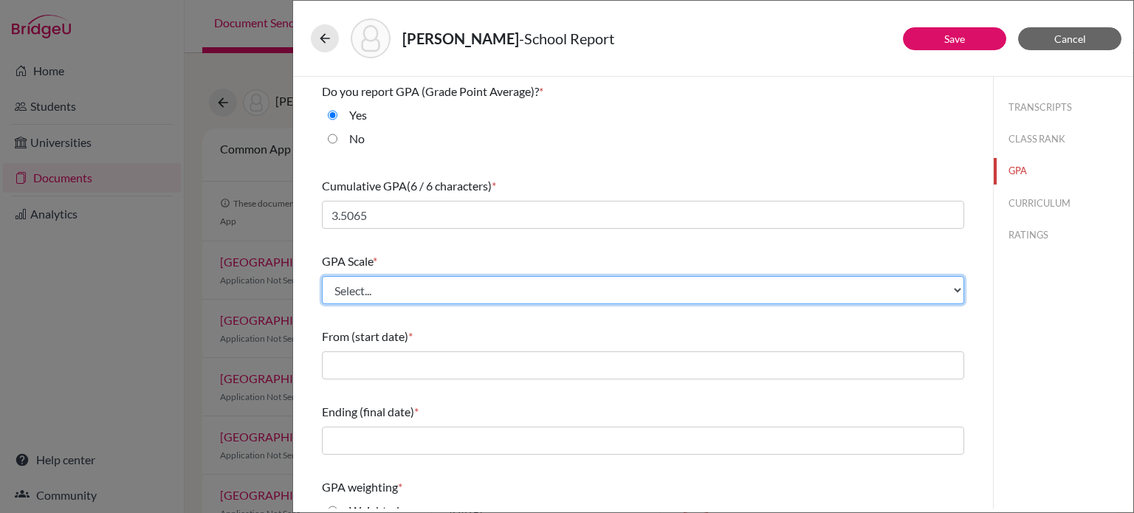
click at [502, 299] on select "Select... 4 5 6 7 8 9 10 11 12 13 14 15 16 17 18 19 20 100" at bounding box center [643, 290] width 642 height 28
select select "4"
click at [322, 276] on select "Select... 4 5 6 7 8 9 10 11 12 13 14 15 16 17 18 19 20 100" at bounding box center [643, 290] width 642 height 28
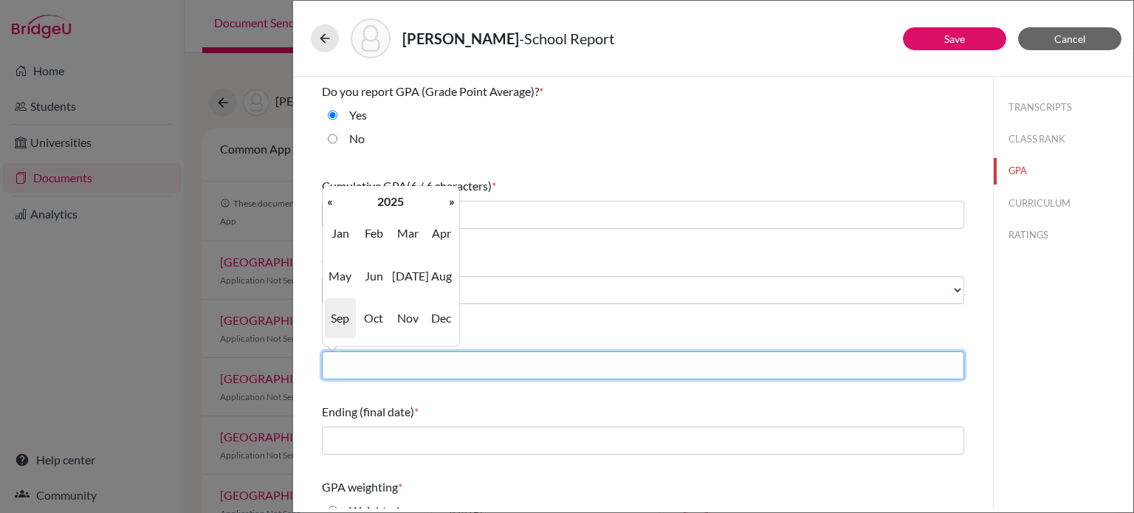
click at [490, 370] on input "text" at bounding box center [643, 365] width 642 height 28
type input "08/2022"
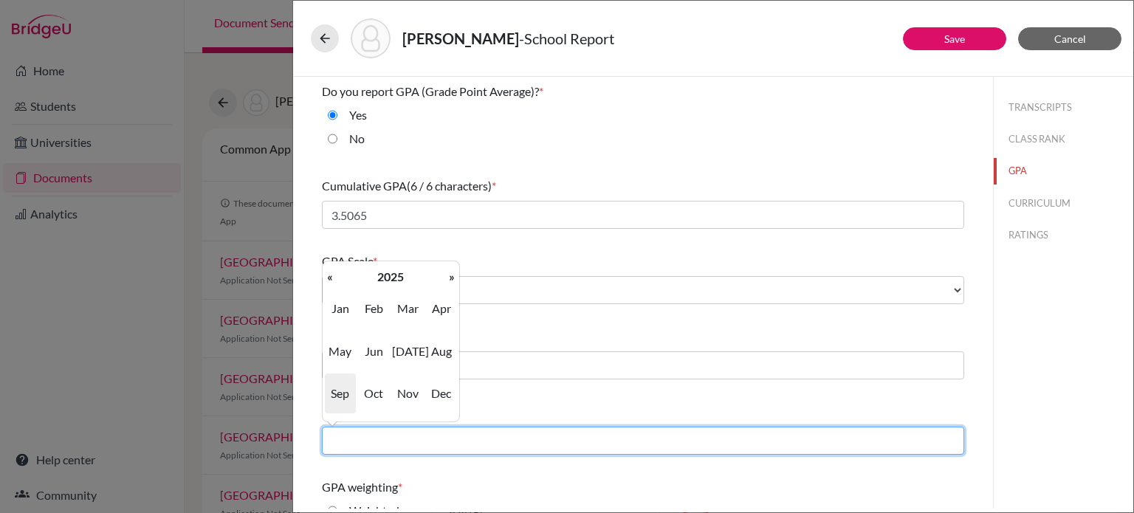
click at [416, 436] on input "text" at bounding box center [643, 441] width 642 height 28
type input "06/2025"
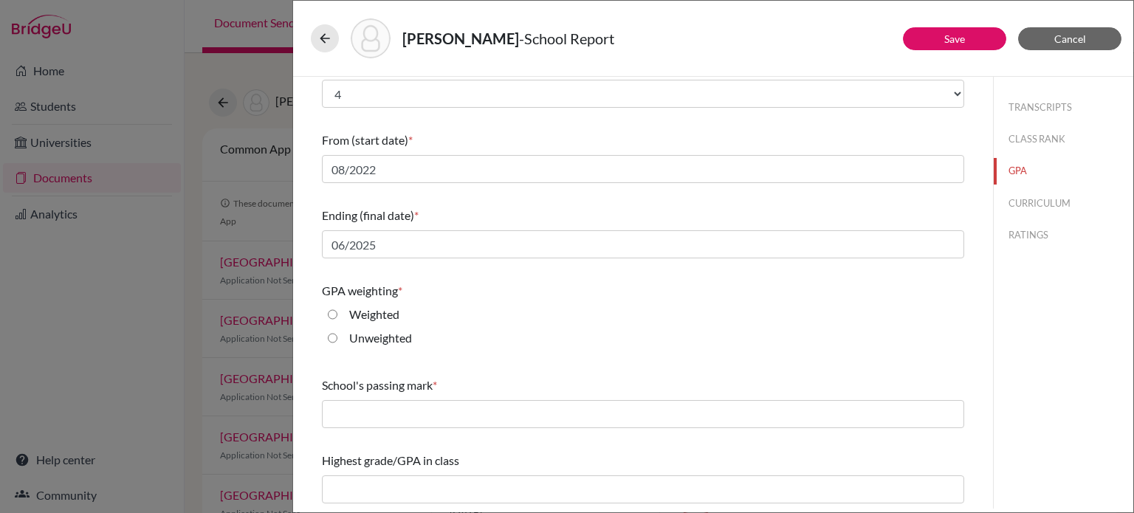
click at [584, 394] on div "School's passing mark *" at bounding box center [643, 403] width 642 height 64
click at [334, 340] on input "Unweighted" at bounding box center [333, 338] width 10 height 18
radio input "true"
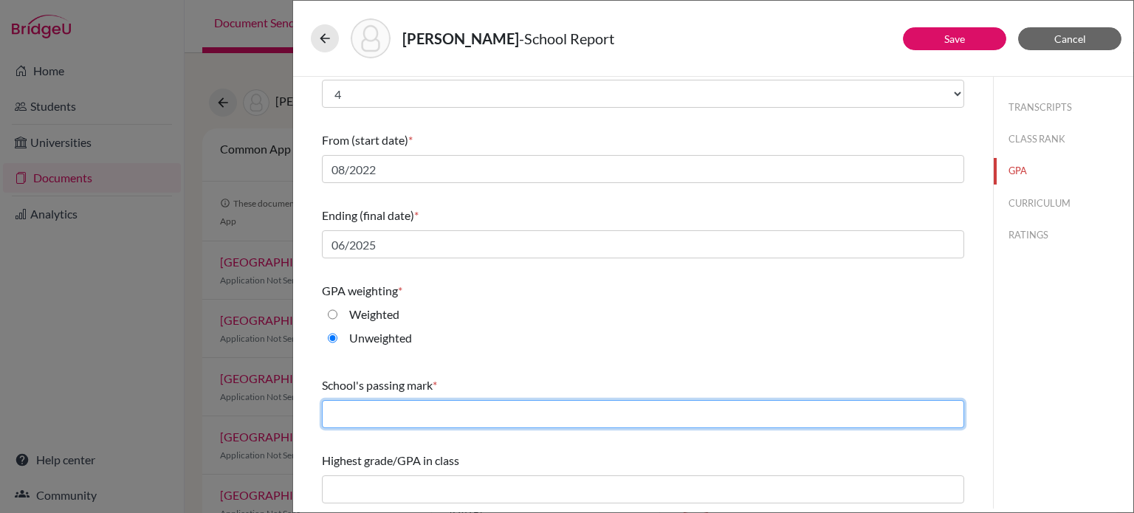
click at [396, 416] on input "text" at bounding box center [643, 414] width 642 height 28
type input "65"
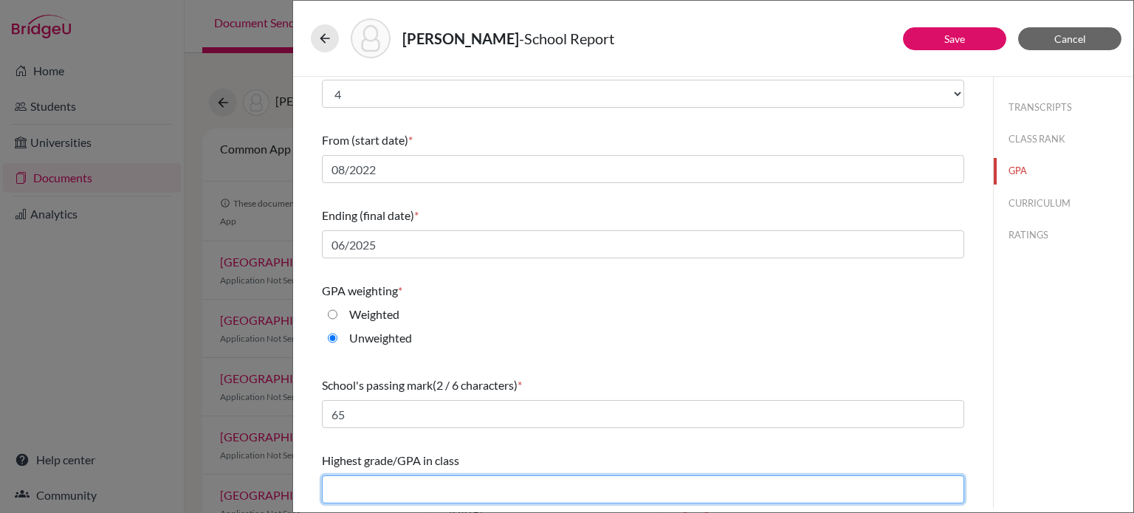
click at [529, 479] on input "text" at bounding box center [643, 490] width 642 height 28
type input "4.00"
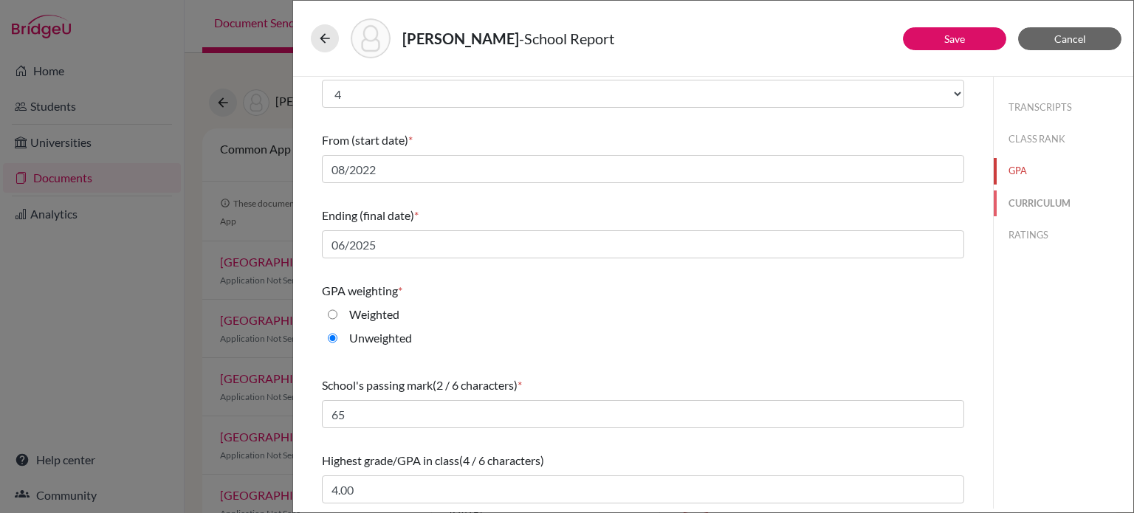
click at [1069, 200] on button "CURRICULUM" at bounding box center [1064, 204] width 140 height 26
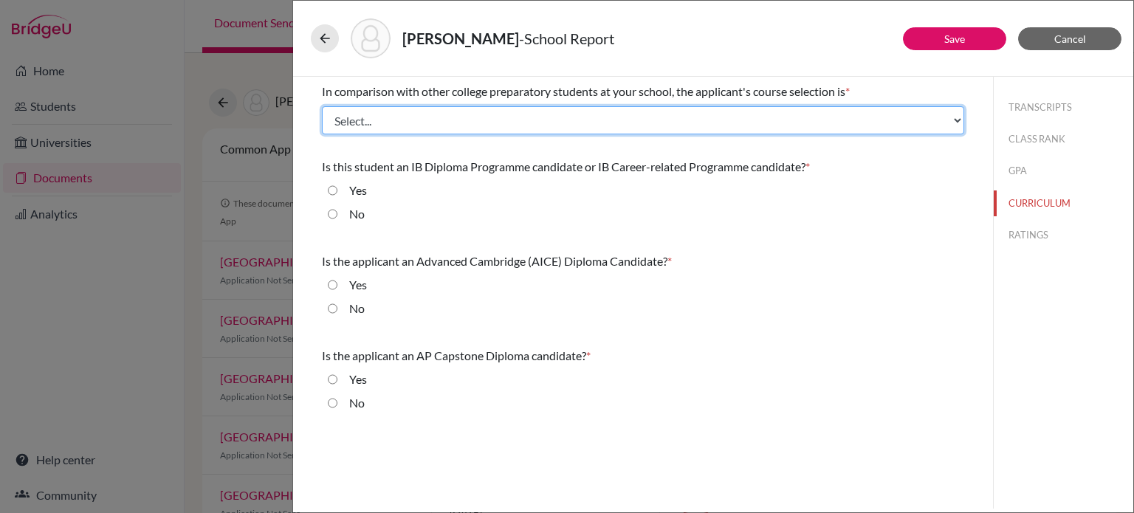
click at [420, 115] on select "Select... Less than demanding Average Demanding Very demanding Most demanding P…" at bounding box center [643, 120] width 642 height 28
select select "2"
click at [322, 106] on select "Select... Less than demanding Average Demanding Very demanding Most demanding P…" at bounding box center [643, 120] width 642 height 28
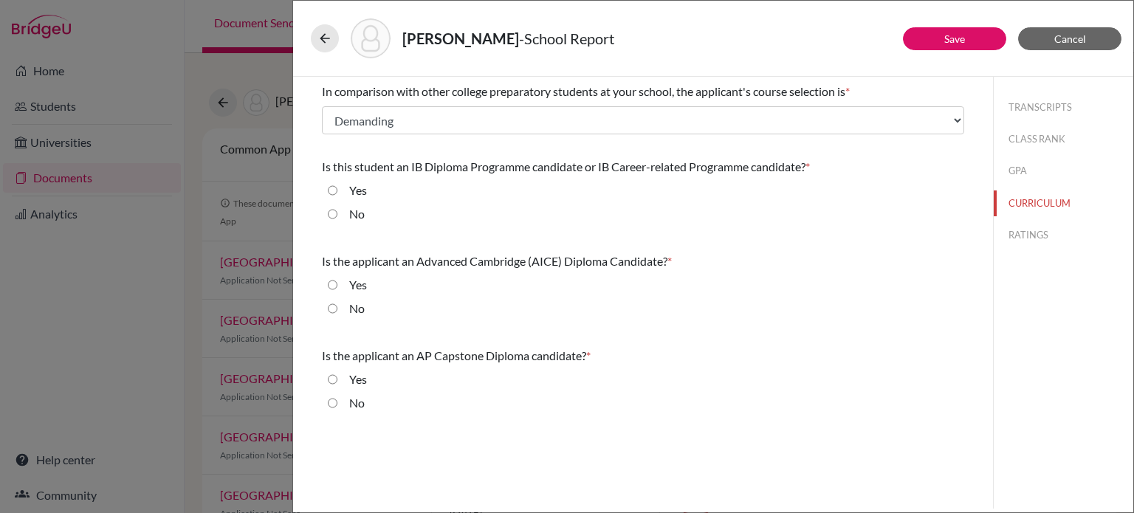
click at [337, 212] on input "No" at bounding box center [333, 214] width 10 height 18
radio input "true"
click at [332, 308] on input "No" at bounding box center [333, 309] width 10 height 18
radio input "true"
drag, startPoint x: 332, startPoint y: 399, endPoint x: 351, endPoint y: 374, distance: 31.5
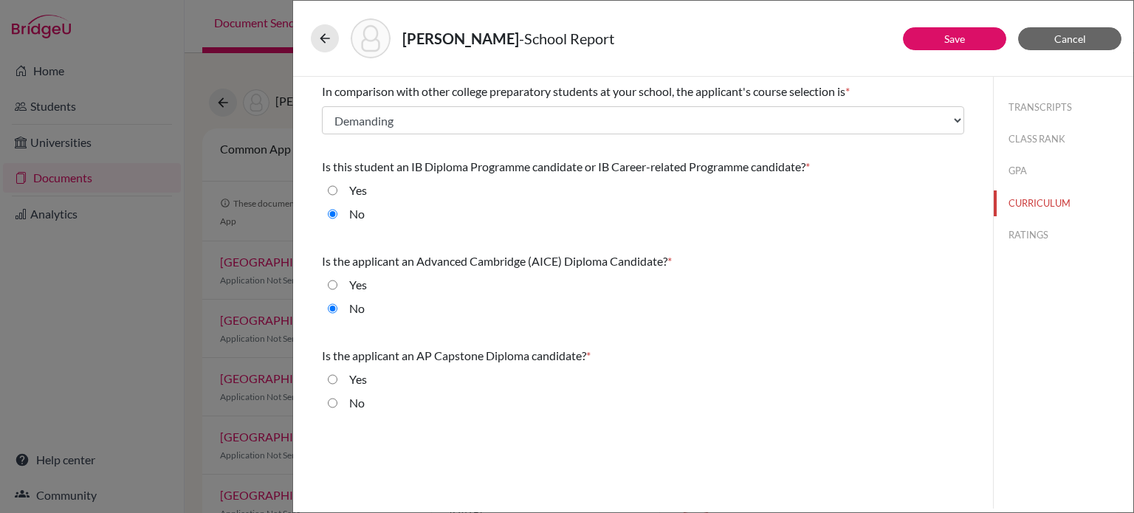
click at [332, 398] on input "No" at bounding box center [333, 403] width 10 height 18
radio input "true"
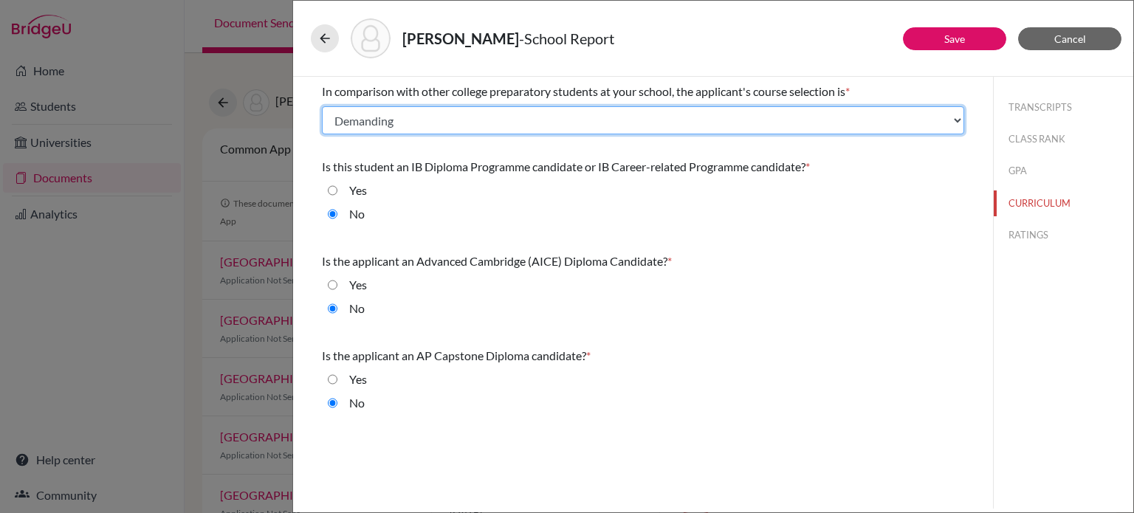
click at [494, 119] on select "Select... Less than demanding Average Demanding Very demanding Most demanding P…" at bounding box center [643, 120] width 642 height 28
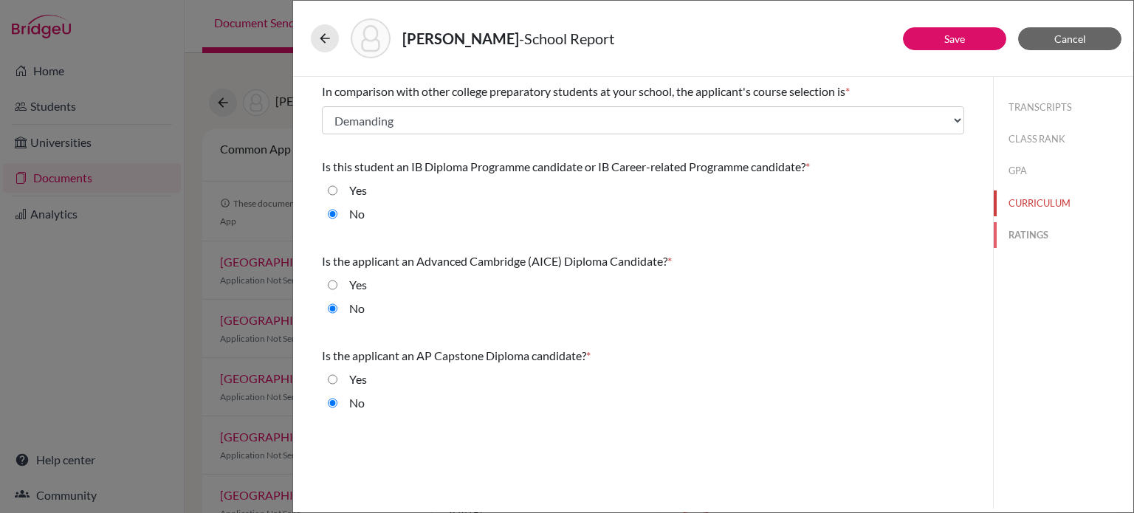
click at [1051, 238] on button "RATINGS" at bounding box center [1064, 235] width 140 height 26
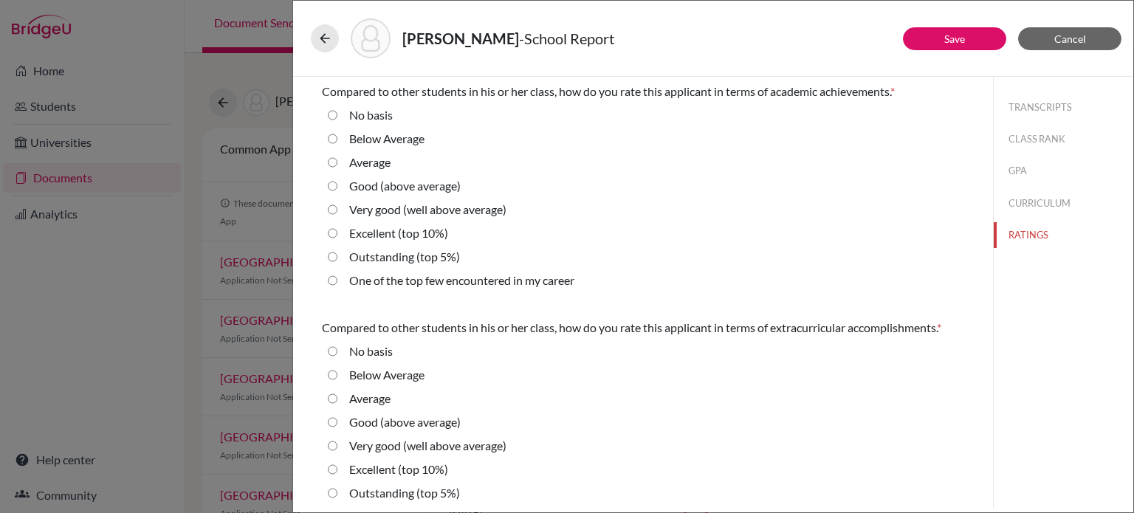
click at [381, 208] on label "Very good (well above average)" at bounding box center [427, 210] width 157 height 18
click at [337, 208] on average\) "Very good (well above average)" at bounding box center [333, 210] width 10 height 18
radio average\) "true"
click at [390, 182] on label "Good (above average)" at bounding box center [404, 186] width 111 height 18
click at [337, 182] on average\) "Good (above average)" at bounding box center [333, 186] width 10 height 18
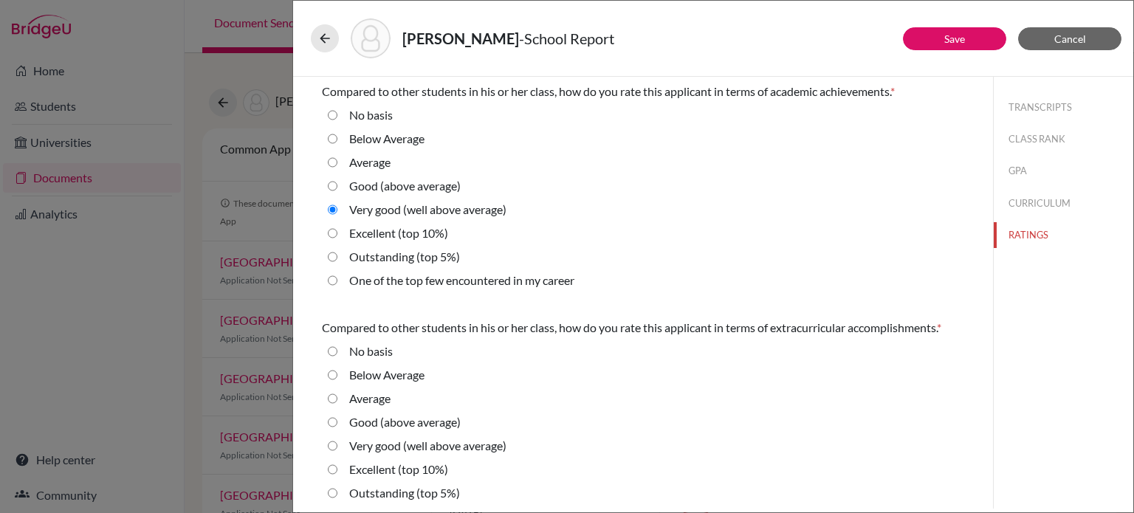
radio average\) "true"
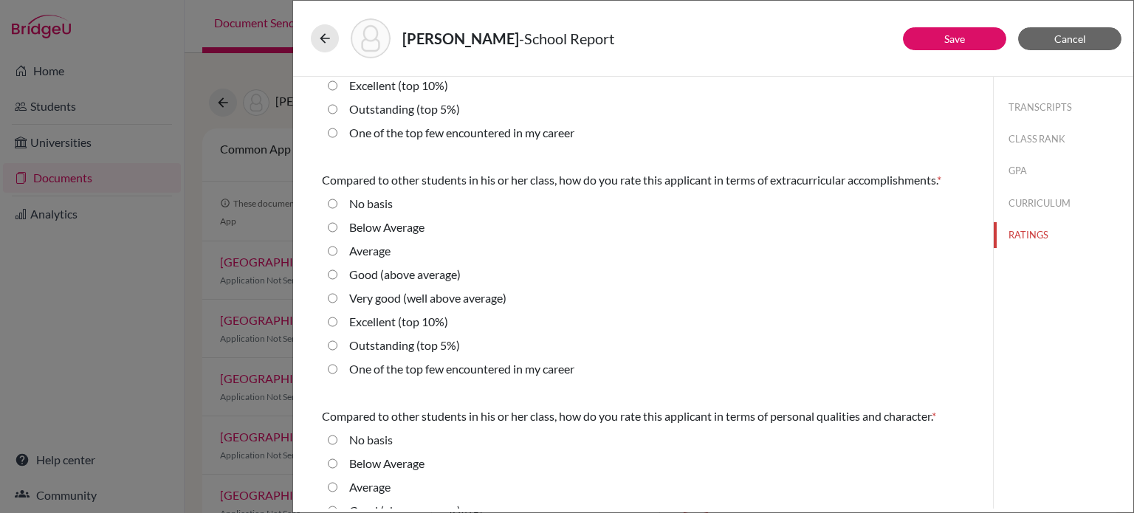
click at [386, 320] on label "Excellent (top 10%)" at bounding box center [398, 322] width 99 height 18
click at [337, 320] on 10\%\) "Excellent (top 10%)" at bounding box center [333, 322] width 10 height 18
radio 10\%\) "true"
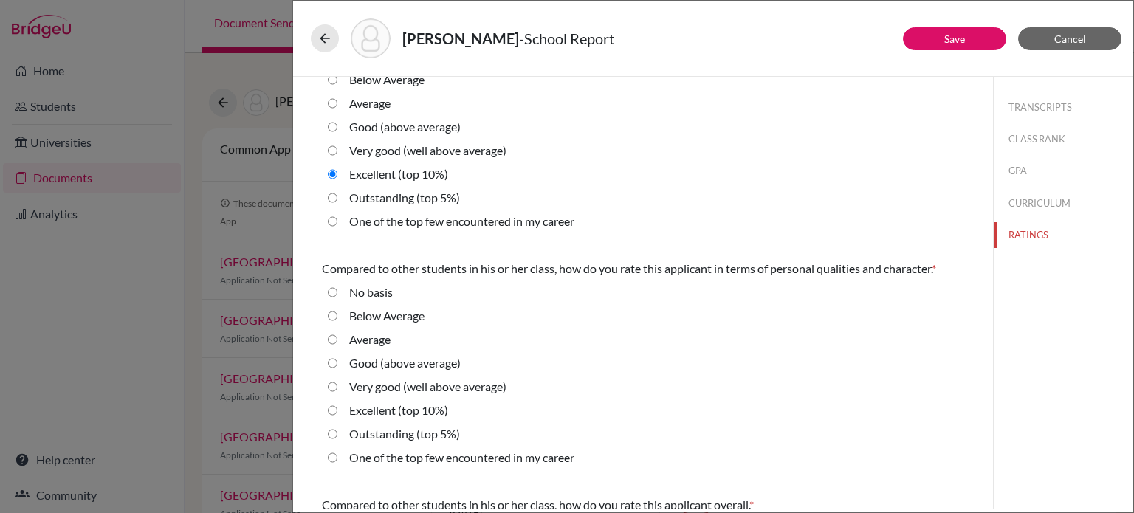
scroll to position [369, 0]
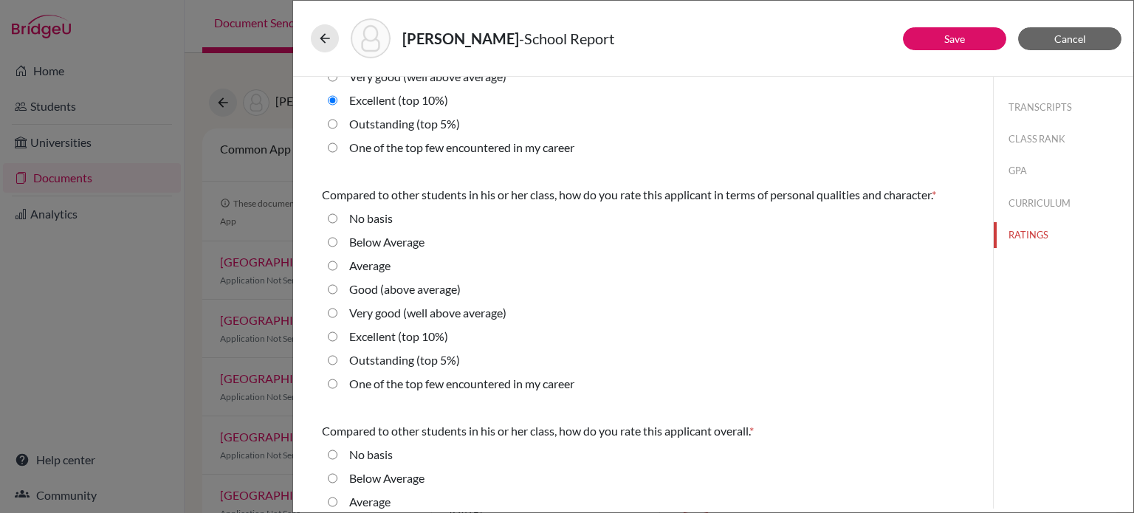
click at [375, 315] on label "Very good (well above average)" at bounding box center [427, 313] width 157 height 18
click at [337, 315] on average\) "Very good (well above average)" at bounding box center [333, 313] width 10 height 18
radio average\) "true"
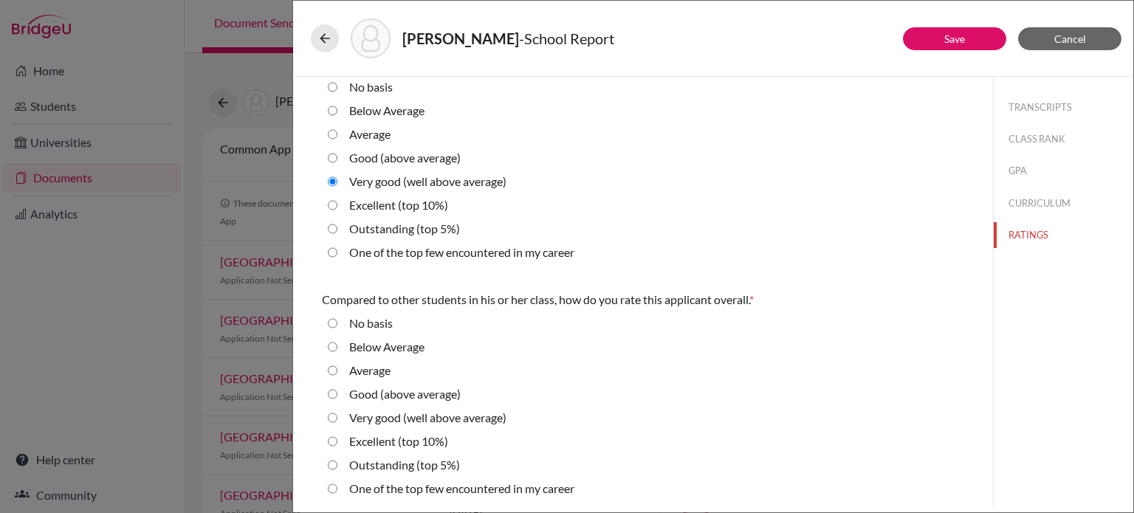
click at [374, 445] on label "Excellent (top 10%)" at bounding box center [398, 442] width 99 height 18
click at [337, 445] on 10\%\) "Excellent (top 10%)" at bounding box center [333, 442] width 10 height 18
radio 10\%\) "true"
click at [964, 40] on link "Save" at bounding box center [954, 38] width 21 height 13
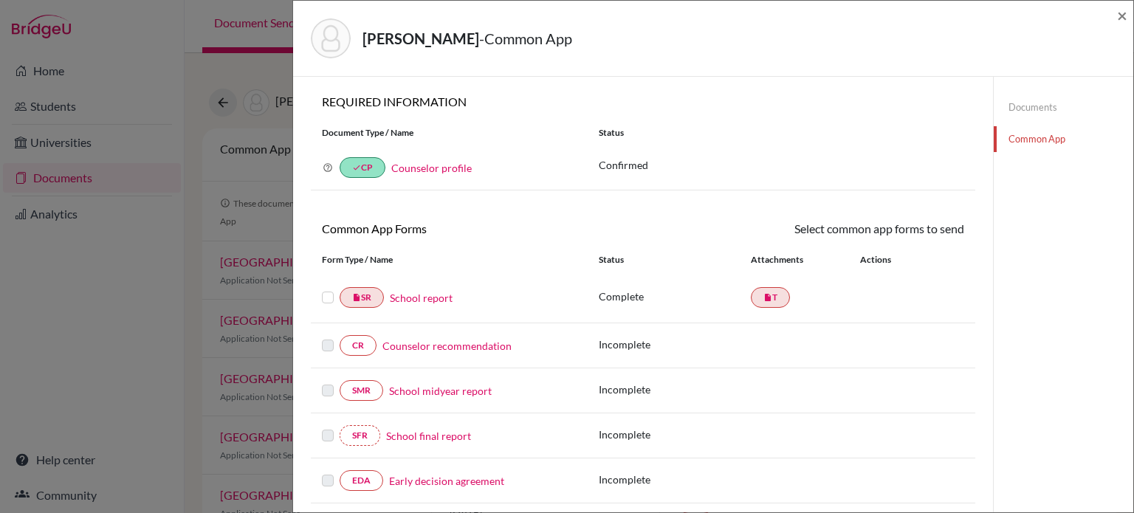
click at [480, 343] on link "Counselor recommendation" at bounding box center [446, 346] width 129 height 16
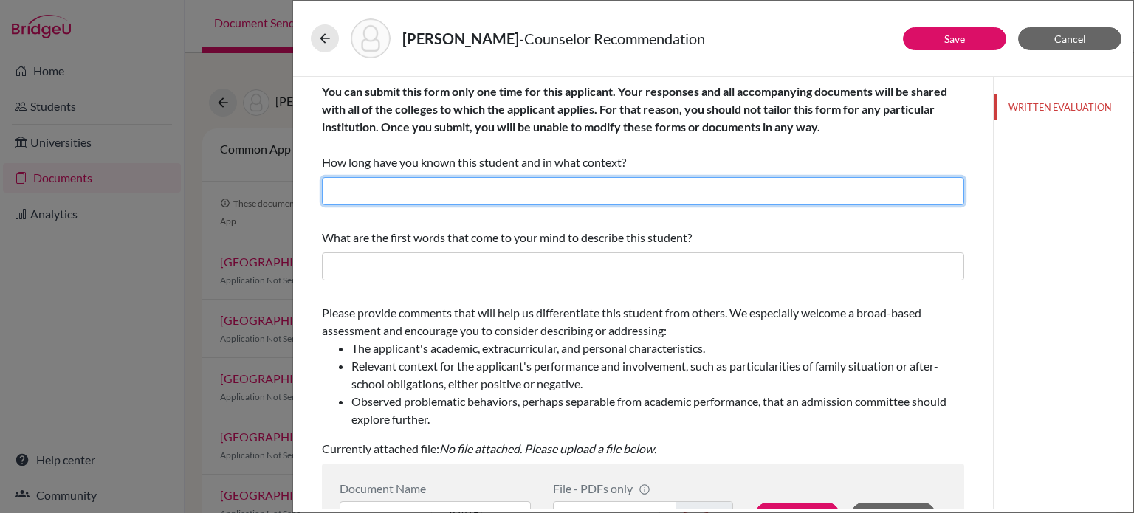
click at [628, 197] on input "text" at bounding box center [643, 191] width 642 height 28
type input "3 months, as the academic counselor ( I started this academic year)"
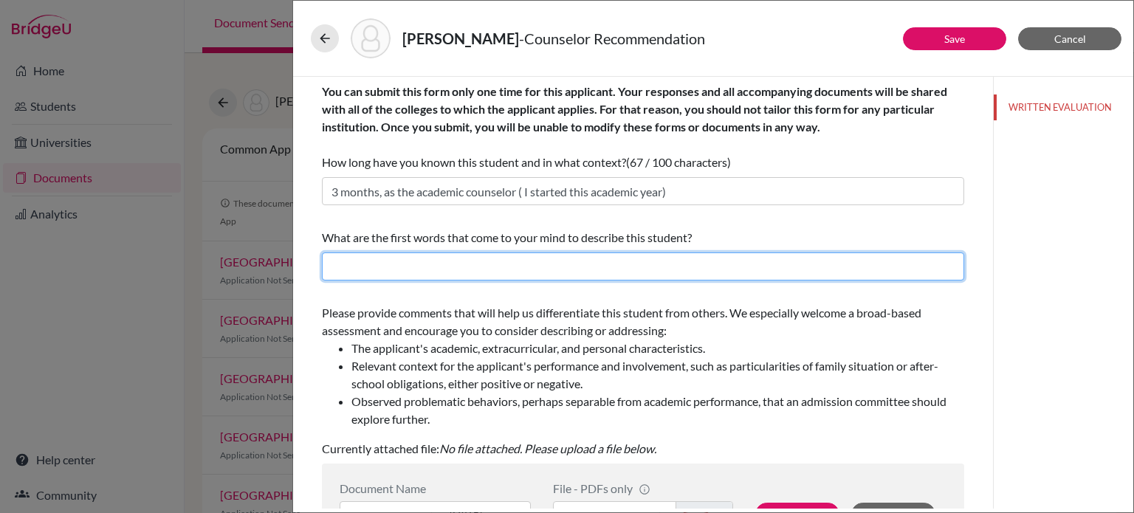
click at [524, 272] on input "text" at bounding box center [643, 267] width 642 height 28
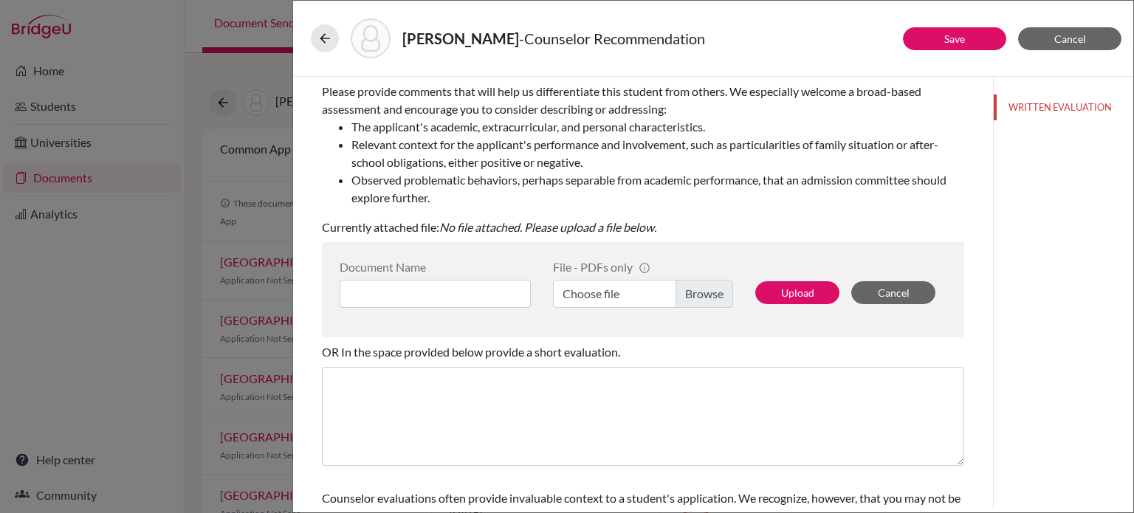
scroll to position [308, 0]
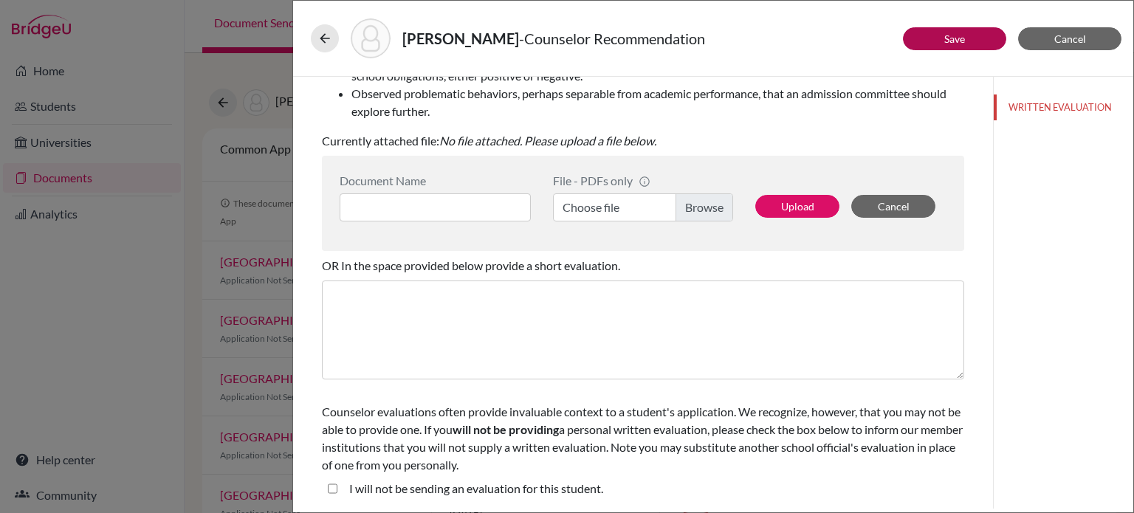
type input "A capable leader, honest, driven and self-motivated"
click at [968, 38] on button "Save" at bounding box center [954, 38] width 103 height 23
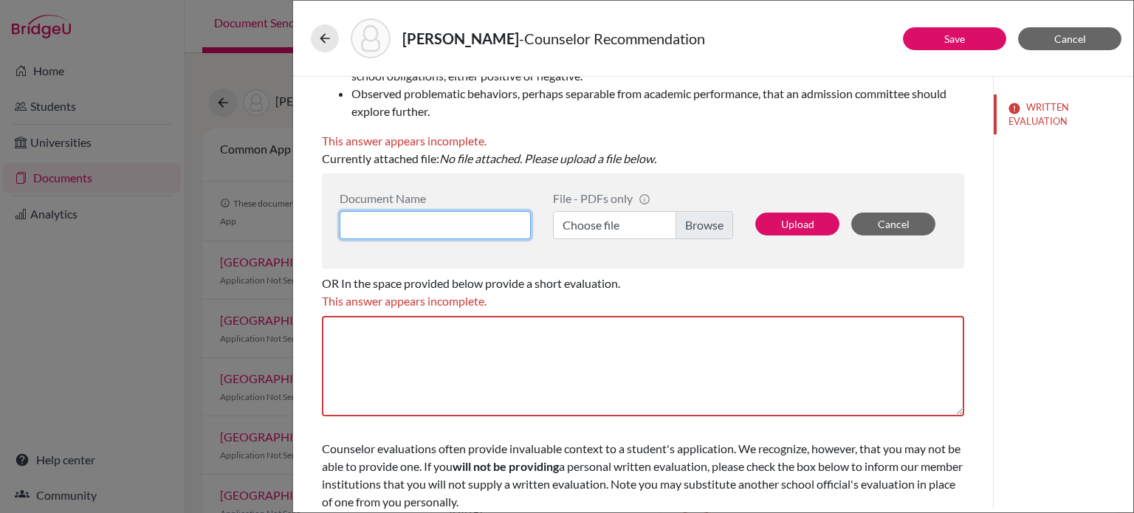
click at [421, 222] on input at bounding box center [435, 225] width 191 height 28
type input "Counselor LOR"
click at [632, 233] on label "Choose file" at bounding box center [643, 225] width 180 height 28
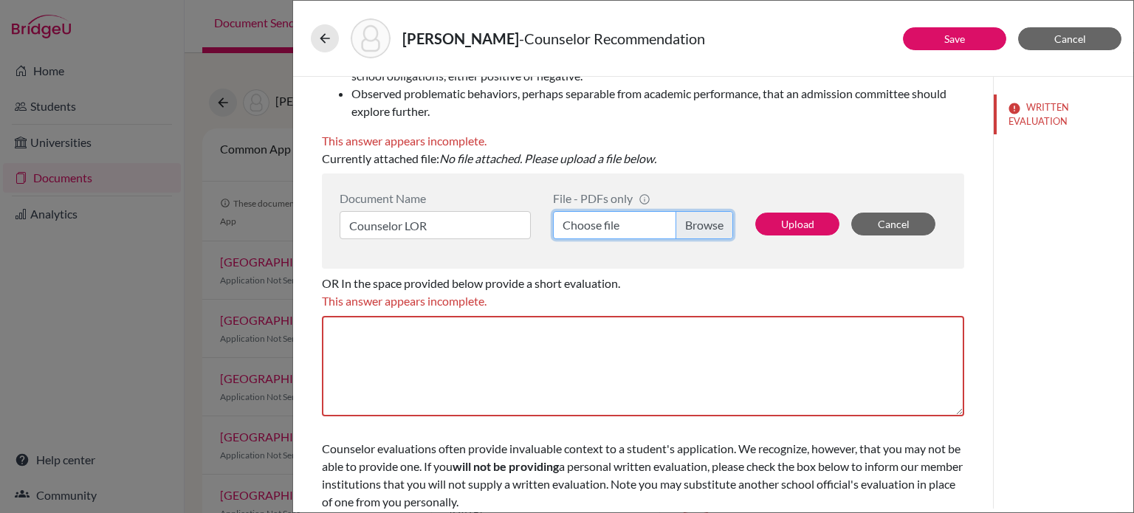
click at [632, 233] on input "Choose file" at bounding box center [643, 225] width 180 height 28
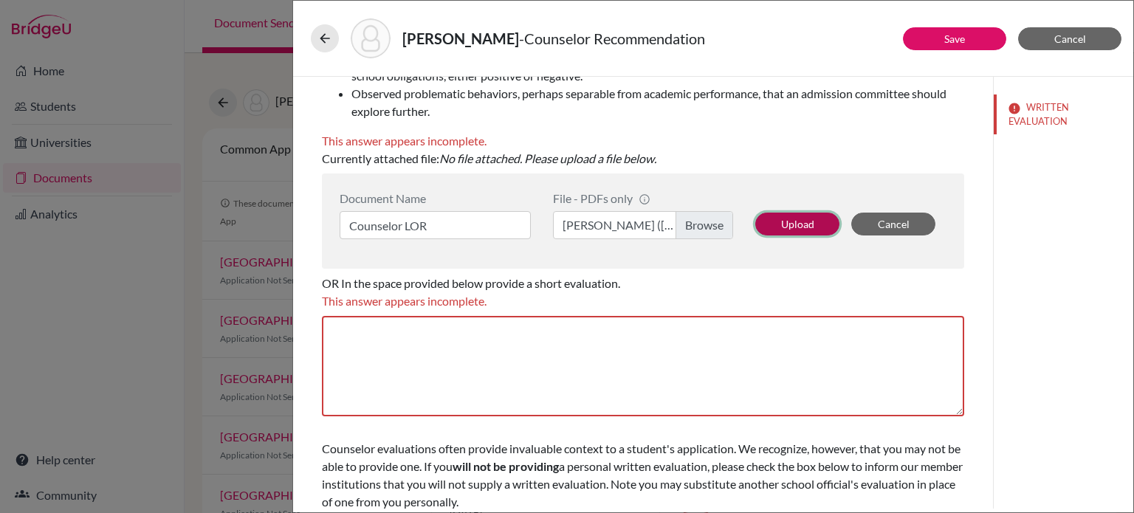
click at [803, 230] on button "Upload" at bounding box center [797, 224] width 84 height 23
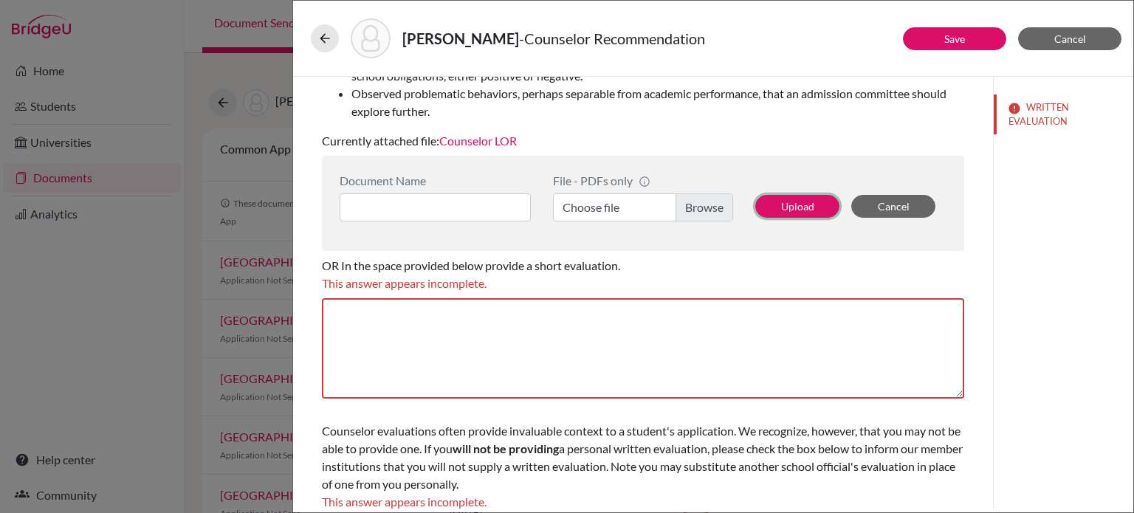
scroll to position [345, 0]
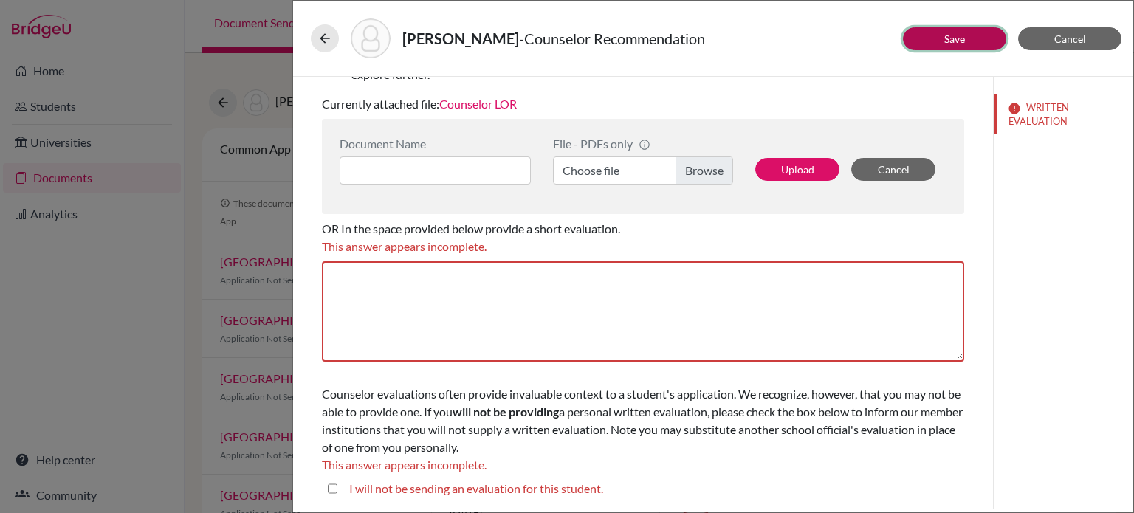
click at [954, 41] on link "Save" at bounding box center [954, 38] width 21 height 13
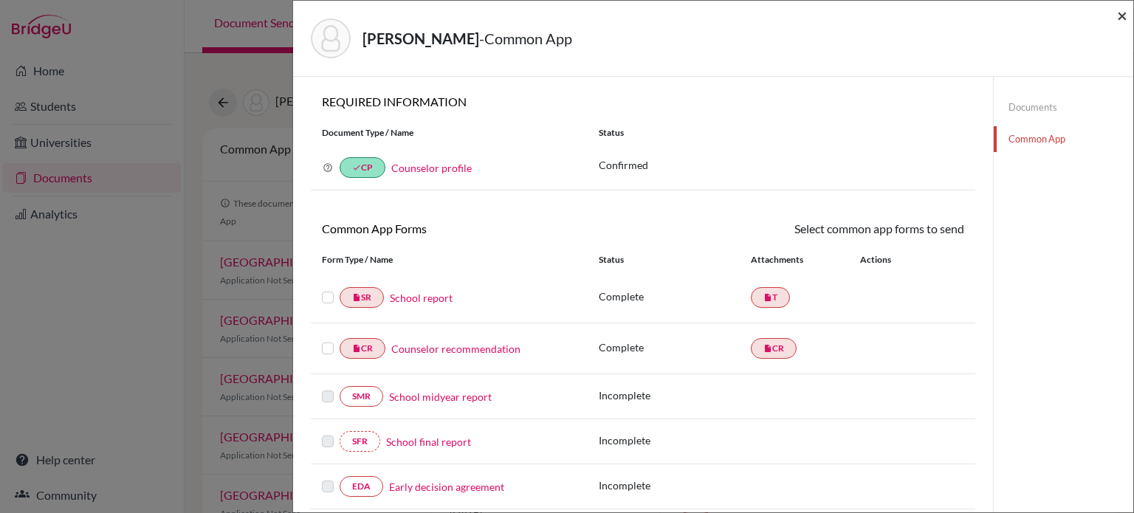
click at [1119, 18] on span "×" at bounding box center [1122, 14] width 10 height 21
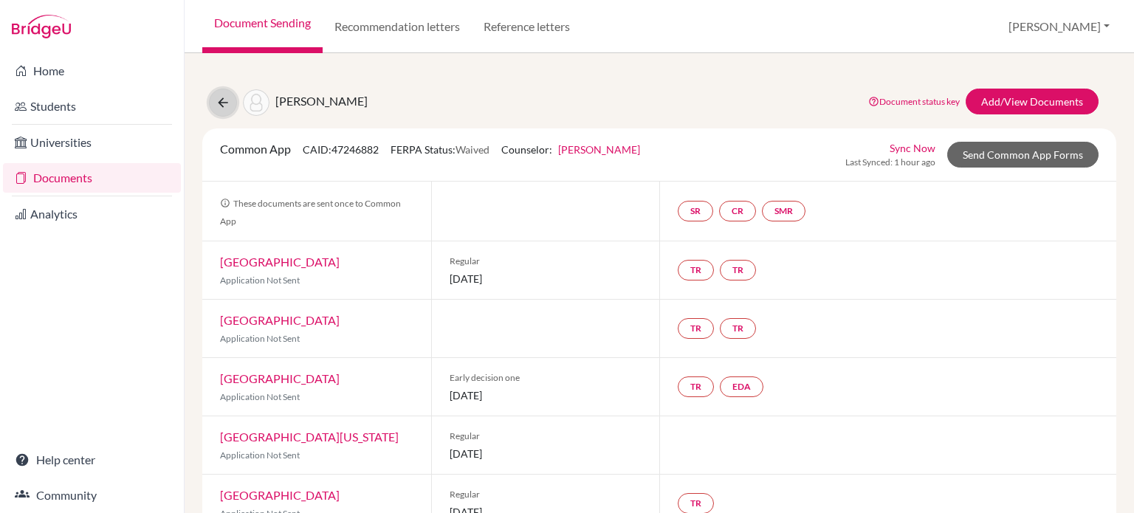
click at [219, 103] on icon at bounding box center [223, 102] width 15 height 15
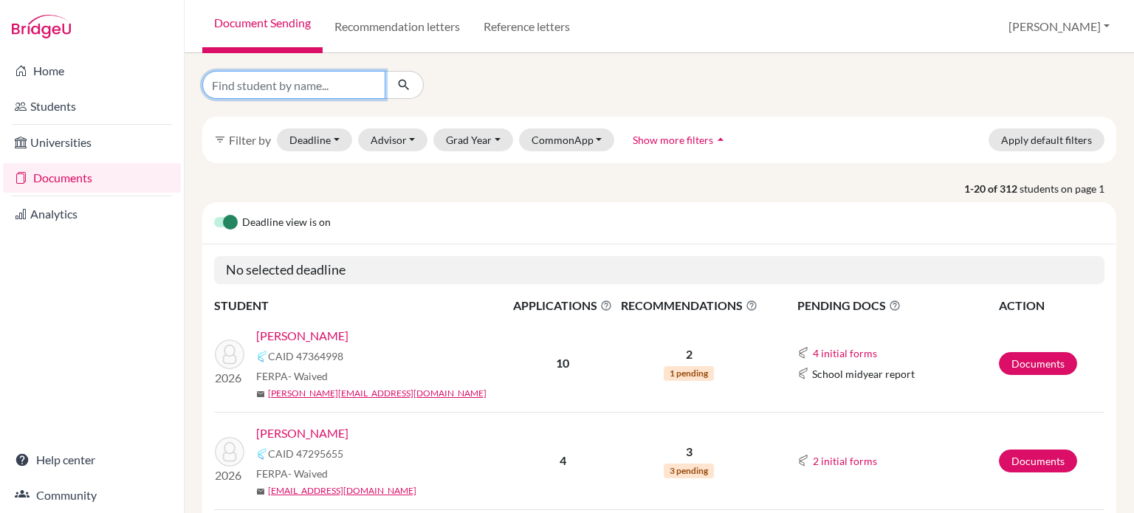
drag, startPoint x: 0, startPoint y: 0, endPoint x: 341, endPoint y: 88, distance: 352.3
click at [341, 88] on input "Find student by name..." at bounding box center [293, 85] width 183 height 28
type input "tan"
click button "submit" at bounding box center [404, 85] width 39 height 28
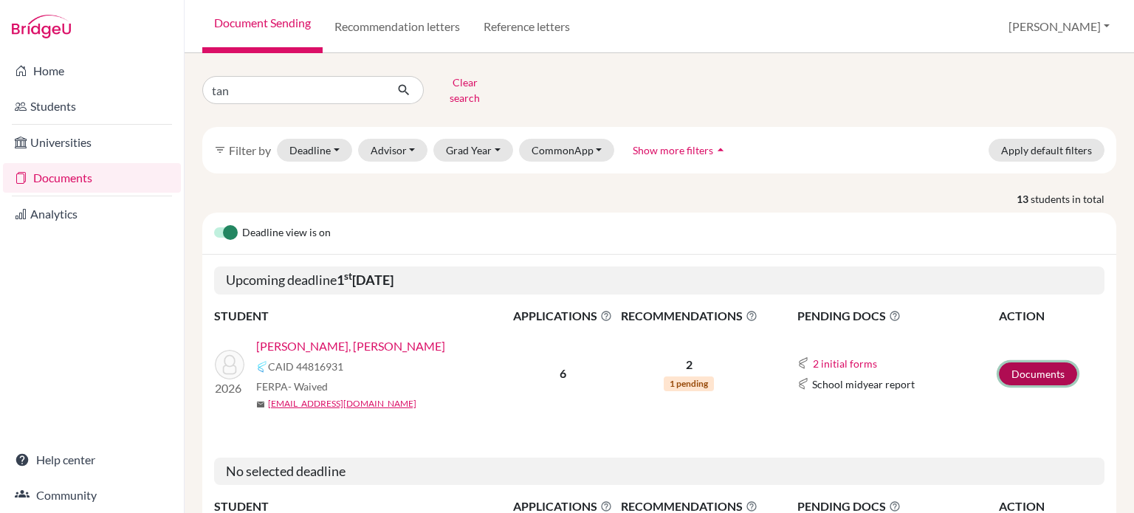
click at [1012, 363] on link "Documents" at bounding box center [1038, 374] width 78 height 23
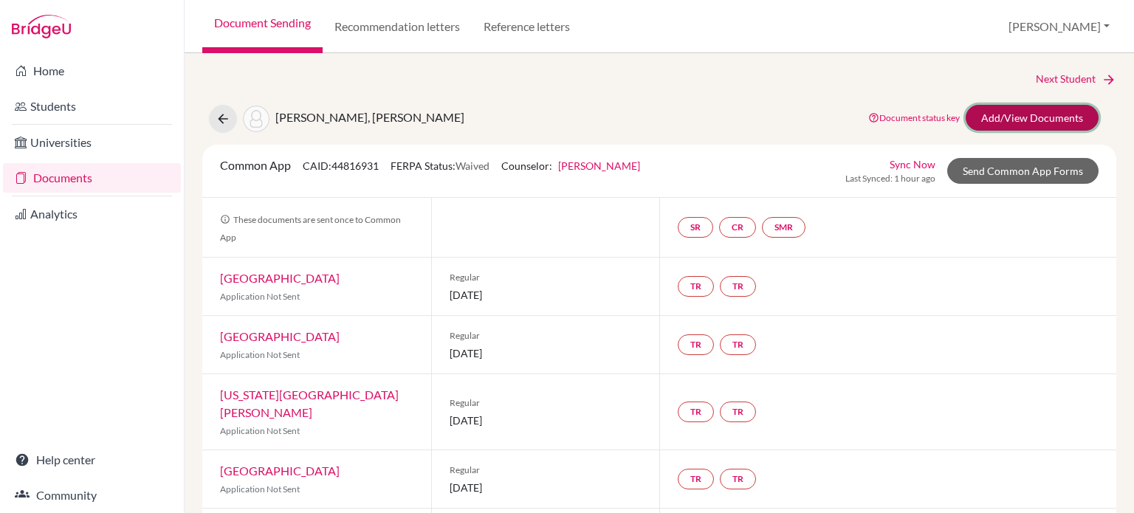
click at [1013, 111] on link "Add/View Documents" at bounding box center [1032, 118] width 133 height 26
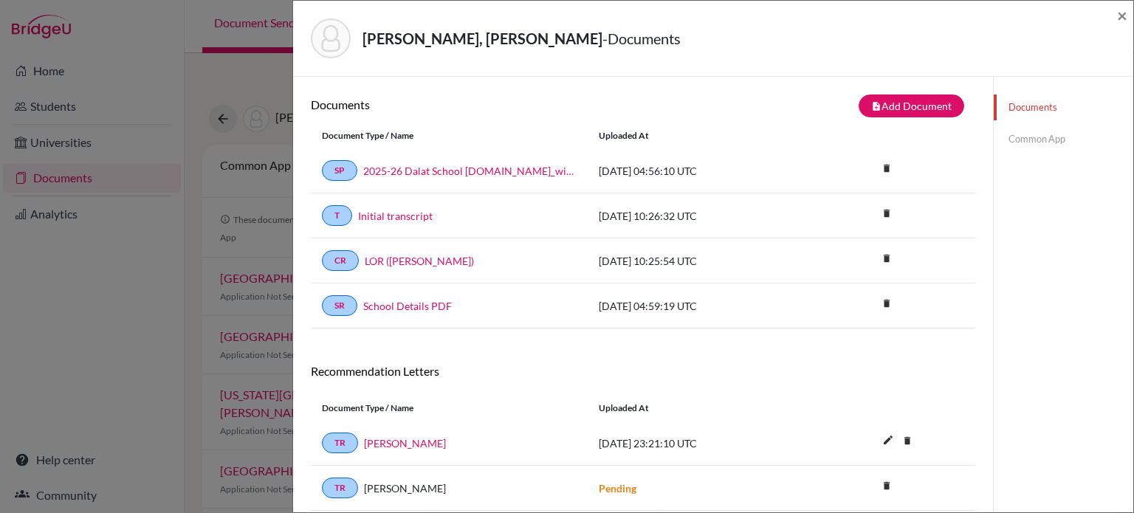
click at [1017, 148] on link "Common App" at bounding box center [1064, 139] width 140 height 26
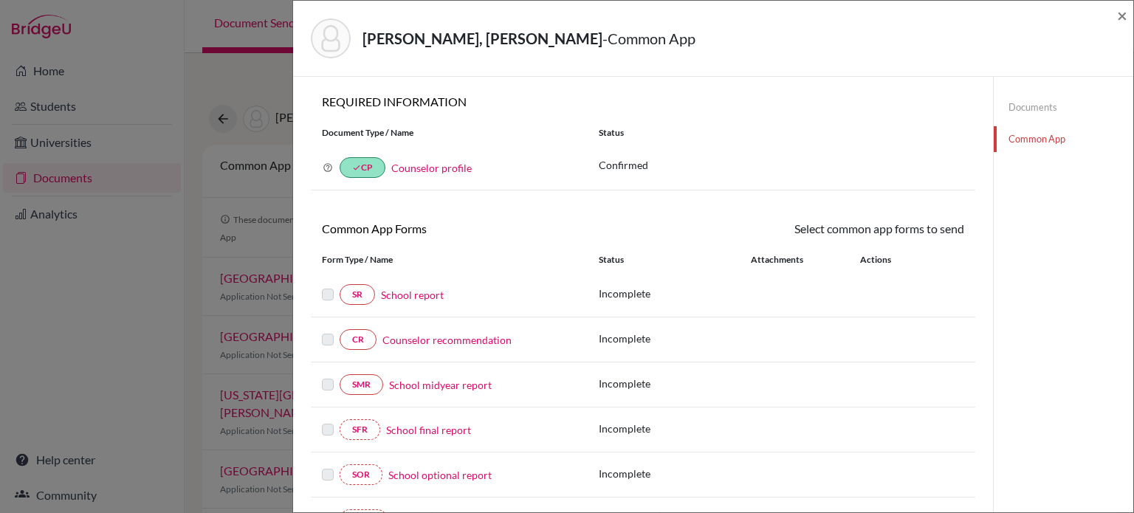
click at [408, 296] on link "School report" at bounding box center [412, 295] width 63 height 16
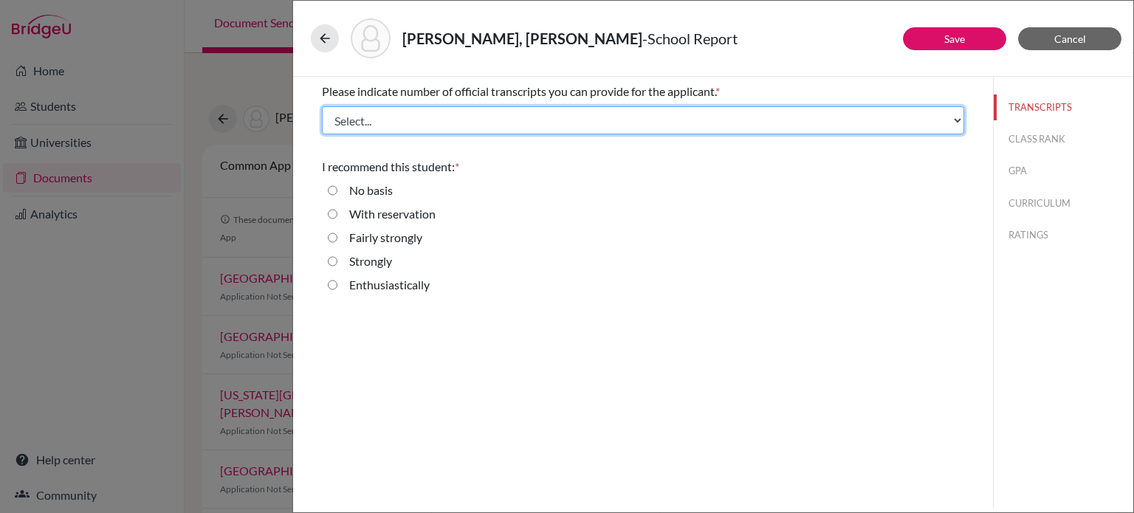
click at [514, 120] on select "Select... 1 2 3 4" at bounding box center [643, 120] width 642 height 28
select select "1"
click at [322, 106] on select "Select... 1 2 3 4" at bounding box center [643, 120] width 642 height 28
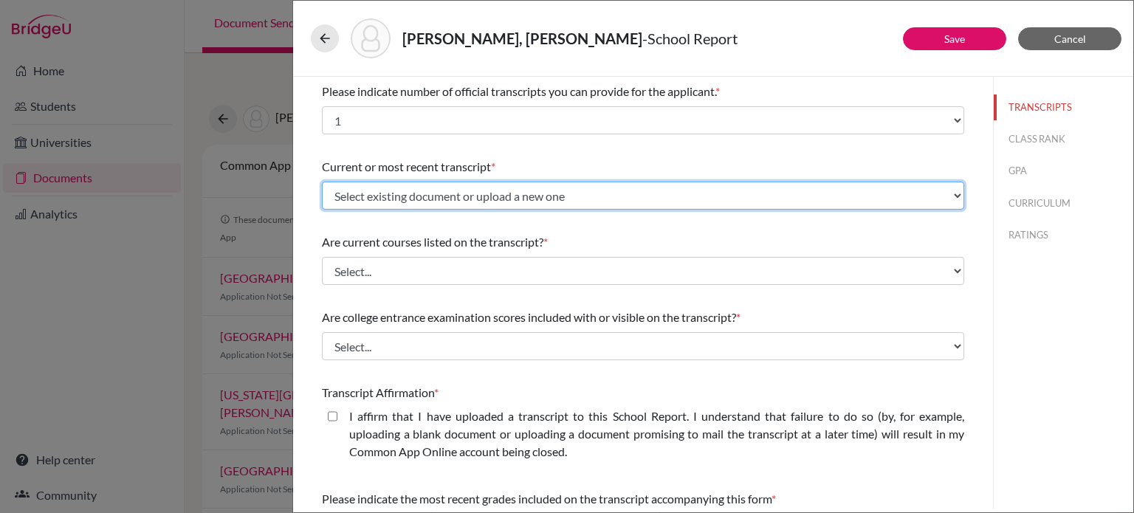
click at [460, 193] on select "Select existing document or upload a new one Initial transcript Upload New File" at bounding box center [643, 196] width 642 height 28
select select "667276"
click at [322, 182] on select "Select existing document or upload a new one Initial transcript Upload New File" at bounding box center [643, 196] width 642 height 28
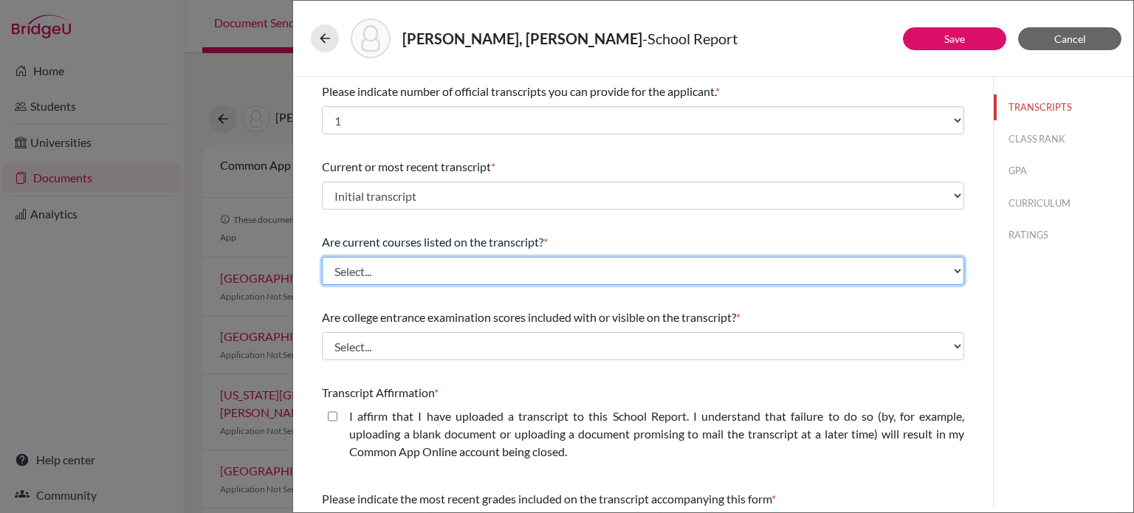
click at [450, 270] on select "Select... Yes No" at bounding box center [643, 271] width 642 height 28
select select "0"
click at [322, 257] on select "Select... Yes No" at bounding box center [643, 271] width 642 height 28
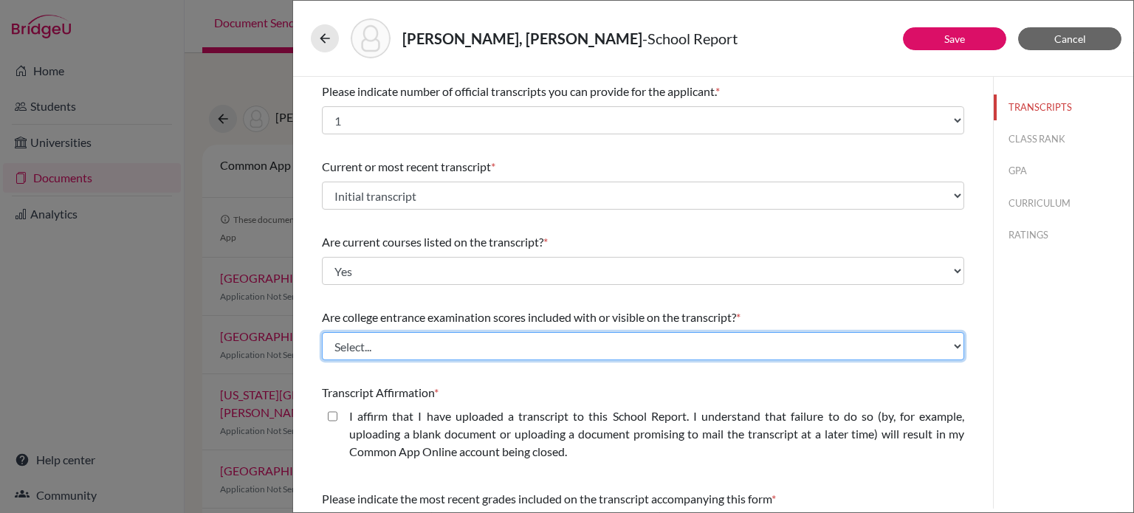
click at [428, 341] on select "Select... Yes No" at bounding box center [643, 346] width 642 height 28
select select "1"
click at [322, 332] on select "Select... Yes No" at bounding box center [643, 346] width 642 height 28
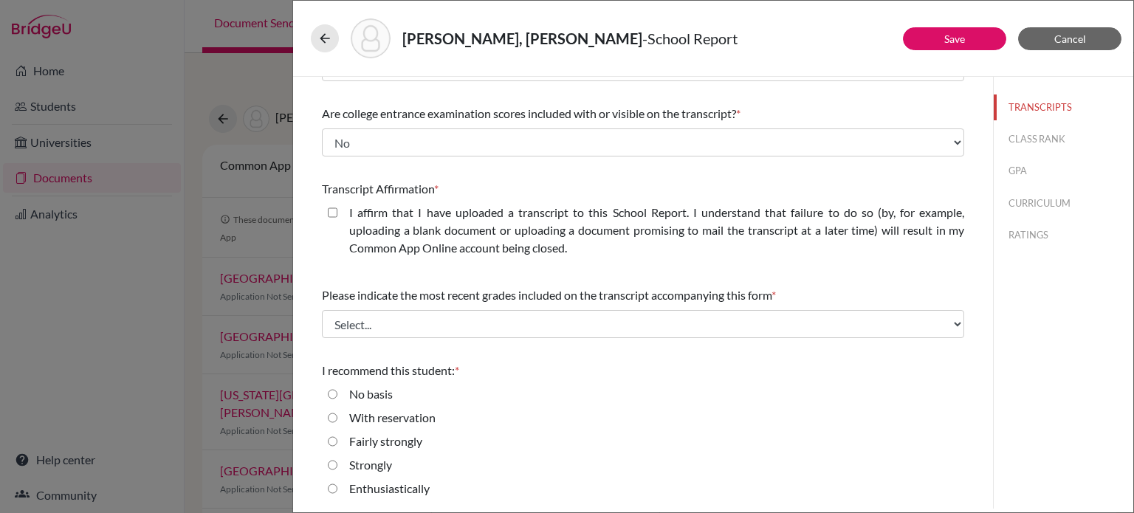
click at [331, 215] on closed\ "I affirm that I have uploaded a transcript to this School Report. I understand …" at bounding box center [333, 213] width 10 height 18
checkbox closed\ "true"
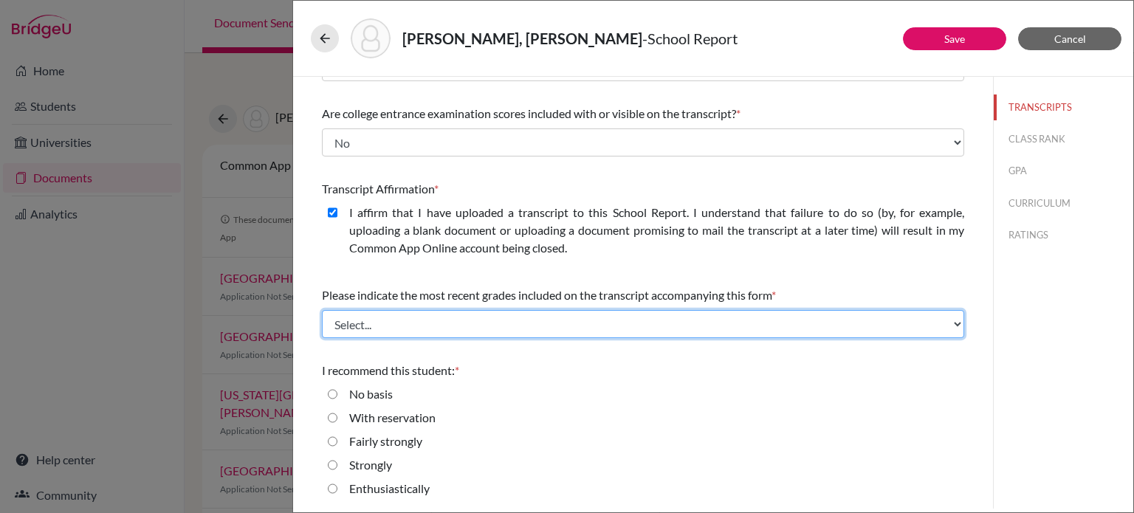
click at [459, 336] on select "Select... Final junior year grades 1st Quarter senior year grades 2nd Quarter/1…" at bounding box center [643, 324] width 642 height 28
select select "0"
click at [322, 310] on select "Select... Final junior year grades 1st Quarter senior year grades 2nd Quarter/1…" at bounding box center [643, 324] width 642 height 28
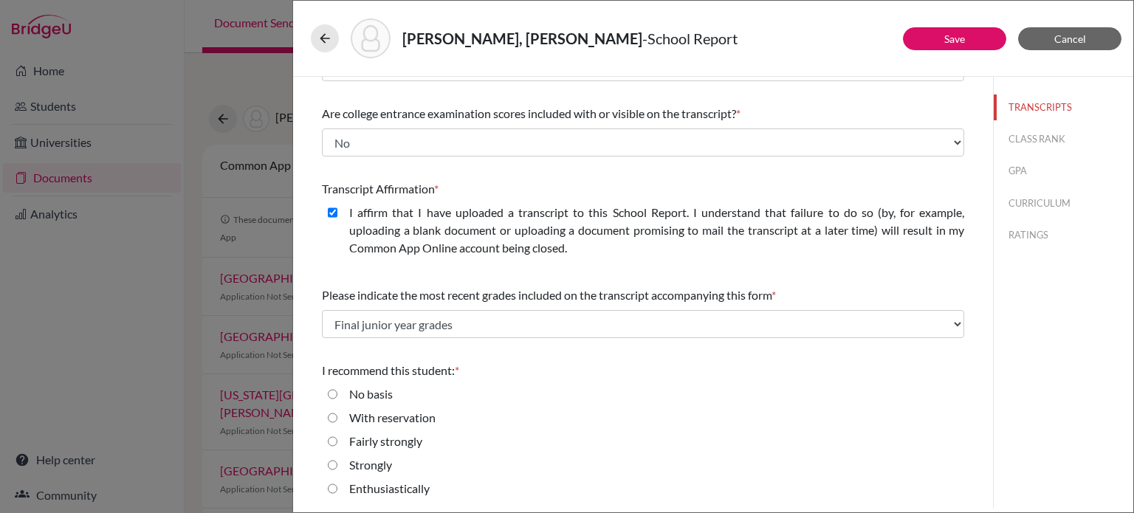
click at [337, 492] on div "Enthusiastically" at bounding box center [383, 492] width 92 height 24
click at [374, 489] on label "Enthusiastically" at bounding box center [389, 489] width 80 height 18
click at [337, 489] on input "Enthusiastically" at bounding box center [333, 489] width 10 height 18
radio input "true"
click at [1019, 143] on button "CLASS RANK" at bounding box center [1064, 139] width 140 height 26
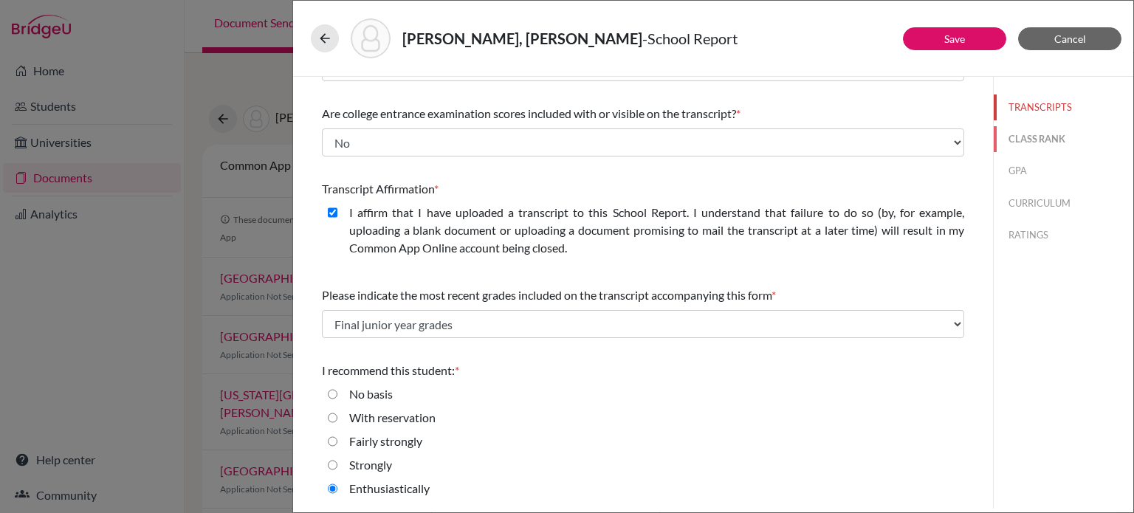
scroll to position [0, 0]
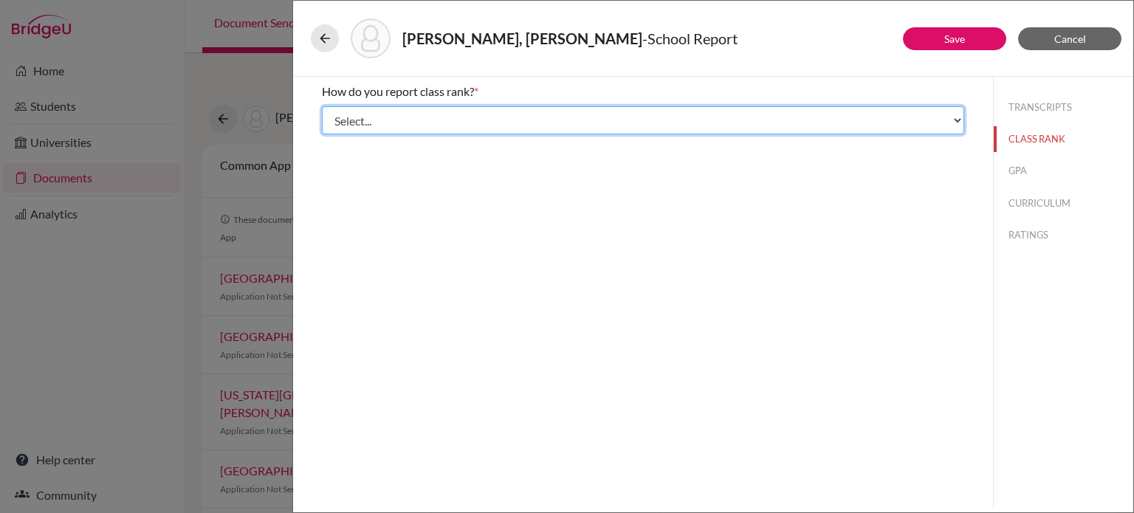
drag, startPoint x: 592, startPoint y: 124, endPoint x: 585, endPoint y: 131, distance: 10.4
click at [592, 124] on select "Select... Exact Decile Quintile Quartile None" at bounding box center [643, 120] width 642 height 28
select select "5"
click at [322, 106] on select "Select... Exact Decile Quintile Quartile None" at bounding box center [643, 120] width 642 height 28
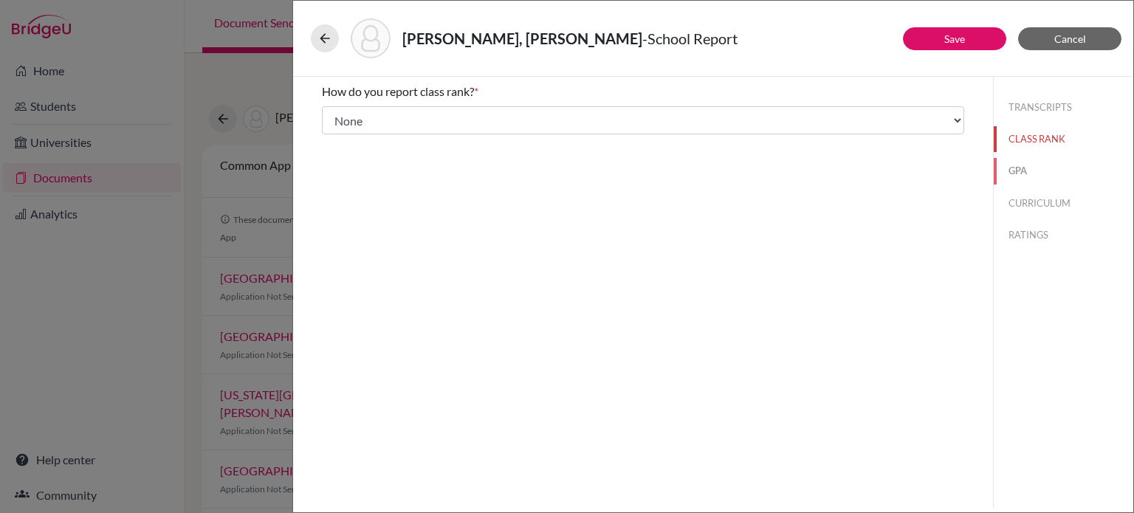
click at [1017, 174] on button "GPA" at bounding box center [1064, 171] width 140 height 26
click at [432, 118] on div "Yes" at bounding box center [643, 118] width 642 height 24
click at [366, 114] on label "Yes" at bounding box center [358, 115] width 18 height 18
click at [337, 114] on input "Yes" at bounding box center [333, 115] width 10 height 18
radio input "true"
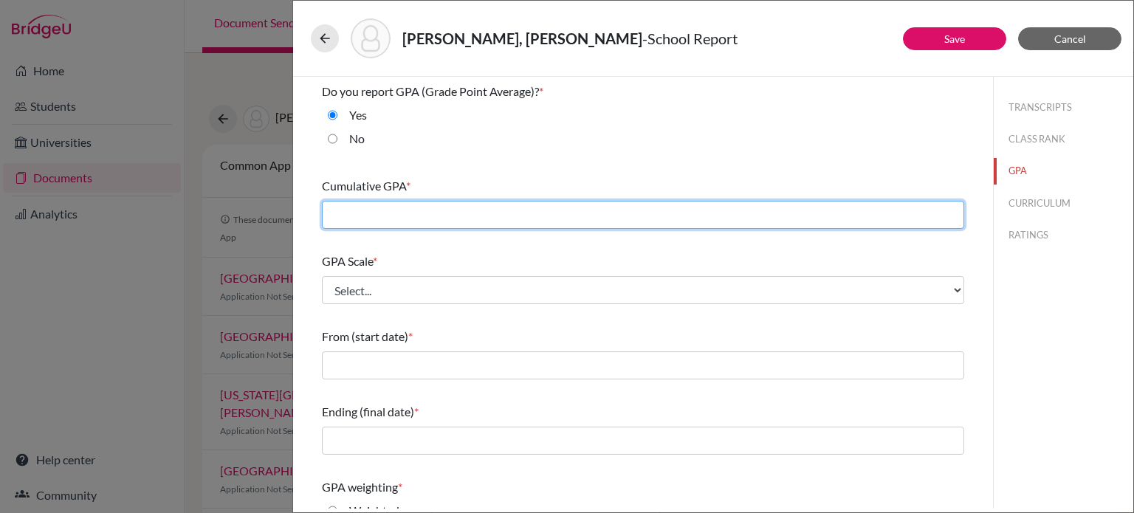
click at [473, 216] on input "text" at bounding box center [643, 215] width 642 height 28
type input "3.9850"
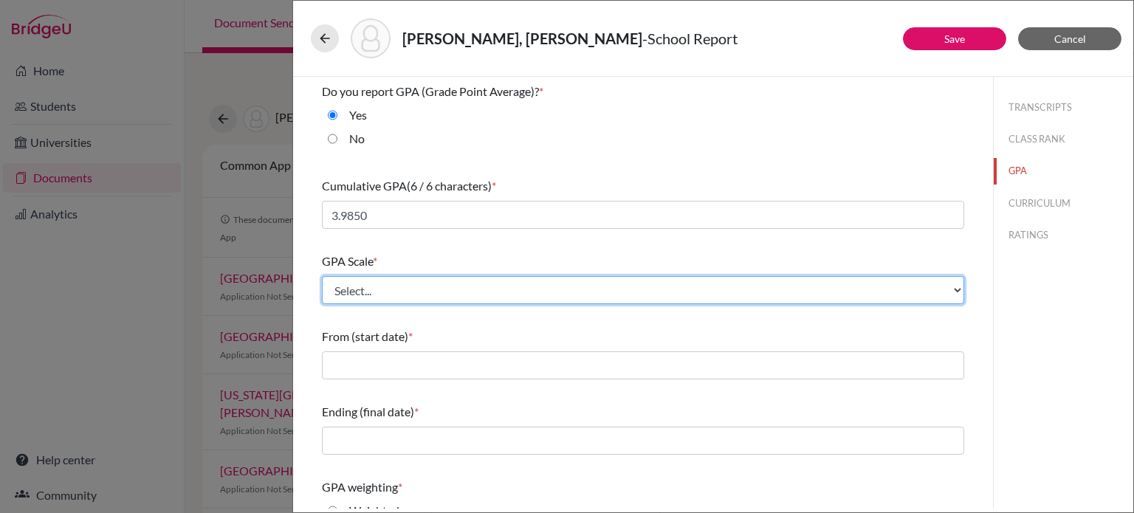
click at [450, 289] on select "Select... 4 5 6 7 8 9 10 11 12 13 14 15 16 17 18 19 20 100" at bounding box center [643, 290] width 642 height 28
select select "4"
click at [322, 276] on select "Select... 4 5 6 7 8 9 10 11 12 13 14 15 16 17 18 19 20 100" at bounding box center [643, 290] width 642 height 28
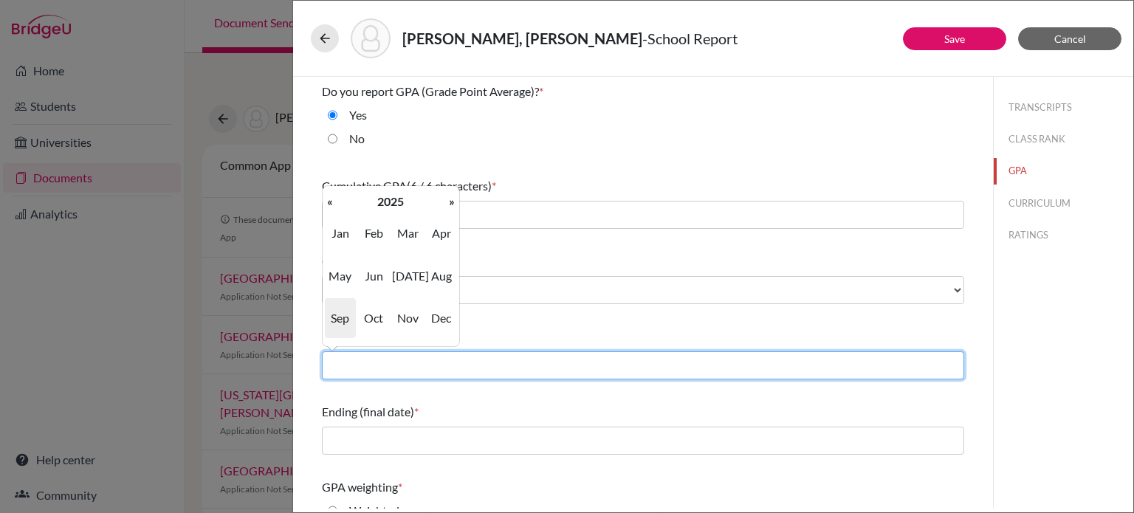
click at [353, 374] on input "text" at bounding box center [643, 365] width 642 height 28
type input "08/2022"
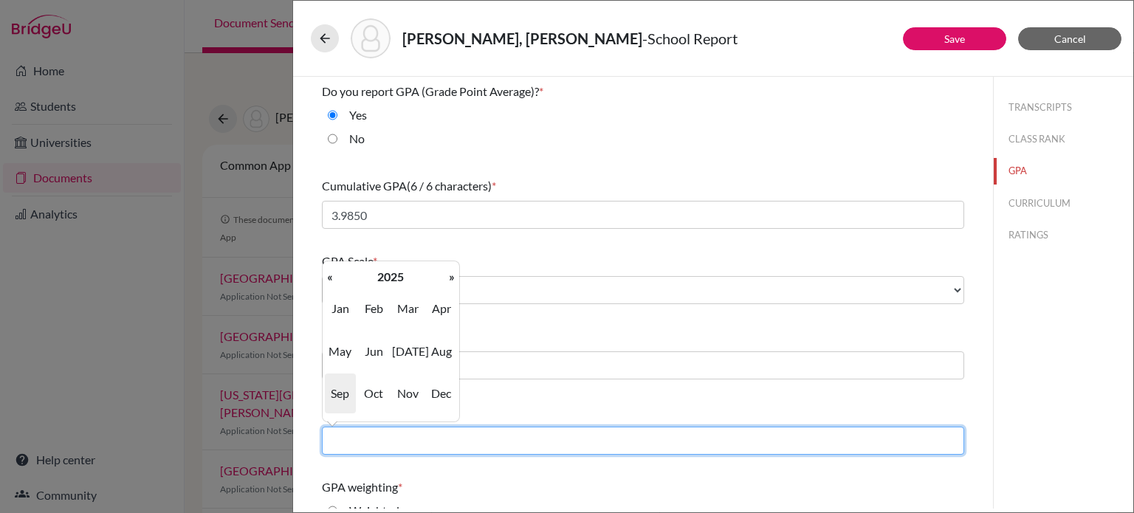
click at [391, 428] on input "text" at bounding box center [643, 441] width 642 height 28
type input "06/2025"
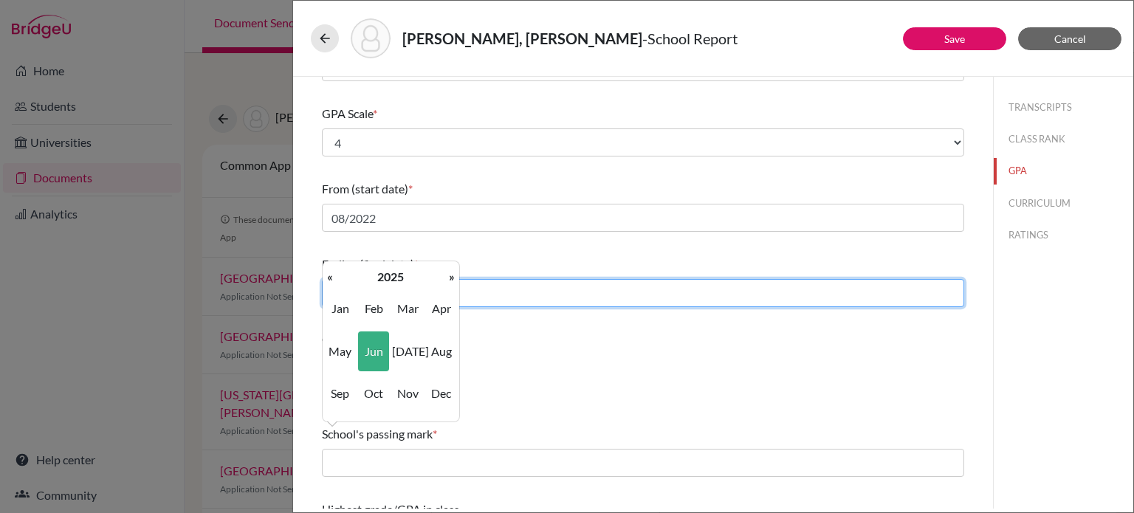
scroll to position [196, 0]
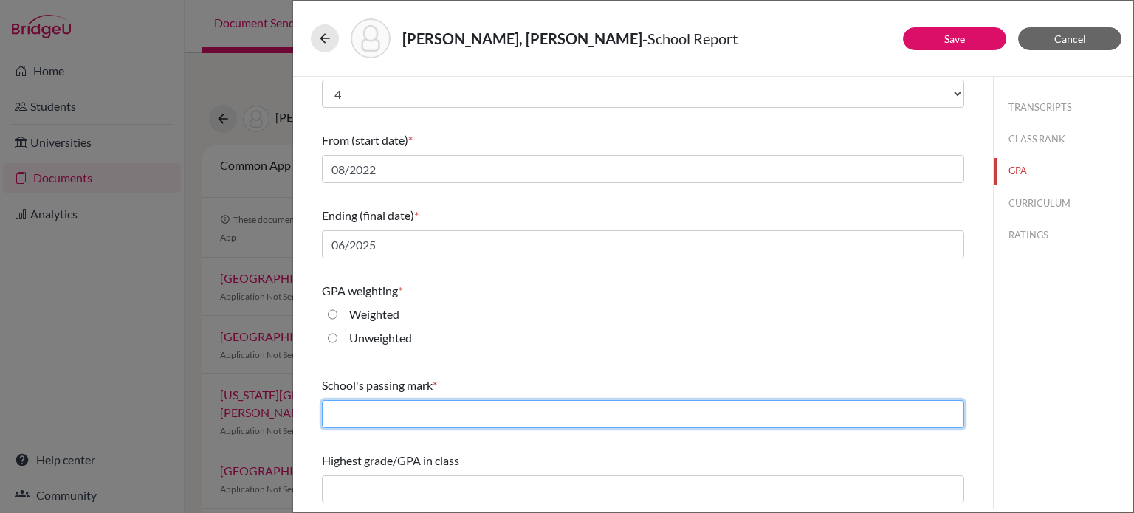
click at [599, 411] on input "text" at bounding box center [643, 414] width 642 height 28
type input "65"
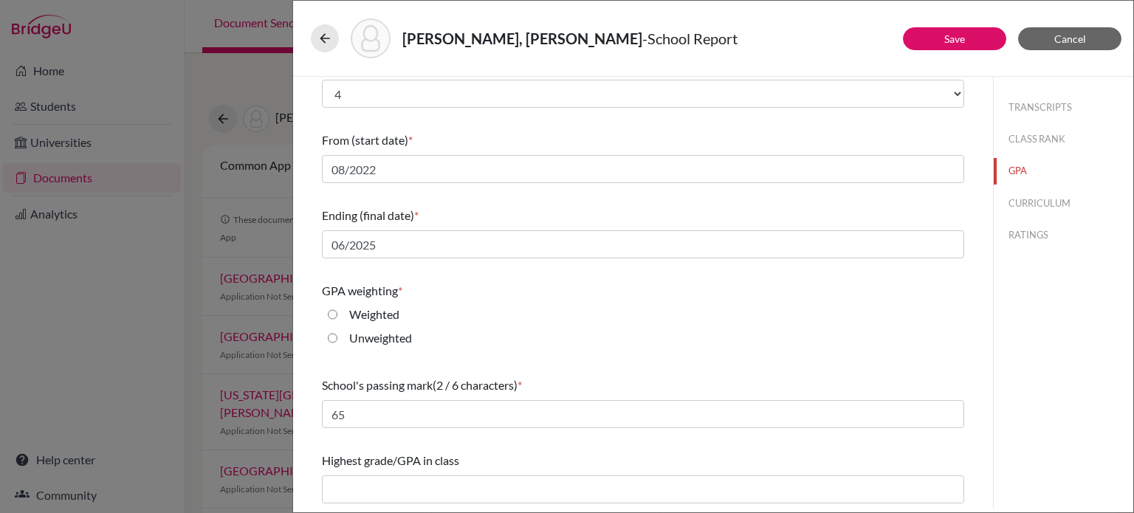
click at [330, 336] on input "Unweighted" at bounding box center [333, 338] width 10 height 18
radio input "true"
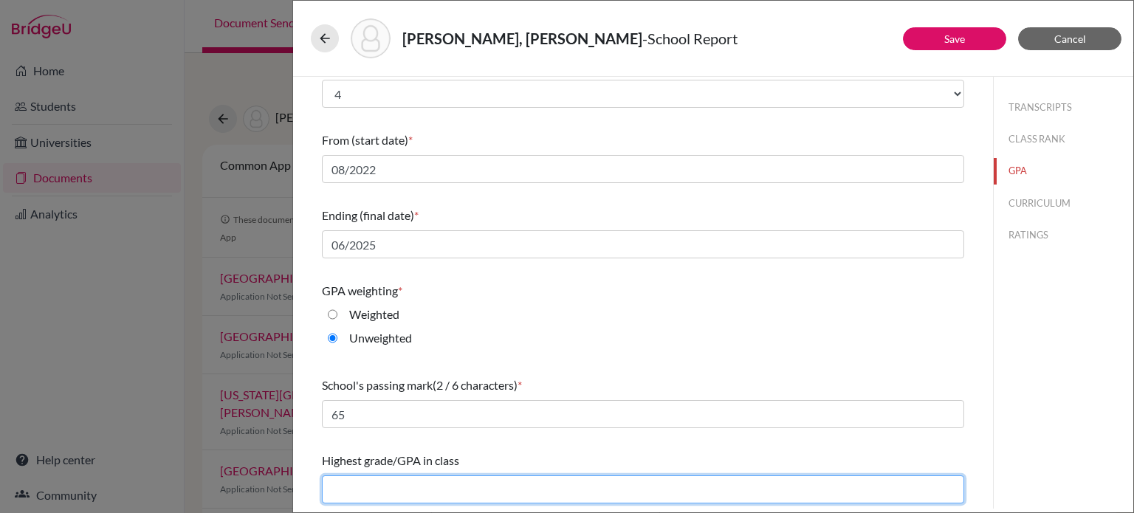
drag, startPoint x: 389, startPoint y: 484, endPoint x: 390, endPoint y: 464, distance: 20.7
click at [390, 481] on input "text" at bounding box center [643, 490] width 642 height 28
type input "4.00"
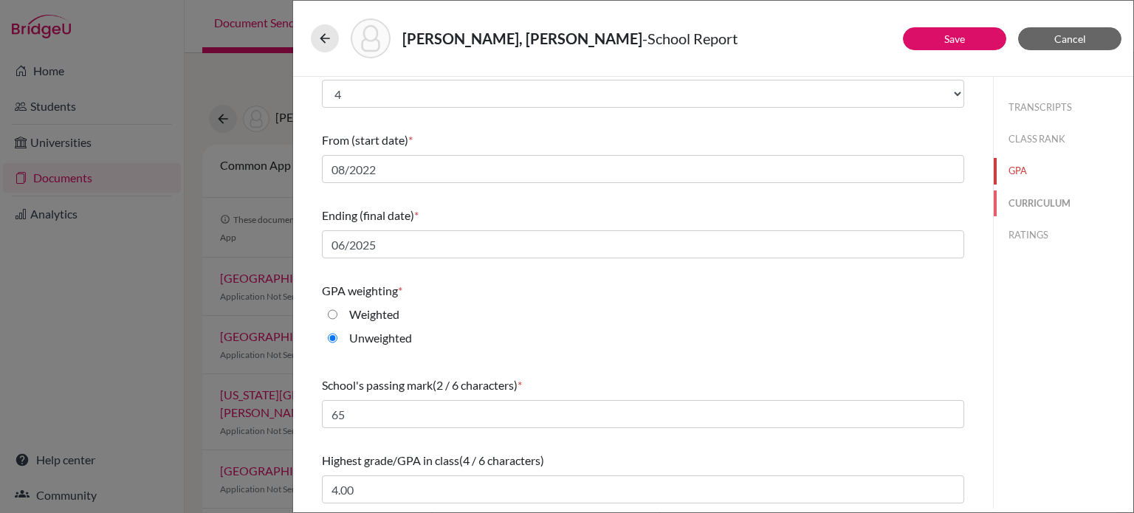
click at [1030, 196] on button "CURRICULUM" at bounding box center [1064, 204] width 140 height 26
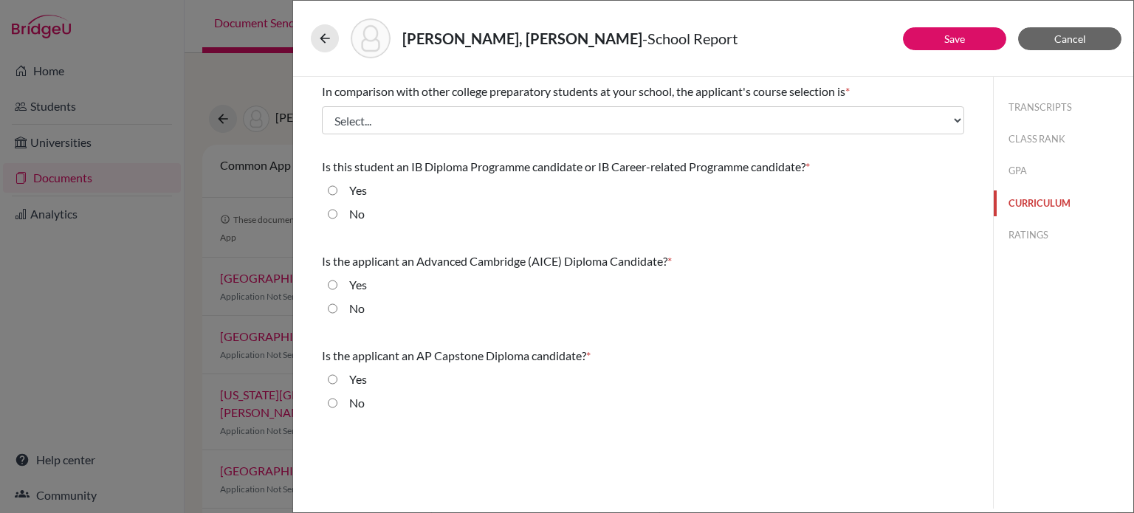
scroll to position [0, 0]
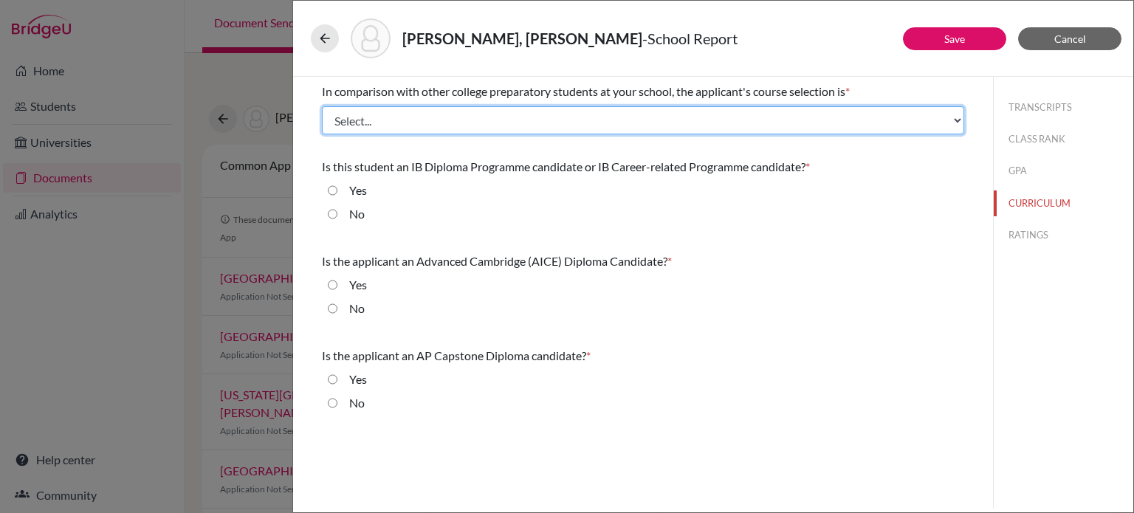
click at [390, 114] on select "Select... Less than demanding Average Demanding Very demanding Most demanding P…" at bounding box center [643, 120] width 642 height 28
select select "3"
click at [322, 106] on select "Select... Less than demanding Average Demanding Very demanding Most demanding P…" at bounding box center [643, 120] width 642 height 28
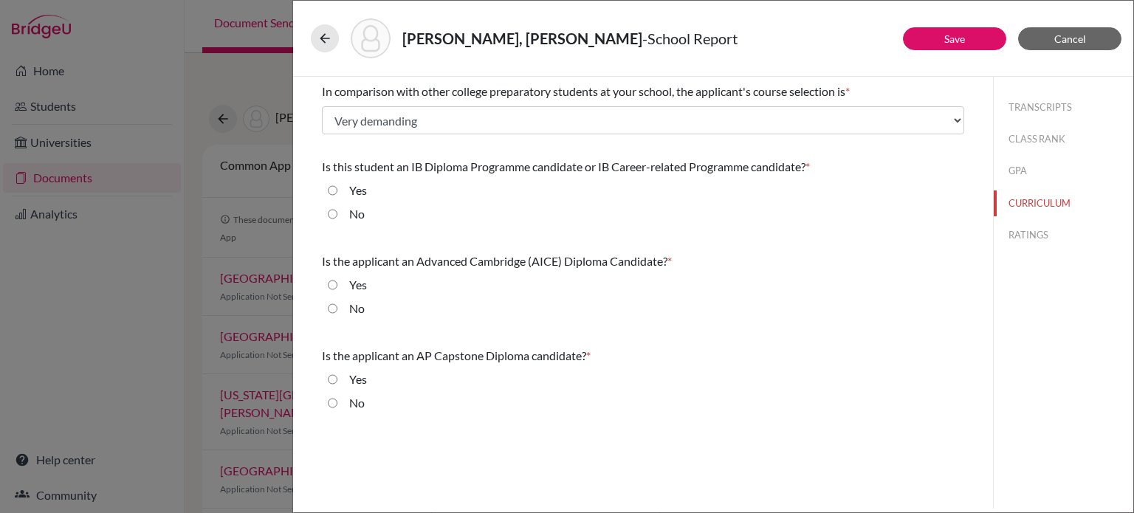
click at [331, 214] on input "No" at bounding box center [333, 214] width 10 height 18
radio input "true"
click at [360, 309] on label "No" at bounding box center [357, 309] width 16 height 18
click at [337, 309] on input "No" at bounding box center [333, 309] width 10 height 18
radio input "true"
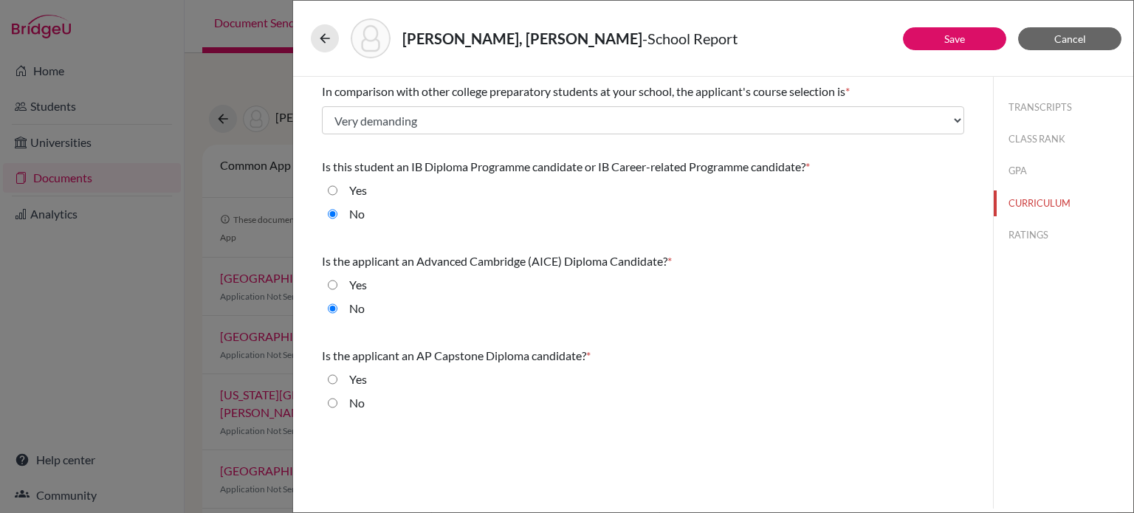
click at [354, 400] on label "No" at bounding box center [357, 403] width 16 height 18
click at [337, 400] on input "No" at bounding box center [333, 403] width 10 height 18
radio input "true"
click at [1016, 238] on button "RATINGS" at bounding box center [1064, 235] width 140 height 26
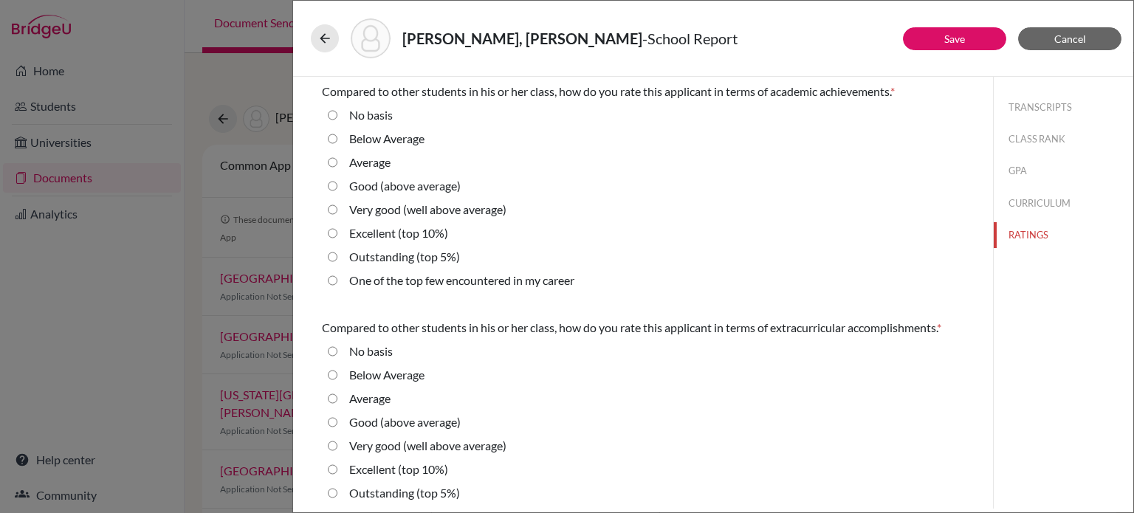
click at [369, 253] on label "Outstanding (top 5%)" at bounding box center [404, 257] width 111 height 18
click at [337, 253] on 5\%\) "Outstanding (top 5%)" at bounding box center [333, 257] width 10 height 18
radio 5\%\) "true"
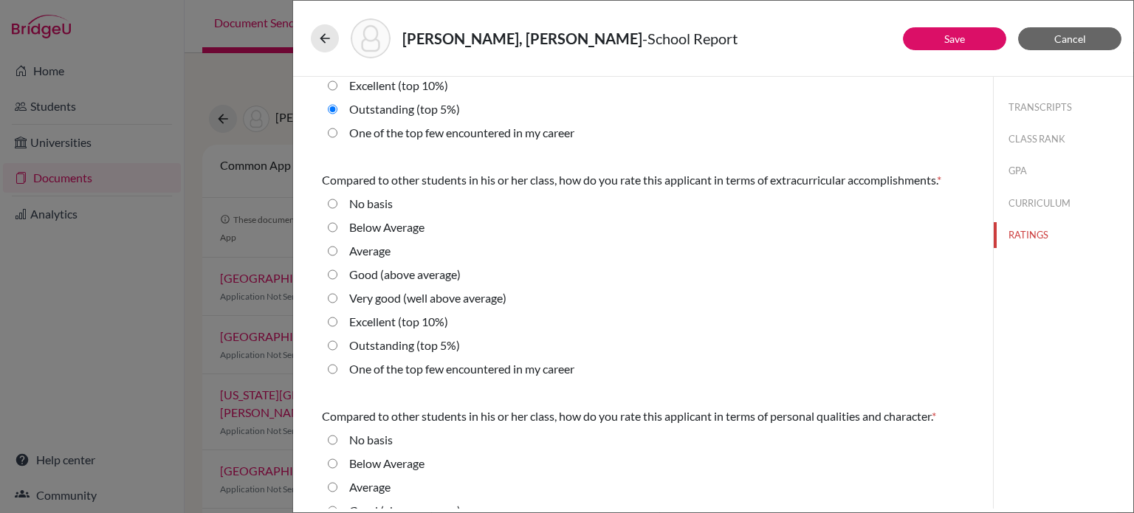
click at [388, 345] on label "Outstanding (top 5%)" at bounding box center [404, 346] width 111 height 18
click at [337, 345] on 5\%\) "Outstanding (top 5%)" at bounding box center [333, 346] width 10 height 18
radio 5\%\) "true"
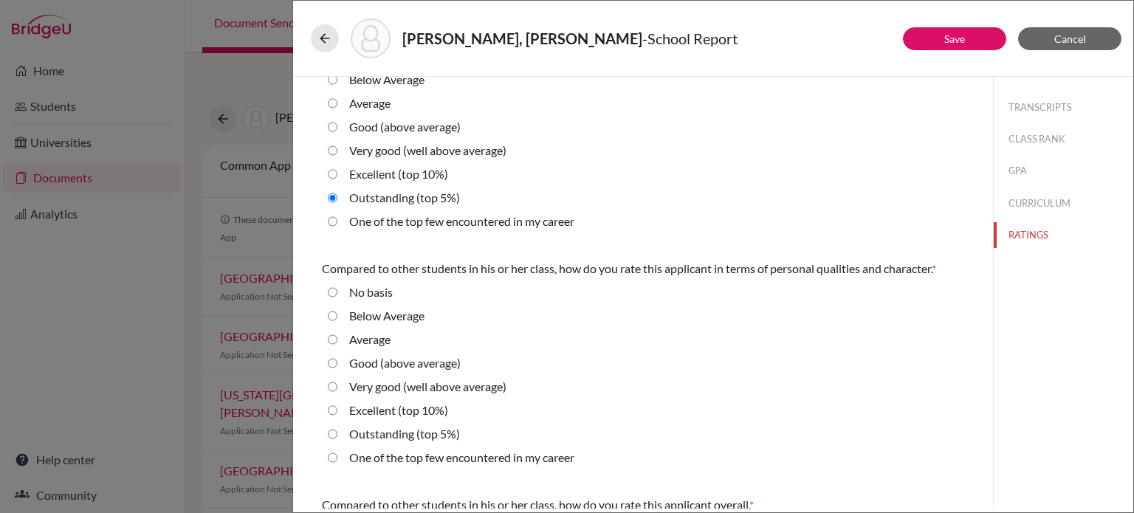
scroll to position [369, 0]
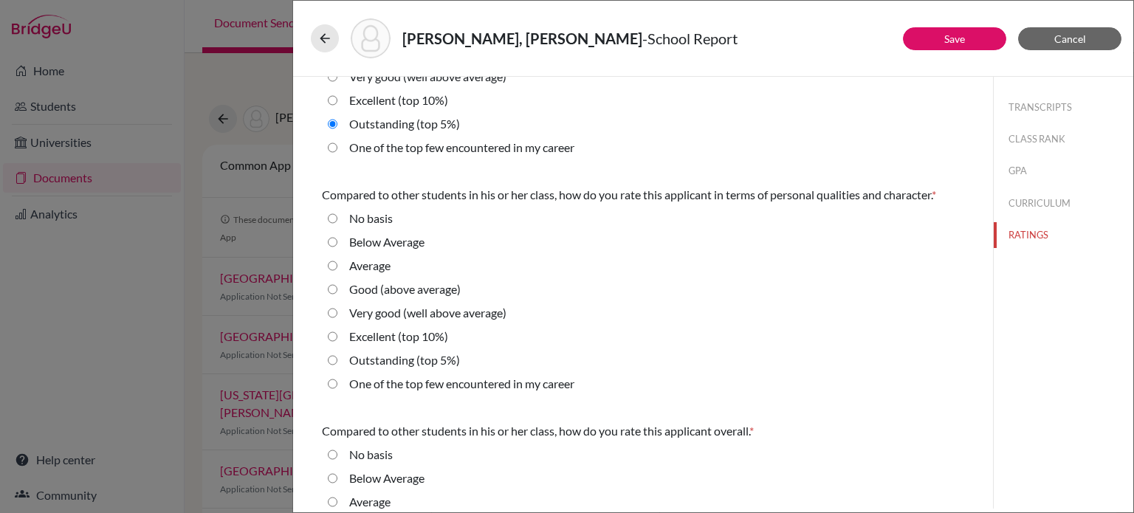
click at [392, 382] on label "One of the top few encountered in my career" at bounding box center [461, 384] width 225 height 18
click at [337, 382] on career "One of the top few encountered in my career" at bounding box center [333, 384] width 10 height 18
radio career "true"
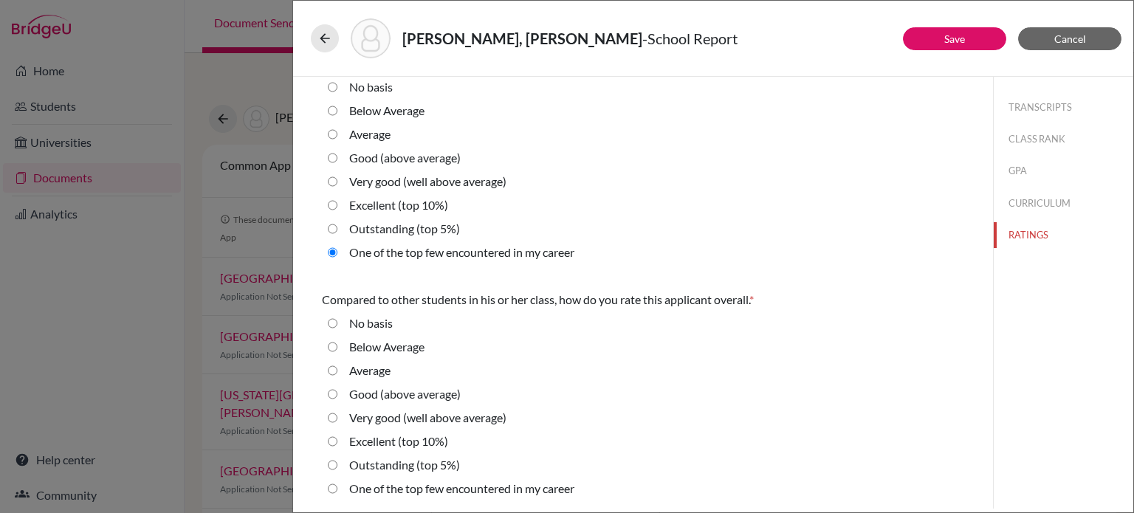
click at [428, 487] on label "One of the top few encountered in my career" at bounding box center [461, 489] width 225 height 18
click at [337, 487] on career "One of the top few encountered in my career" at bounding box center [333, 489] width 10 height 18
radio career "true"
click at [948, 29] on button "Save" at bounding box center [954, 38] width 103 height 23
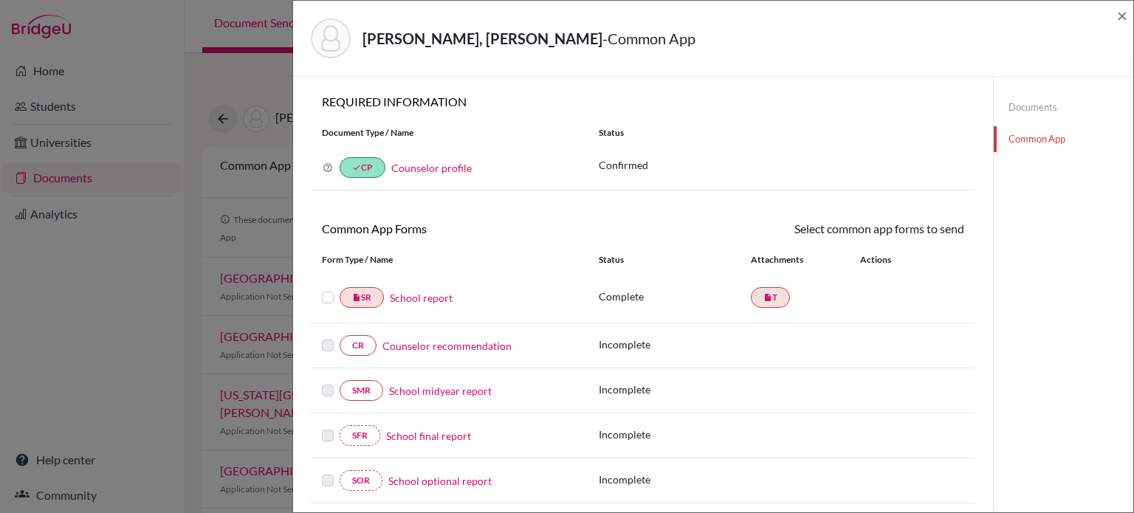
click at [433, 302] on link "School report" at bounding box center [421, 298] width 63 height 16
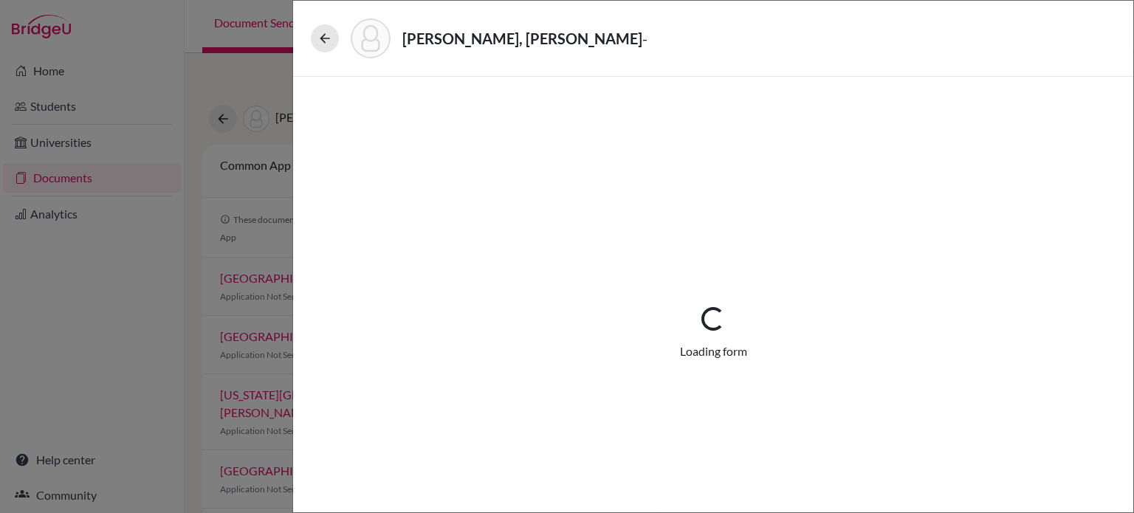
select select "1"
select select "667276"
select select "0"
select select "1"
select select "0"
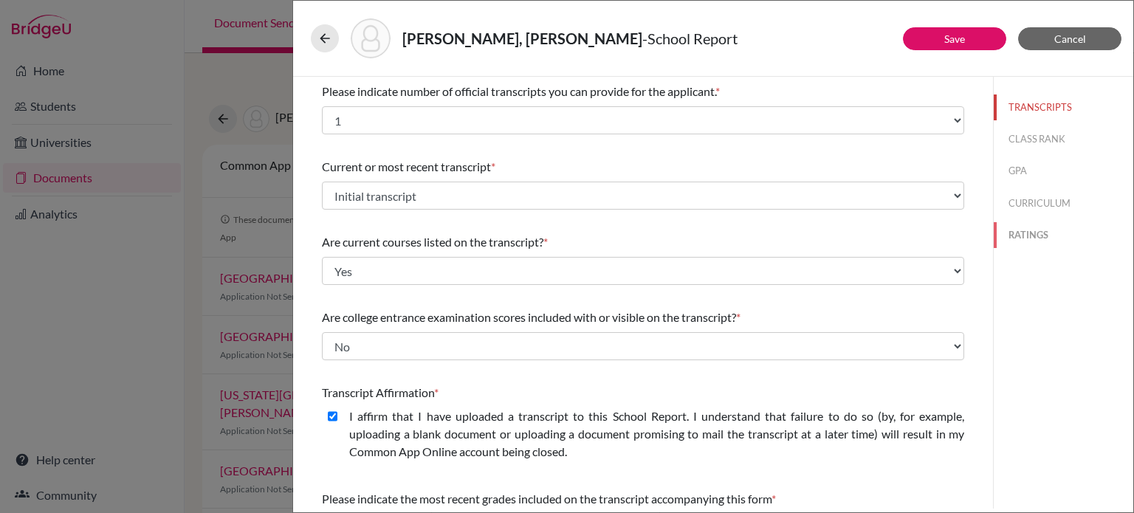
click at [1016, 241] on button "RATINGS" at bounding box center [1064, 235] width 140 height 26
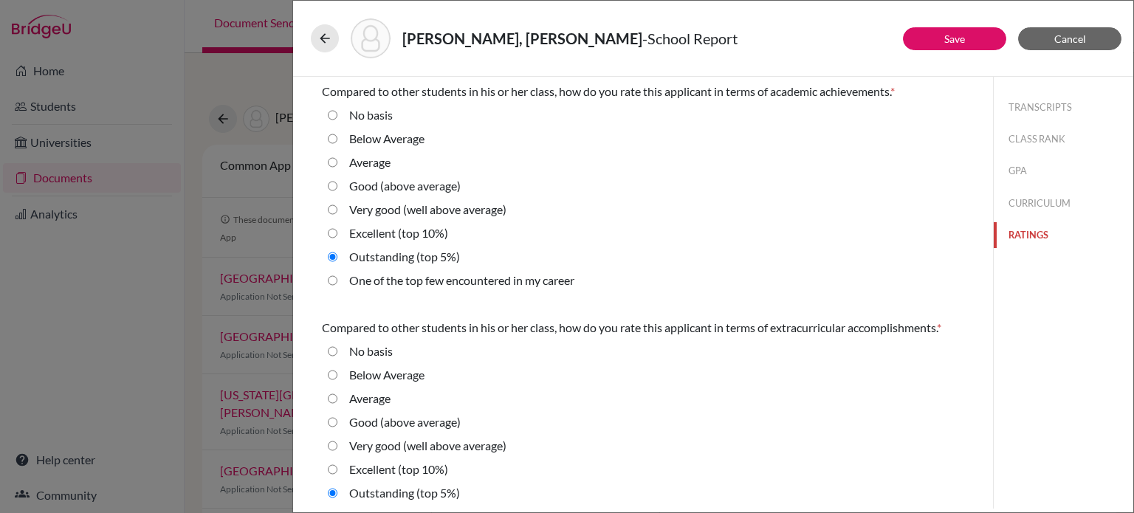
scroll to position [222, 0]
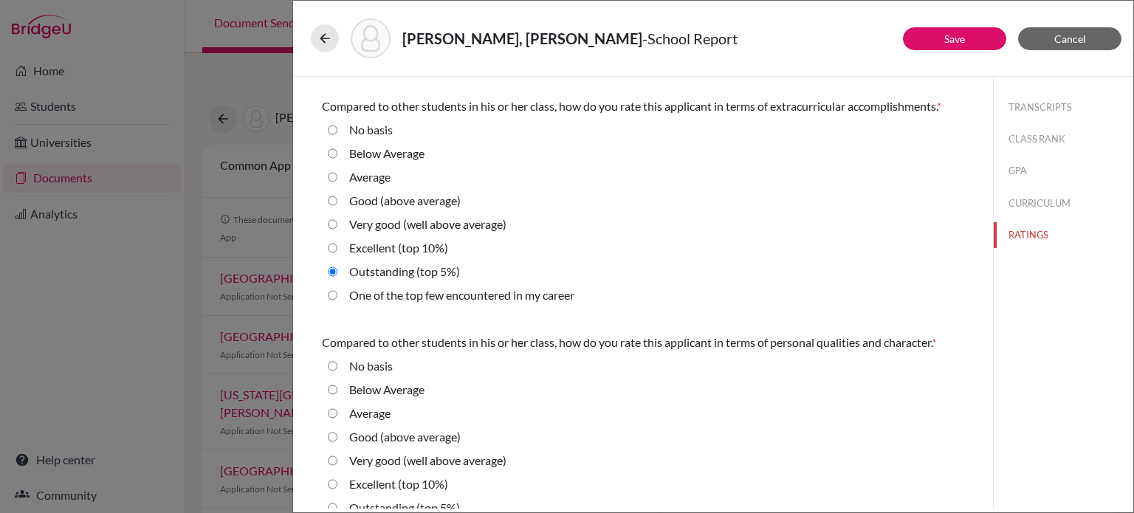
click at [431, 297] on label "One of the top few encountered in my career" at bounding box center [461, 295] width 225 height 18
click at [337, 297] on career "One of the top few encountered in my career" at bounding box center [333, 295] width 10 height 18
radio career "true"
click at [949, 41] on link "Save" at bounding box center [954, 38] width 21 height 13
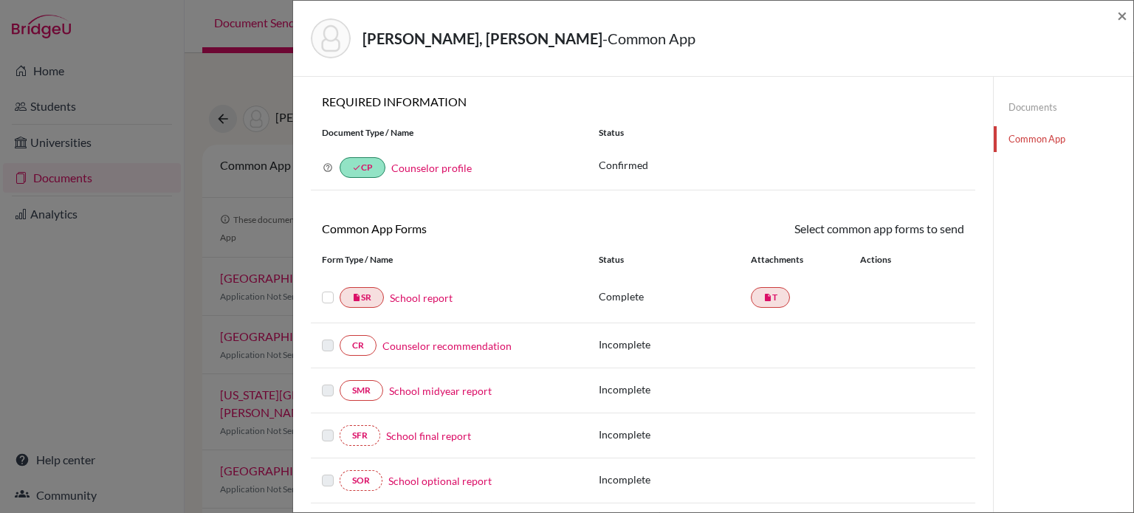
click at [462, 349] on link "Counselor recommendation" at bounding box center [446, 346] width 129 height 16
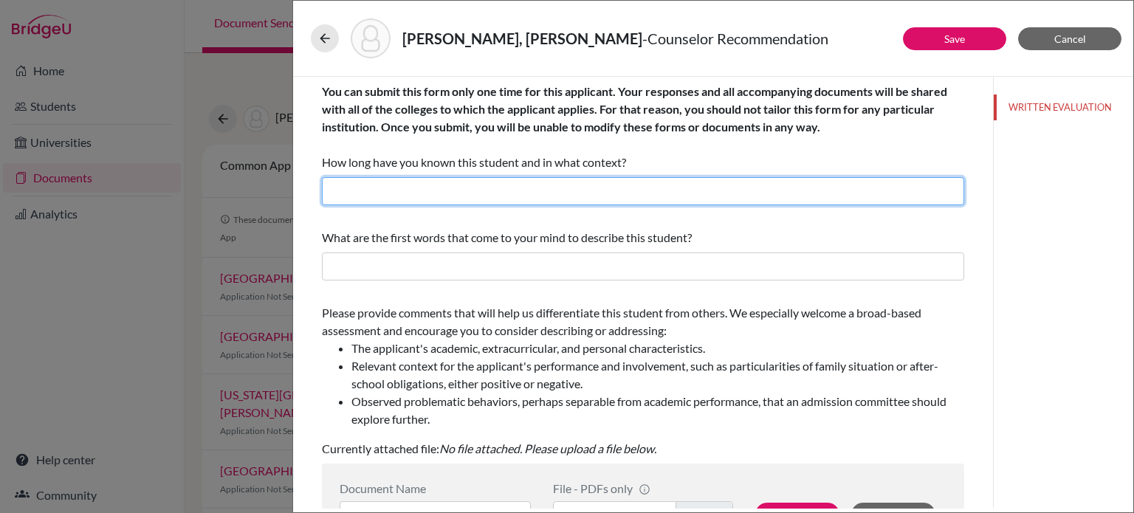
click at [515, 191] on input "text" at bounding box center [643, 191] width 642 height 28
type input "3 months, as the academic counselor ( I started this academic year)"
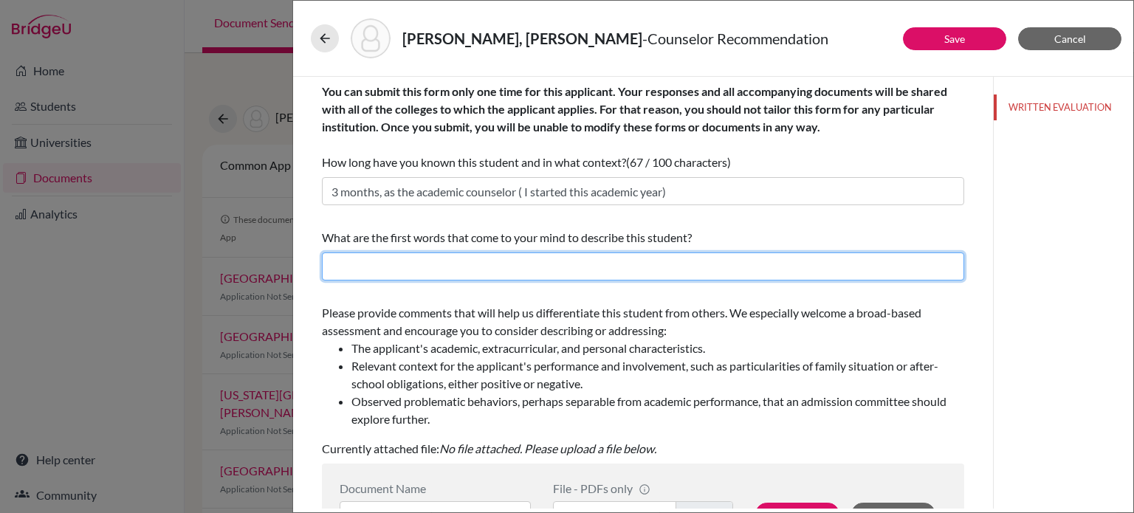
click at [480, 265] on input "text" at bounding box center [643, 267] width 642 height 28
click at [439, 267] on input "A capable leader, honest, driven and self-motivated" at bounding box center [643, 267] width 642 height 28
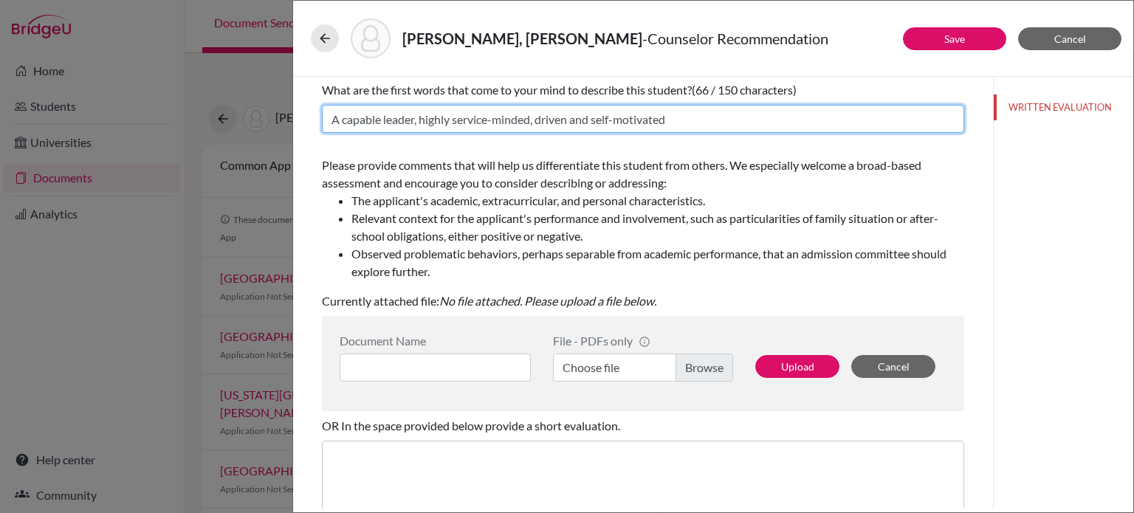
type input "A capable leader, highly service-minded, driven and self-motivated"
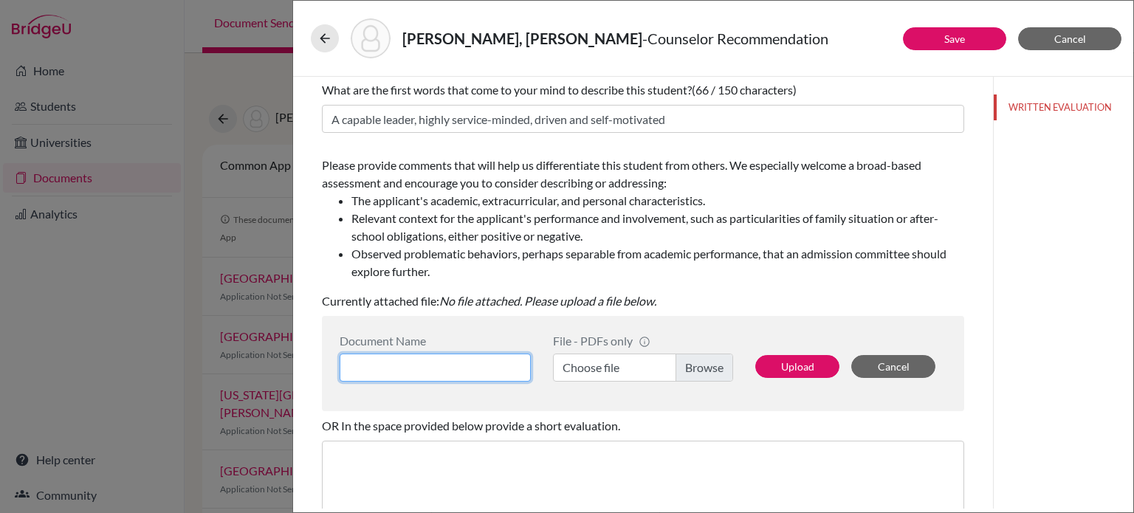
click at [419, 372] on input at bounding box center [435, 368] width 191 height 28
type input "Counselor LOR"
click at [687, 362] on label "Choose file" at bounding box center [643, 368] width 180 height 28
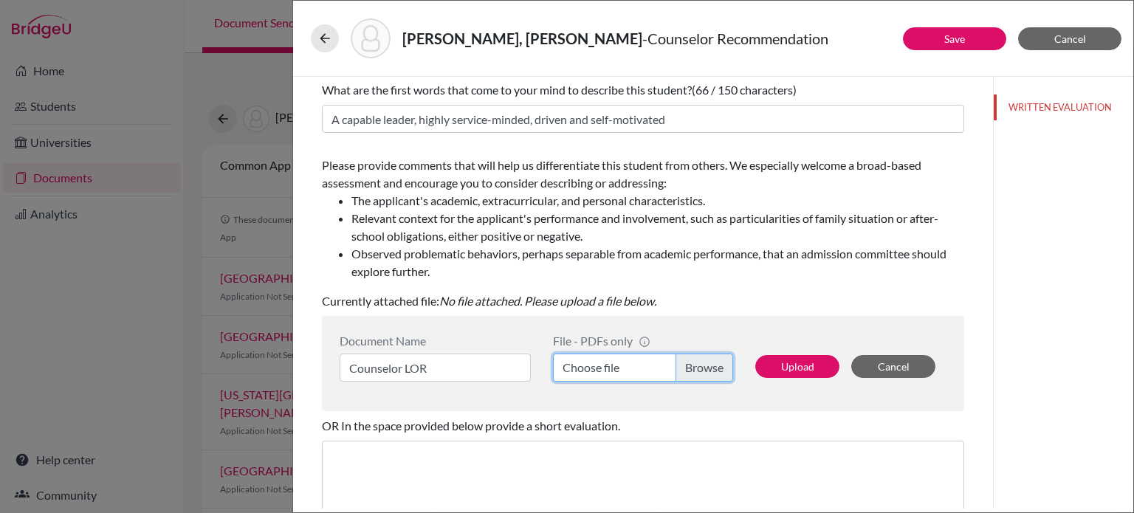
click at [687, 362] on input "Choose file" at bounding box center [643, 368] width 180 height 28
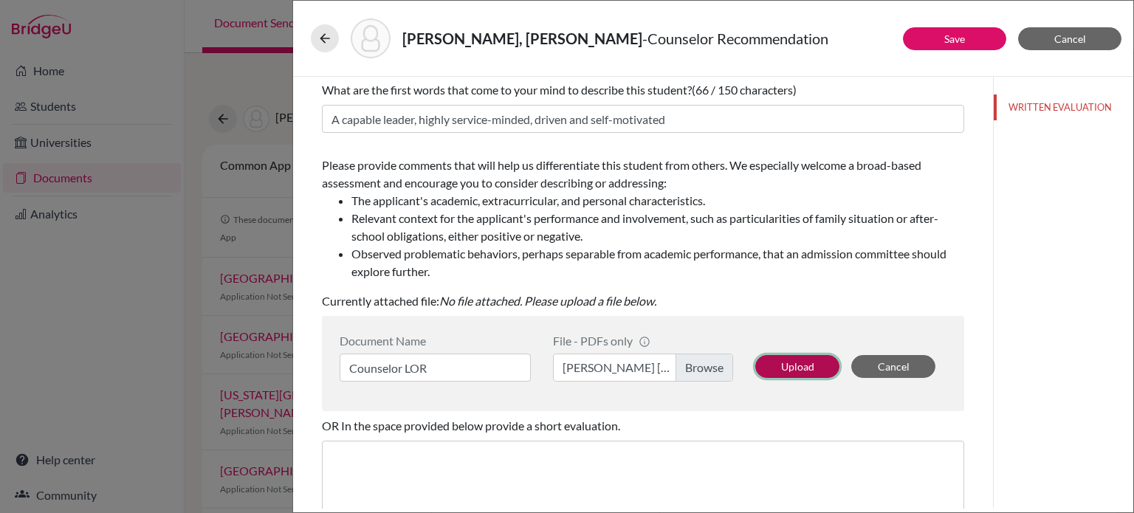
click at [795, 365] on button "Upload" at bounding box center [797, 366] width 84 height 23
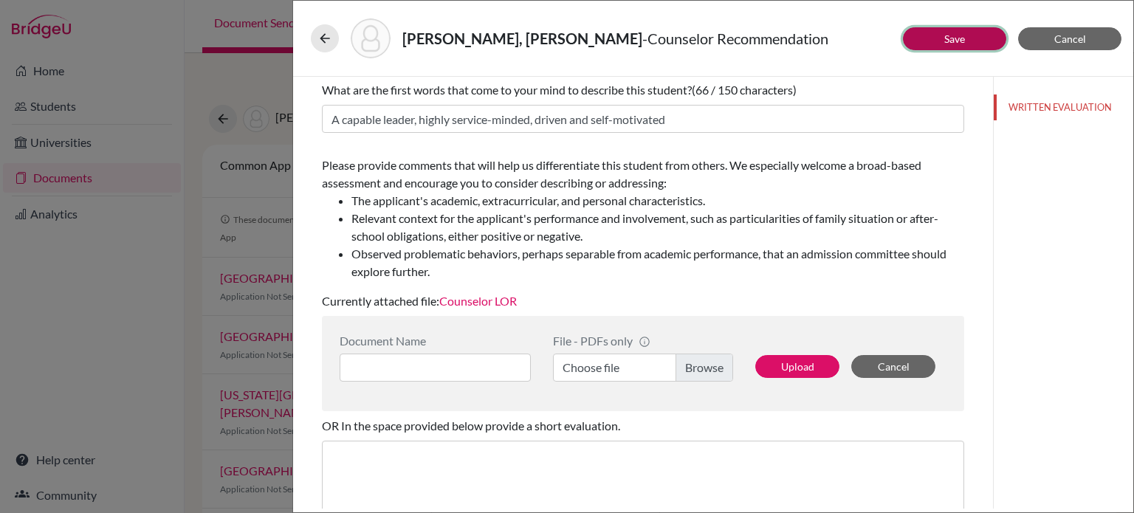
click at [941, 43] on button "Save" at bounding box center [954, 38] width 103 height 23
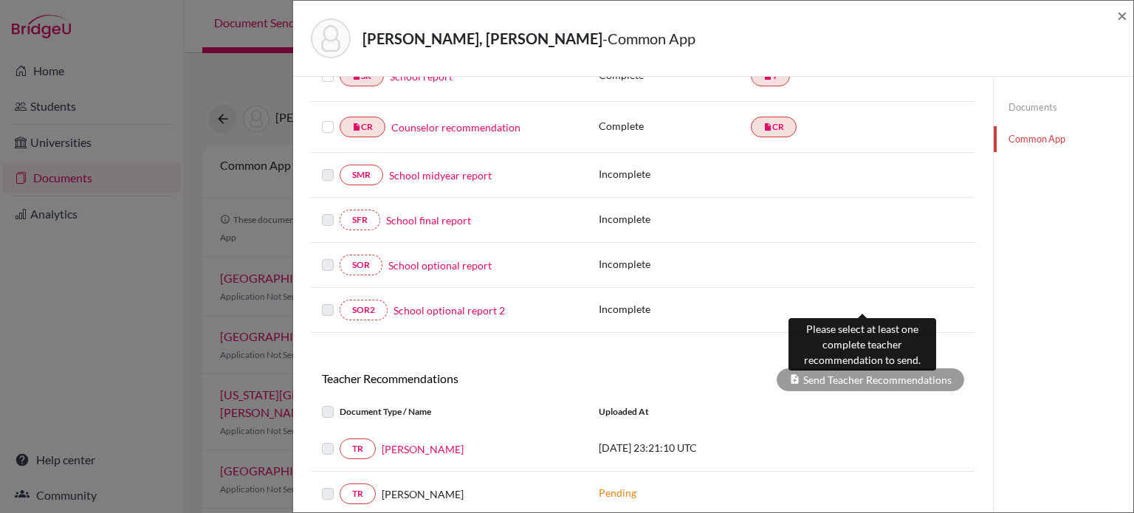
scroll to position [295, 0]
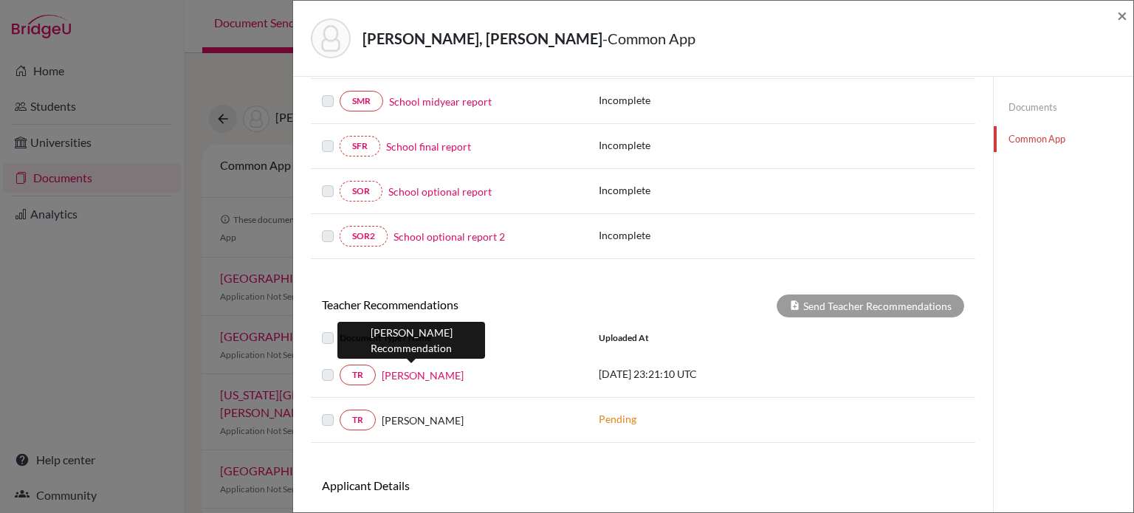
click at [422, 377] on link "Terresa Uzzle" at bounding box center [423, 376] width 82 height 16
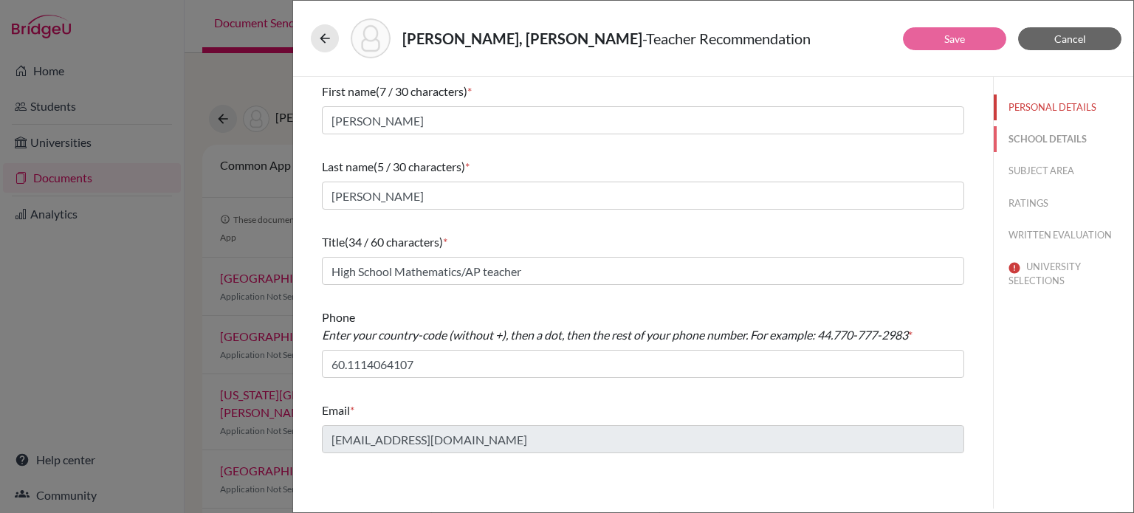
click at [1041, 129] on button "SCHOOL DETAILS" at bounding box center [1064, 139] width 140 height 26
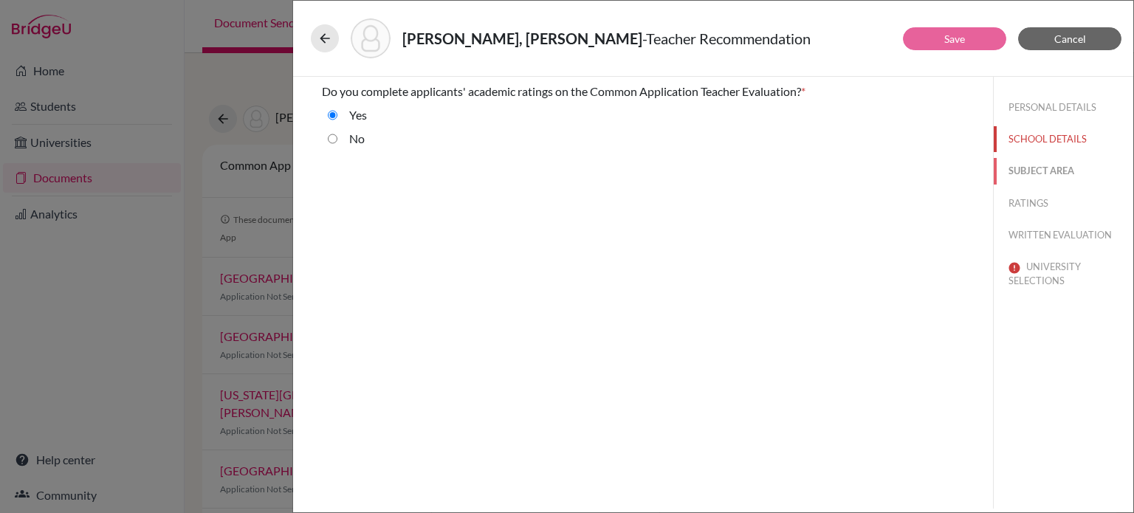
click at [1054, 168] on button "SUBJECT AREA" at bounding box center [1064, 171] width 140 height 26
select select "0"
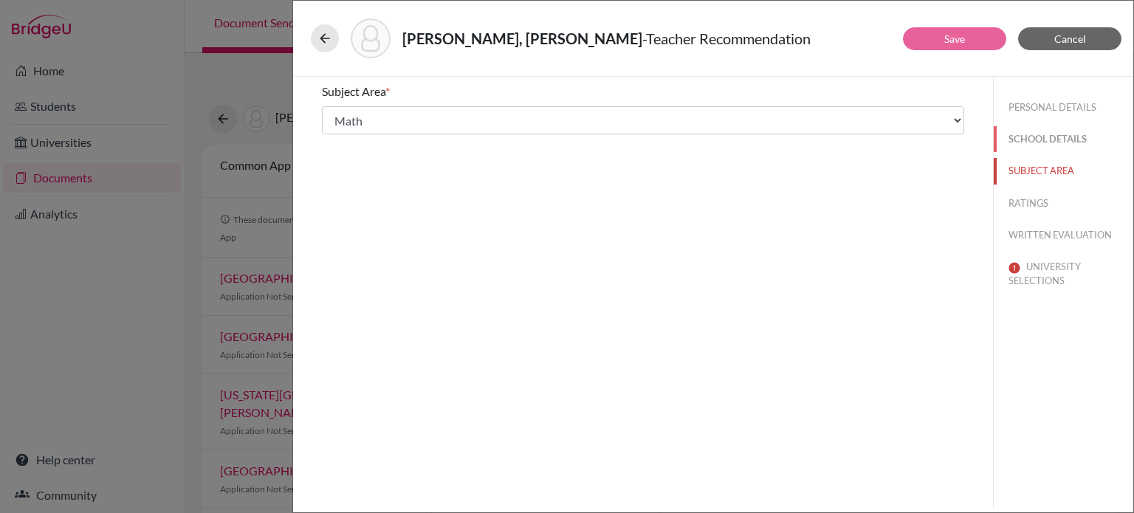
click at [1047, 142] on button "SCHOOL DETAILS" at bounding box center [1064, 139] width 140 height 26
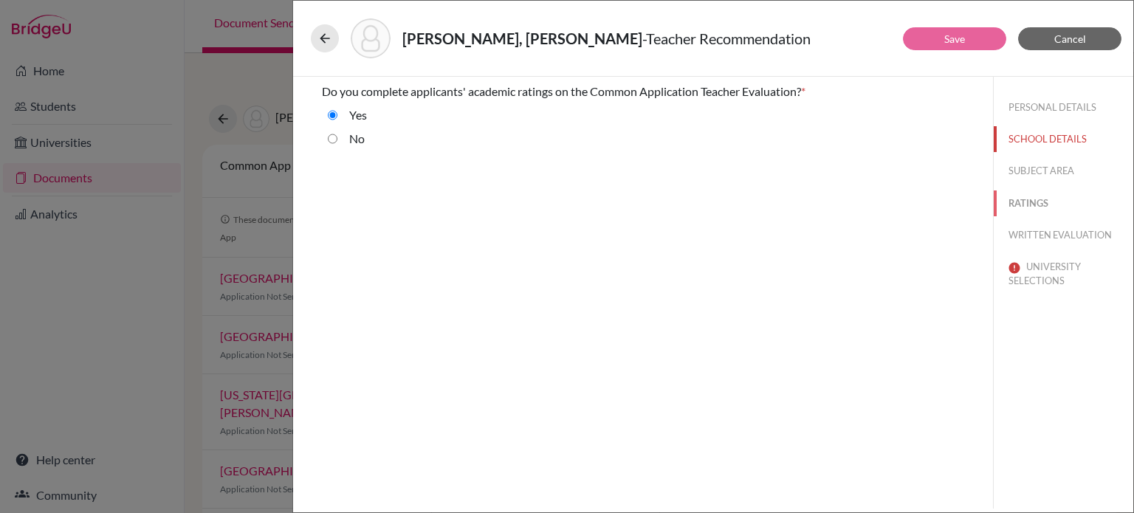
click at [1043, 205] on button "RATINGS" at bounding box center [1064, 204] width 140 height 26
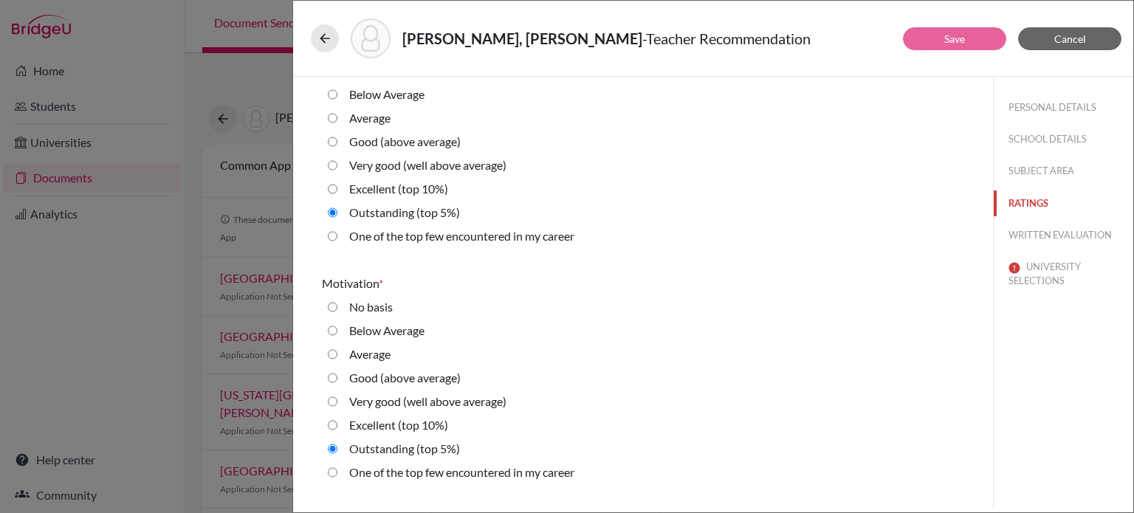
scroll to position [1994, 0]
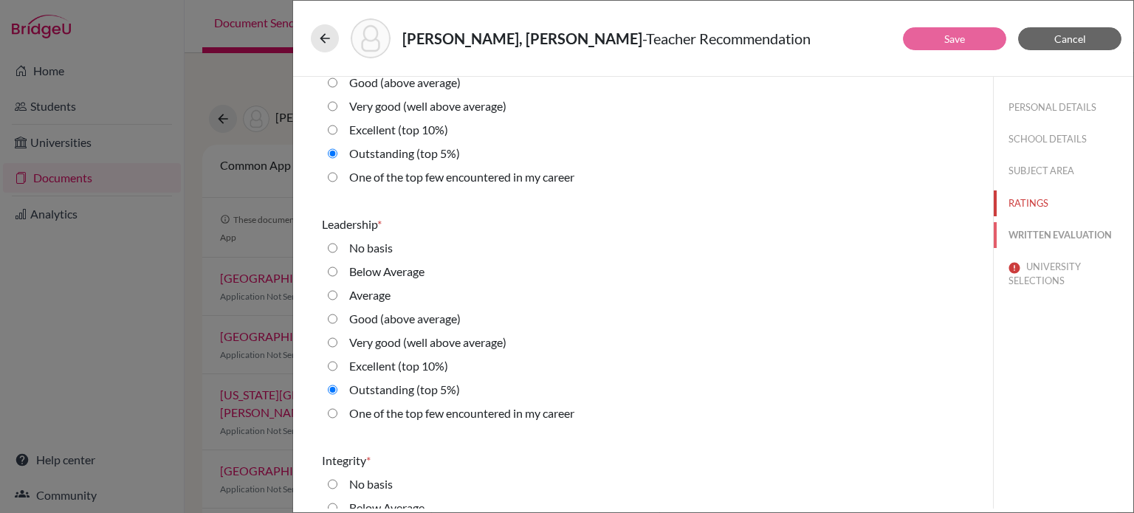
click at [1074, 230] on button "WRITTEN EVALUATION" at bounding box center [1064, 235] width 140 height 26
radio Average "true"
radio input "true"
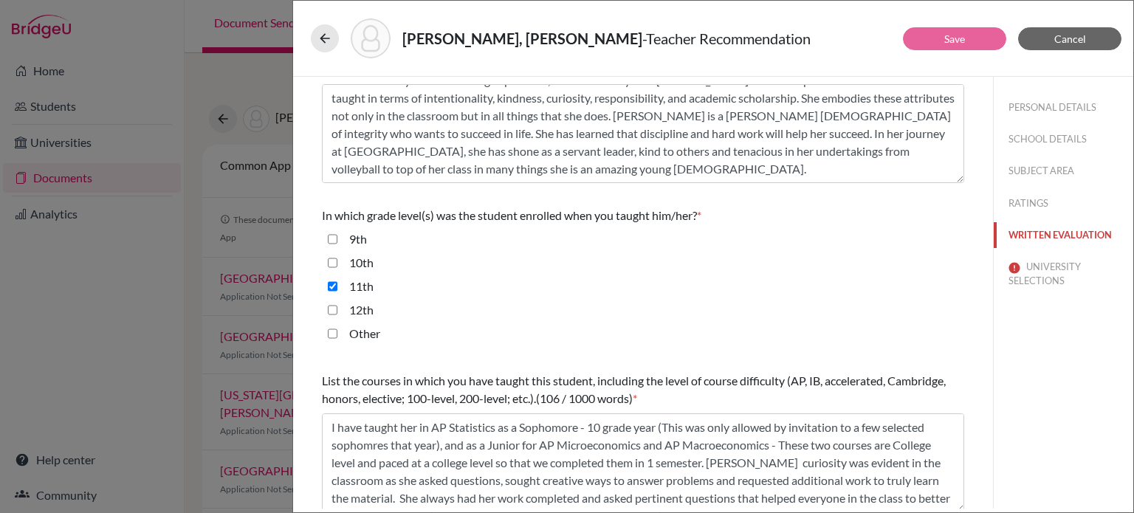
scroll to position [419, 0]
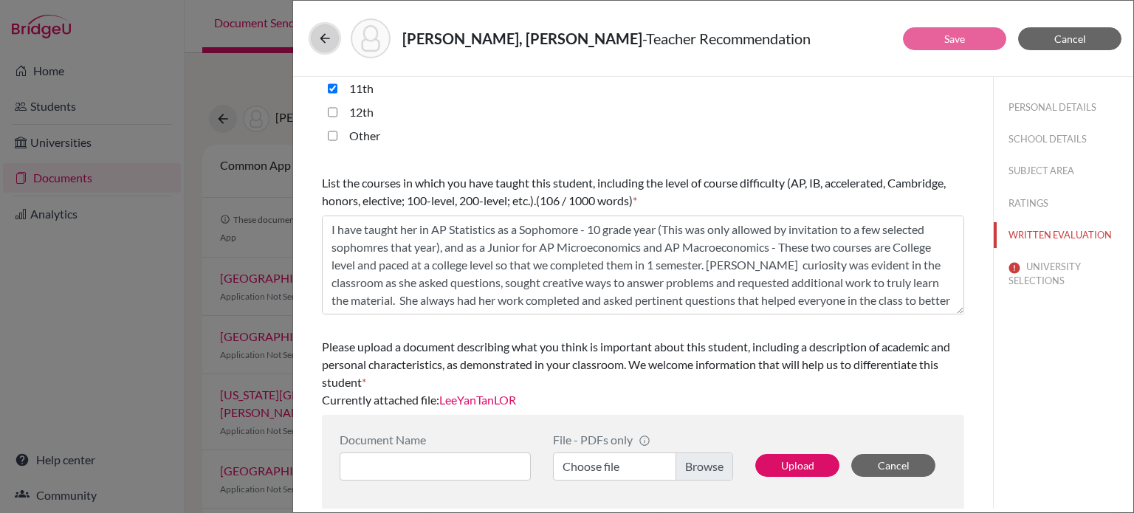
click at [321, 32] on icon at bounding box center [325, 38] width 15 height 15
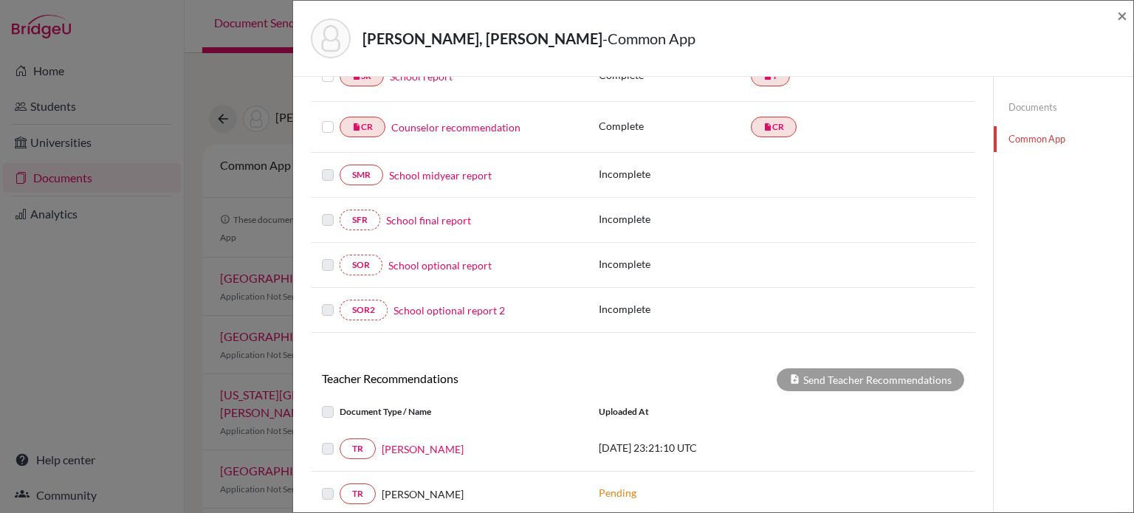
scroll to position [295, 0]
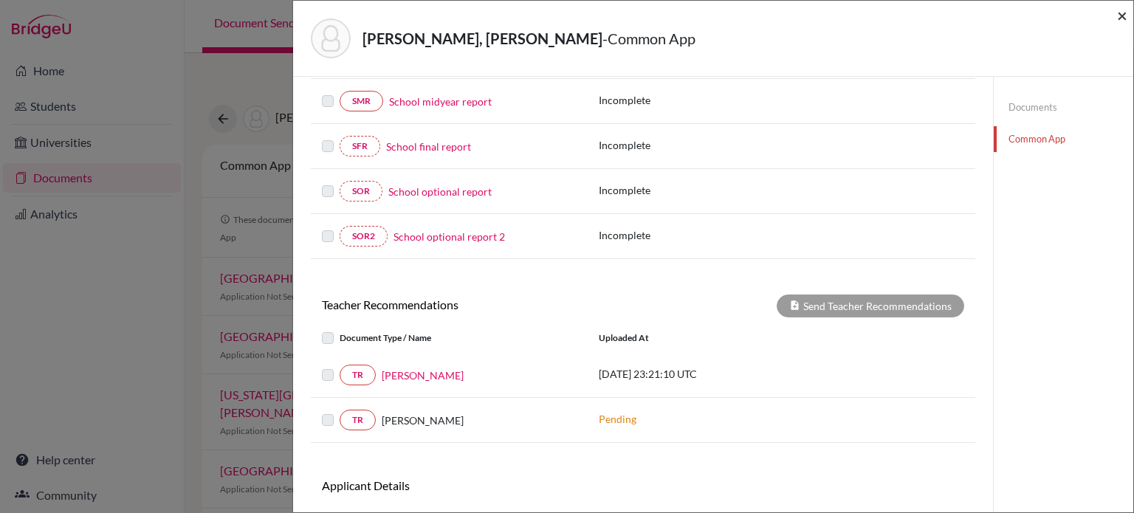
click at [1121, 19] on span "×" at bounding box center [1122, 14] width 10 height 21
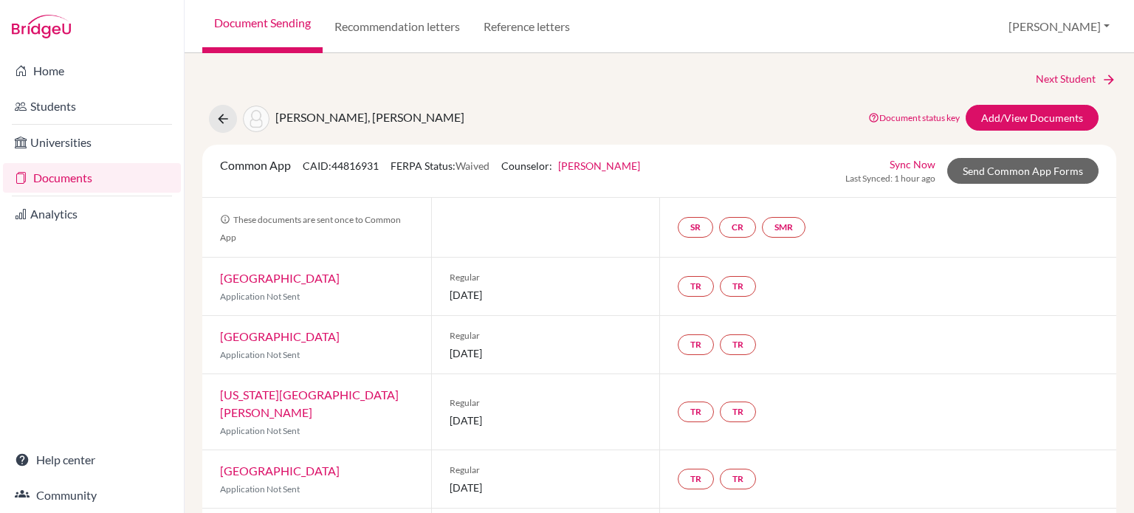
click at [55, 185] on link "Documents" at bounding box center [92, 178] width 178 height 30
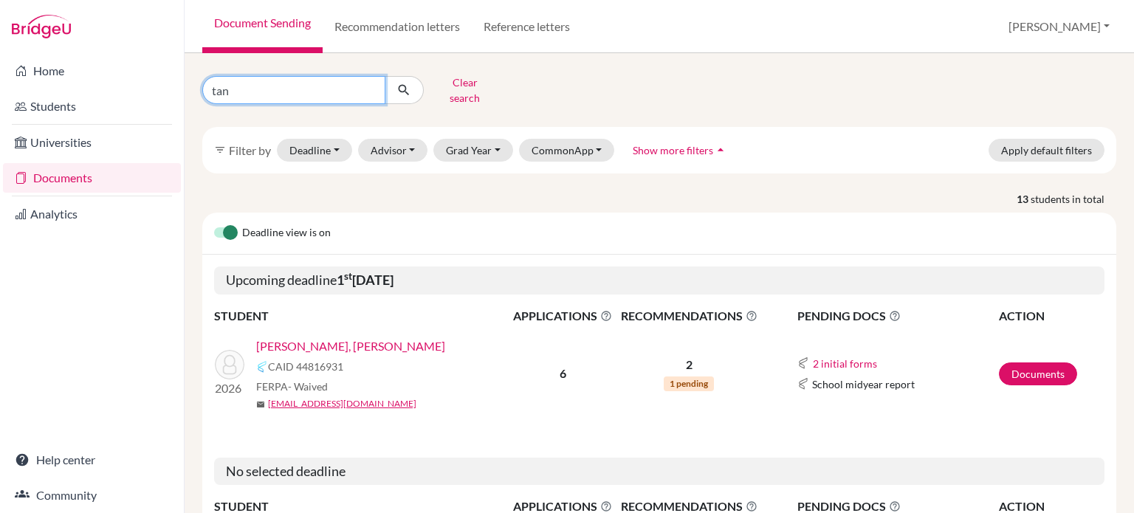
drag, startPoint x: 309, startPoint y: 94, endPoint x: 199, endPoint y: 100, distance: 110.2
click at [199, 100] on div "tan Clear search filter_list Filter by Deadline - Select a date range Or double…" at bounding box center [660, 283] width 950 height 460
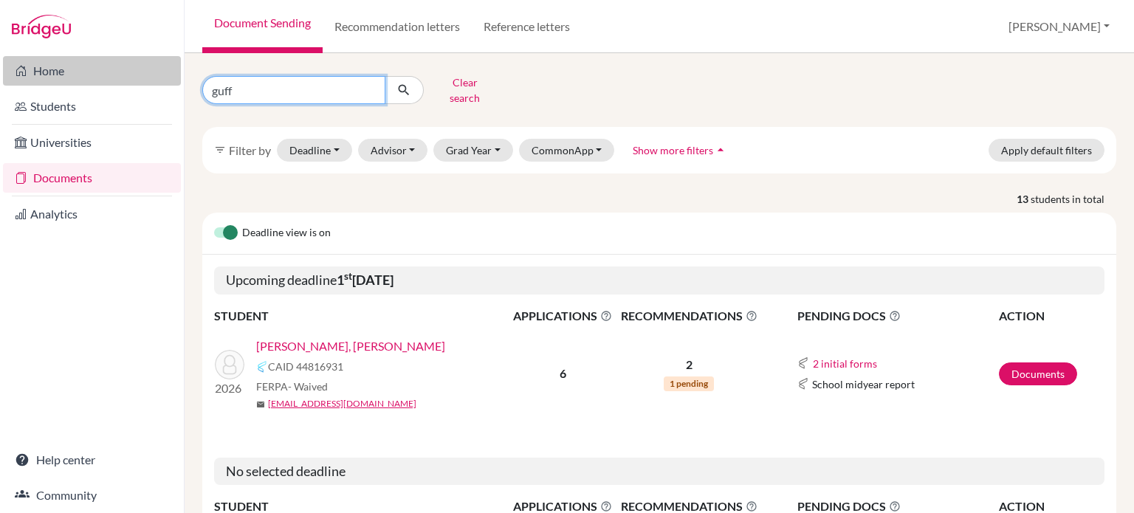
type input "[PERSON_NAME]"
click button "submit" at bounding box center [404, 90] width 39 height 28
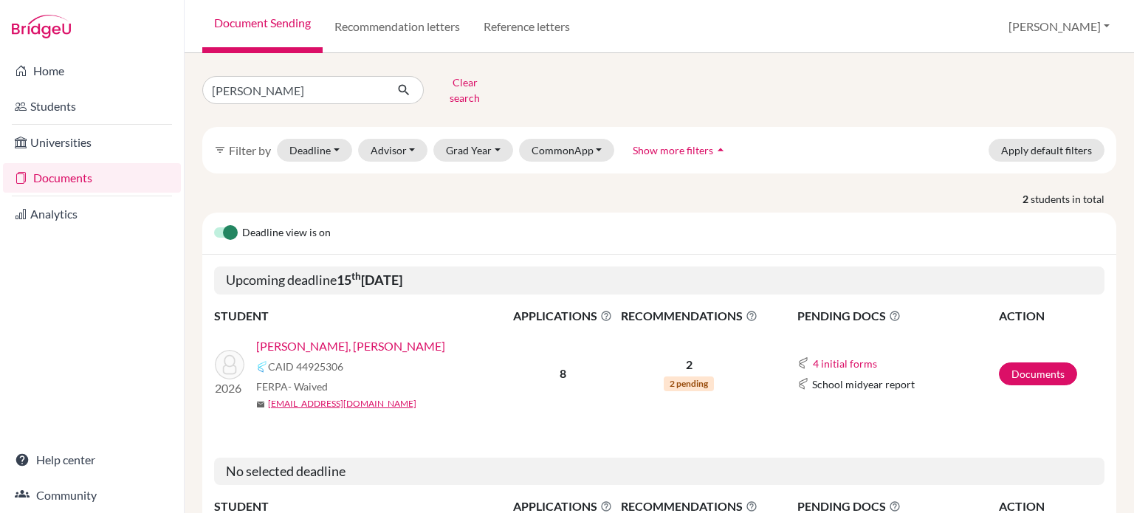
click at [284, 338] on link "[PERSON_NAME], [PERSON_NAME]" at bounding box center [350, 346] width 189 height 18
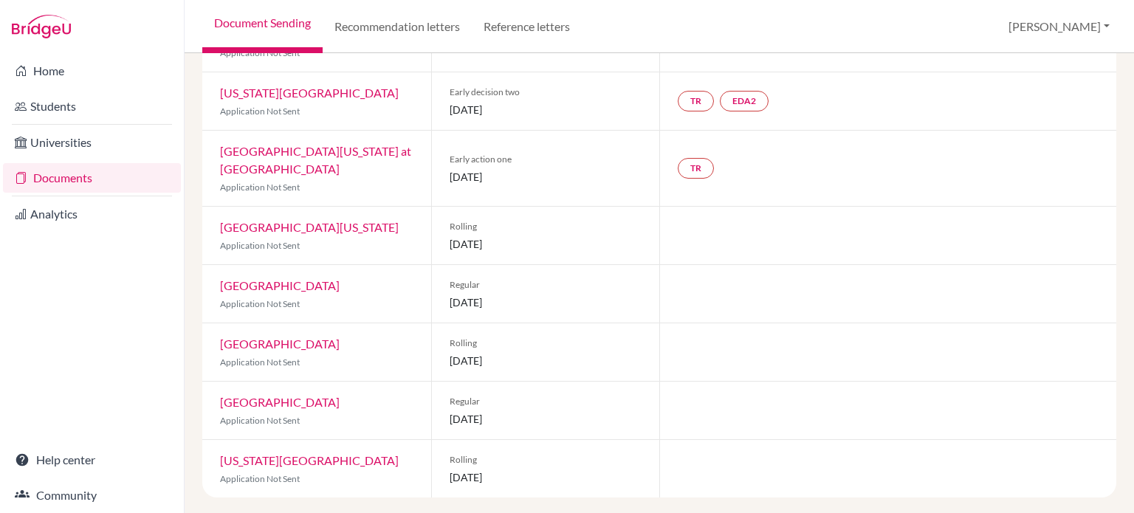
scroll to position [22, 0]
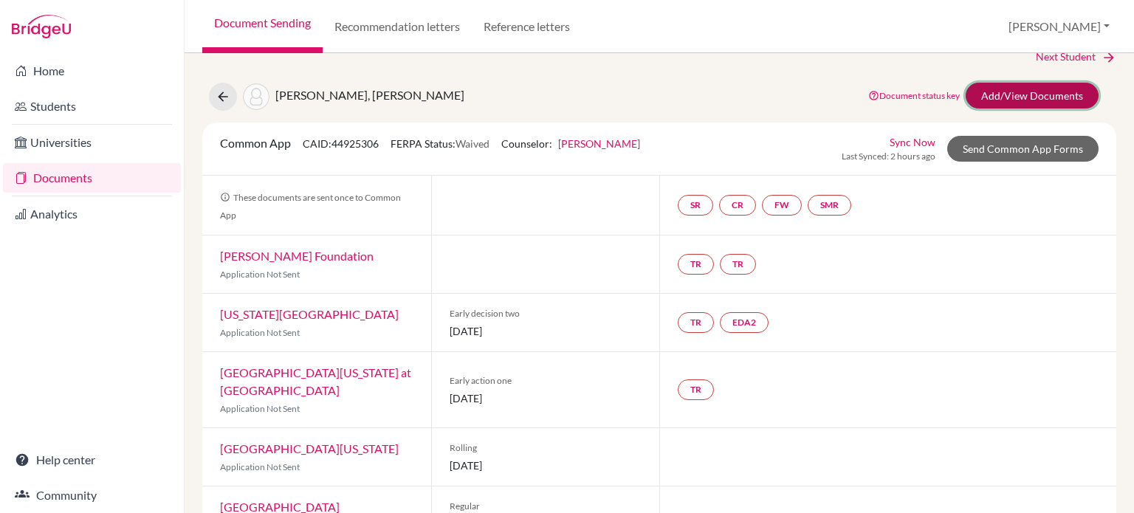
click at [998, 97] on link "Add/View Documents" at bounding box center [1032, 96] width 133 height 26
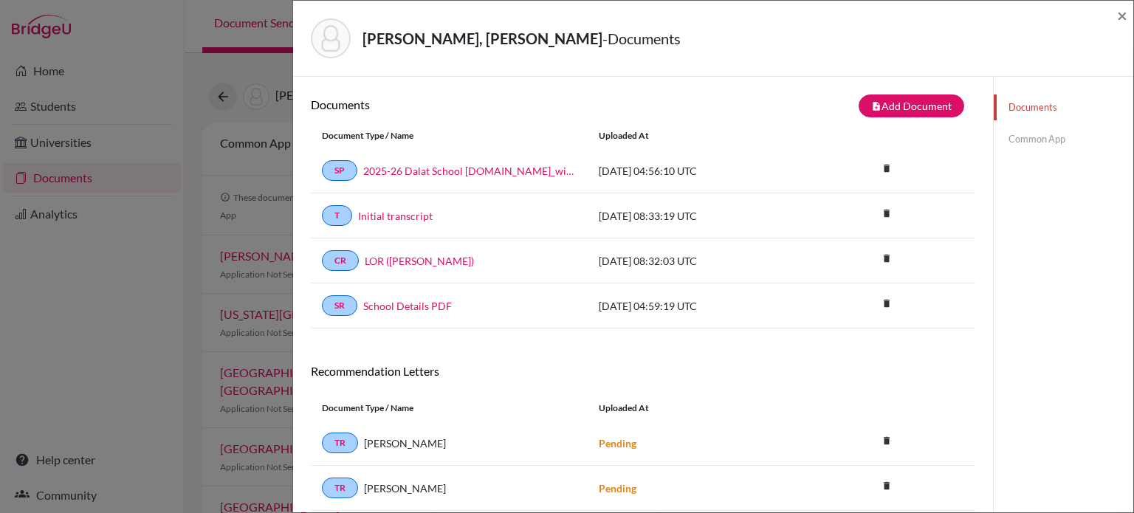
click at [1010, 140] on link "Common App" at bounding box center [1064, 139] width 140 height 26
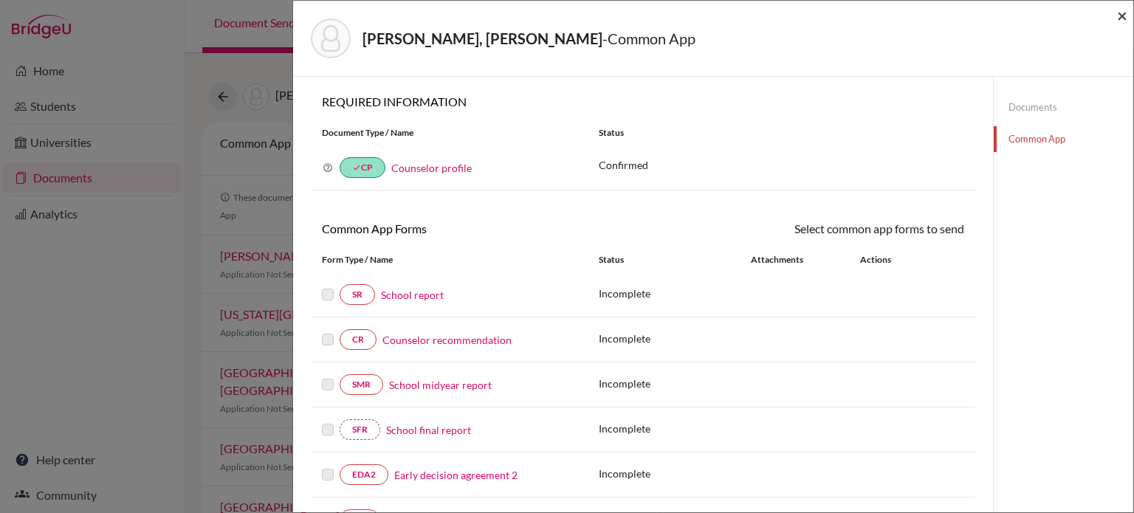
click at [1119, 15] on span "×" at bounding box center [1122, 14] width 10 height 21
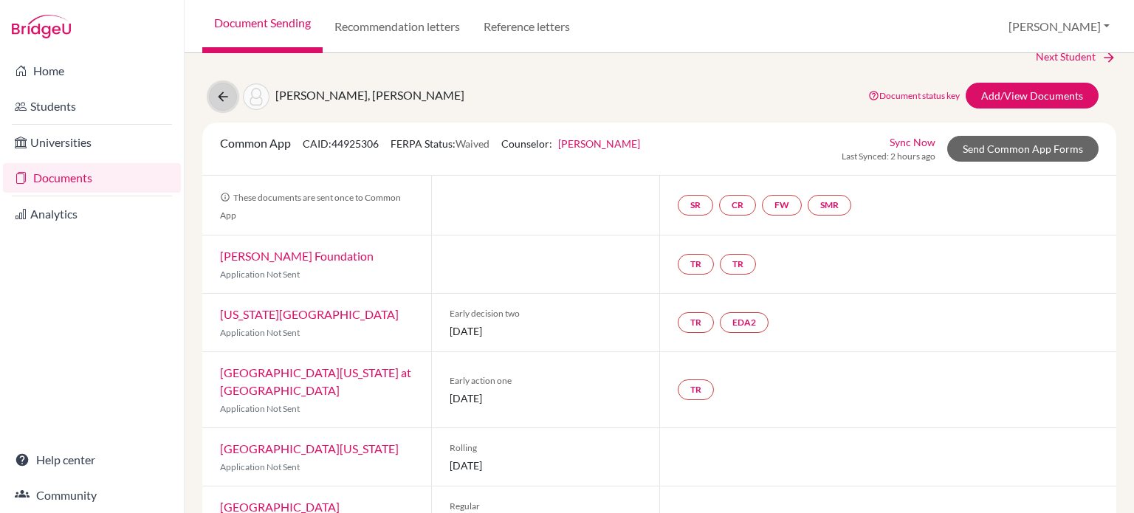
click at [227, 97] on icon at bounding box center [223, 96] width 15 height 15
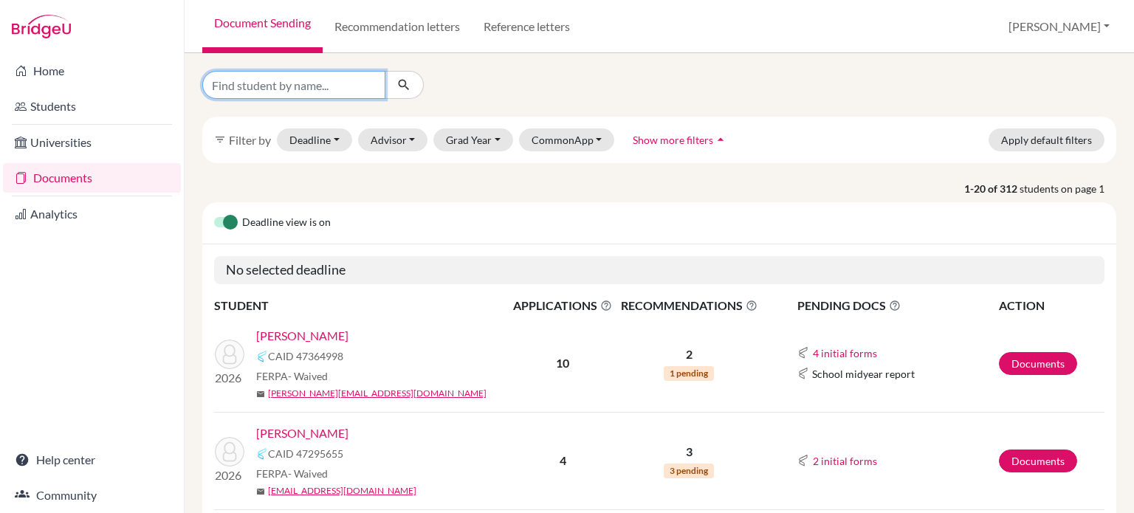
click at [351, 86] on input "Find student by name..." at bounding box center [293, 85] width 183 height 28
type input "lim"
click button "submit" at bounding box center [404, 85] width 39 height 28
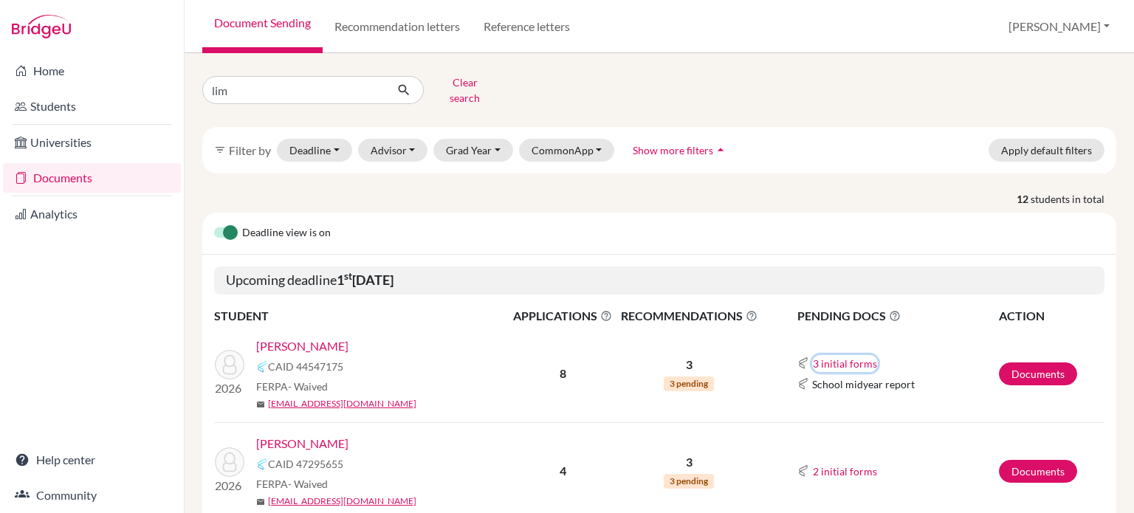
click at [832, 355] on button "3 initial forms" at bounding box center [845, 363] width 66 height 17
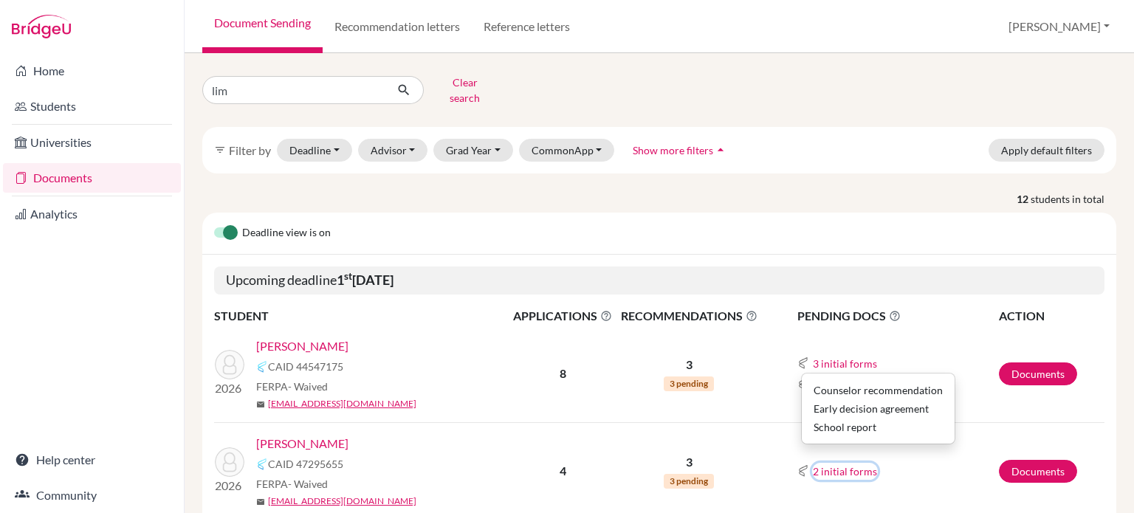
click at [837, 463] on button "2 initial forms" at bounding box center [845, 471] width 66 height 17
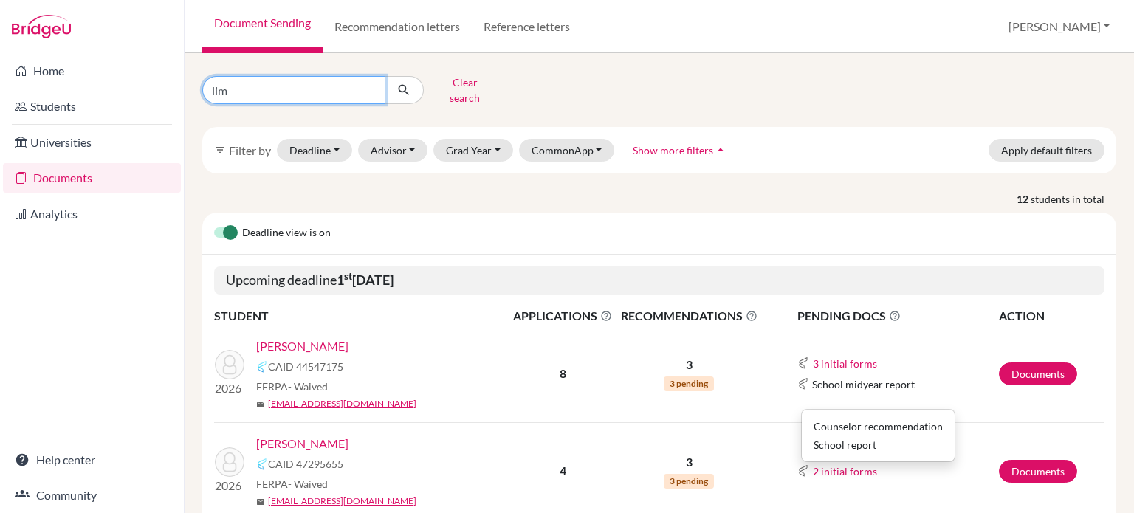
drag, startPoint x: 259, startPoint y: 86, endPoint x: 205, endPoint y: 89, distance: 54.7
click at [205, 89] on input "lim" at bounding box center [293, 90] width 183 height 28
type input "[PERSON_NAME]"
click button "submit" at bounding box center [404, 90] width 39 height 28
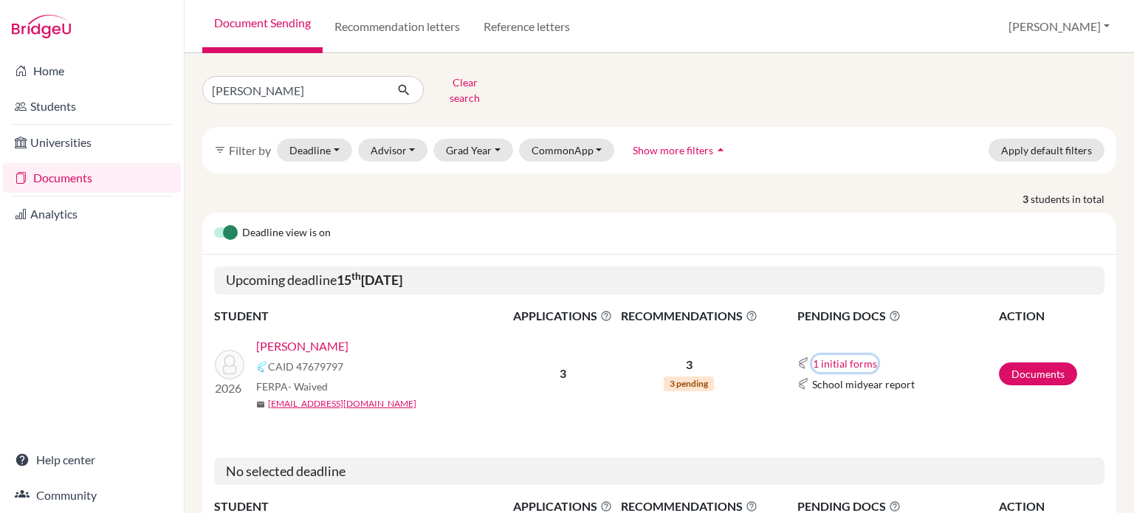
click at [845, 357] on button "1 initial forms" at bounding box center [845, 363] width 66 height 17
click at [889, 310] on icon at bounding box center [895, 316] width 12 height 12
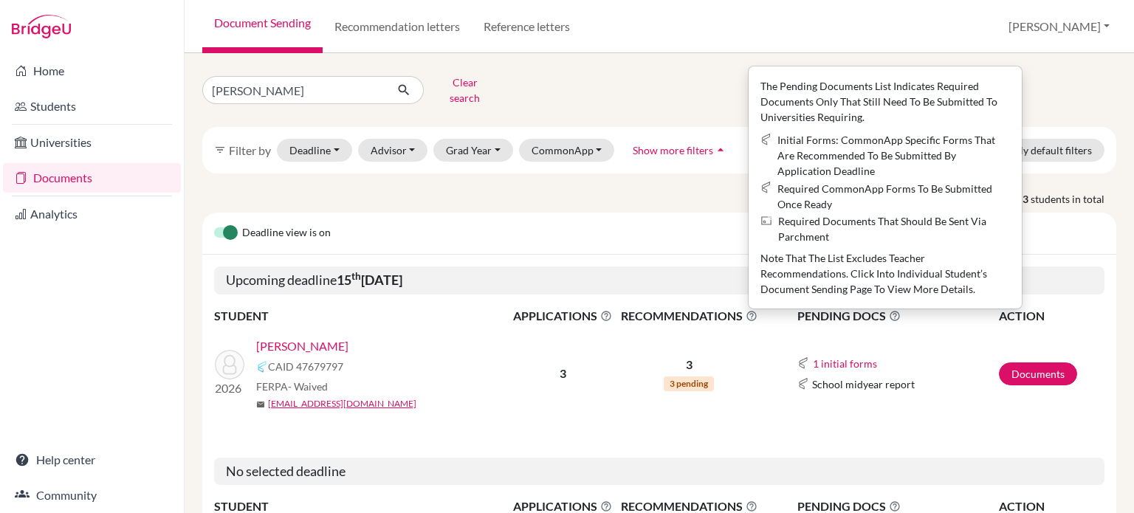
click at [882, 339] on td "1 initial forms School report School midyear report" at bounding box center [880, 374] width 236 height 97
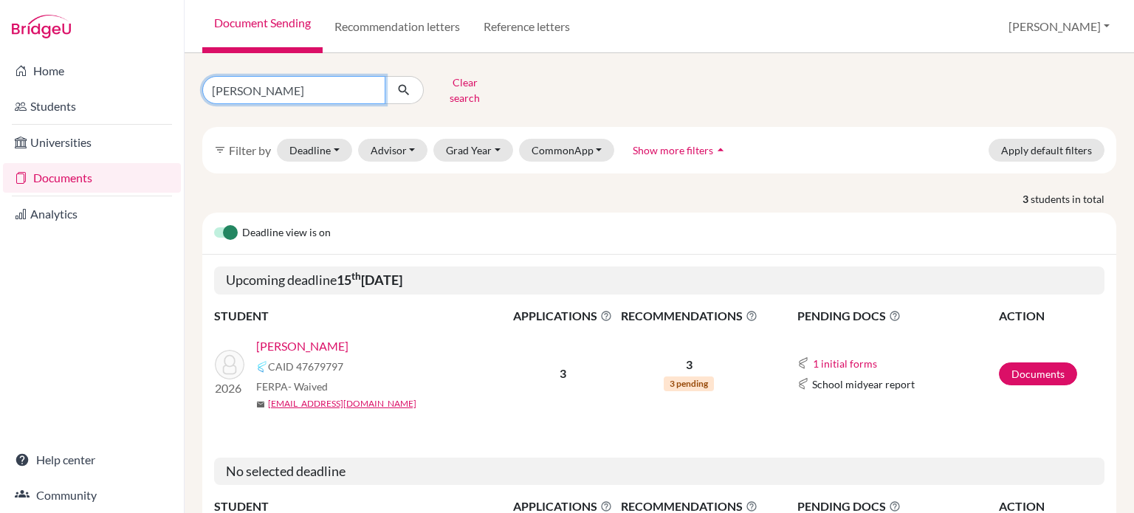
click at [222, 88] on input "[PERSON_NAME]" at bounding box center [293, 90] width 183 height 28
type input "[PERSON_NAME]"
click button "submit" at bounding box center [404, 90] width 39 height 28
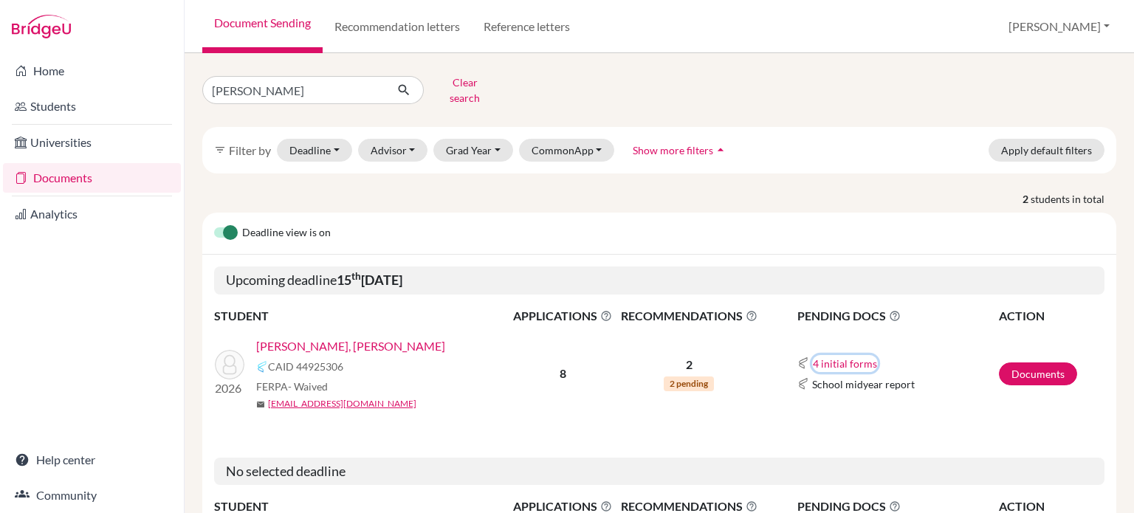
click at [834, 359] on button "4 initial forms" at bounding box center [845, 363] width 66 height 17
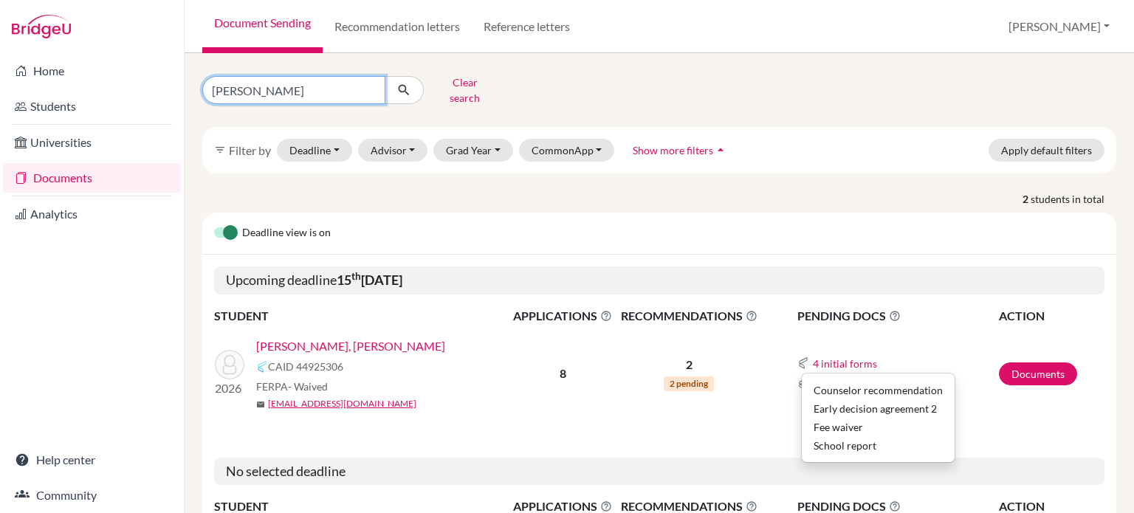
click at [231, 86] on input "[PERSON_NAME]" at bounding box center [293, 90] width 183 height 28
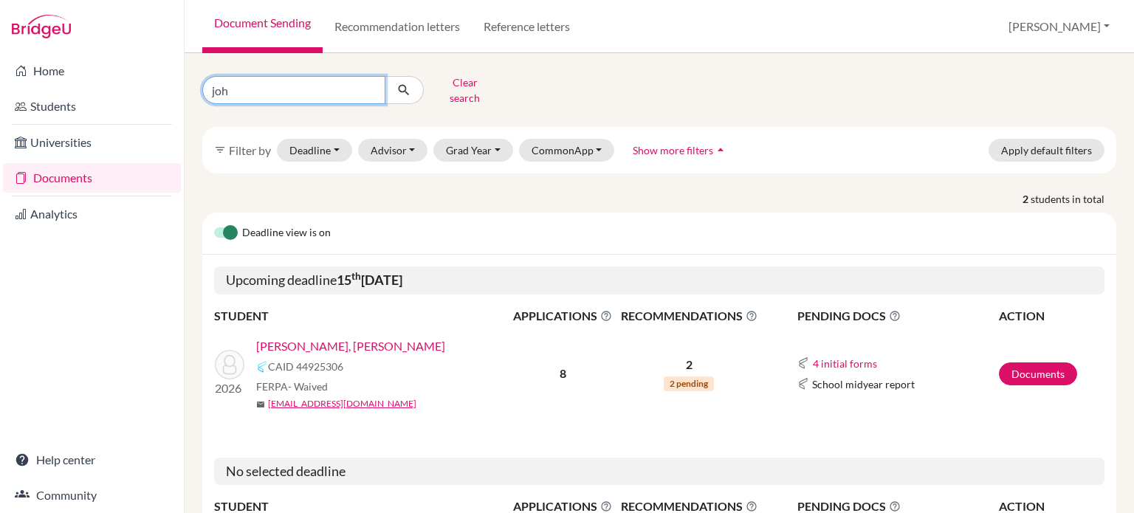
type input "[PERSON_NAME]"
click button "submit" at bounding box center [404, 90] width 39 height 28
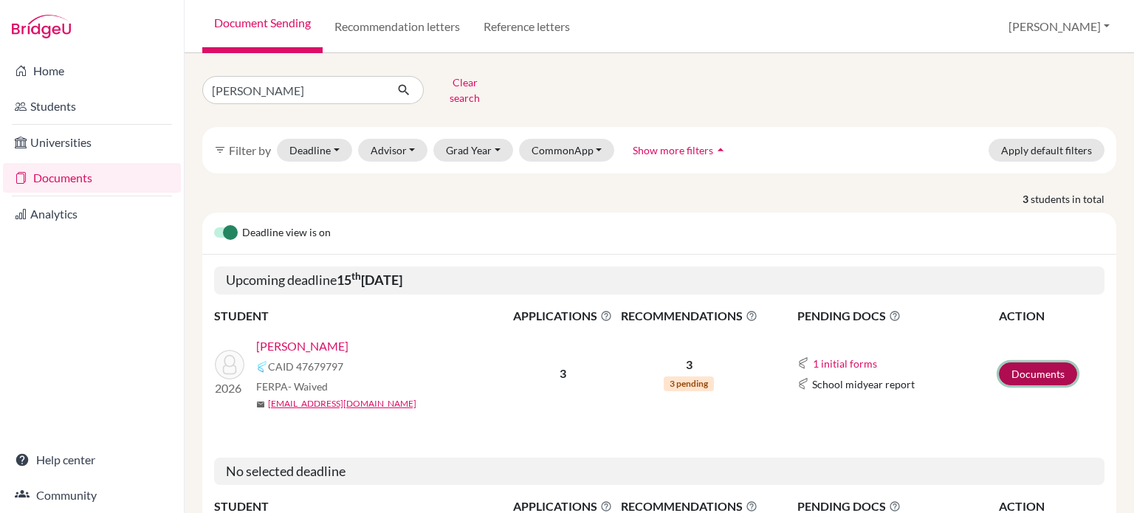
click at [1033, 363] on link "Documents" at bounding box center [1038, 374] width 78 height 23
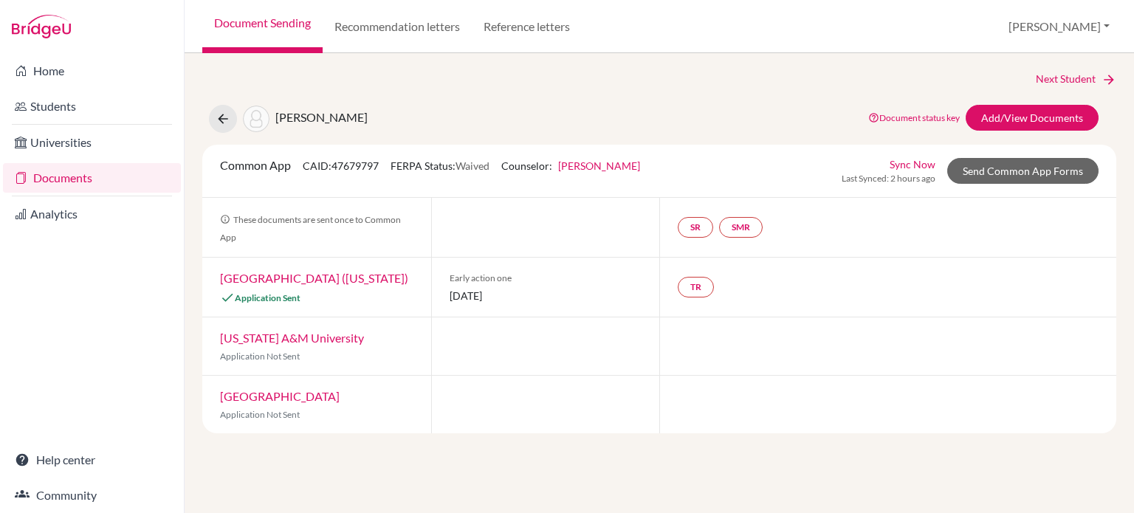
click at [284, 279] on link "[GEOGRAPHIC_DATA] ([US_STATE])" at bounding box center [314, 278] width 188 height 14
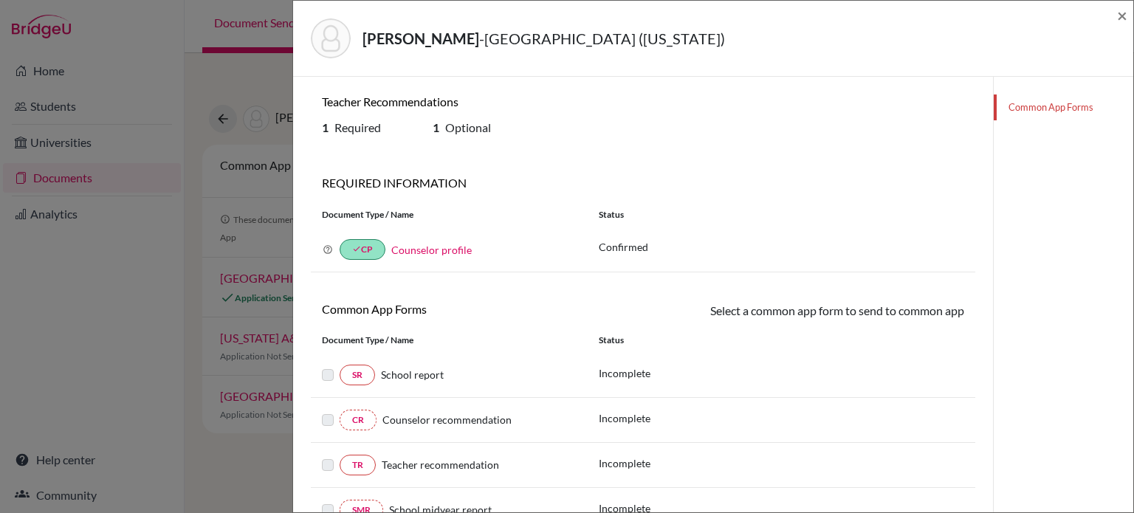
click at [1046, 109] on link "Common App Forms" at bounding box center [1064, 108] width 140 height 26
click at [1122, 14] on span "×" at bounding box center [1122, 14] width 10 height 21
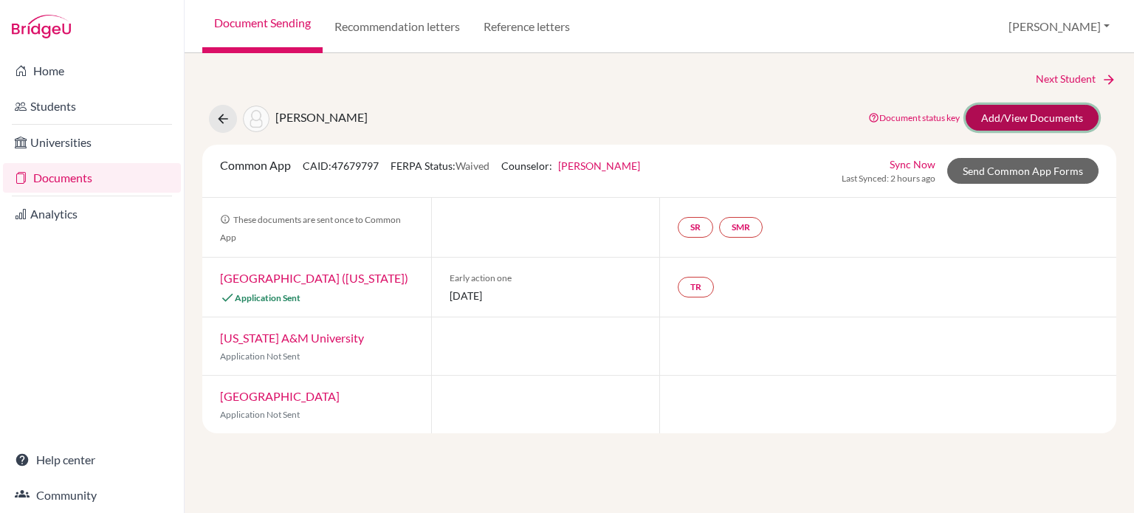
click at [1029, 112] on link "Add/View Documents" at bounding box center [1032, 118] width 133 height 26
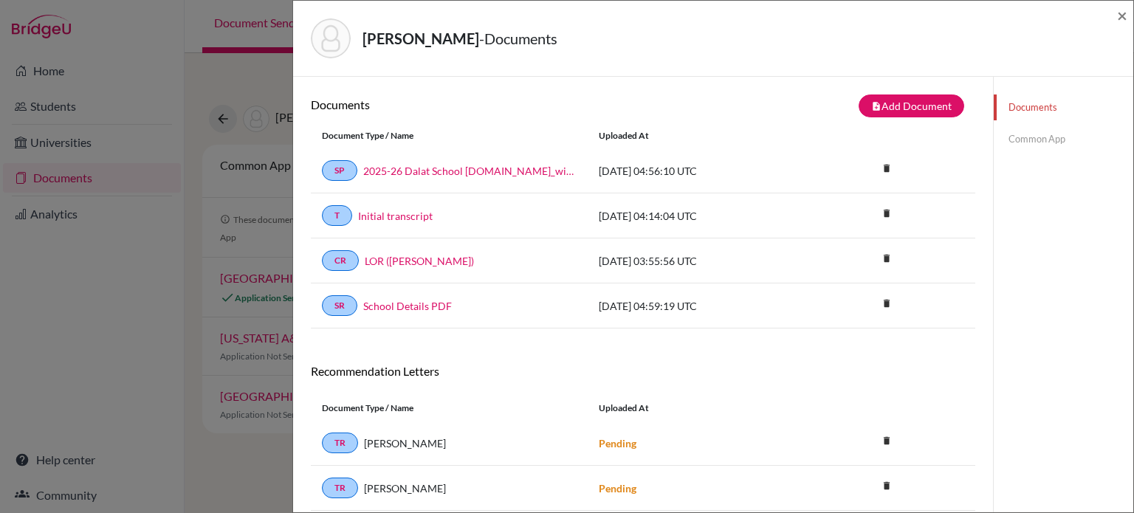
click at [1021, 142] on link "Common App" at bounding box center [1064, 139] width 140 height 26
